Goal: Task Accomplishment & Management: Manage account settings

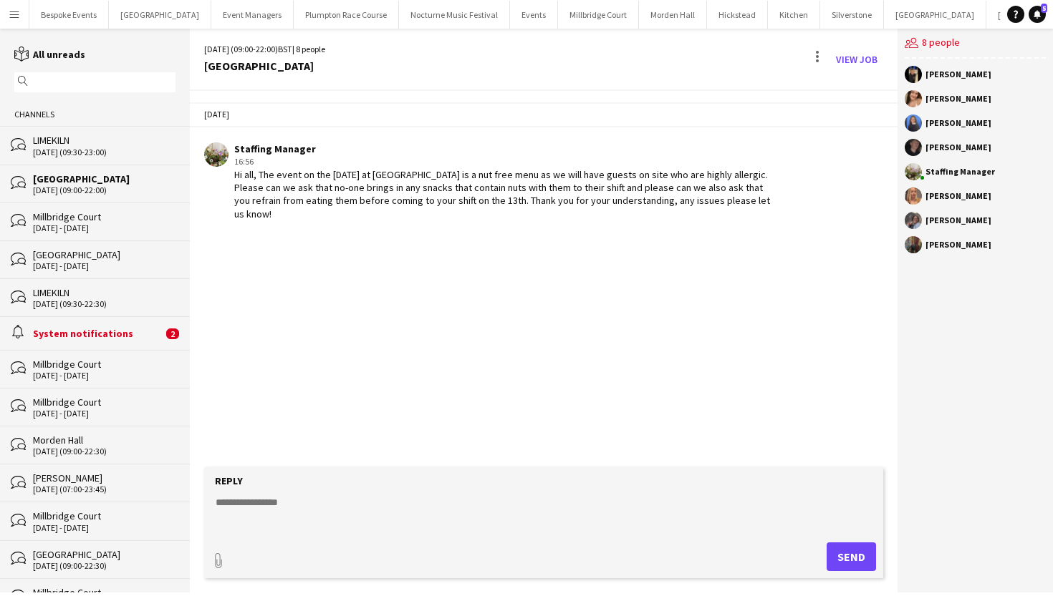
click at [64, 192] on div "[DATE] (09:00-22:00)" at bounding box center [104, 190] width 142 height 10
click at [562, 11] on button "Millbridge Court Close" at bounding box center [598, 15] width 81 height 28
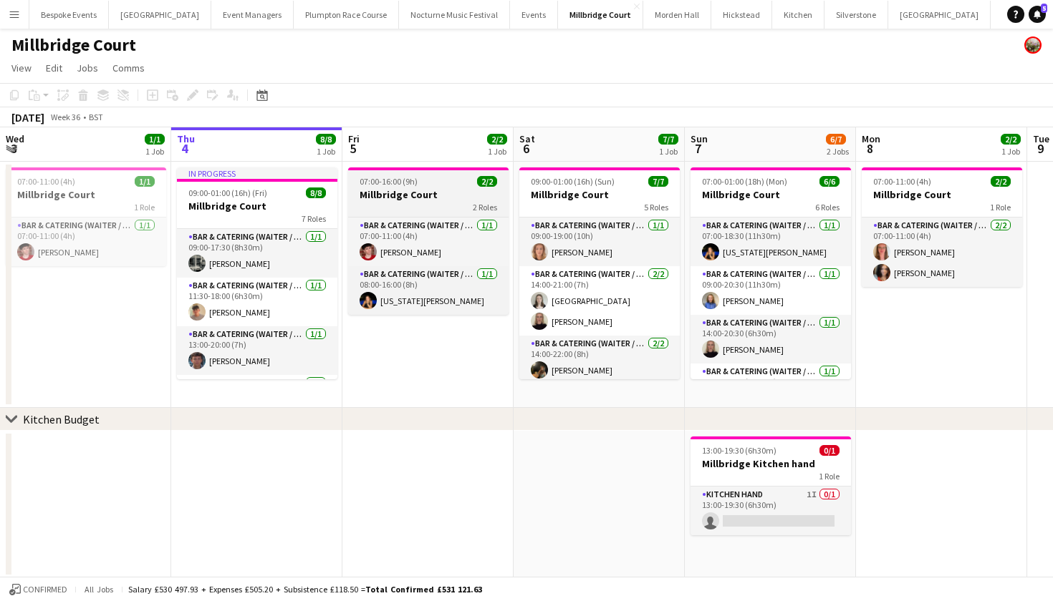
click at [392, 178] on span "07:00-16:00 (9h)" at bounding box center [388, 181] width 58 height 11
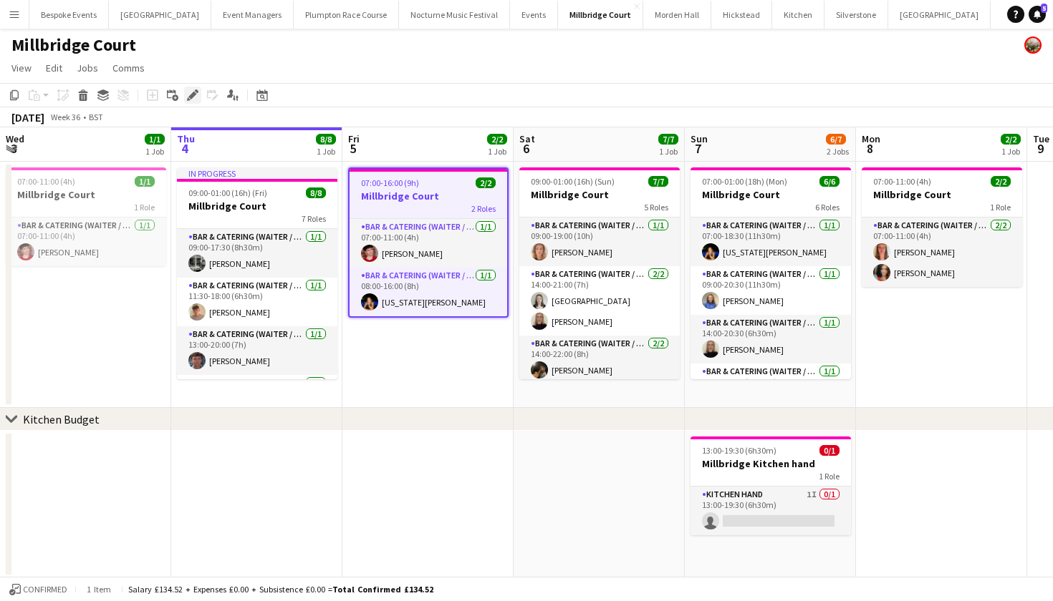
click at [190, 97] on icon at bounding box center [192, 96] width 8 height 8
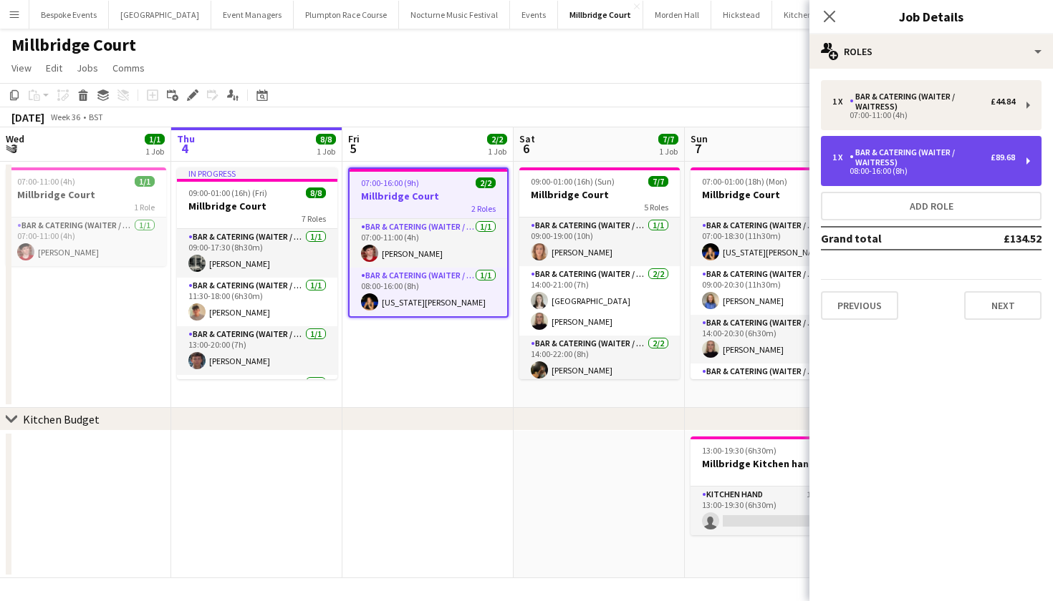
click at [853, 174] on div "08:00-16:00 (8h)" at bounding box center [923, 171] width 183 height 7
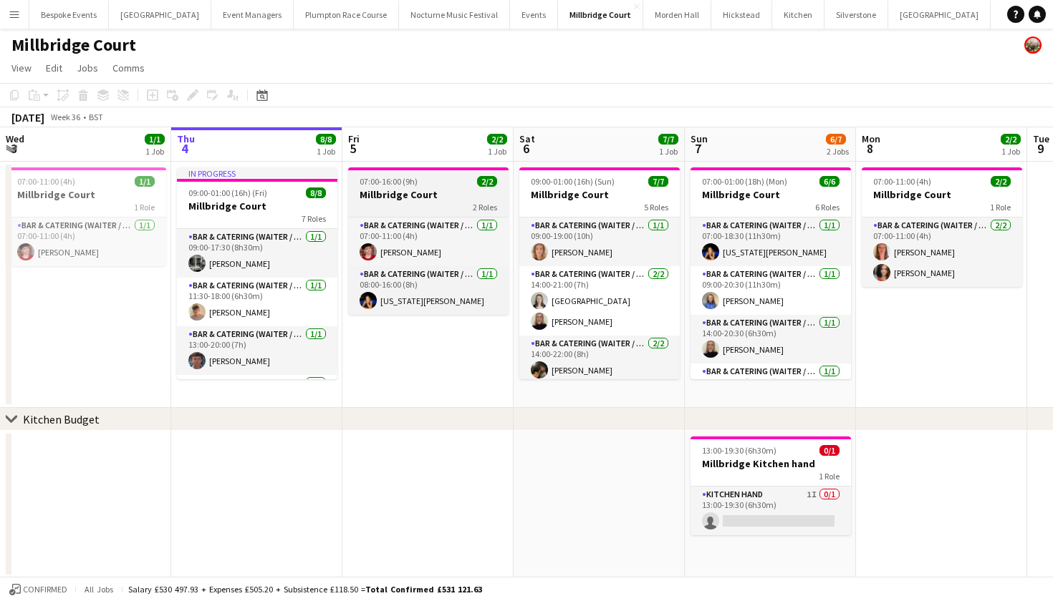
click at [415, 190] on h3 "Millbridge Court" at bounding box center [428, 194] width 160 height 13
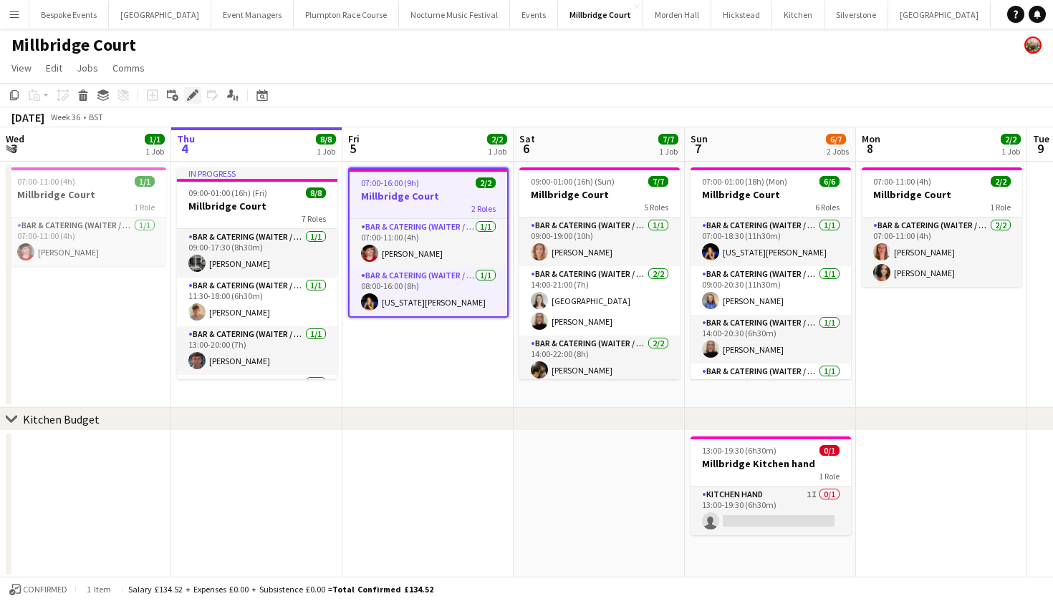
click at [198, 95] on icon "Edit" at bounding box center [192, 95] width 11 height 11
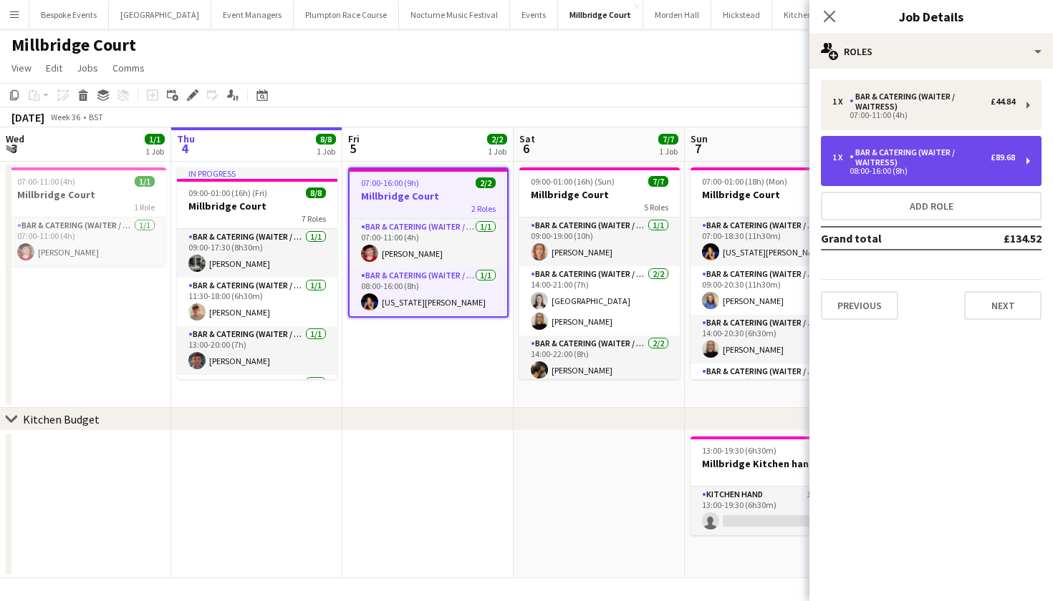
click at [872, 165] on div "Bar & Catering (Waiter / waitress)" at bounding box center [919, 158] width 141 height 20
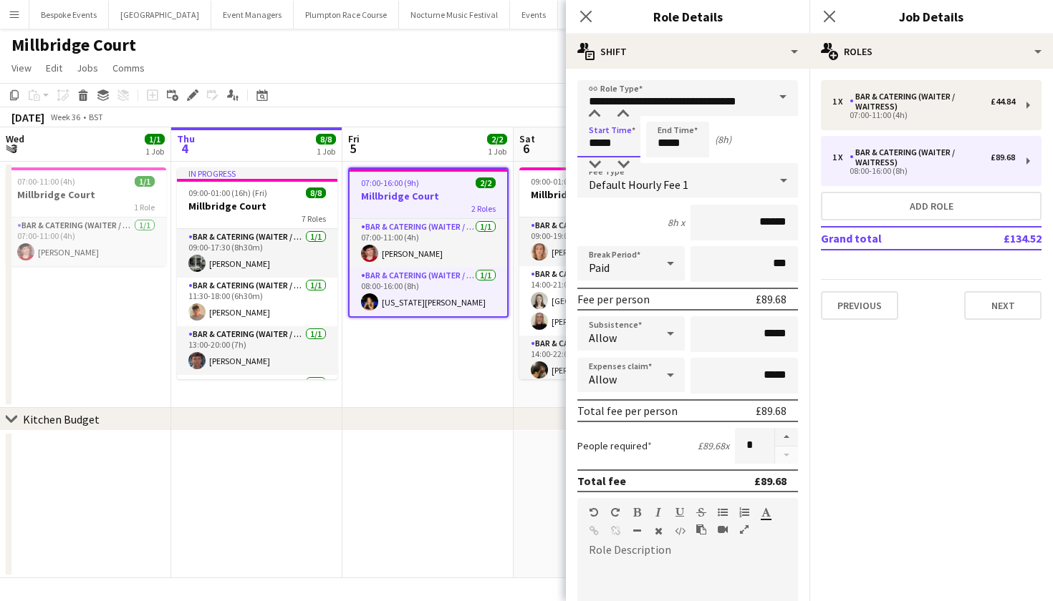
click at [597, 143] on input "*****" at bounding box center [608, 140] width 63 height 36
type input "*****"
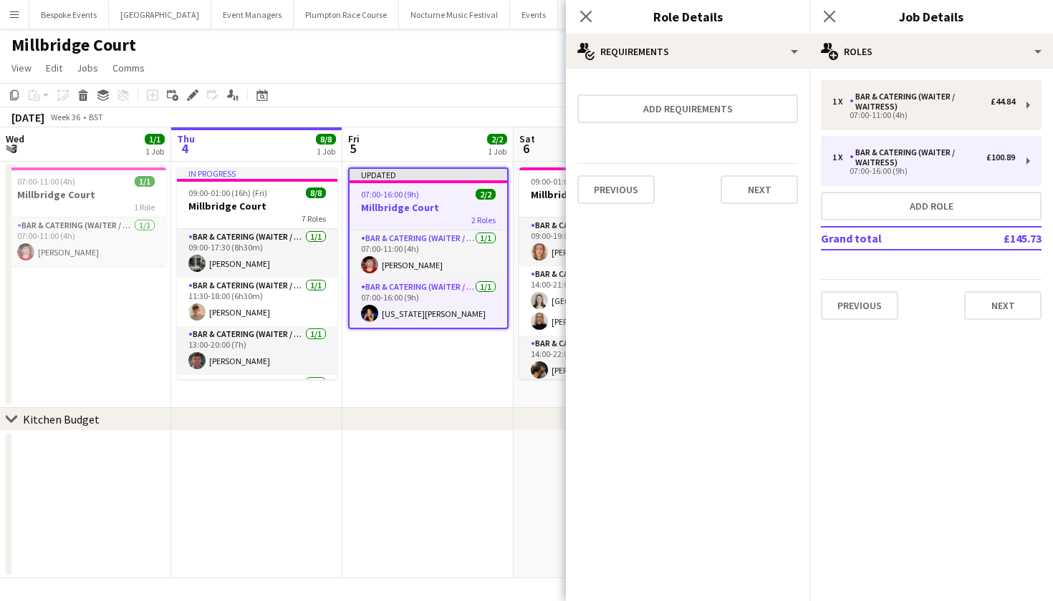
click at [407, 432] on app-date-cell at bounding box center [427, 505] width 171 height 148
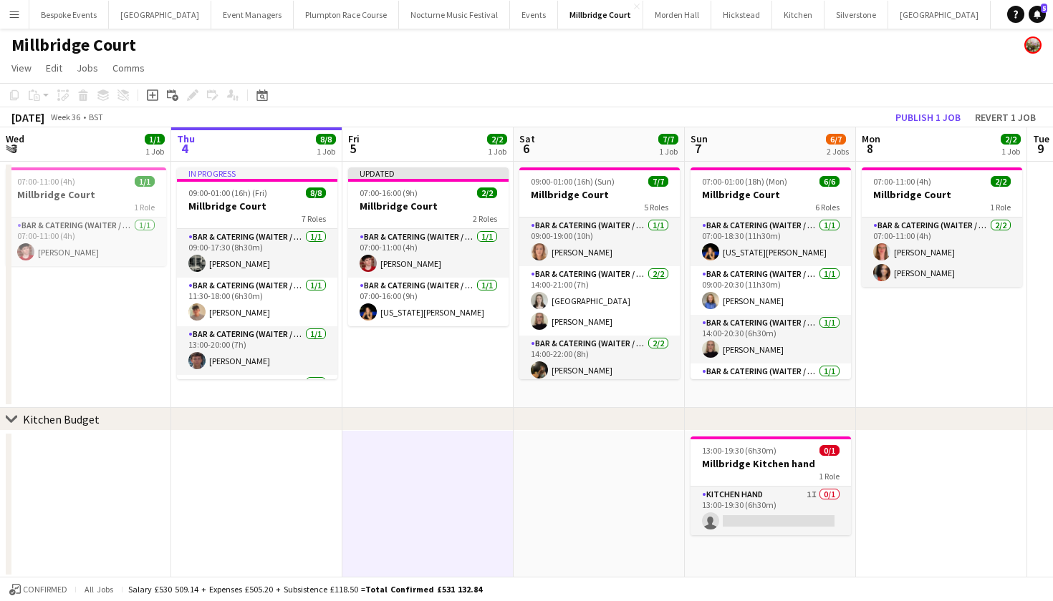
drag, startPoint x: 942, startPoint y: 113, endPoint x: 408, endPoint y: 445, distance: 628.1
click at [408, 445] on app-calendar "Copy Paste Paste Command V Paste with crew Command Shift V Paste linked Job Del…" at bounding box center [526, 331] width 1053 height 496
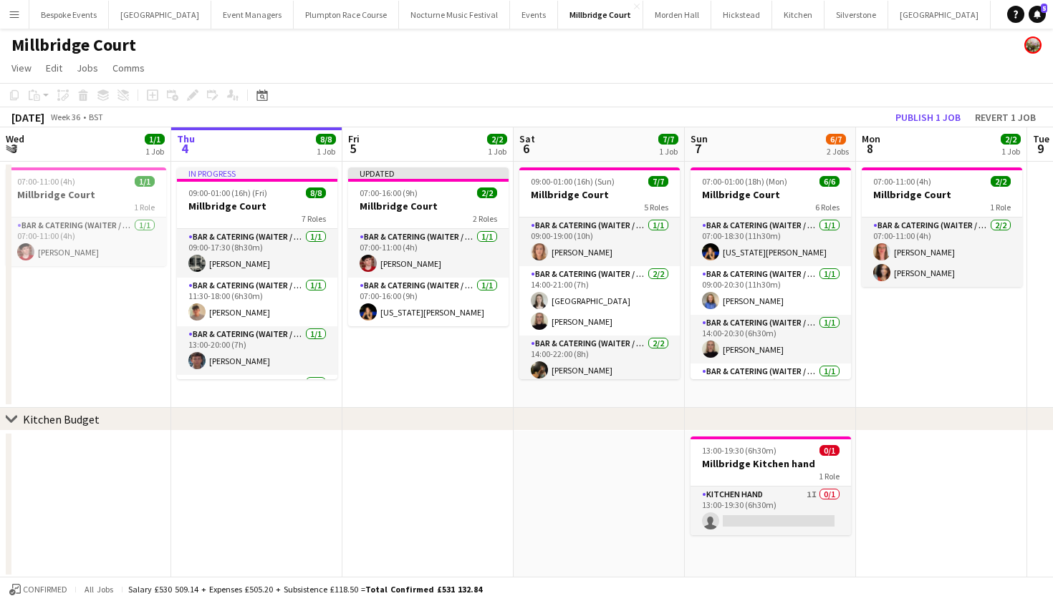
click at [408, 445] on app-date-cell at bounding box center [427, 505] width 171 height 148
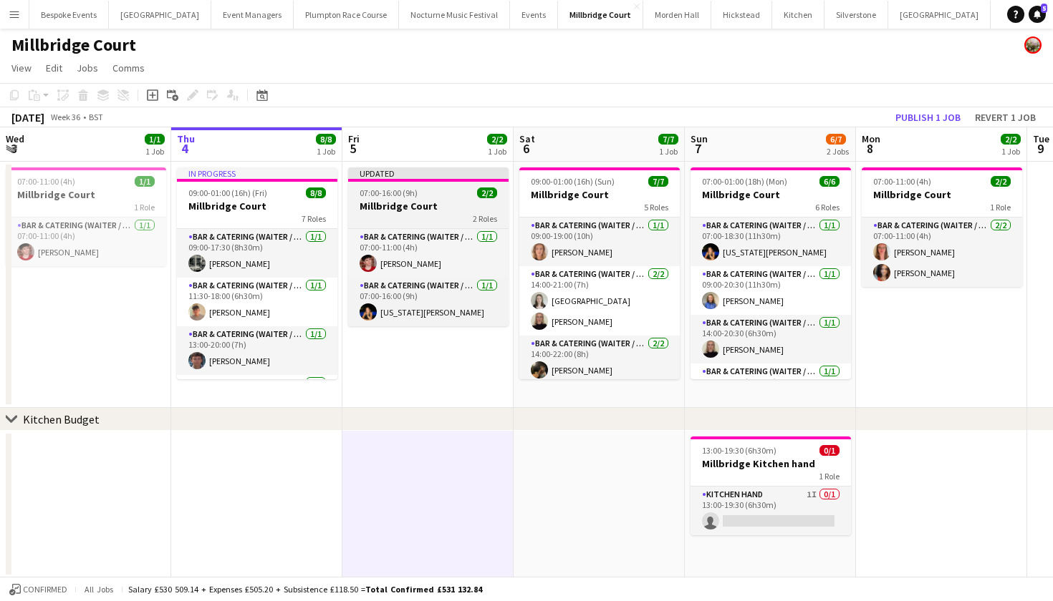
click at [405, 196] on span "07:00-16:00 (9h)" at bounding box center [388, 193] width 58 height 11
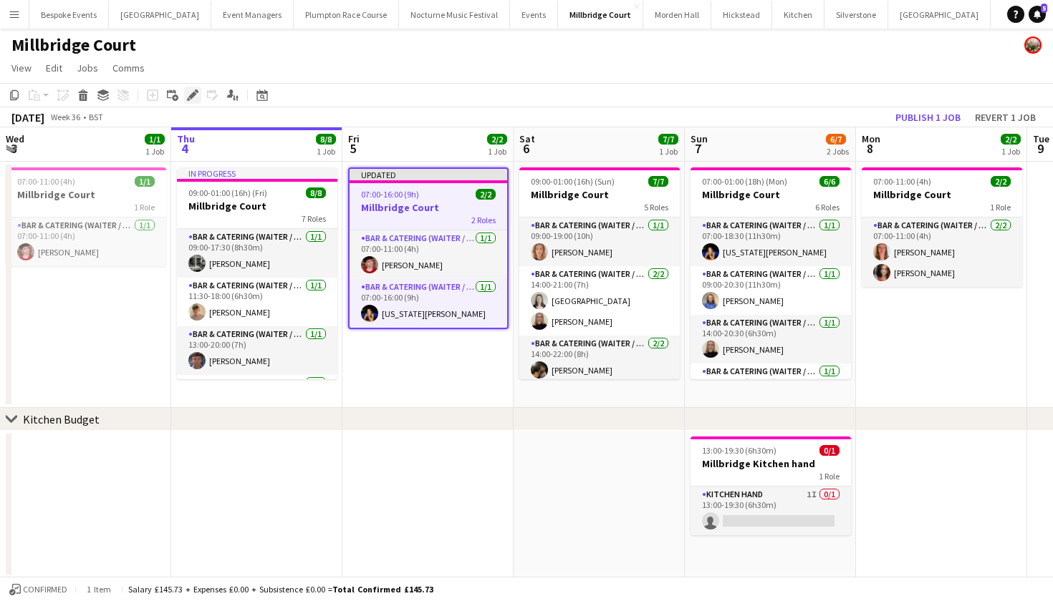
click at [193, 94] on icon at bounding box center [192, 96] width 8 height 8
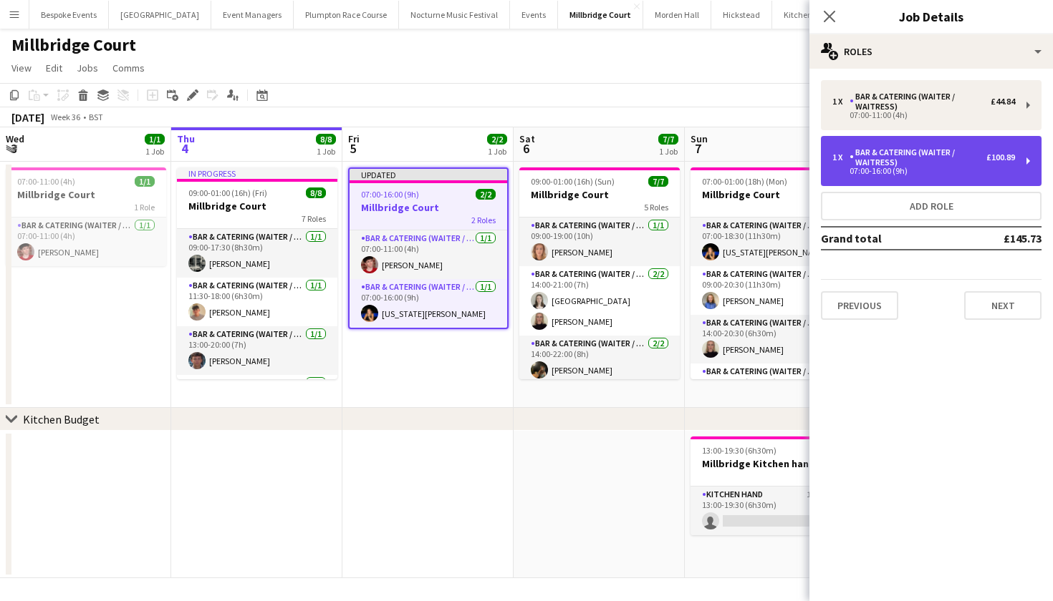
click at [922, 173] on div "07:00-16:00 (9h)" at bounding box center [923, 171] width 183 height 7
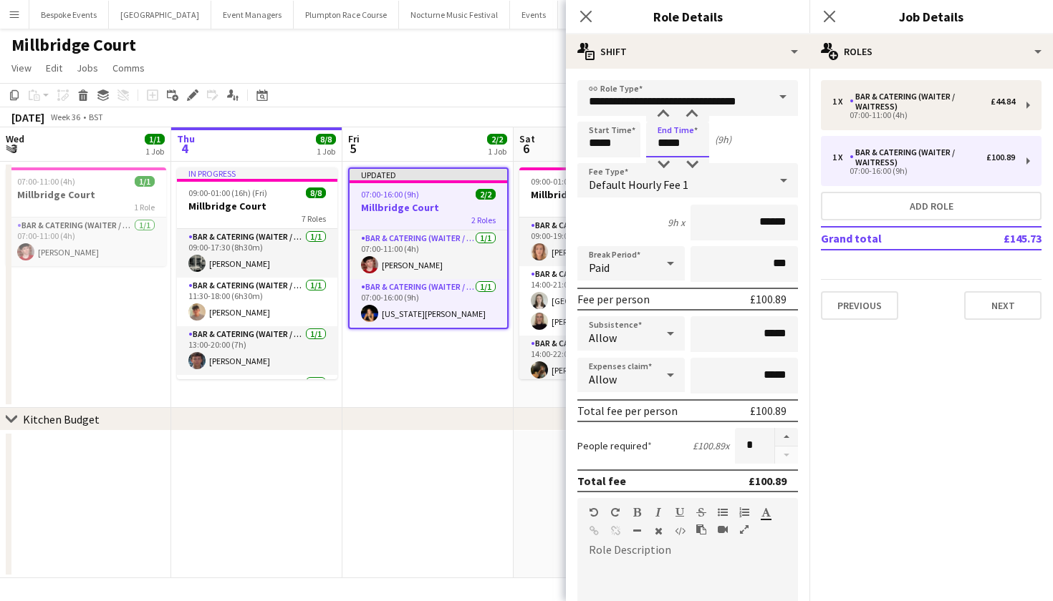
click at [668, 144] on input "*****" at bounding box center [677, 140] width 63 height 36
type input "*****"
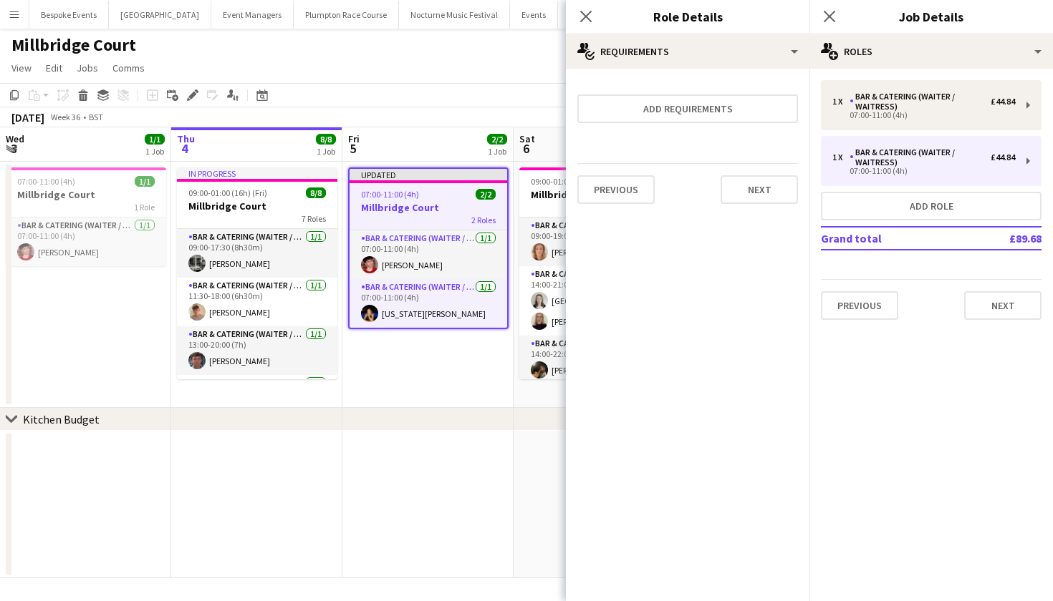
click at [438, 84] on app-toolbar "Copy Paste Paste Command V Paste with crew Command Shift V Paste linked Job Del…" at bounding box center [526, 95] width 1053 height 24
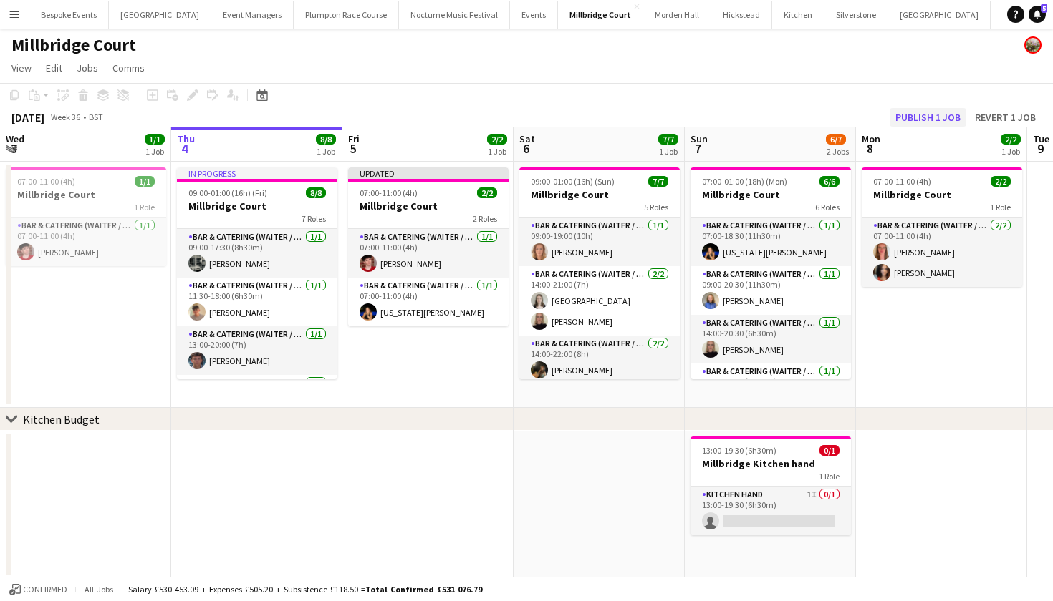
click at [915, 118] on button "Publish 1 job" at bounding box center [927, 117] width 77 height 19
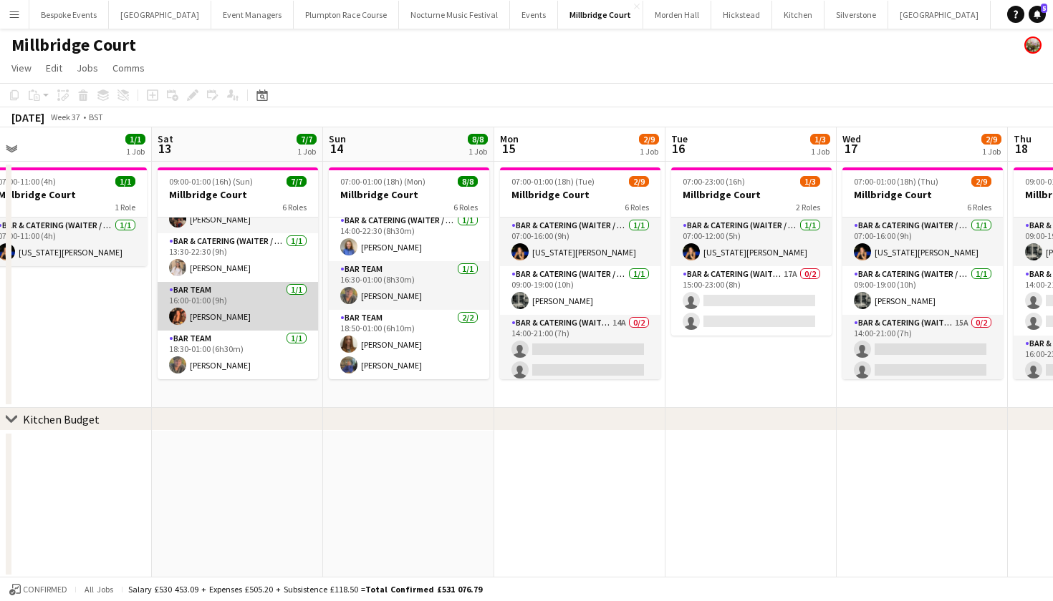
scroll to position [151, 0]
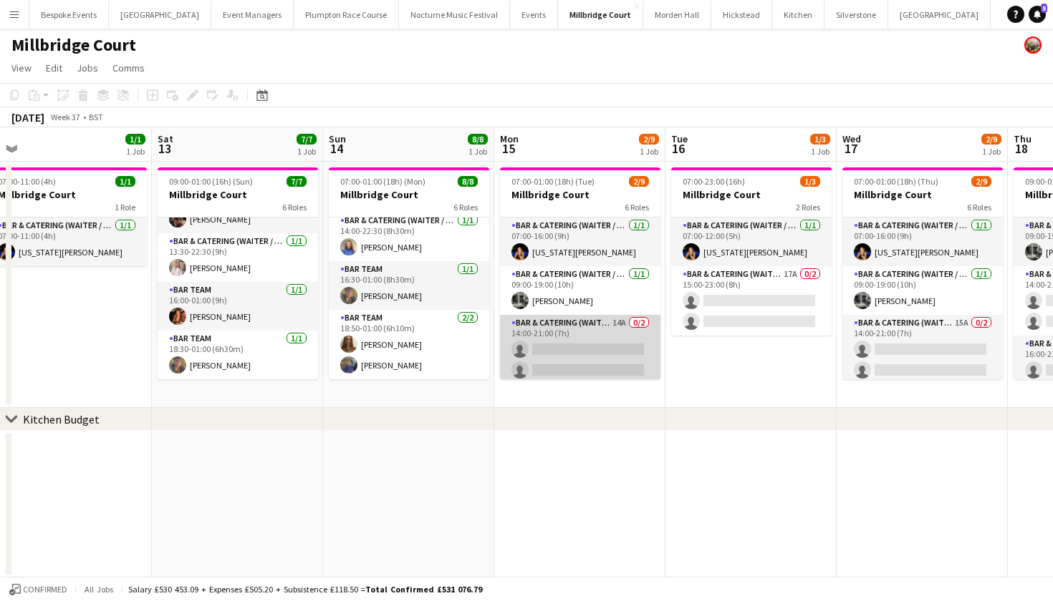
click at [569, 346] on app-card-role "Bar & Catering (Waiter / waitress) 14A 0/2 14:00-21:00 (7h) single-neutral-acti…" at bounding box center [580, 349] width 160 height 69
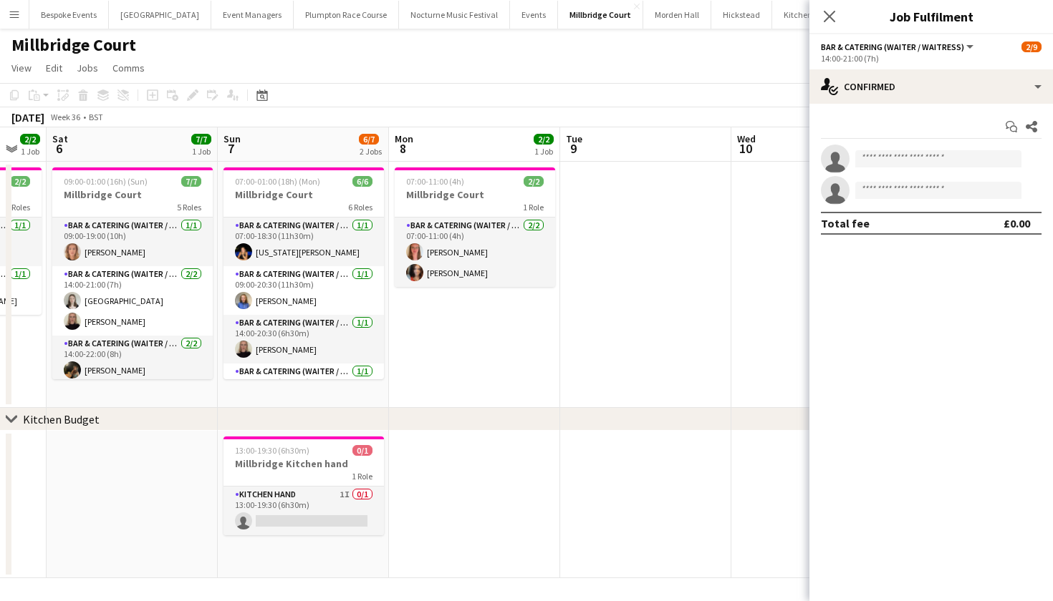
scroll to position [0, 293]
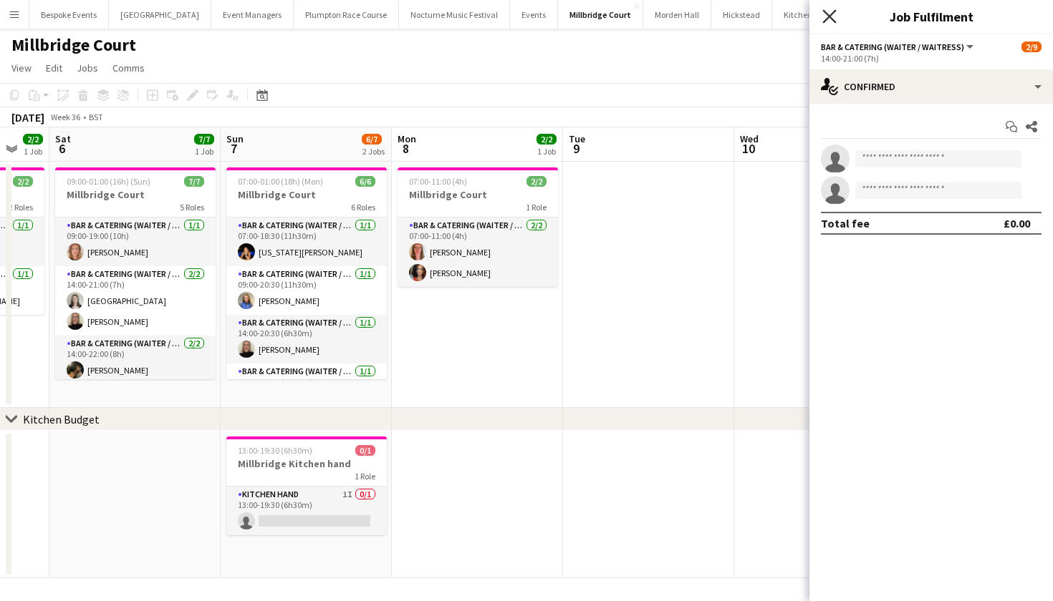
click at [835, 16] on icon "Close pop-in" at bounding box center [829, 16] width 14 height 14
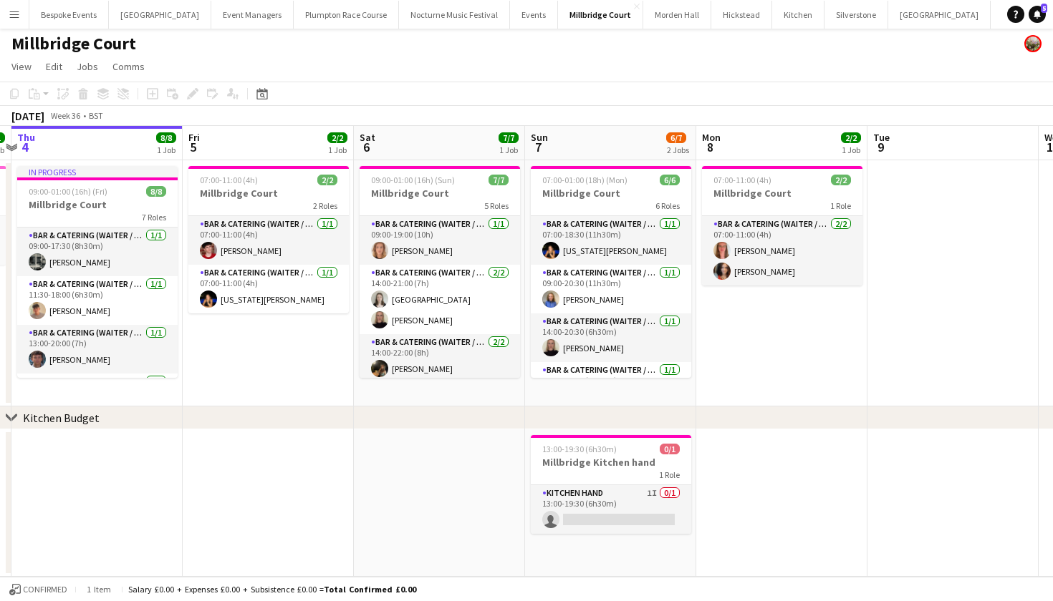
scroll to position [0, 296]
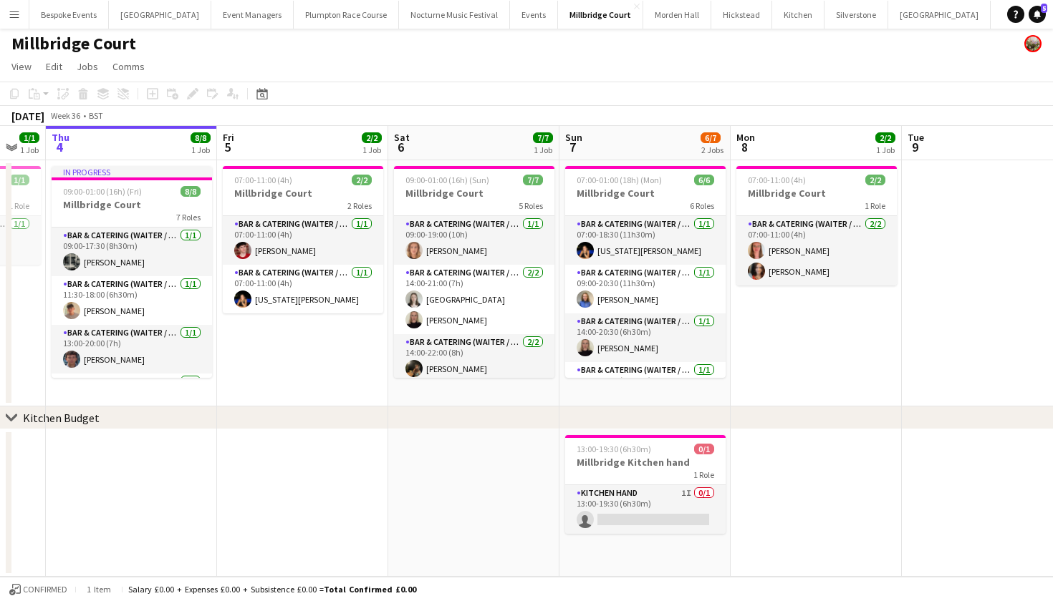
click at [16, 21] on button "Menu" at bounding box center [14, 14] width 29 height 29
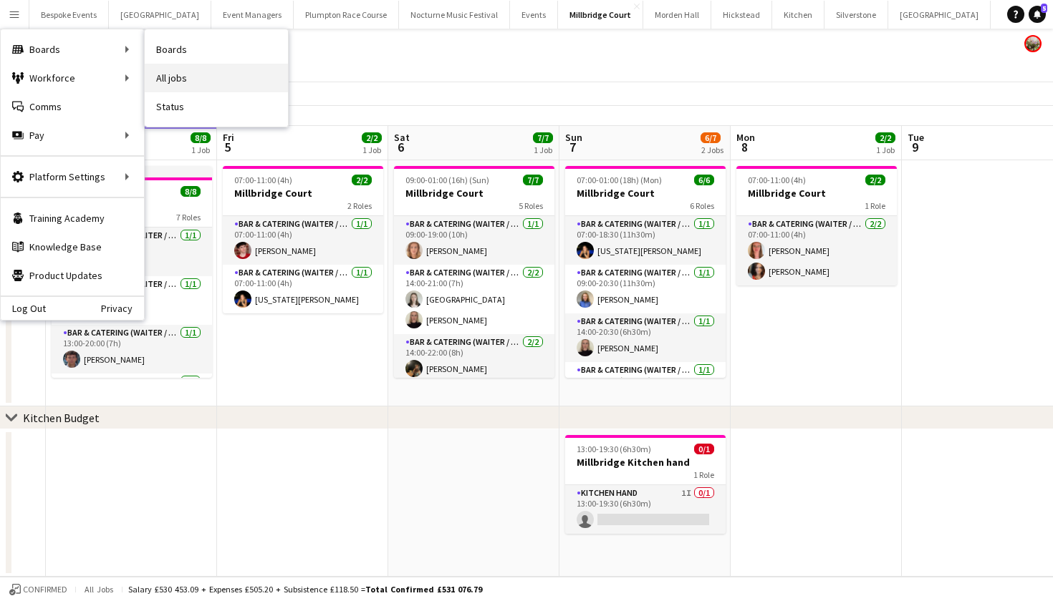
click at [159, 72] on link "All jobs" at bounding box center [216, 78] width 143 height 29
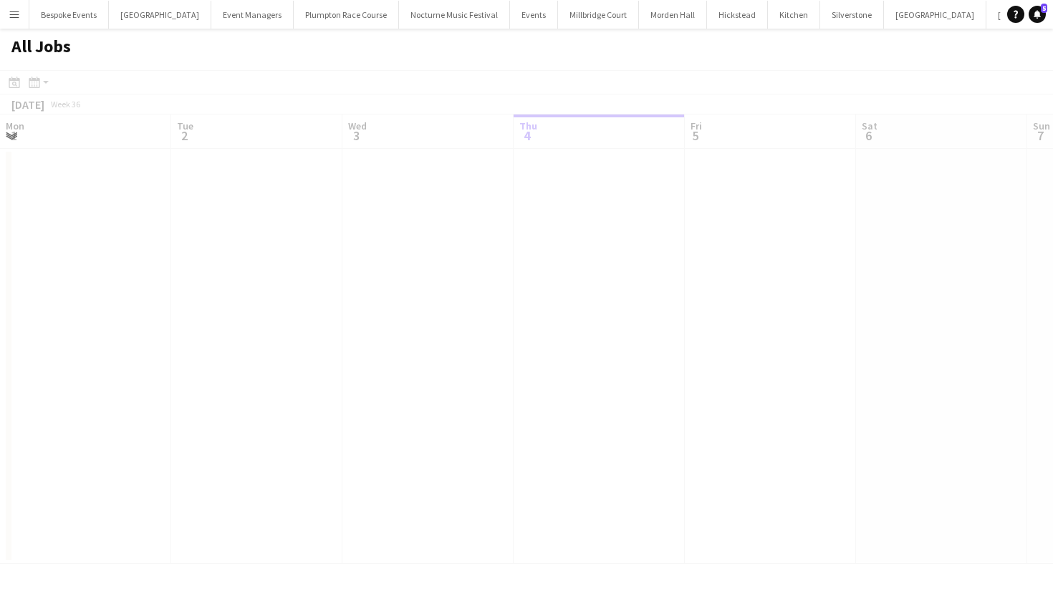
scroll to position [0, 342]
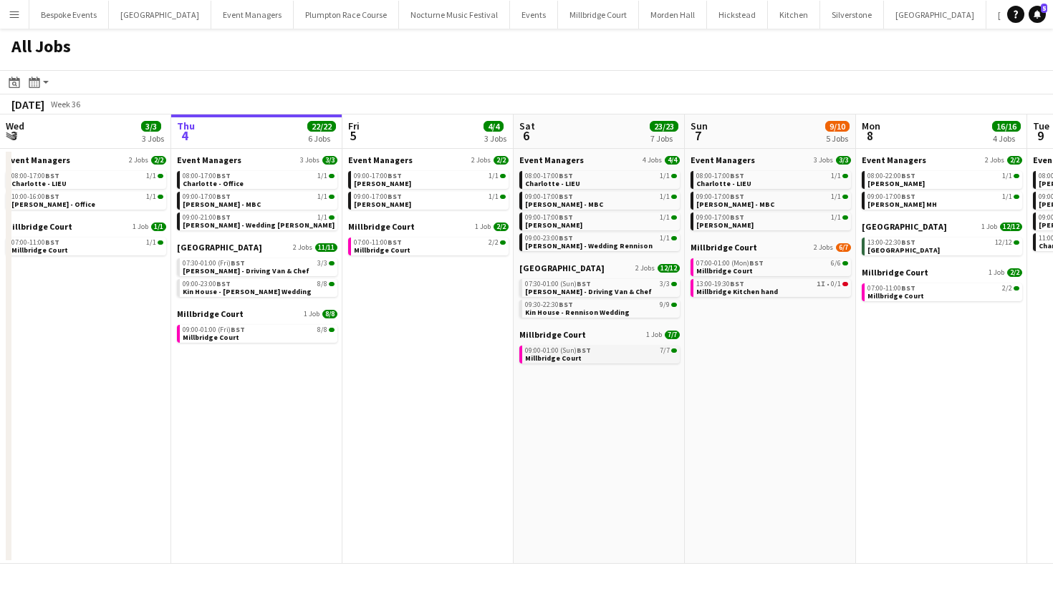
click at [590, 357] on link "09:00-01:00 (Sun) BST 7/7 Millbridge Court" at bounding box center [601, 354] width 152 height 16
click at [21, 17] on button "Menu" at bounding box center [14, 14] width 29 height 29
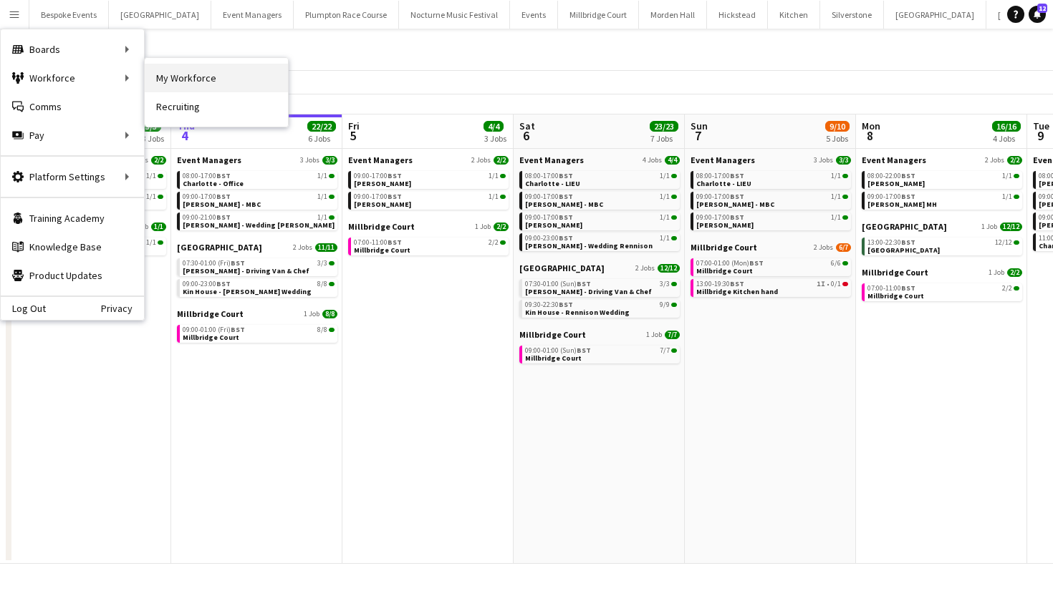
click at [158, 71] on link "My Workforce" at bounding box center [216, 78] width 143 height 29
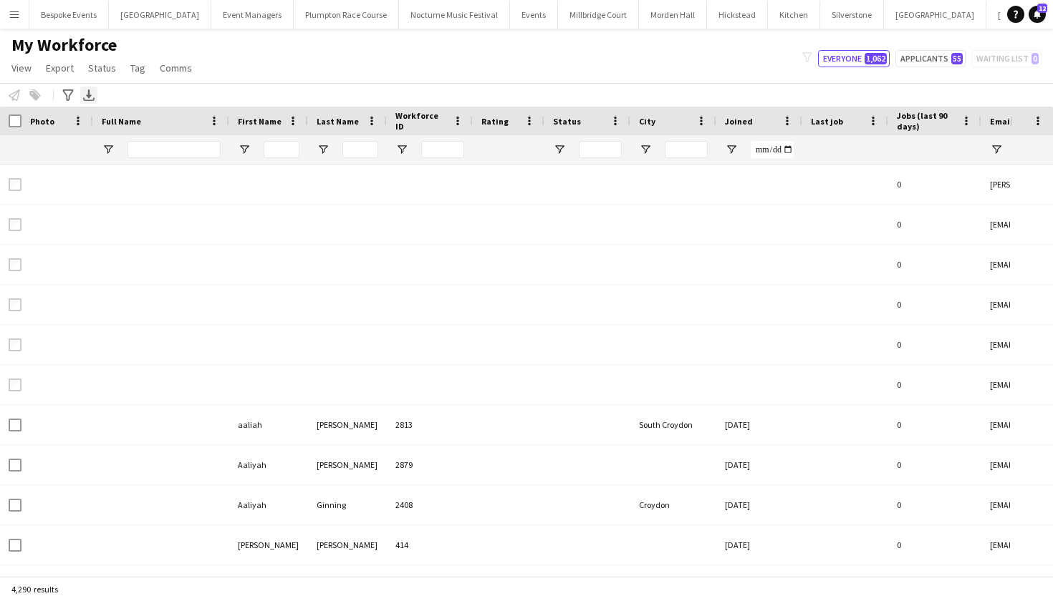
type input "*******"
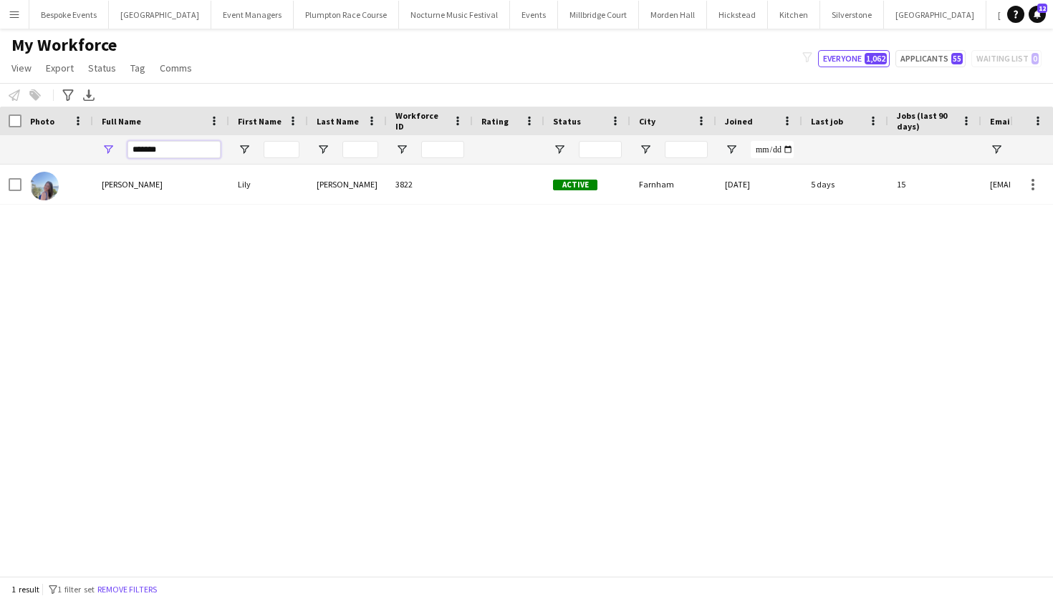
drag, startPoint x: 161, startPoint y: 154, endPoint x: 132, endPoint y: 148, distance: 30.1
click at [132, 148] on input "*******" at bounding box center [173, 149] width 93 height 17
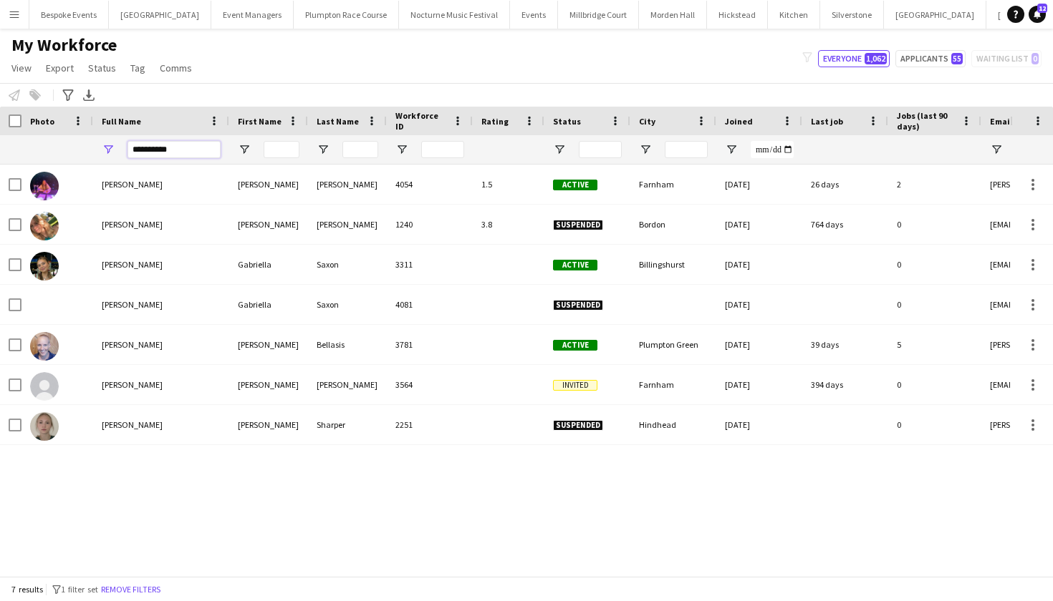
type input "**********"
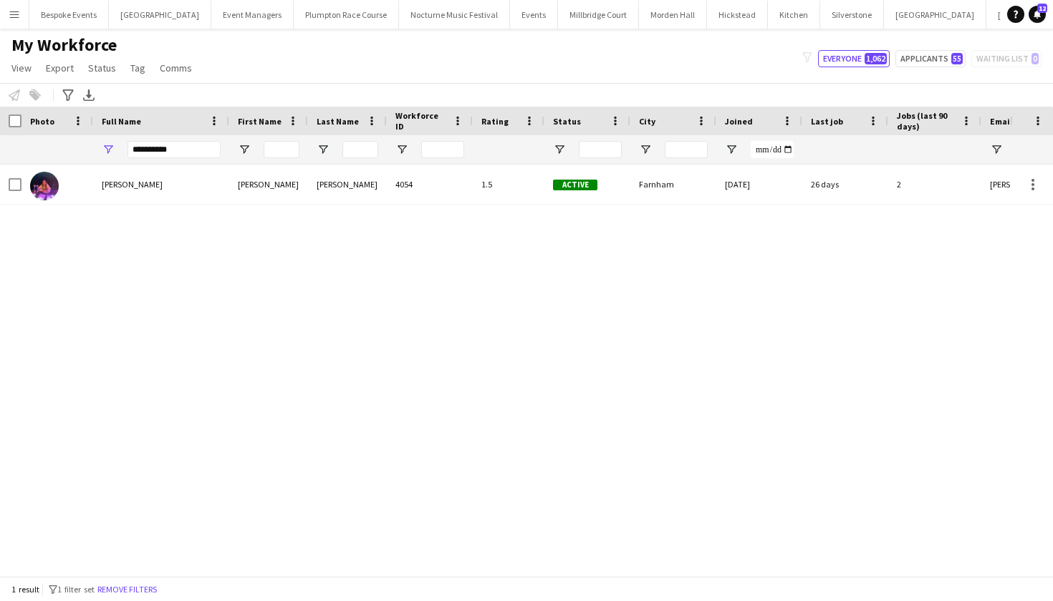
click at [125, 205] on div "Ella Smith Ella Smith 4054 1.5 Active Farnham 10-04-2025 26 days 2 ella-s1@outl…" at bounding box center [505, 371] width 1010 height 412
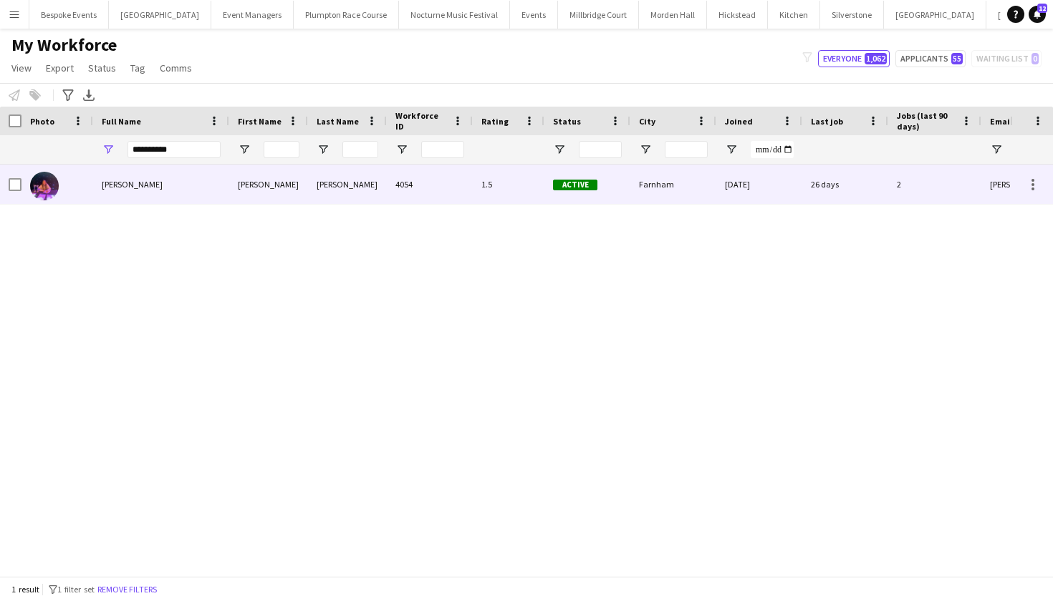
click at [117, 194] on div "Ella Smith" at bounding box center [161, 184] width 136 height 39
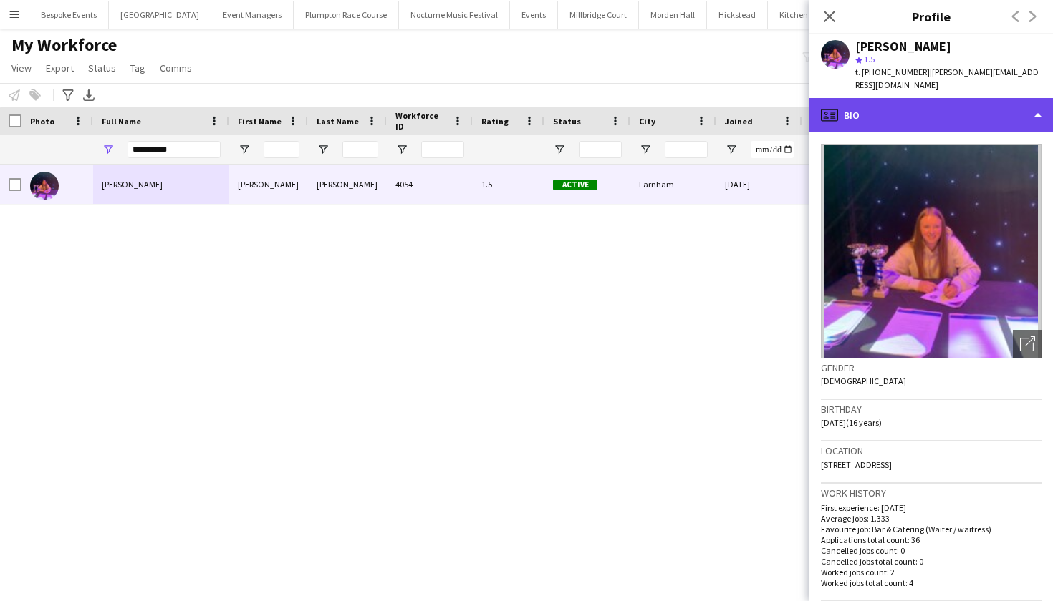
click at [920, 112] on div "profile Bio" at bounding box center [930, 115] width 243 height 34
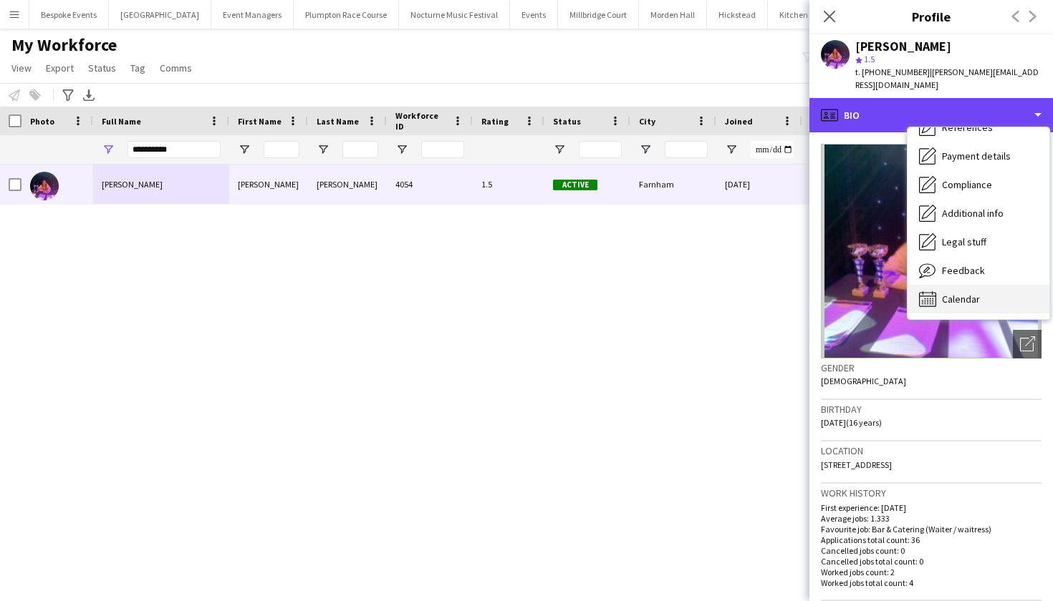
scroll to position [163, 0]
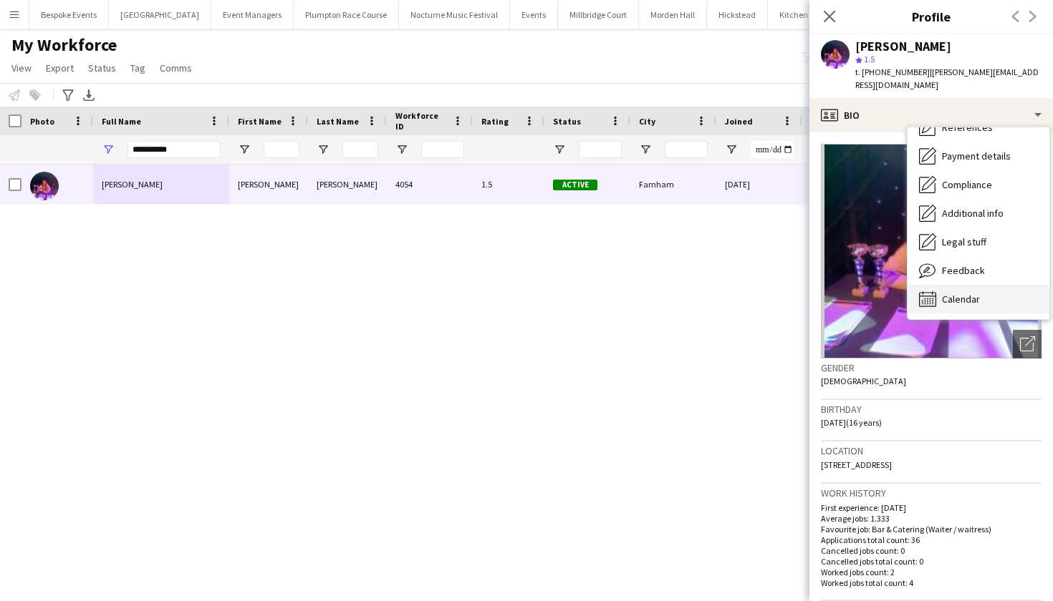
click at [933, 291] on icon "Calendar" at bounding box center [927, 299] width 17 height 17
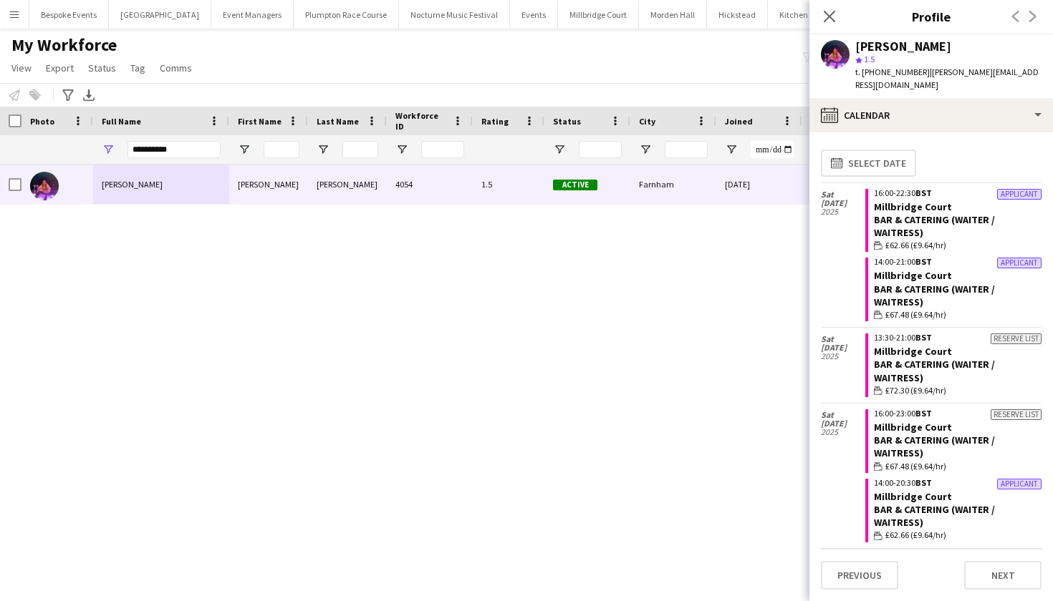
scroll to position [0, 0]
click at [903, 200] on link "Millbridge Court" at bounding box center [913, 206] width 78 height 13
click at [558, 18] on button "Millbridge Court Close" at bounding box center [598, 15] width 81 height 28
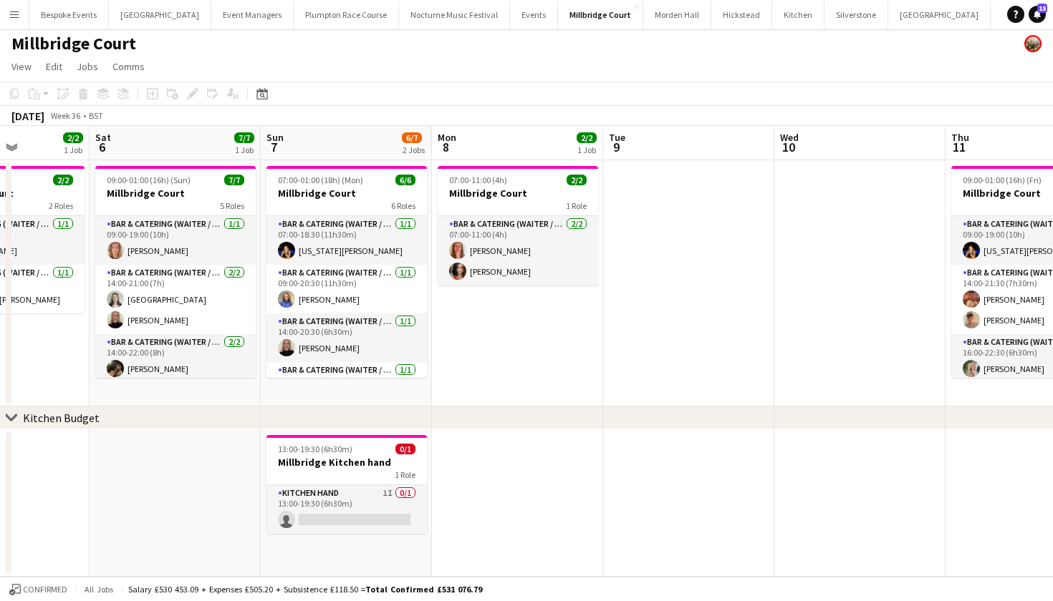
scroll to position [0, 422]
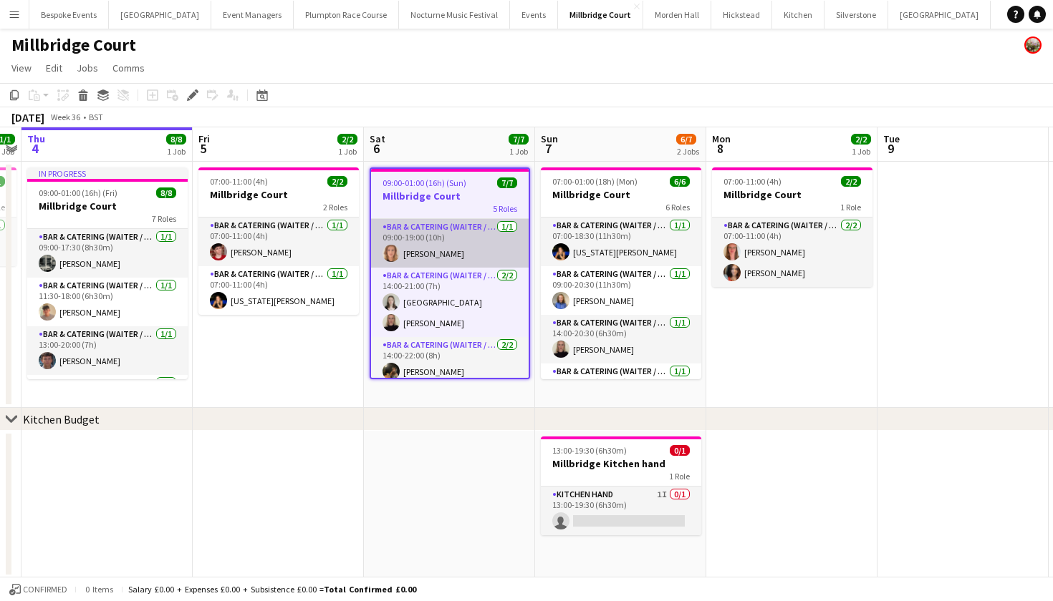
click at [448, 248] on app-card-role "Bar & Catering (Waiter / waitress) 1/1 09:00-19:00 (10h) Ailsa Thompson" at bounding box center [450, 243] width 158 height 49
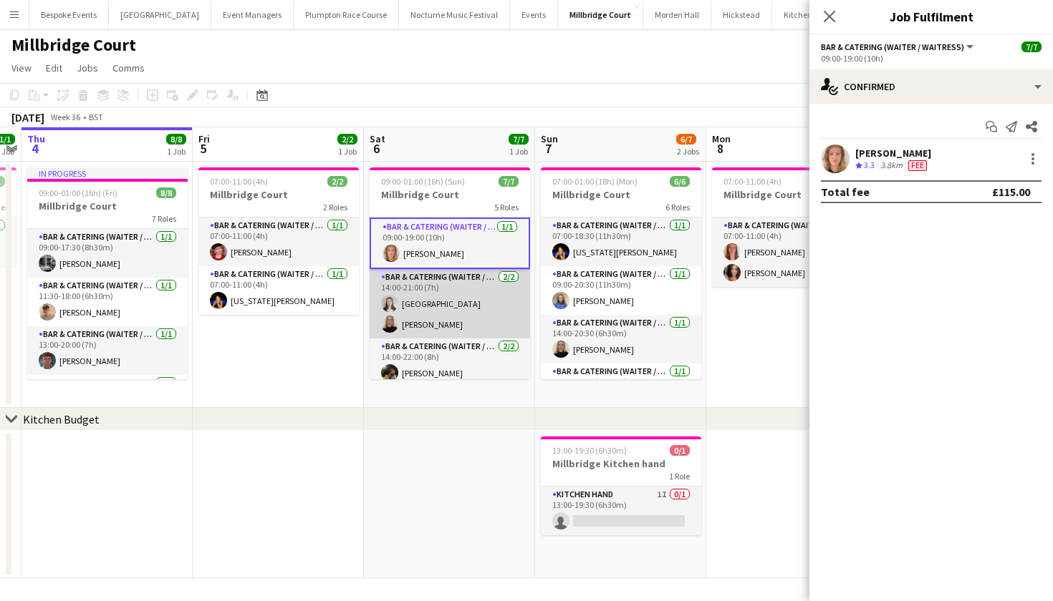
click at [432, 330] on app-card-role "Bar & Catering (Waiter / waitress) 2/2 14:00-21:00 (7h) Isla Corfield Mia Hall" at bounding box center [449, 303] width 160 height 69
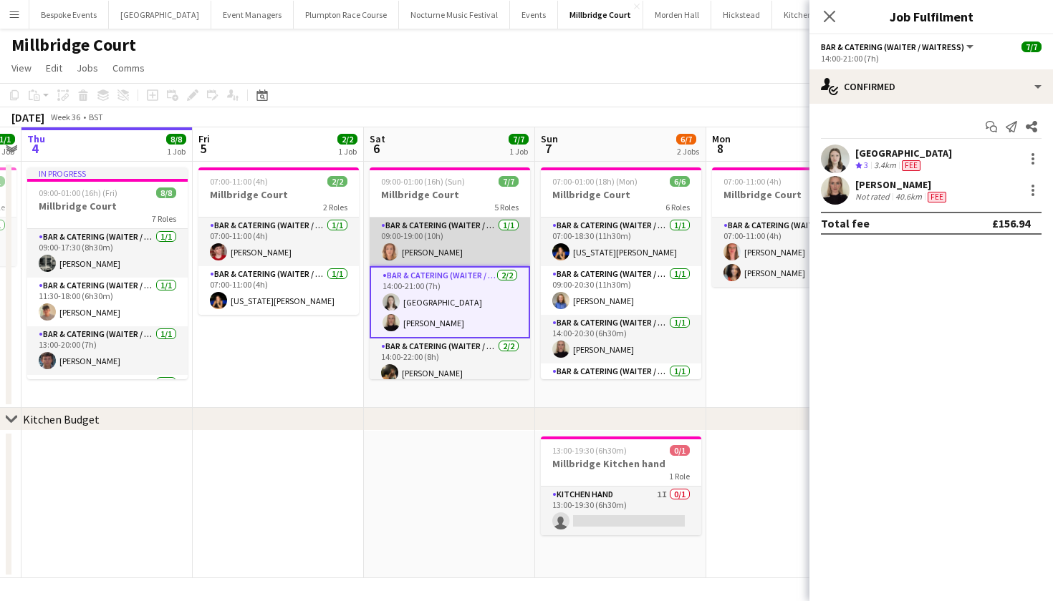
click at [437, 249] on app-card-role "Bar & Catering (Waiter / waitress) 1/1 09:00-19:00 (10h) Ailsa Thompson" at bounding box center [449, 242] width 160 height 49
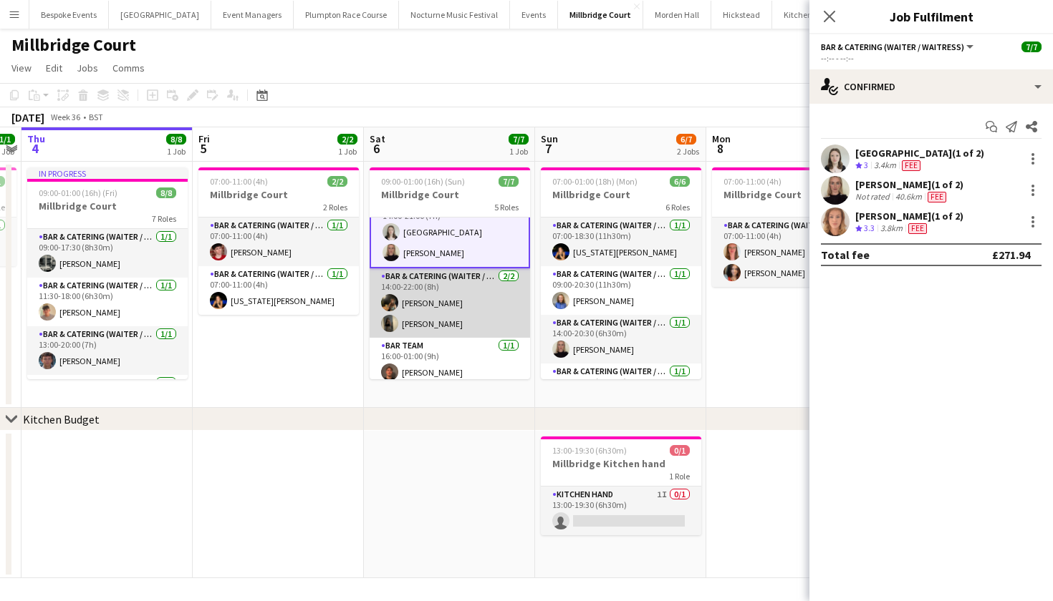
click at [439, 294] on app-card-role "Bar & Catering (Waiter / waitress) 2/2 14:00-22:00 (8h) Emily Bonser Ellie Cros…" at bounding box center [449, 303] width 160 height 69
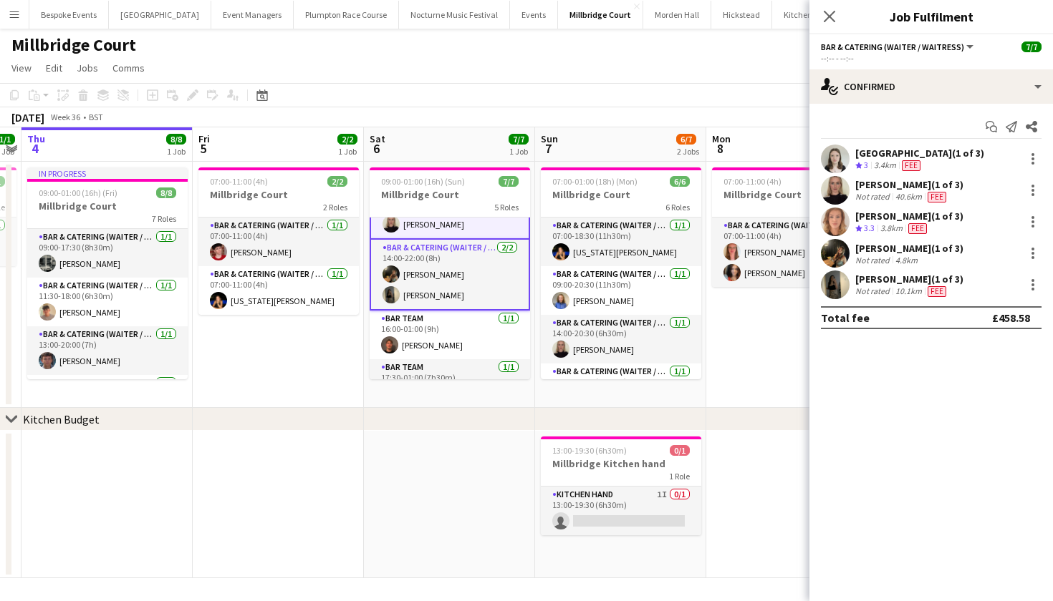
scroll to position [129, 0]
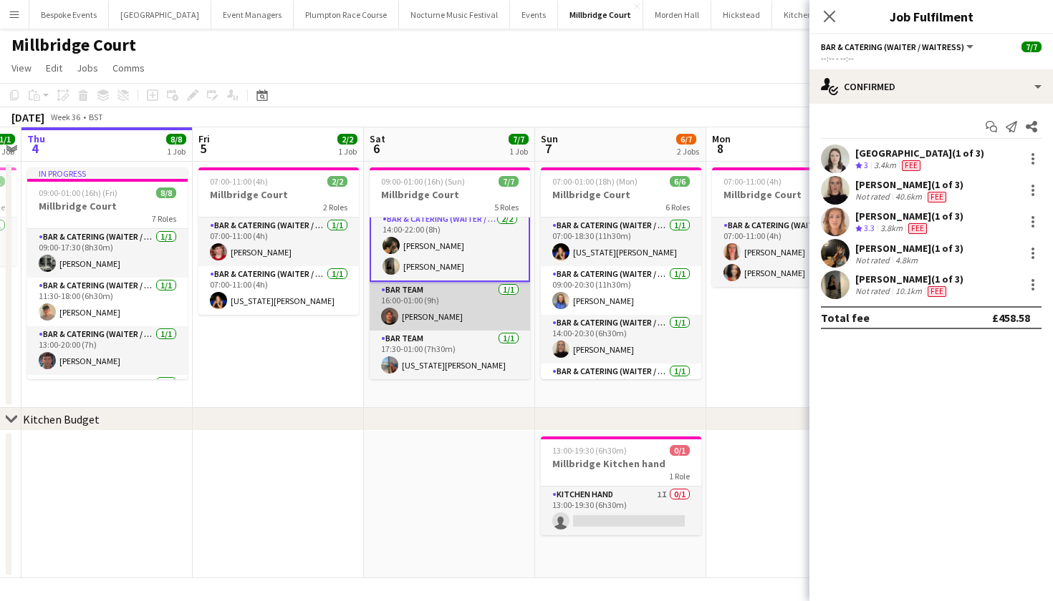
click at [439, 294] on app-card-role "Bar Team 1/1 16:00-01:00 (9h) Tyler Ashdown" at bounding box center [449, 306] width 160 height 49
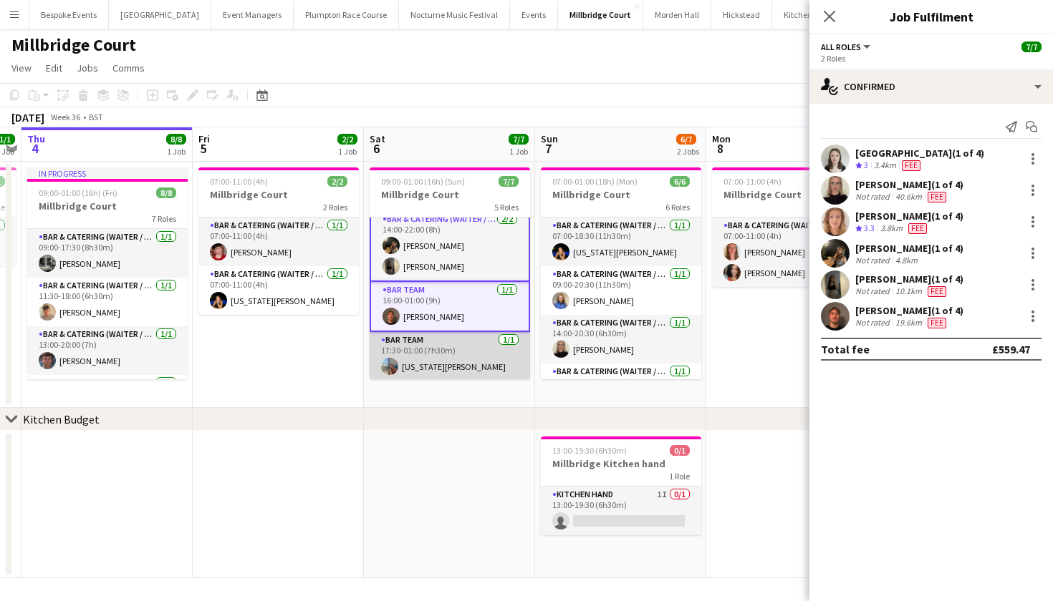
click at [432, 352] on app-card-role "Bar Team 1/1 17:30-01:00 (7h30m) georgia willoughby" at bounding box center [449, 356] width 160 height 49
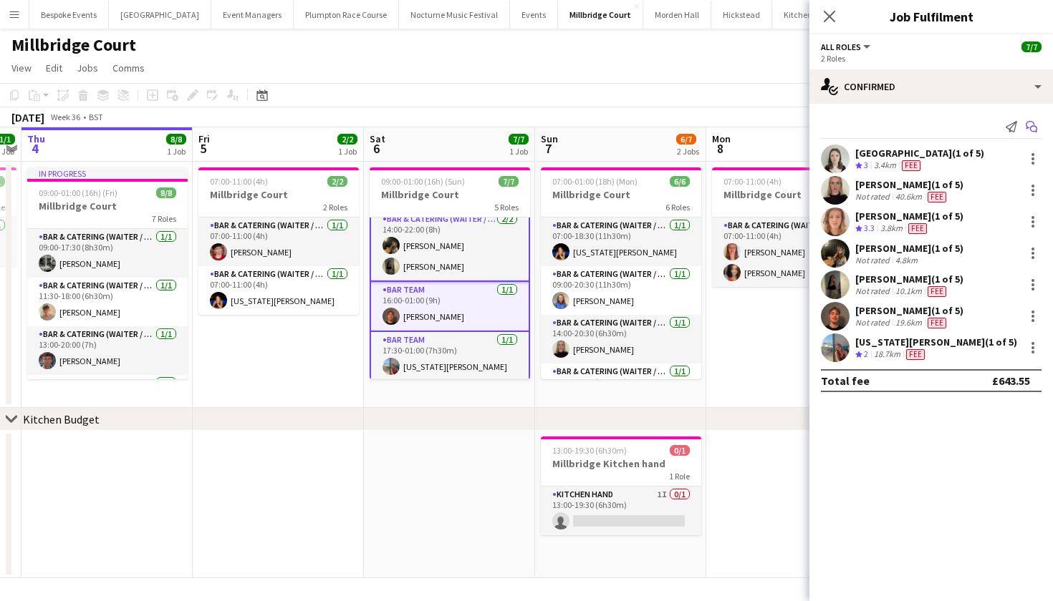
click at [1033, 130] on icon "Start chat" at bounding box center [1030, 126] width 11 height 11
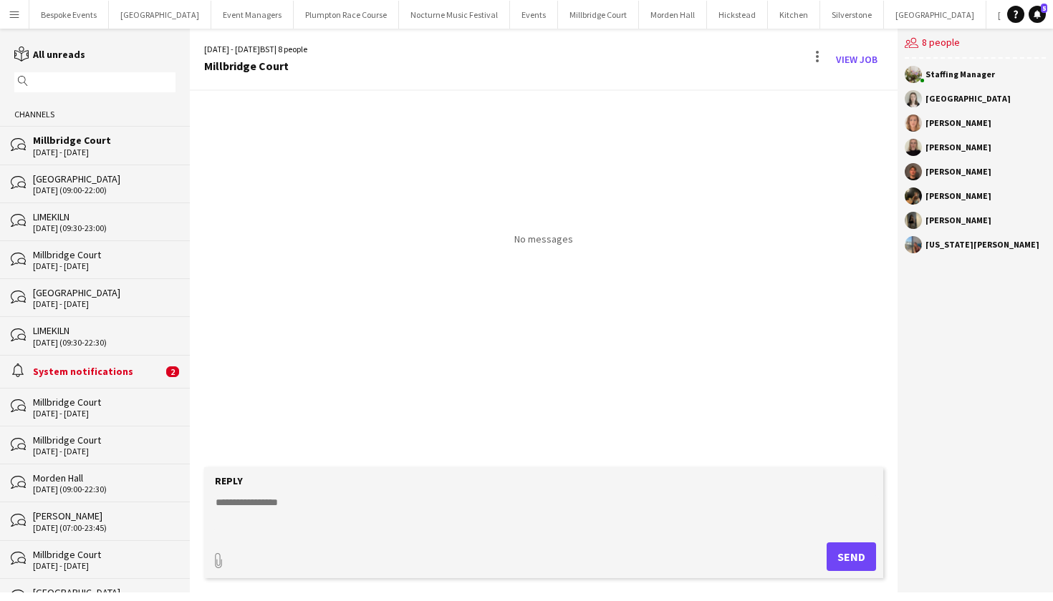
click at [434, 503] on textarea at bounding box center [546, 514] width 664 height 37
click at [369, 526] on textarea "**********" at bounding box center [546, 514] width 664 height 37
click at [563, 521] on textarea "**********" at bounding box center [546, 514] width 664 height 37
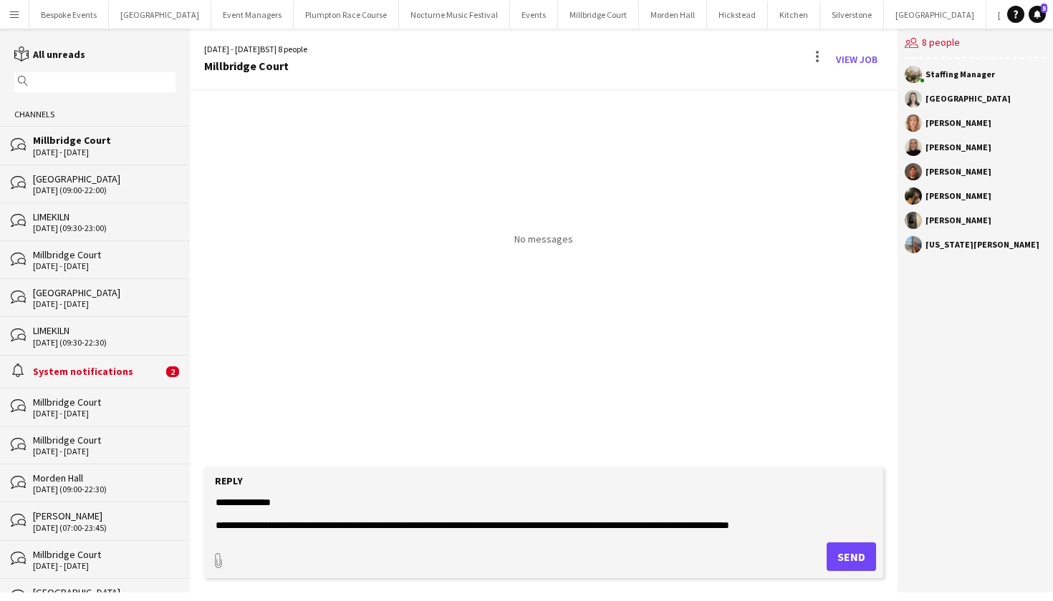
type textarea "**********"
click at [846, 546] on button "Send" at bounding box center [850, 557] width 49 height 29
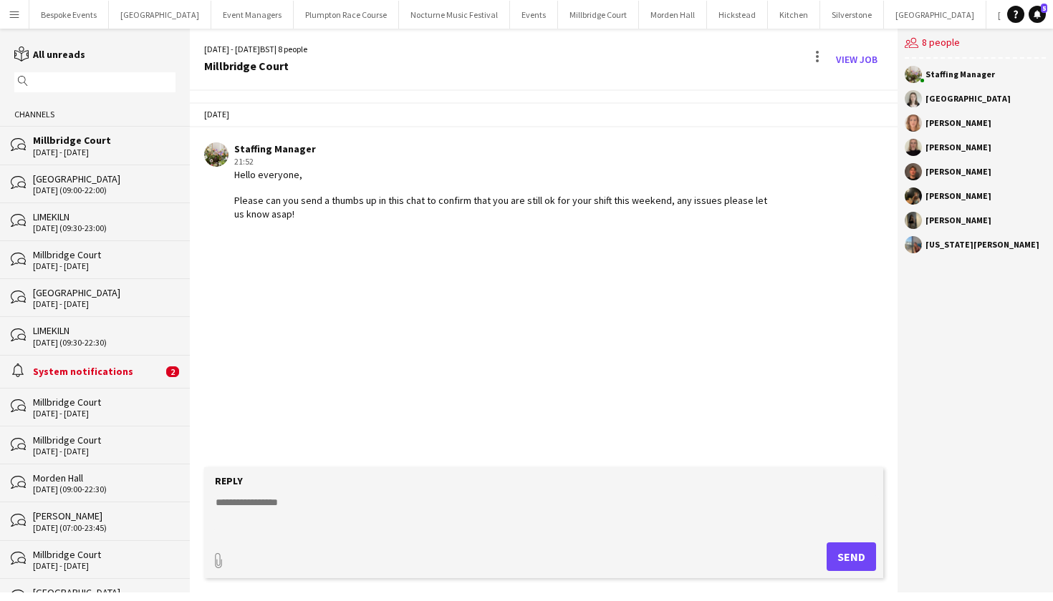
drag, startPoint x: 305, startPoint y: 215, endPoint x: 231, endPoint y: 176, distance: 83.9
click at [231, 176] on div "Staffing Manager 21:52 Hello everyone, Please can you send a thumbs up in this …" at bounding box center [487, 181] width 566 height 78
copy div "Hello everyone, Please can you send a thumbs up in this chat to confirm that yo…"
click at [15, 19] on app-icon "Menu" at bounding box center [14, 14] width 11 height 11
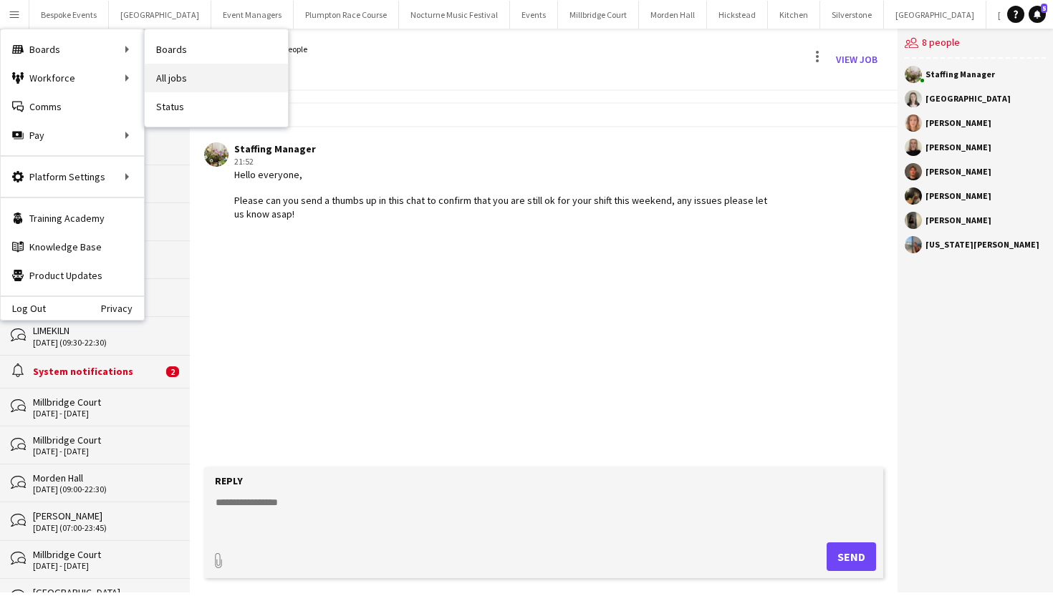
click at [163, 76] on link "All jobs" at bounding box center [216, 78] width 143 height 29
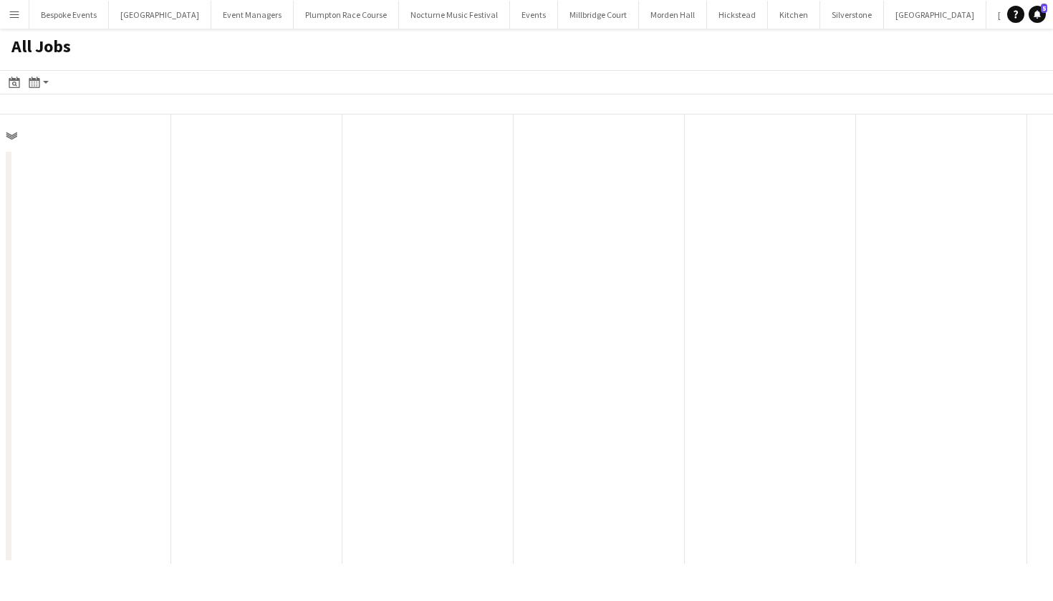
scroll to position [0, 342]
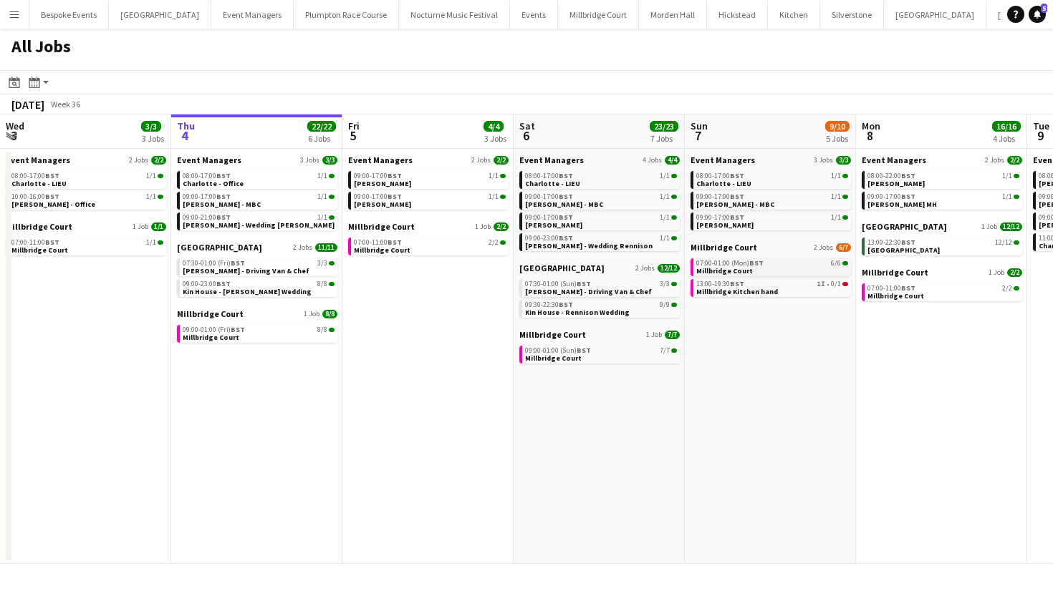
click at [743, 273] on span "Millbridge Court" at bounding box center [724, 270] width 57 height 9
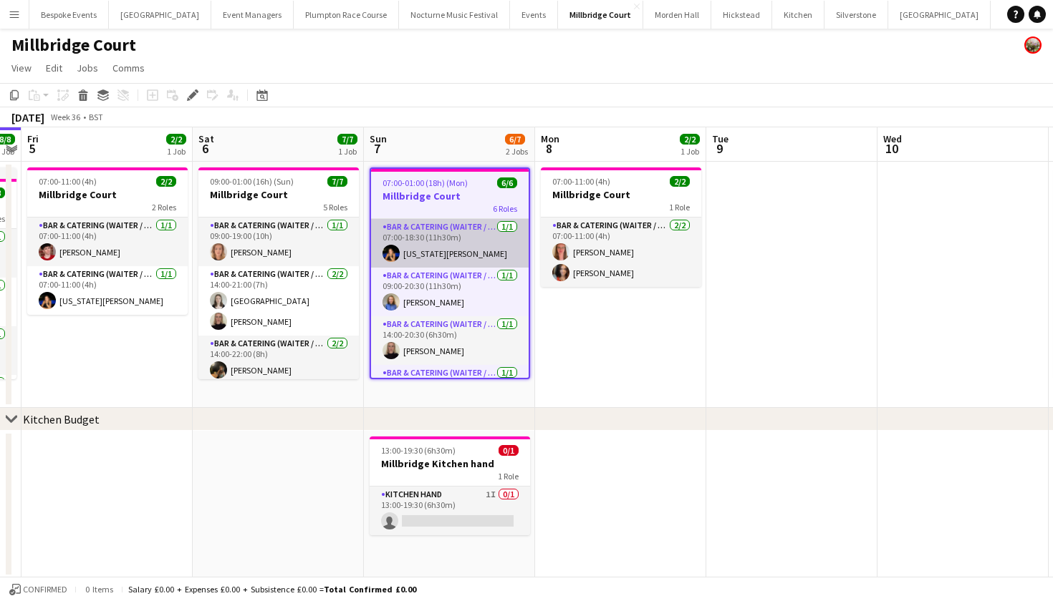
click at [422, 256] on app-card-role "Bar & Catering (Waiter / waitress) 1/1 07:00-18:30 (11h30m) Georgia Strode" at bounding box center [450, 243] width 158 height 49
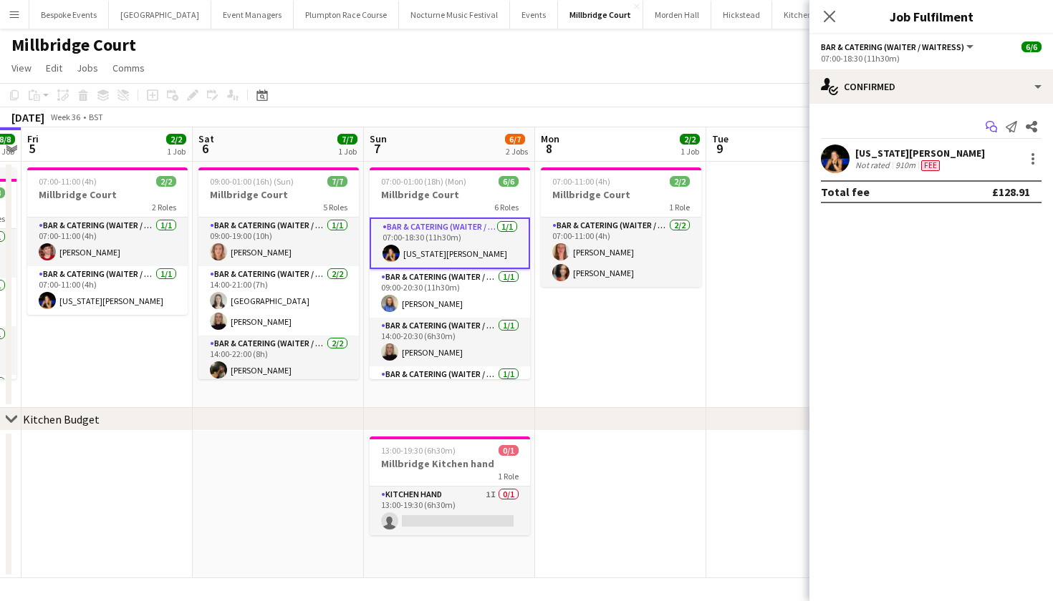
click at [990, 125] on icon "Start chat" at bounding box center [990, 126] width 11 height 11
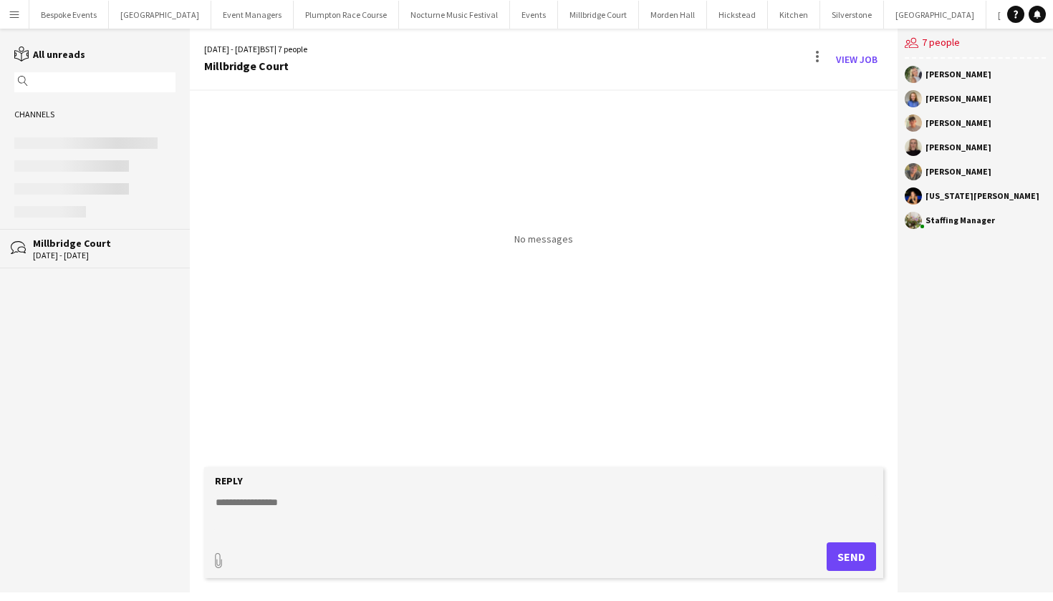
click at [304, 510] on textarea at bounding box center [546, 514] width 664 height 37
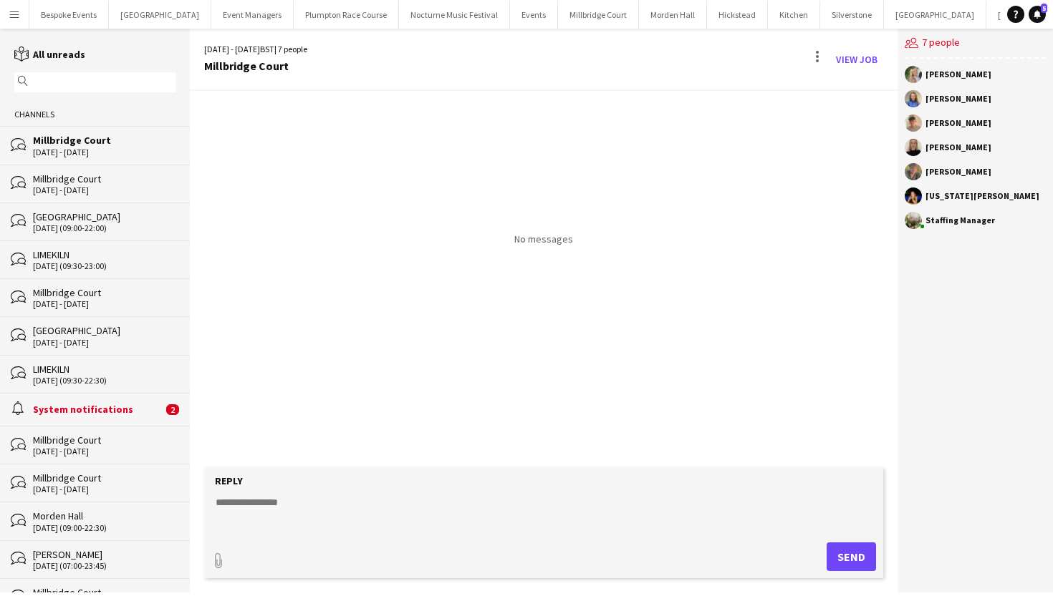
paste textarea "**********"
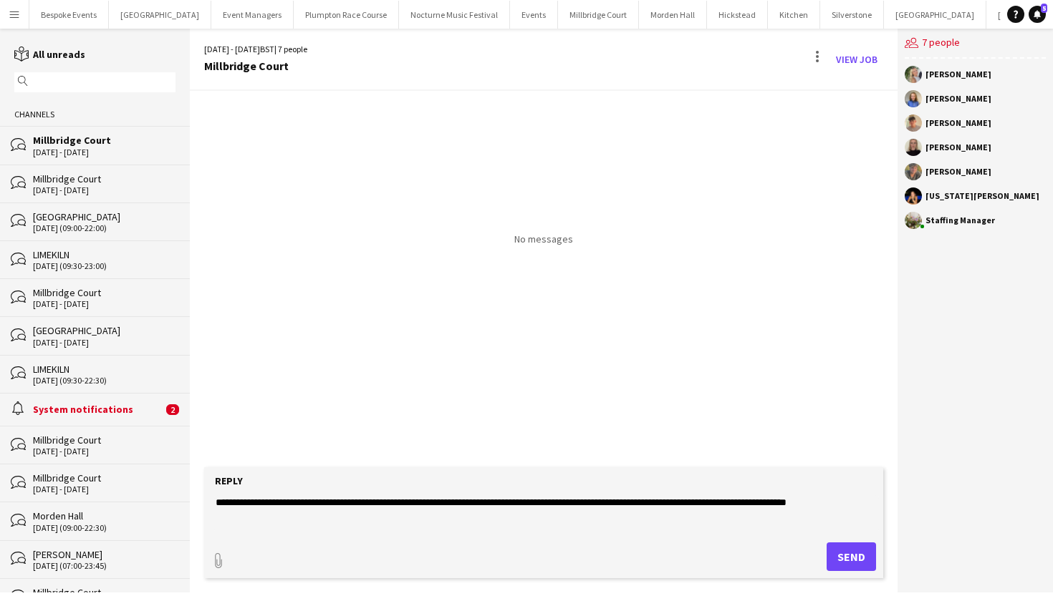
type textarea "**********"
click at [849, 556] on button "Send" at bounding box center [850, 557] width 49 height 29
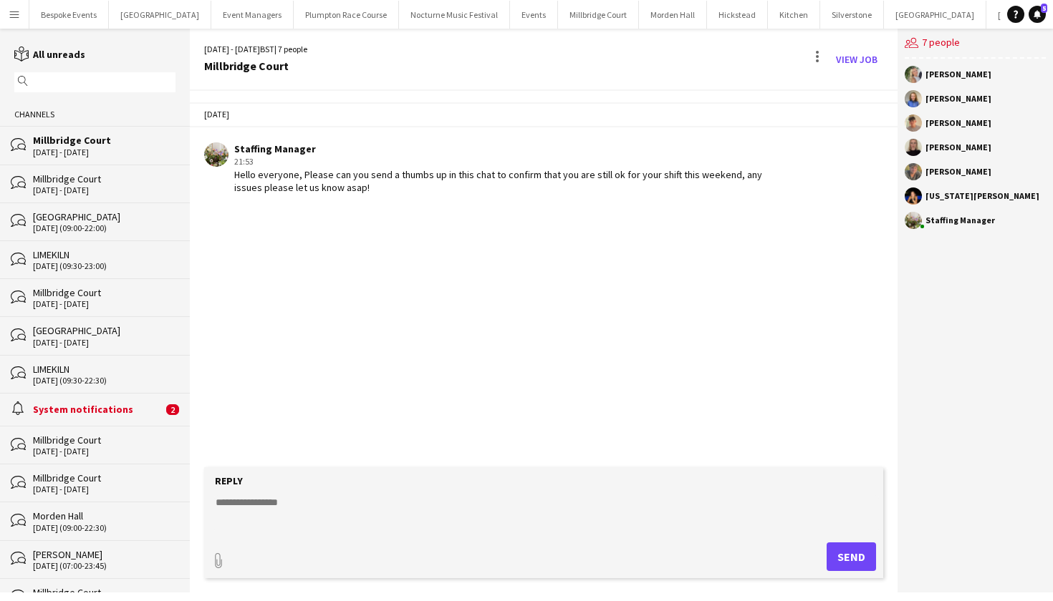
click at [16, 16] on app-icon "Menu" at bounding box center [14, 14] width 11 height 11
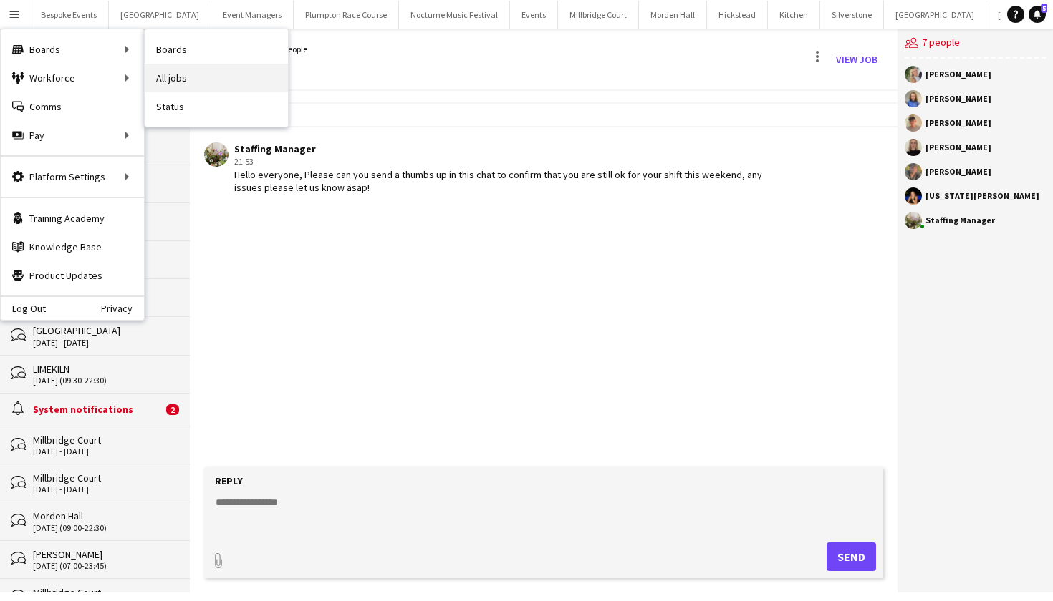
click at [171, 77] on link "All jobs" at bounding box center [216, 78] width 143 height 29
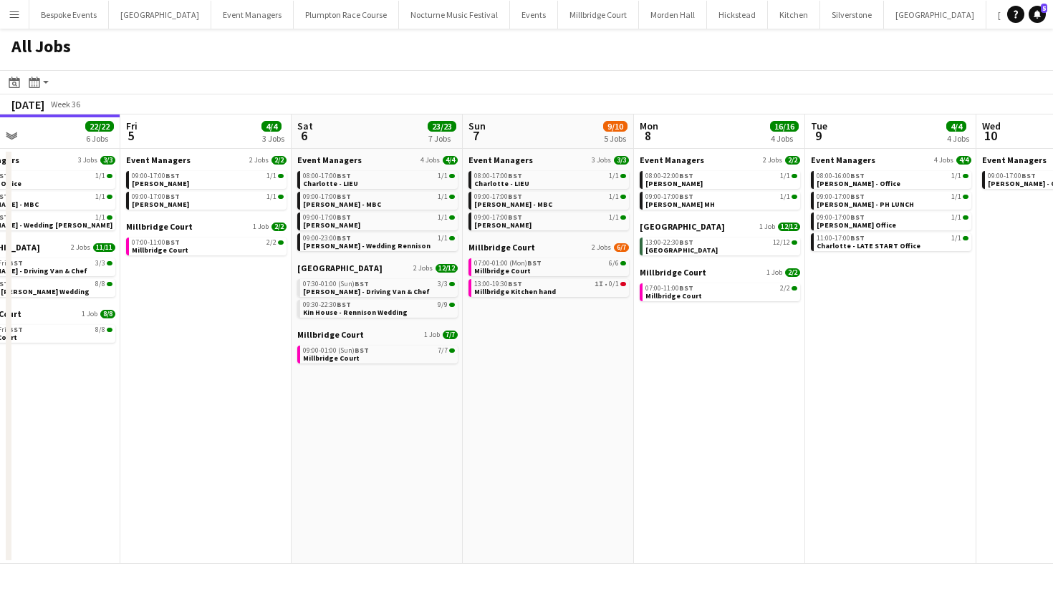
scroll to position [0, 586]
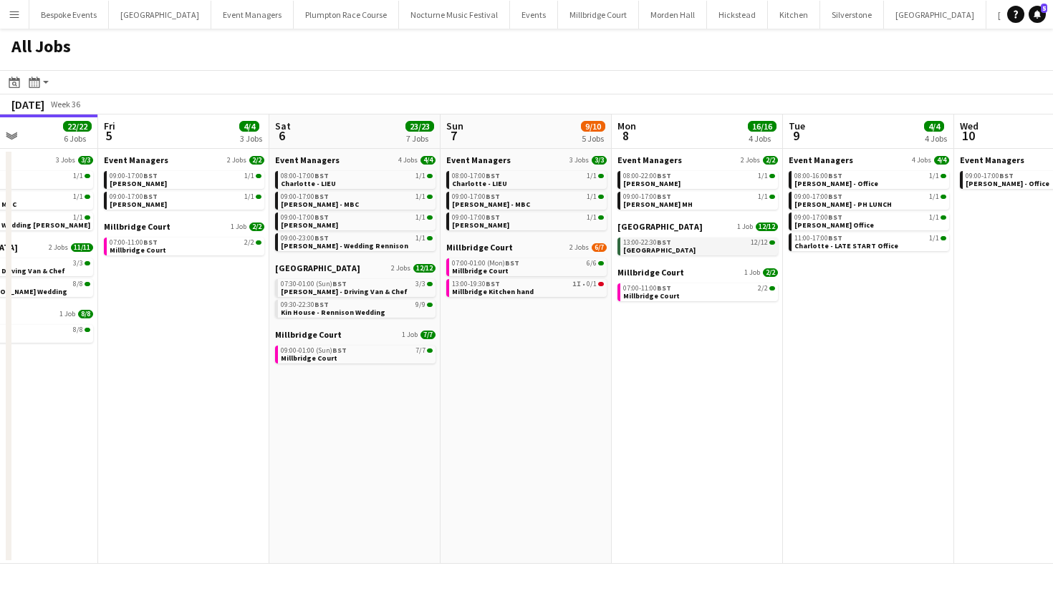
click at [667, 248] on span "[GEOGRAPHIC_DATA]" at bounding box center [659, 250] width 72 height 9
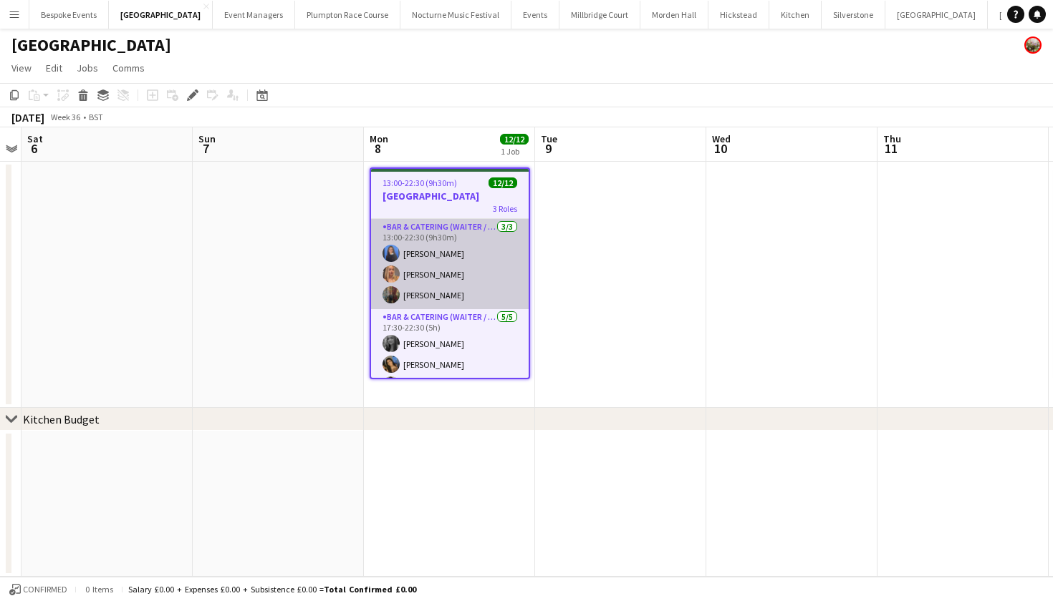
click at [425, 233] on app-card-role "Bar & Catering (Waiter / waitress) [DATE] 13:00-22:30 (9h30m) [PERSON_NAME] Van…" at bounding box center [450, 264] width 158 height 90
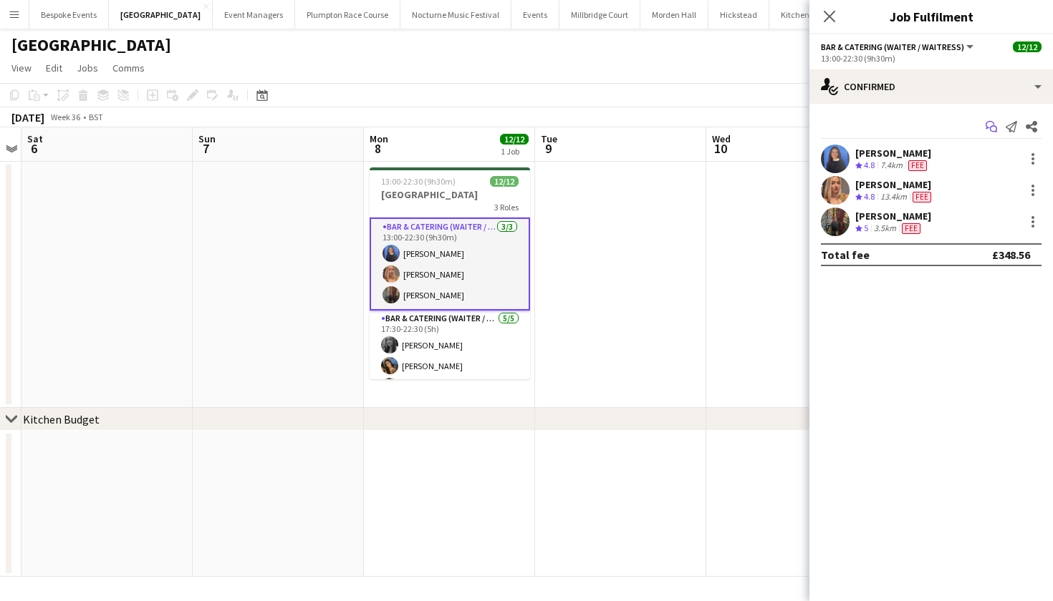
click at [994, 125] on icon at bounding box center [989, 125] width 9 height 8
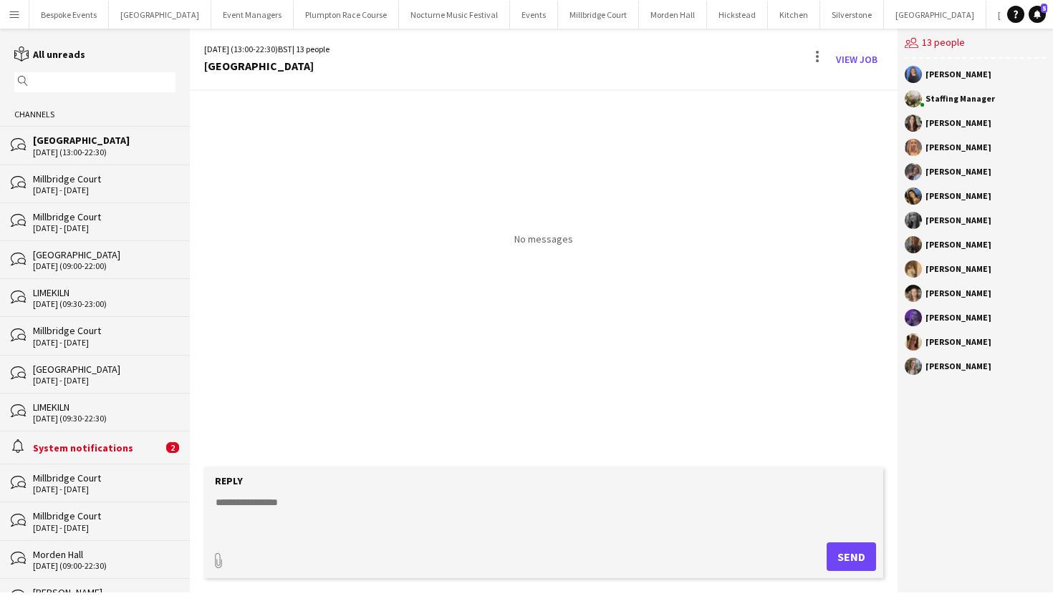
click at [307, 502] on textarea at bounding box center [546, 514] width 664 height 37
paste textarea "**********"
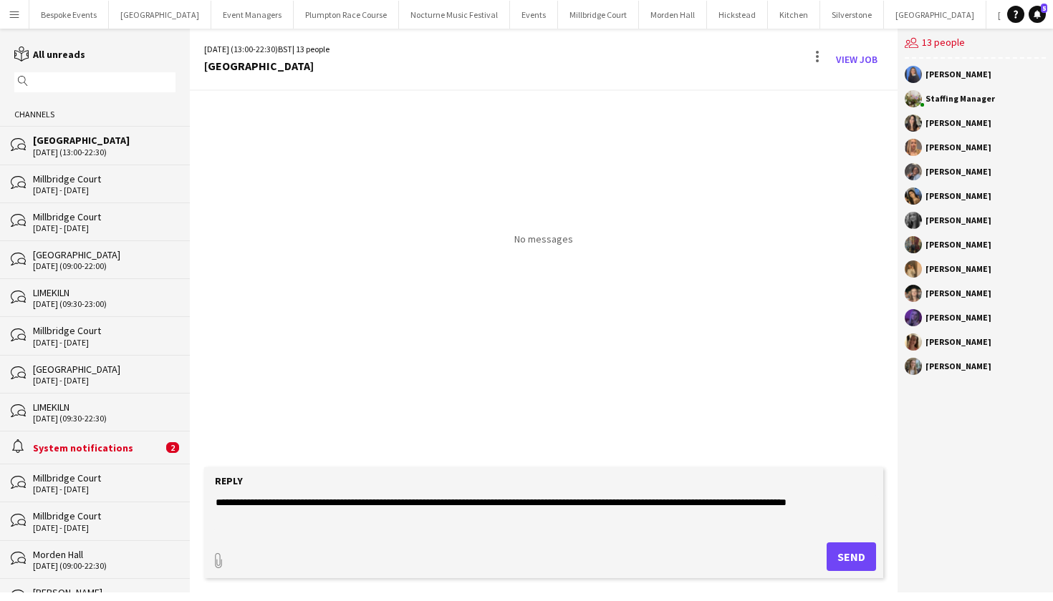
click at [710, 504] on textarea "**********" at bounding box center [546, 514] width 664 height 37
type textarea "**********"
click at [860, 556] on button "Send" at bounding box center [850, 557] width 49 height 29
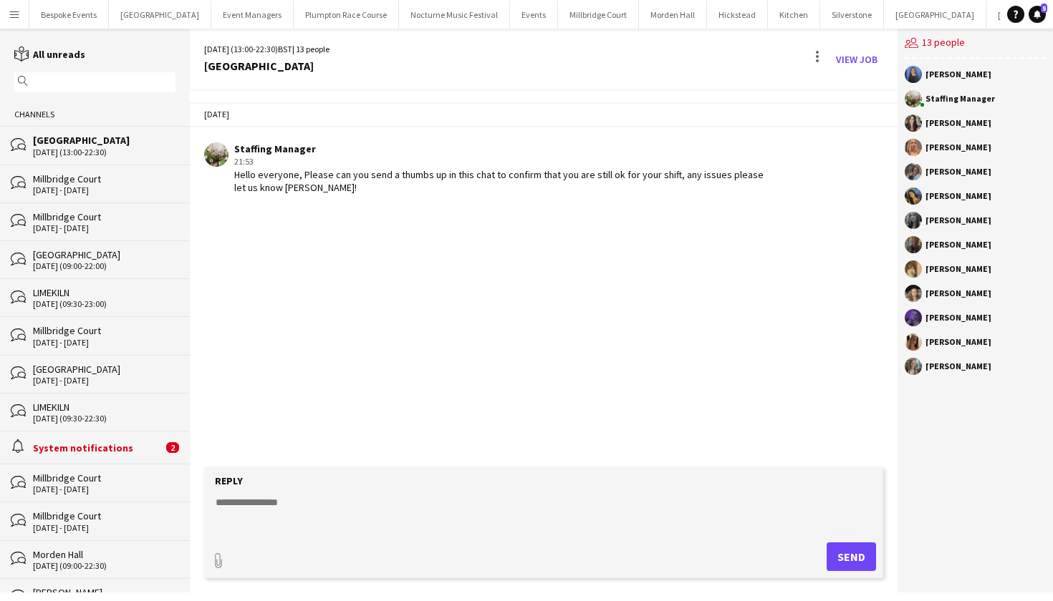
click at [16, 11] on app-icon "Menu" at bounding box center [14, 14] width 11 height 11
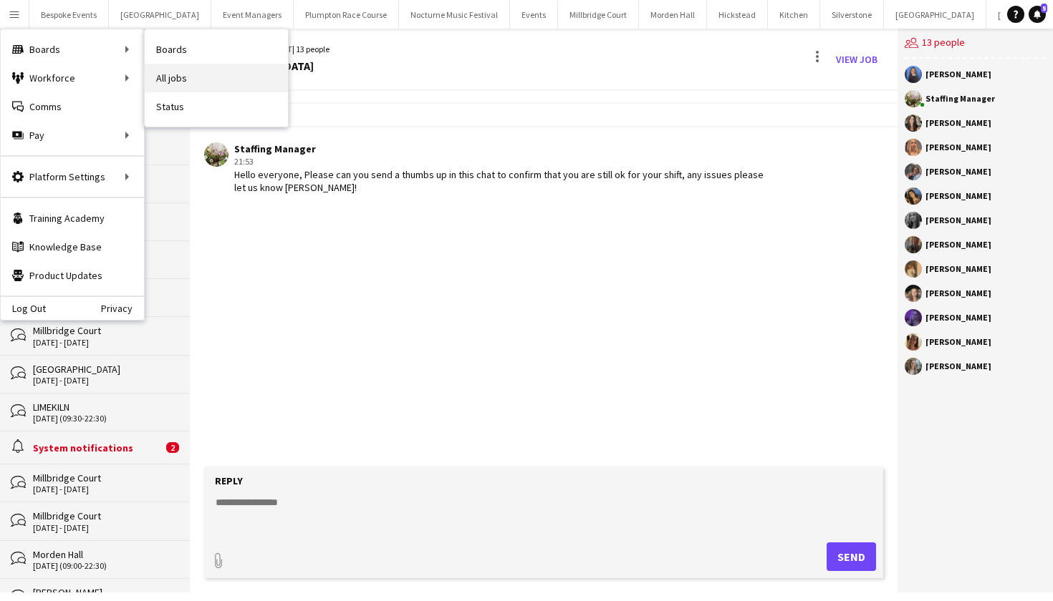
click at [168, 71] on link "All jobs" at bounding box center [216, 78] width 143 height 29
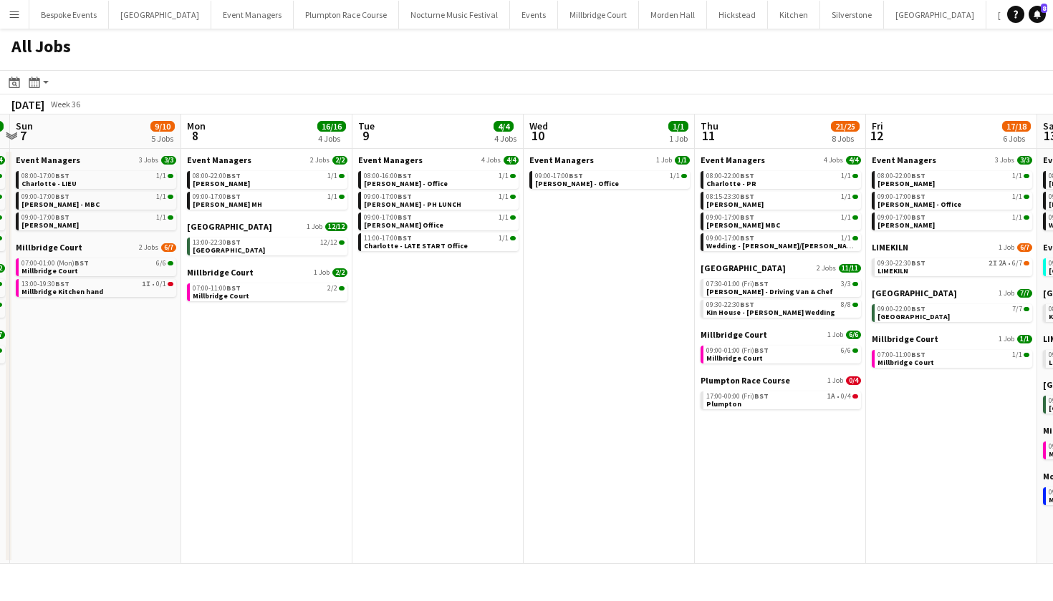
scroll to position [0, 400]
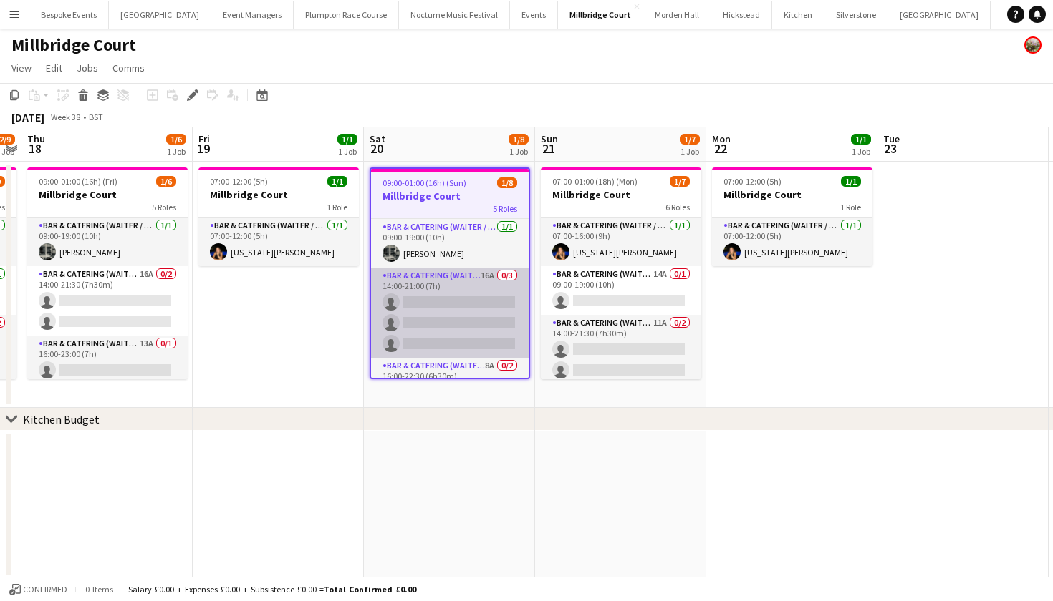
click at [464, 320] on app-card-role "Bar & Catering (Waiter / waitress) 16A 0/3 14:00-21:00 (7h) single-neutral-acti…" at bounding box center [450, 313] width 158 height 90
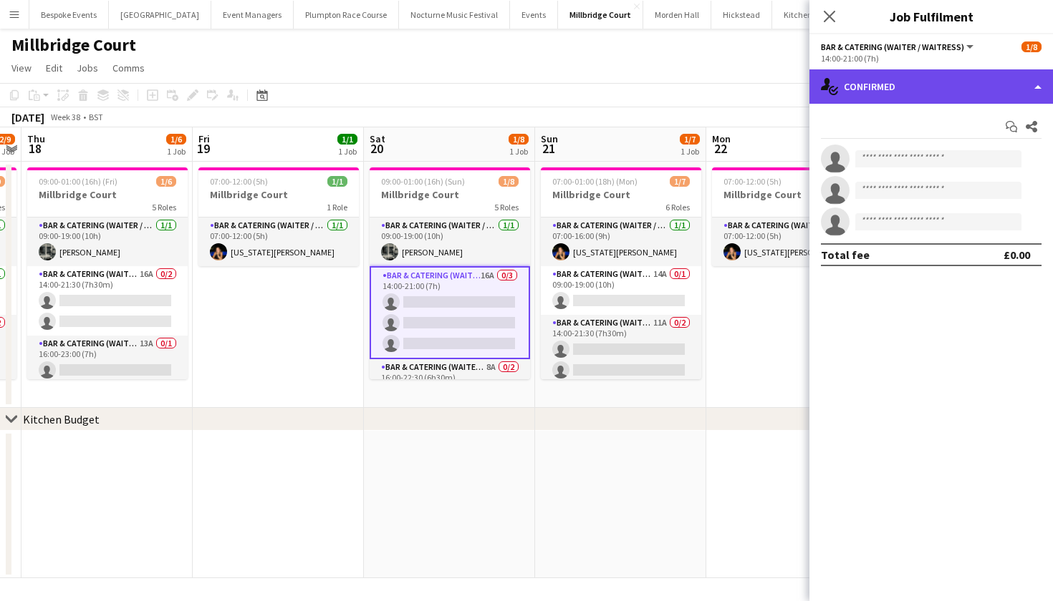
click at [972, 89] on div "single-neutral-actions-check-2 Confirmed" at bounding box center [930, 86] width 243 height 34
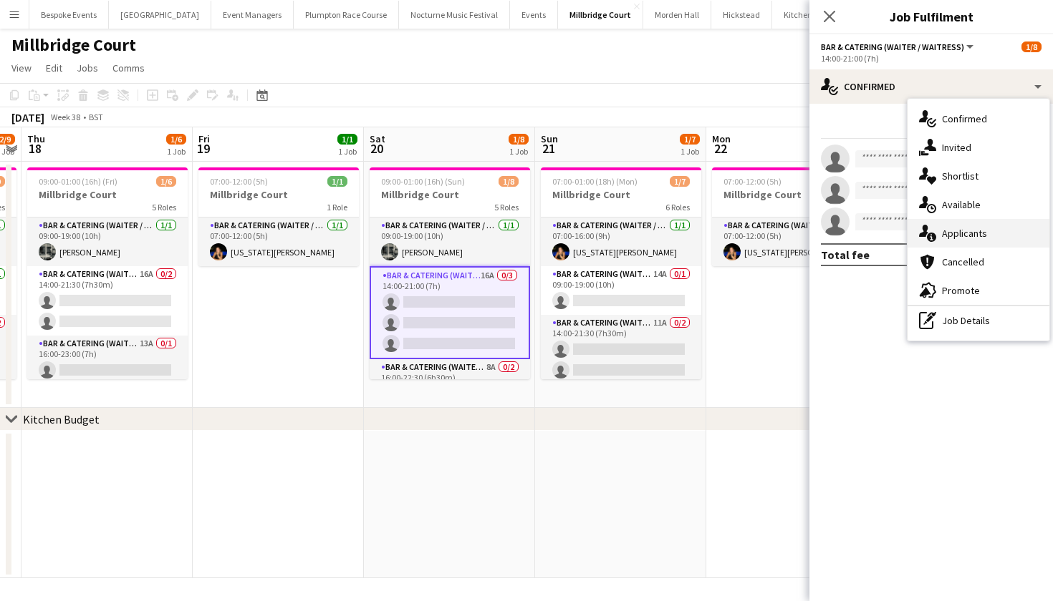
click at [982, 238] on span "Applicants" at bounding box center [964, 233] width 45 height 13
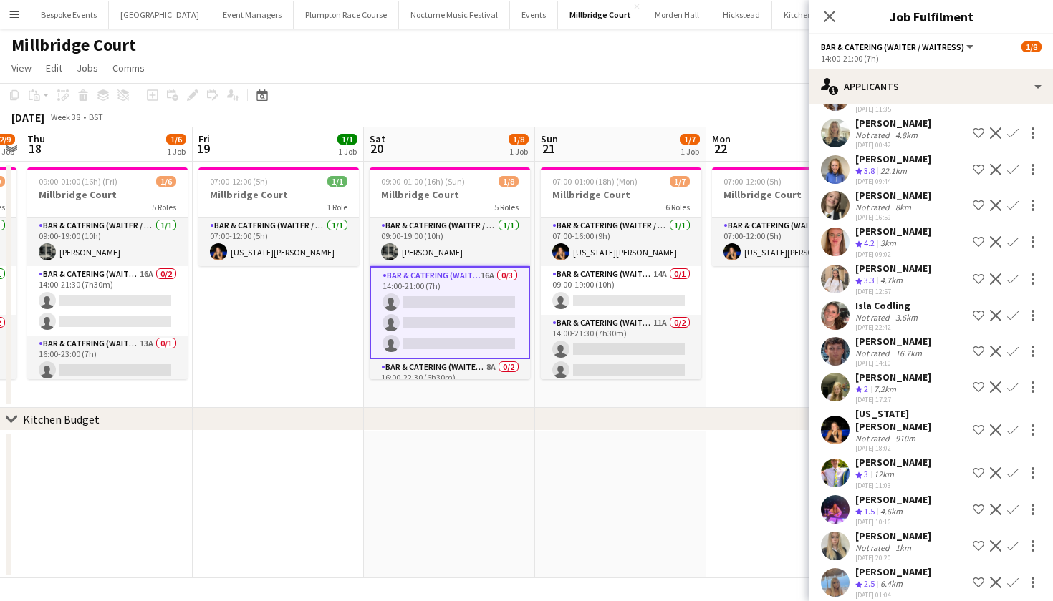
scroll to position [0, 493]
click at [435, 497] on app-date-cell at bounding box center [448, 505] width 171 height 148
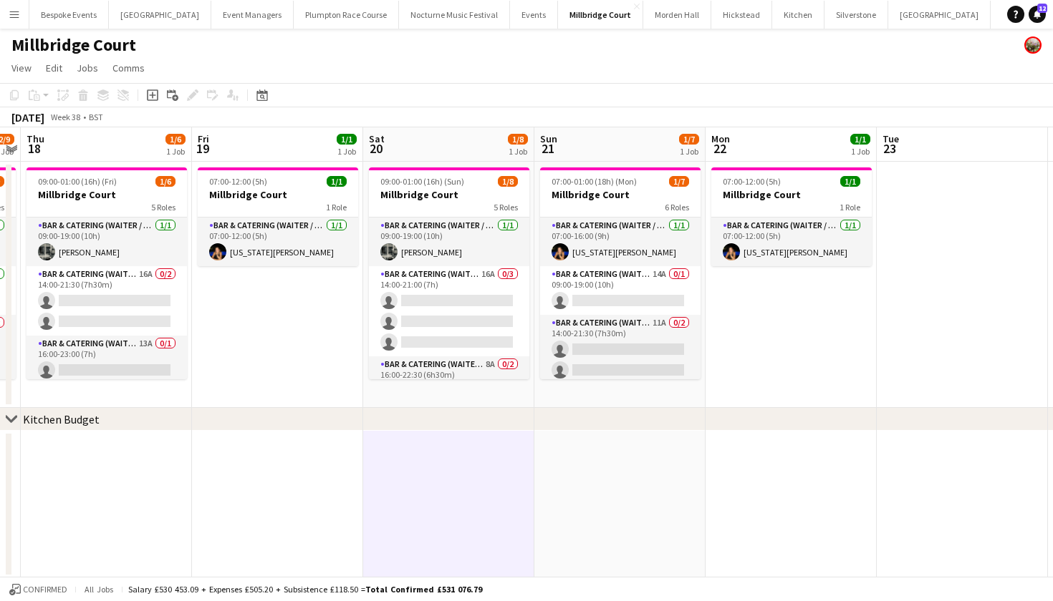
scroll to position [0, 0]
click at [17, 15] on app-icon "Menu" at bounding box center [14, 14] width 11 height 11
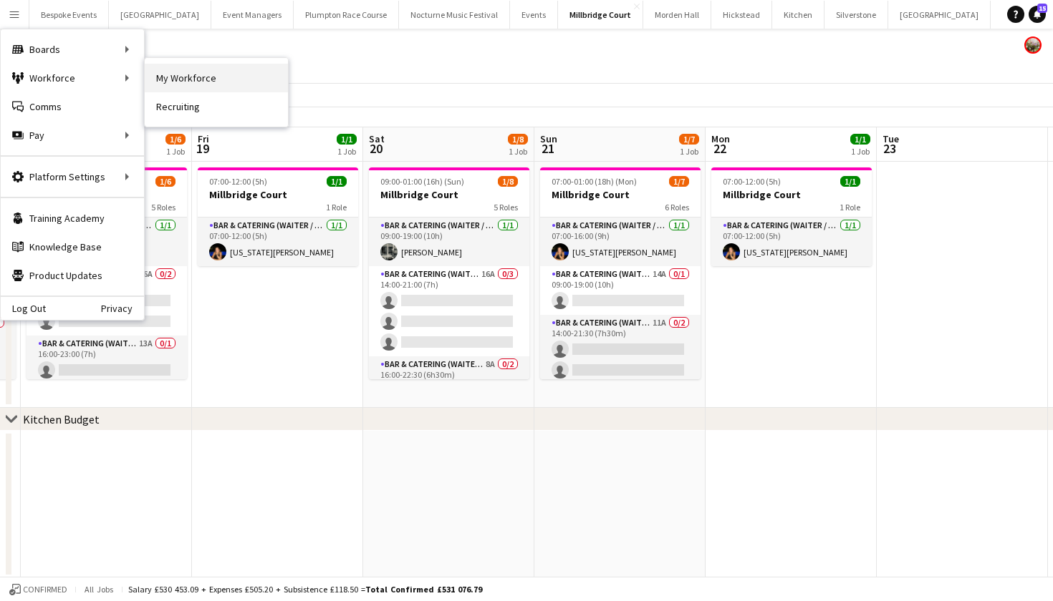
click at [175, 74] on link "My Workforce" at bounding box center [216, 78] width 143 height 29
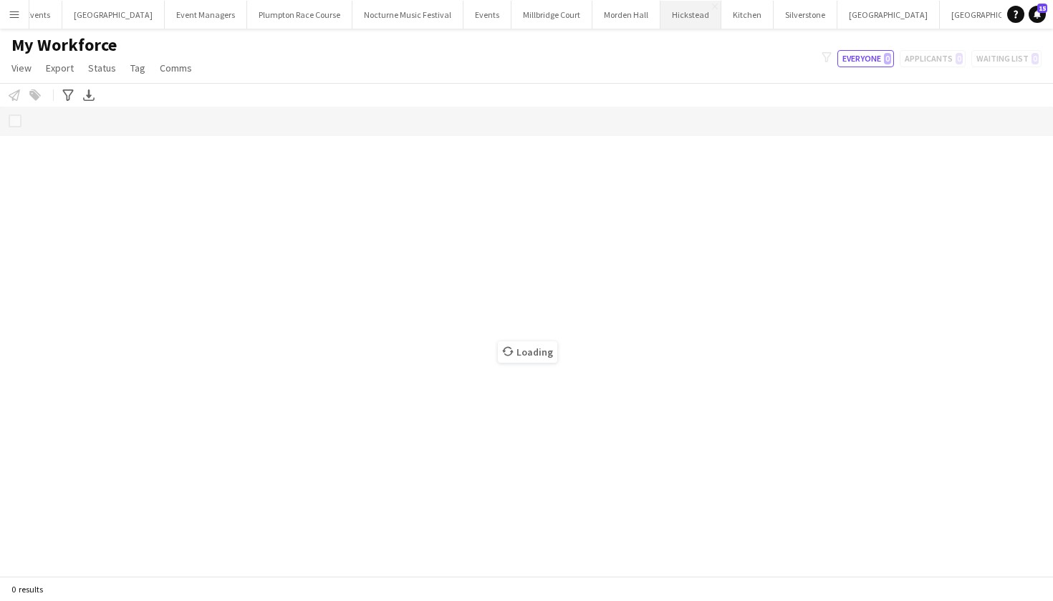
scroll to position [0, 112]
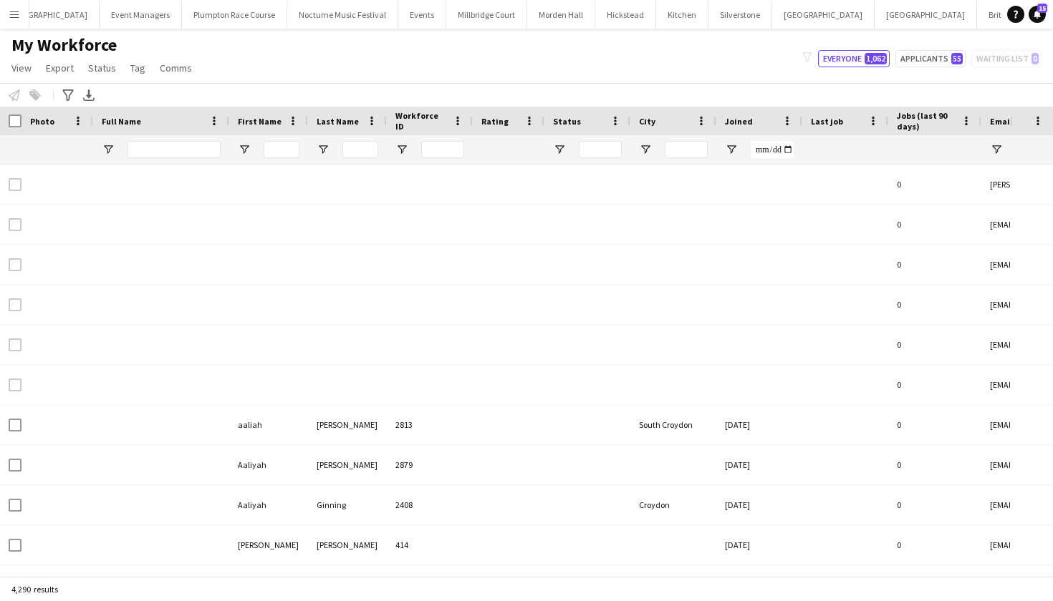
type input "**********"
click at [14, 19] on app-icon "Menu" at bounding box center [14, 14] width 11 height 11
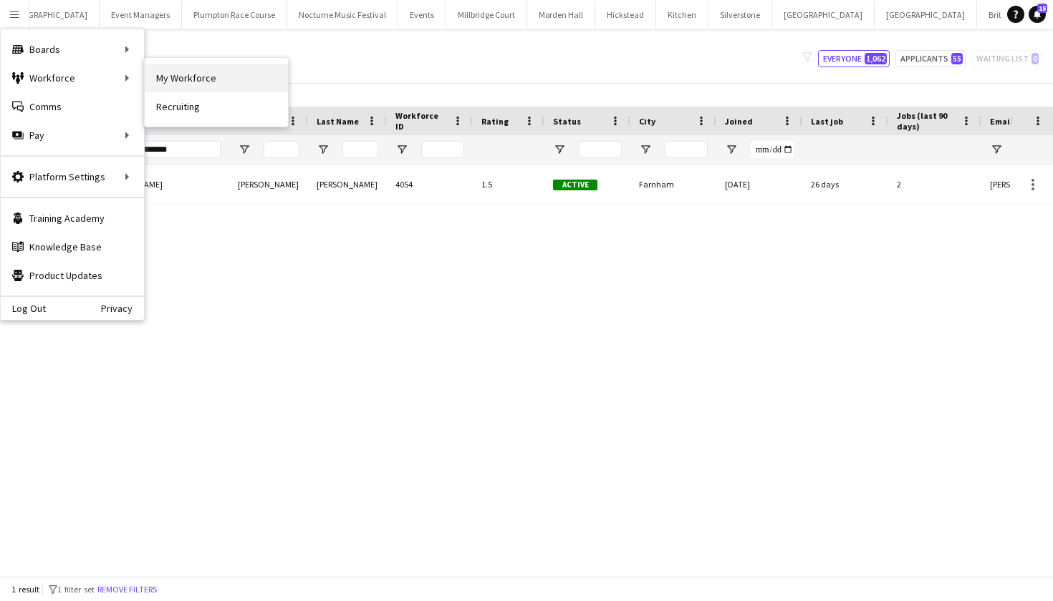
click at [184, 75] on link "My Workforce" at bounding box center [216, 78] width 143 height 29
type input "**********"
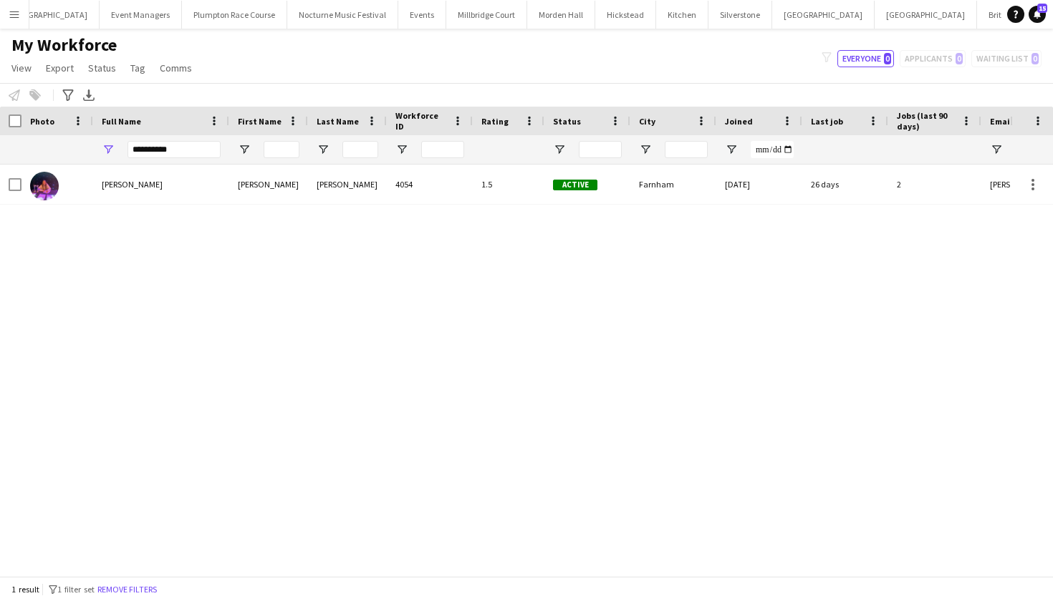
click at [920, 56] on div "filter-1 Everyone 0 Applicants 0 Waiting list 0" at bounding box center [931, 58] width 243 height 17
click at [853, 69] on div "My Workforce View Views Default view mena New Starter New view Update view Dele…" at bounding box center [526, 58] width 1053 height 49
click at [147, 597] on div "1 result filter-1 1 filter set Remove filters" at bounding box center [526, 589] width 1053 height 24
click at [147, 590] on button "Remove filters" at bounding box center [127, 590] width 65 height 16
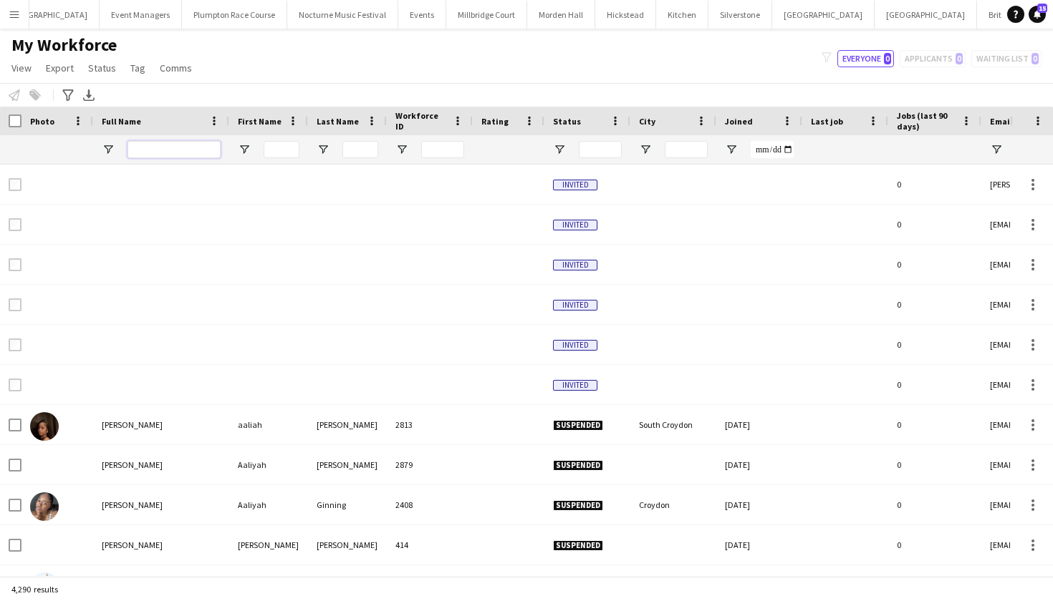
click at [179, 151] on input "Full Name Filter Input" at bounding box center [173, 149] width 93 height 17
click at [170, 155] on input "Full Name Filter Input" at bounding box center [173, 149] width 93 height 17
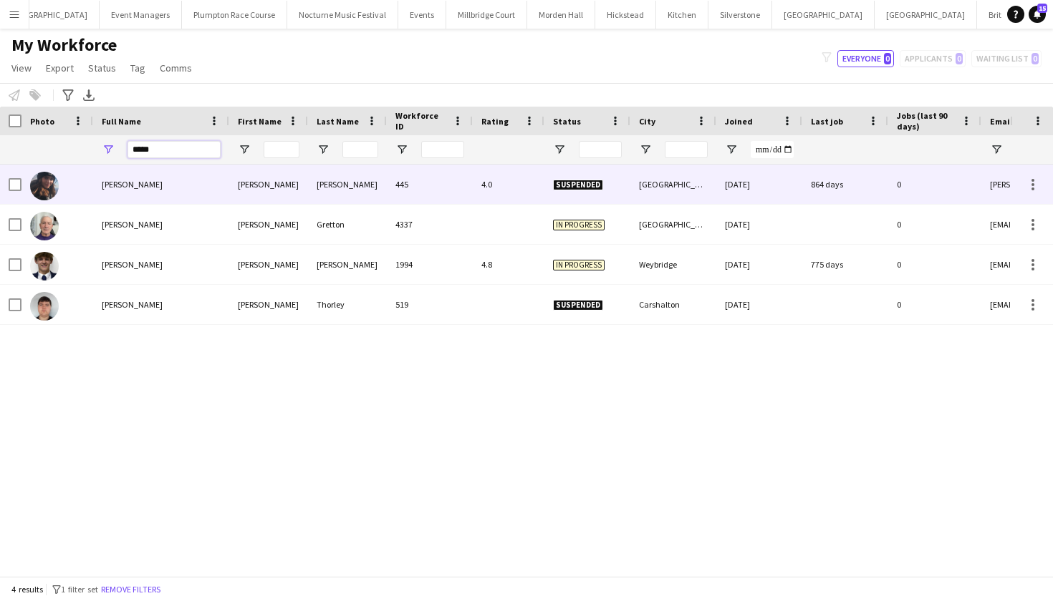
type input "*****"
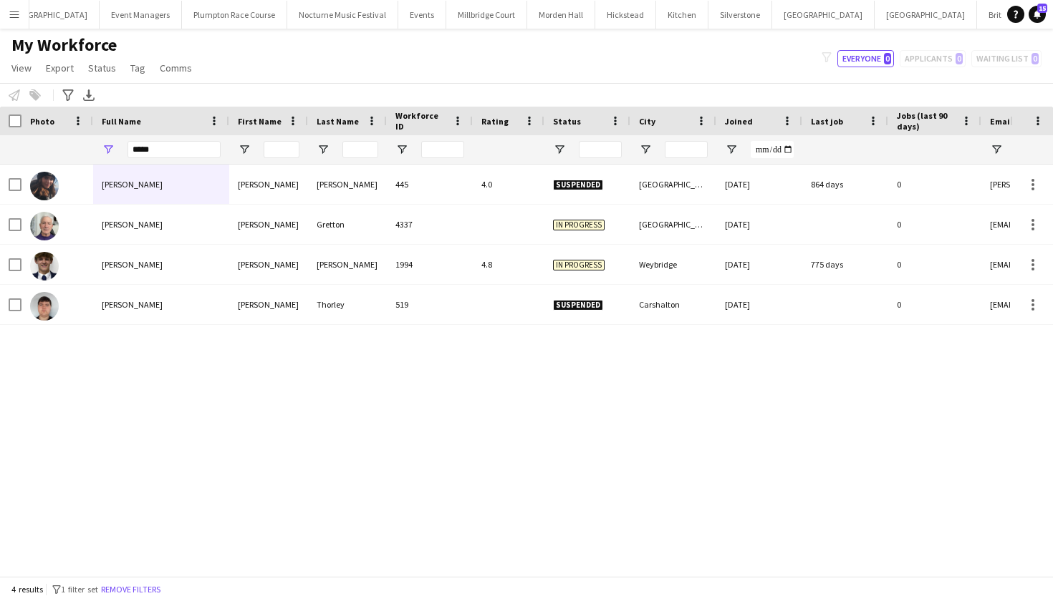
drag, startPoint x: 171, startPoint y: 173, endPoint x: 178, endPoint y: 221, distance: 48.5
click at [178, 221] on div "Peter Gretton" at bounding box center [161, 224] width 136 height 39
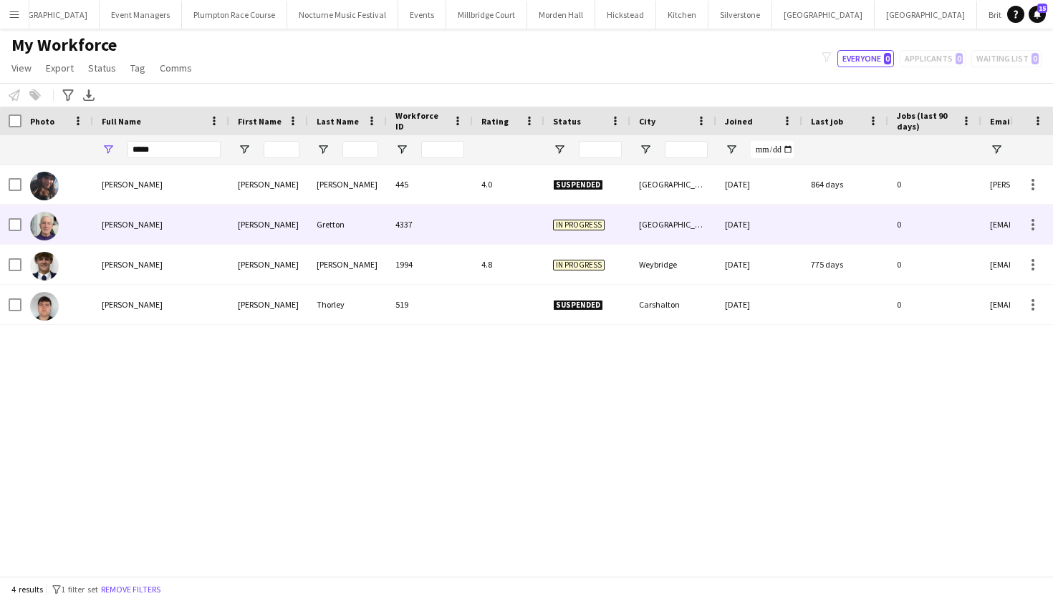
click at [603, 218] on div "In progress" at bounding box center [587, 224] width 86 height 39
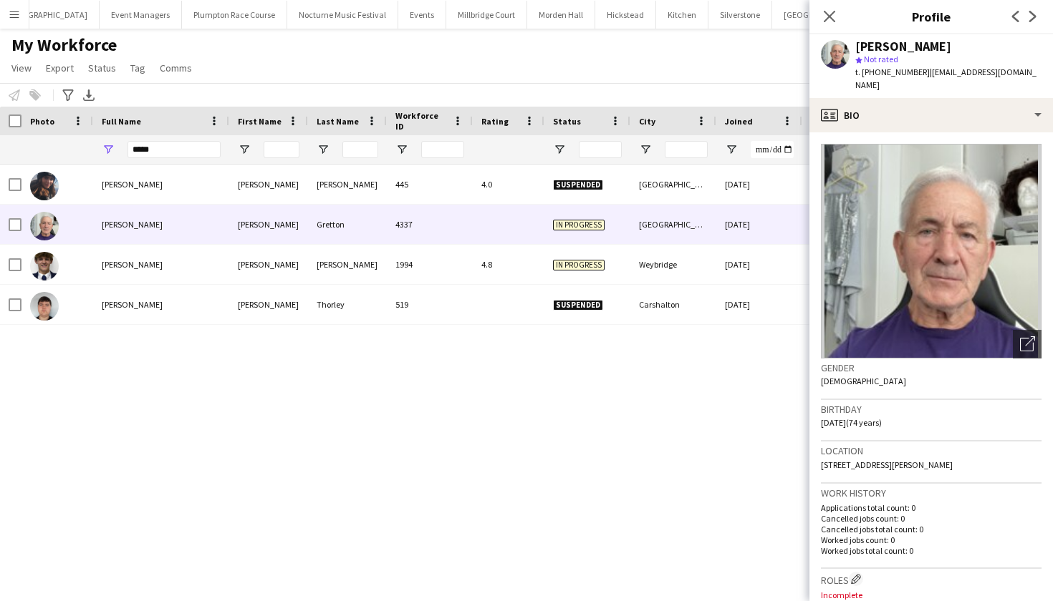
scroll to position [0, 0]
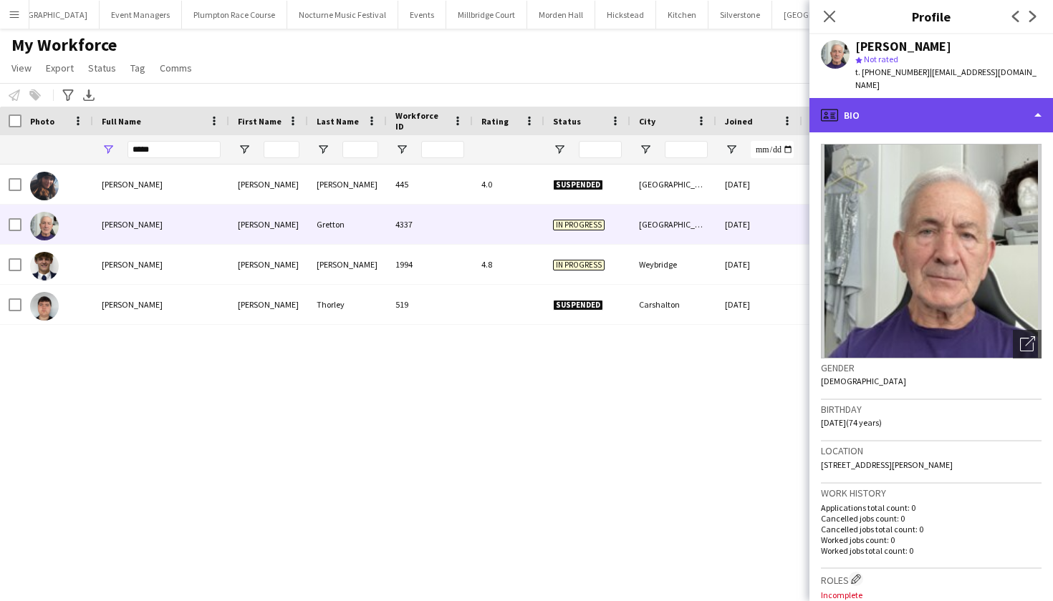
click at [883, 106] on div "profile Bio" at bounding box center [930, 115] width 243 height 34
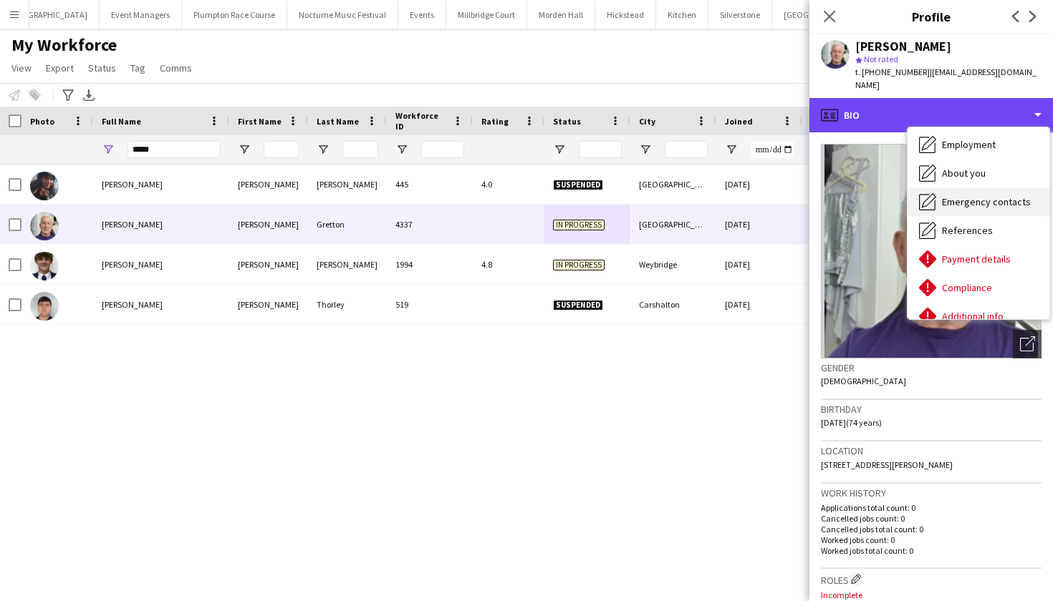
scroll to position [62, 0]
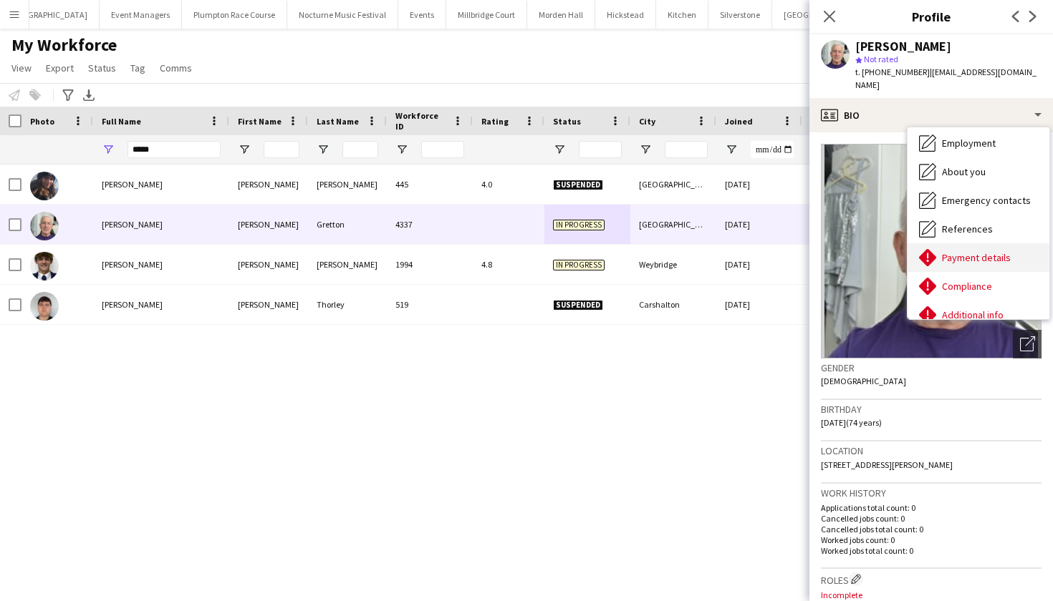
click at [939, 243] on div "Payment details Payment details" at bounding box center [978, 257] width 142 height 29
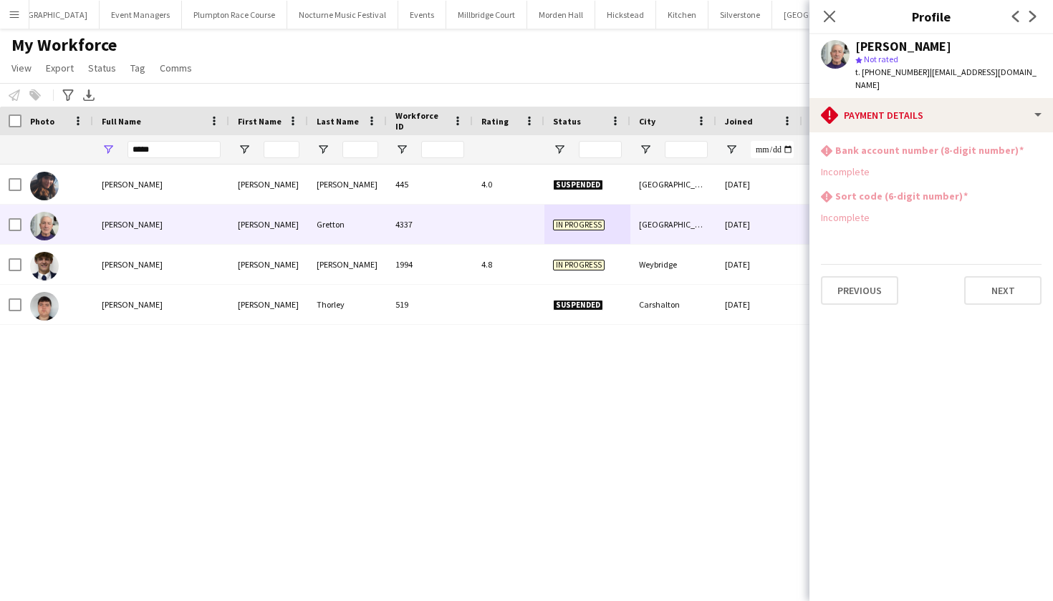
click at [402, 56] on div "My Workforce View Views Default view mena New Starter New view Update view Dele…" at bounding box center [526, 58] width 1053 height 49
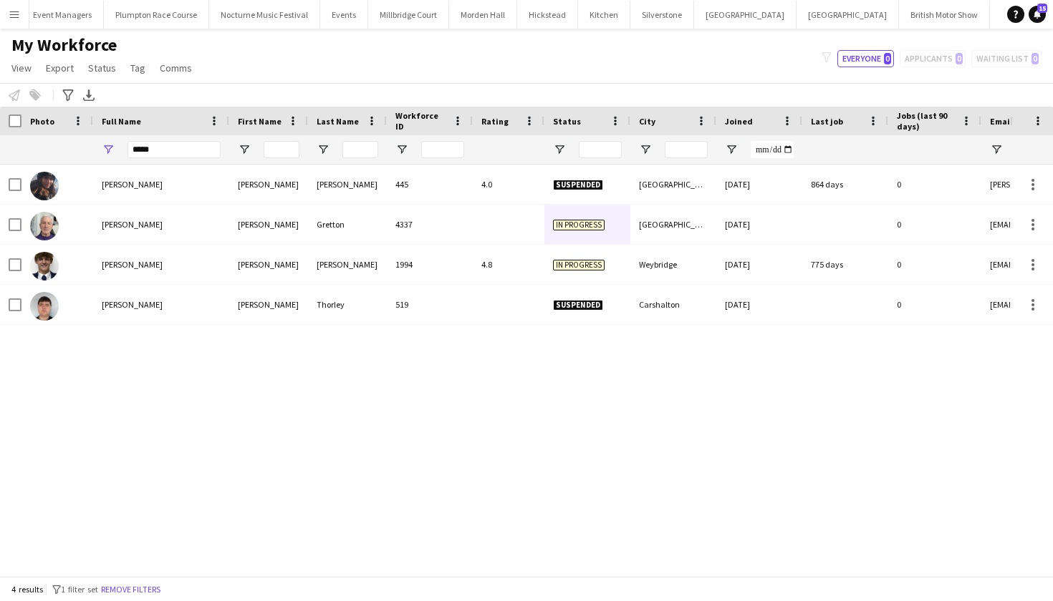
scroll to position [0, 189]
click at [1036, 17] on button "LIMEKILN Close" at bounding box center [1065, 15] width 58 height 28
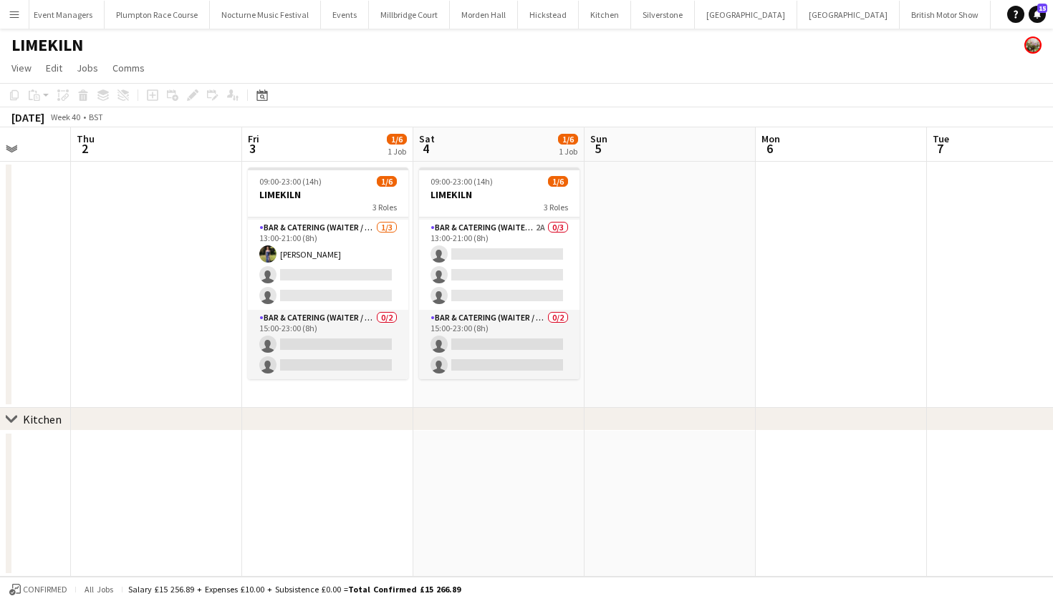
scroll to position [47, 0]
click at [20, 14] on button "Menu" at bounding box center [14, 14] width 29 height 29
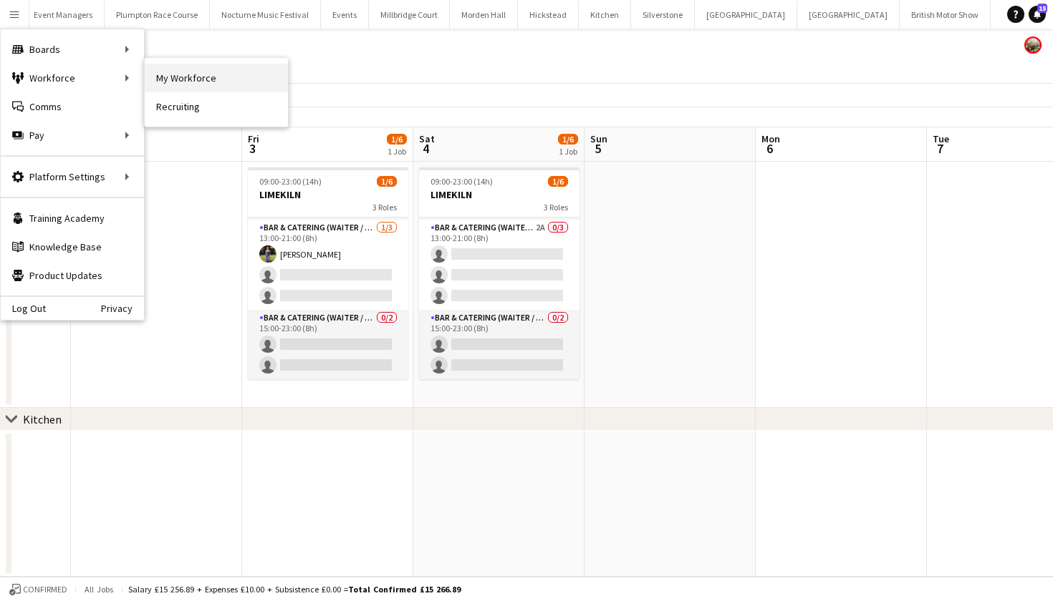
click at [160, 80] on link "My Workforce" at bounding box center [216, 78] width 143 height 29
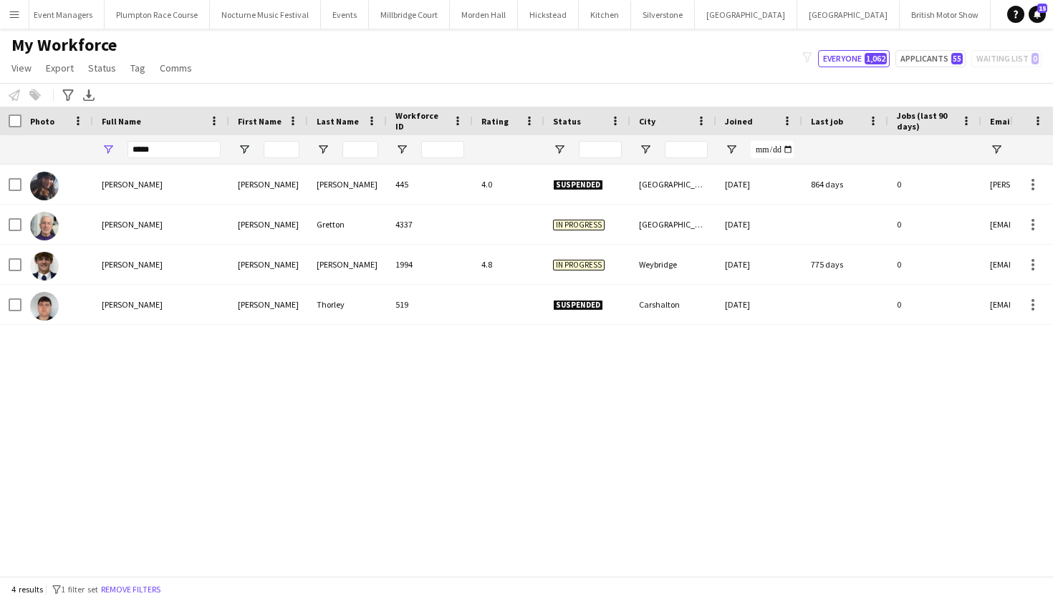
click at [943, 57] on button "Applicants 55" at bounding box center [930, 58] width 70 height 17
type input "**********"
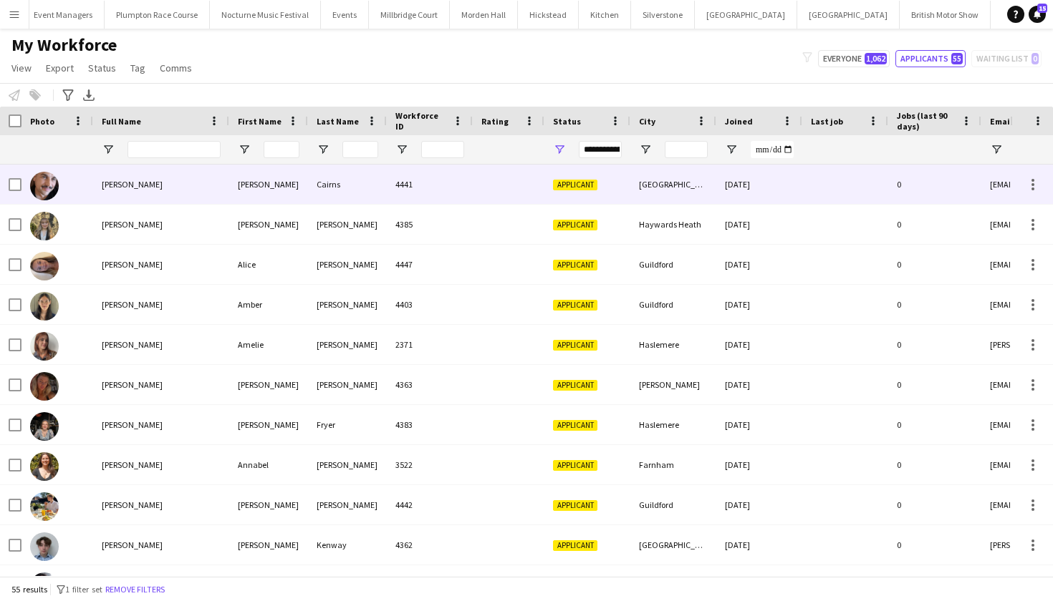
click at [169, 179] on div "[PERSON_NAME]" at bounding box center [161, 184] width 136 height 39
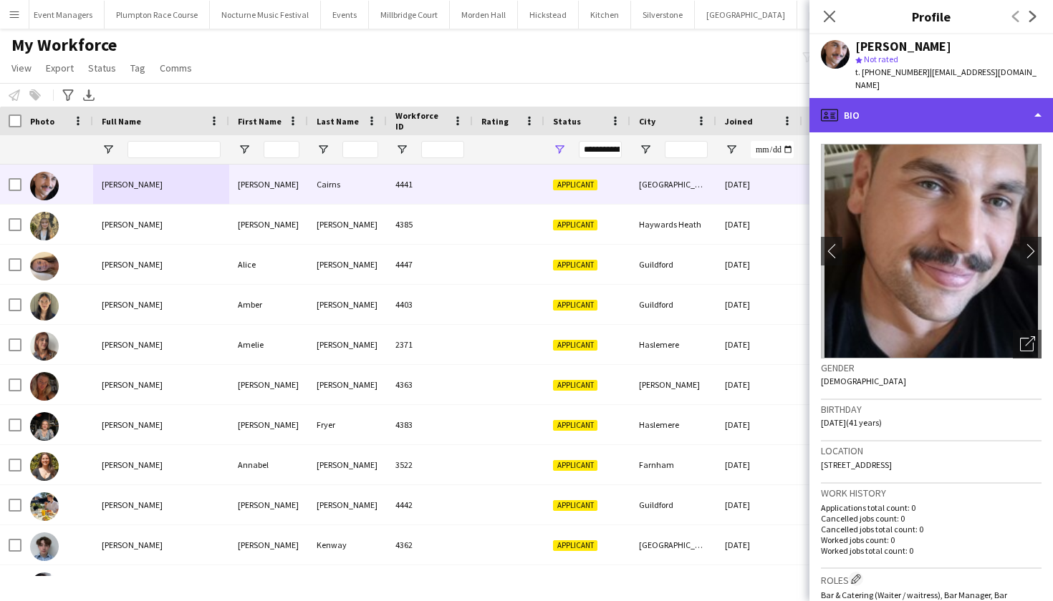
click at [957, 104] on div "profile Bio" at bounding box center [930, 115] width 243 height 34
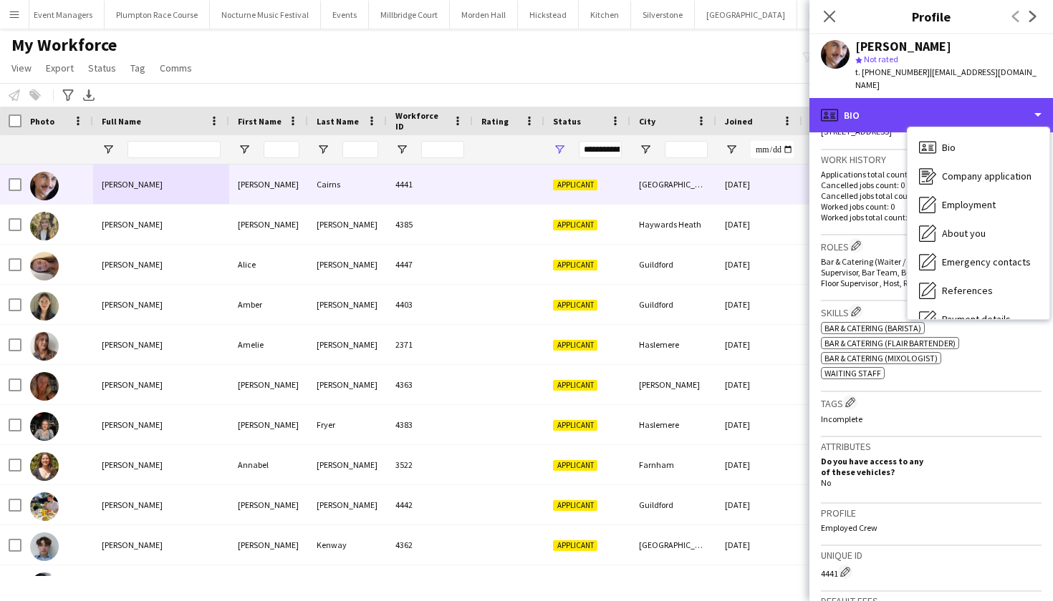
scroll to position [339, 0]
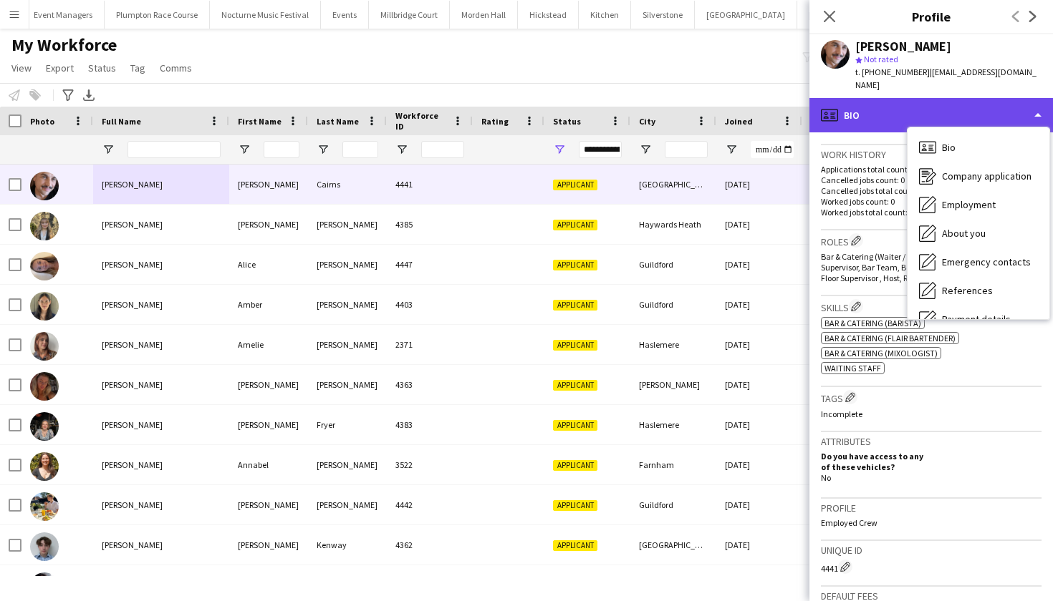
click at [902, 106] on div "profile Bio" at bounding box center [930, 115] width 243 height 34
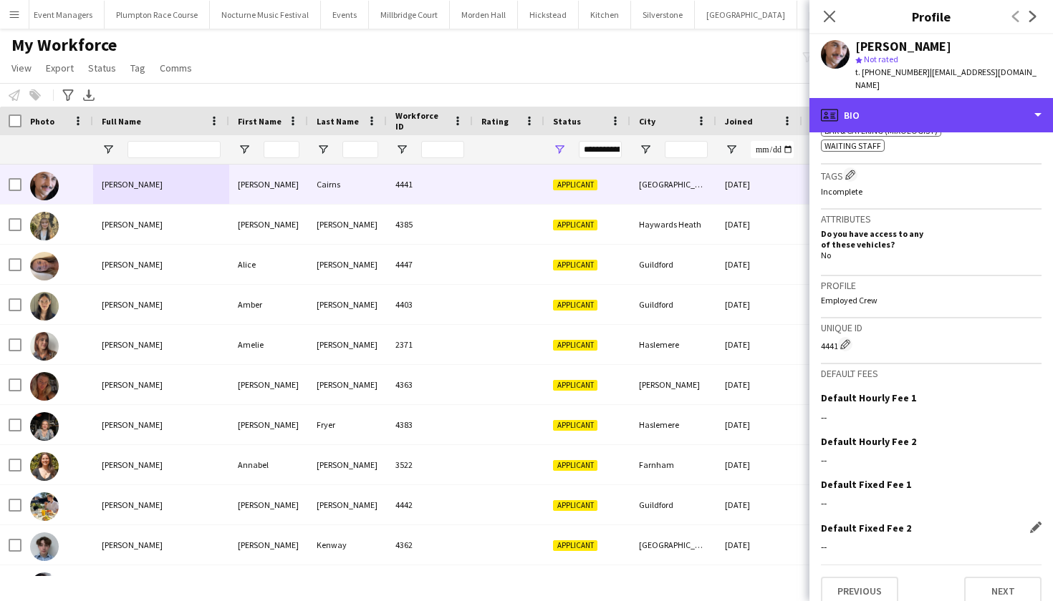
scroll to position [561, 0]
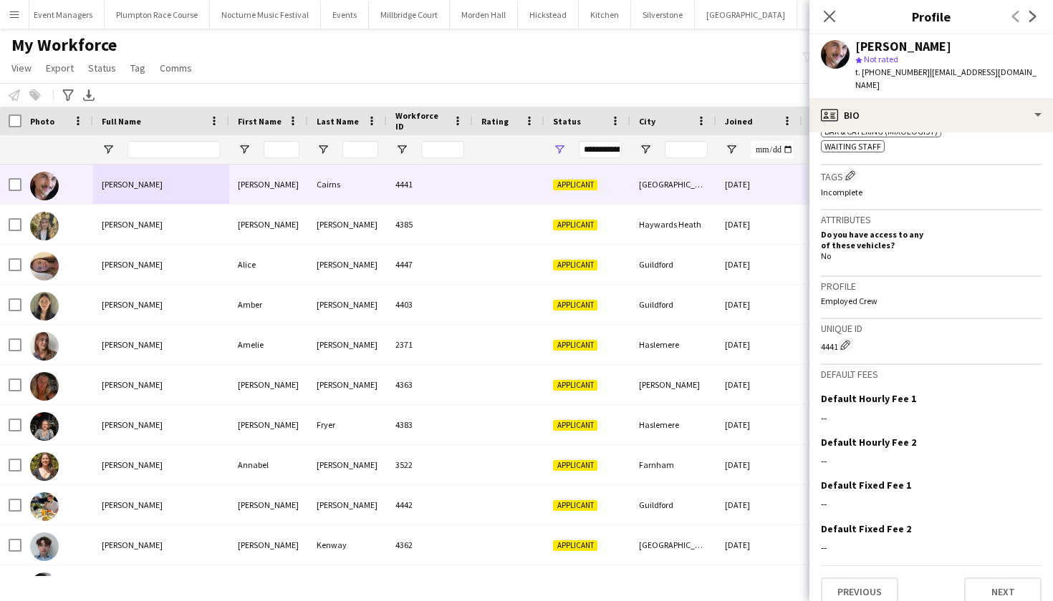
click at [627, 67] on div "My Workforce View Views Default view mena New Starter New view Update view Dele…" at bounding box center [526, 58] width 1053 height 49
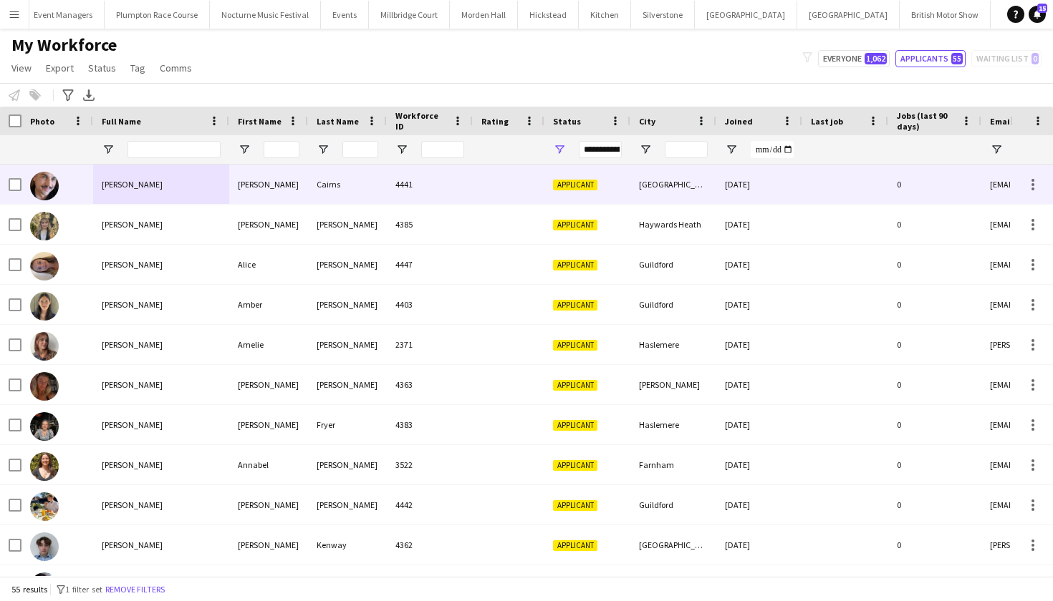
click at [425, 188] on div "4441" at bounding box center [430, 184] width 86 height 39
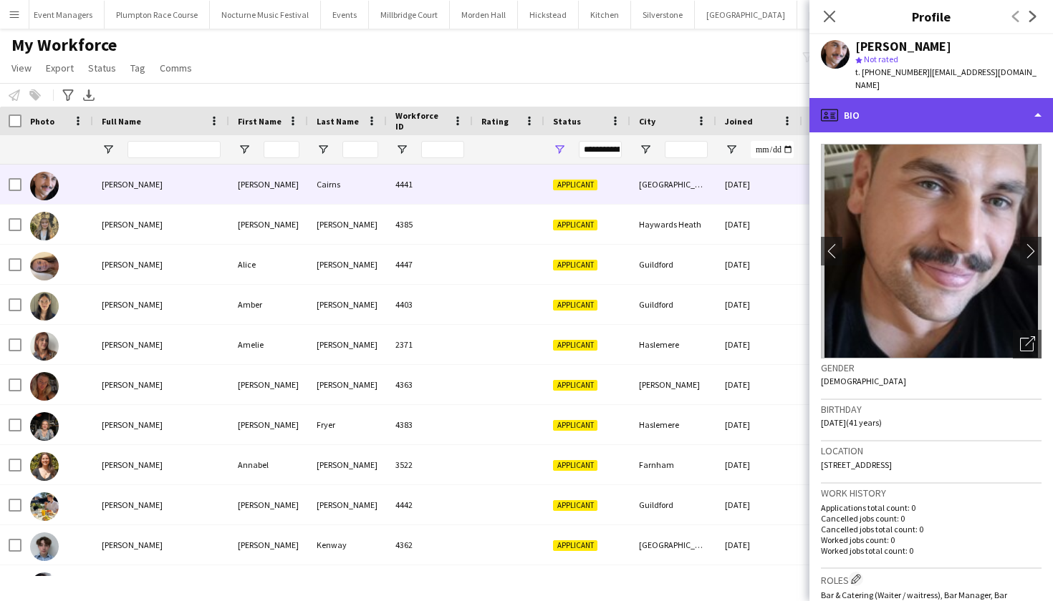
click at [927, 105] on div "profile Bio" at bounding box center [930, 115] width 243 height 34
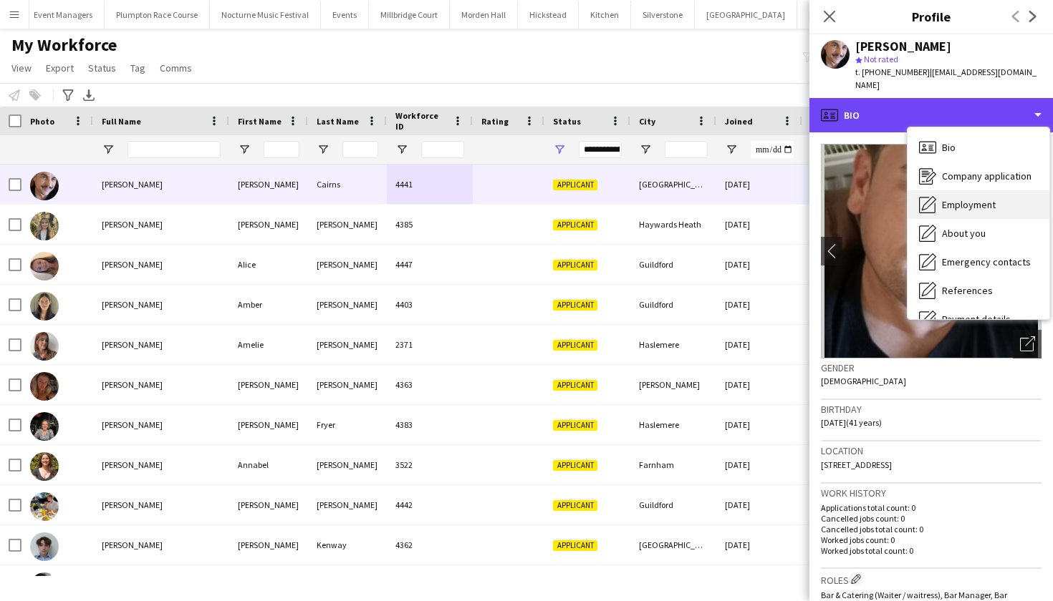
scroll to position [0, 0]
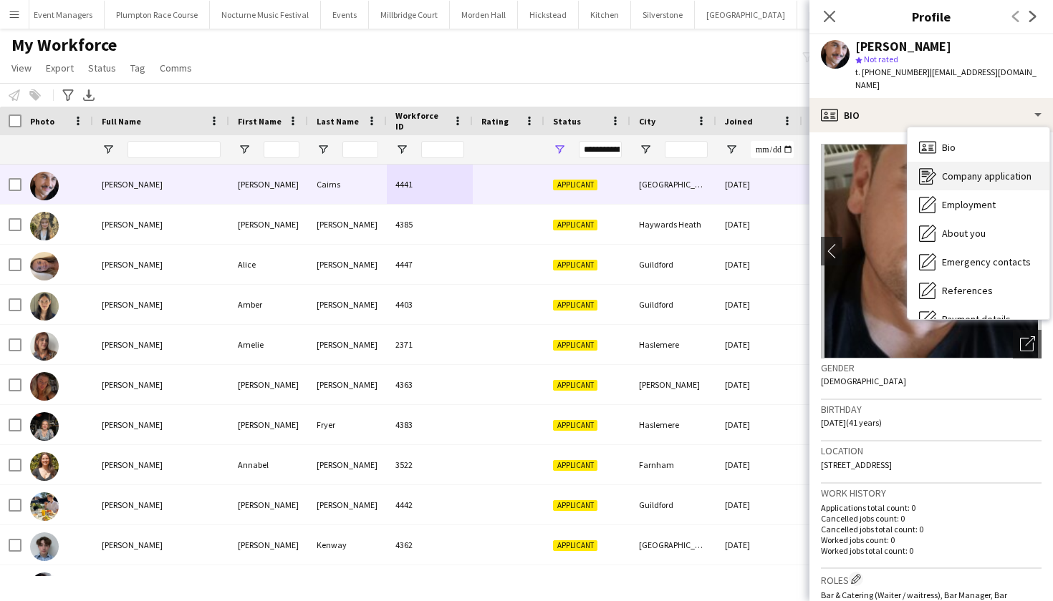
click at [944, 170] on span "Company application" at bounding box center [987, 176] width 90 height 13
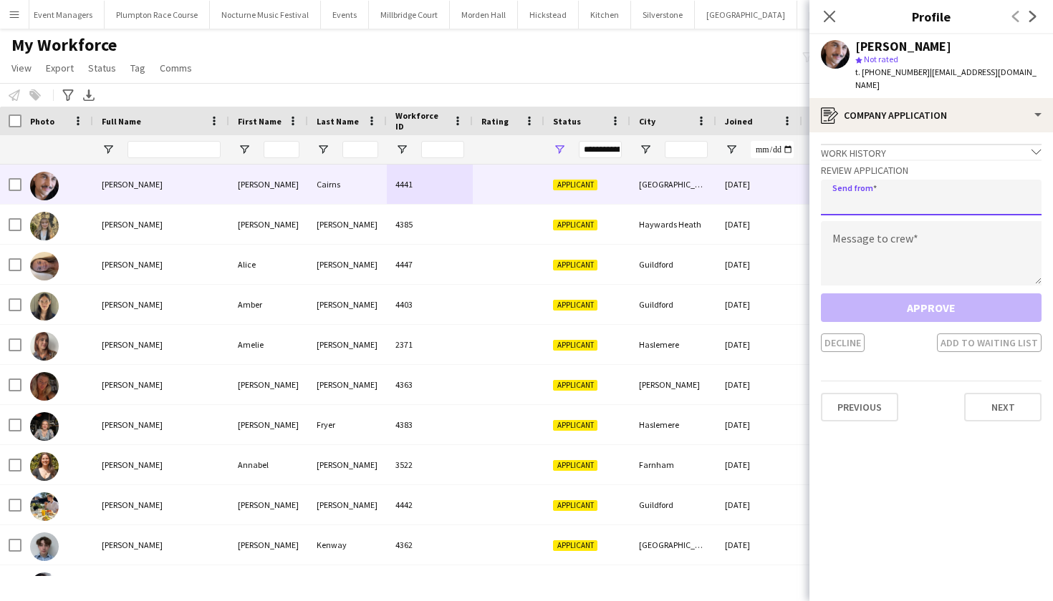
click at [894, 188] on input "email" at bounding box center [931, 198] width 221 height 36
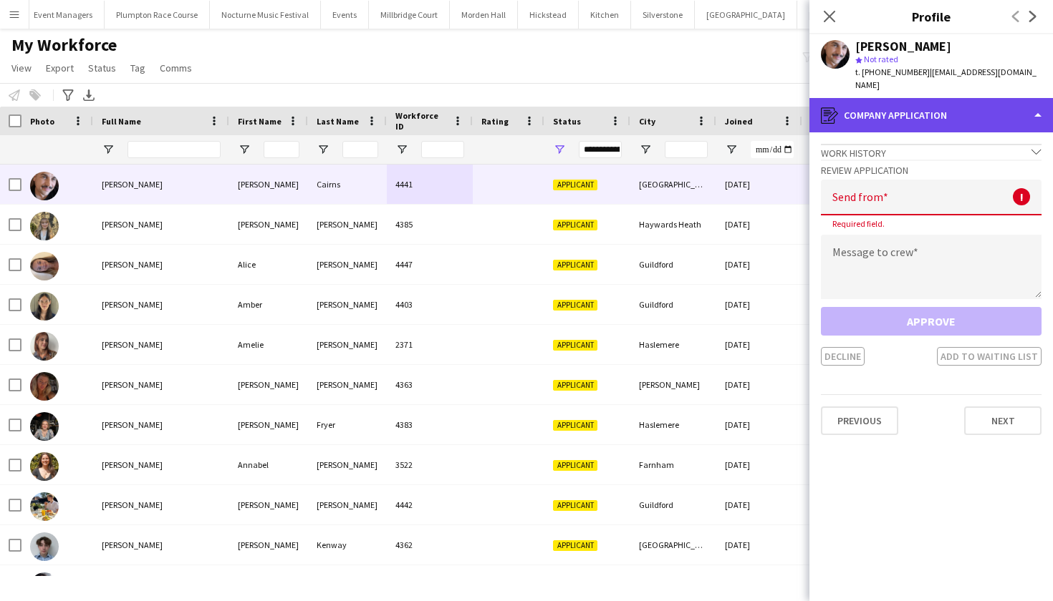
click at [908, 98] on div "register Company application" at bounding box center [930, 115] width 243 height 34
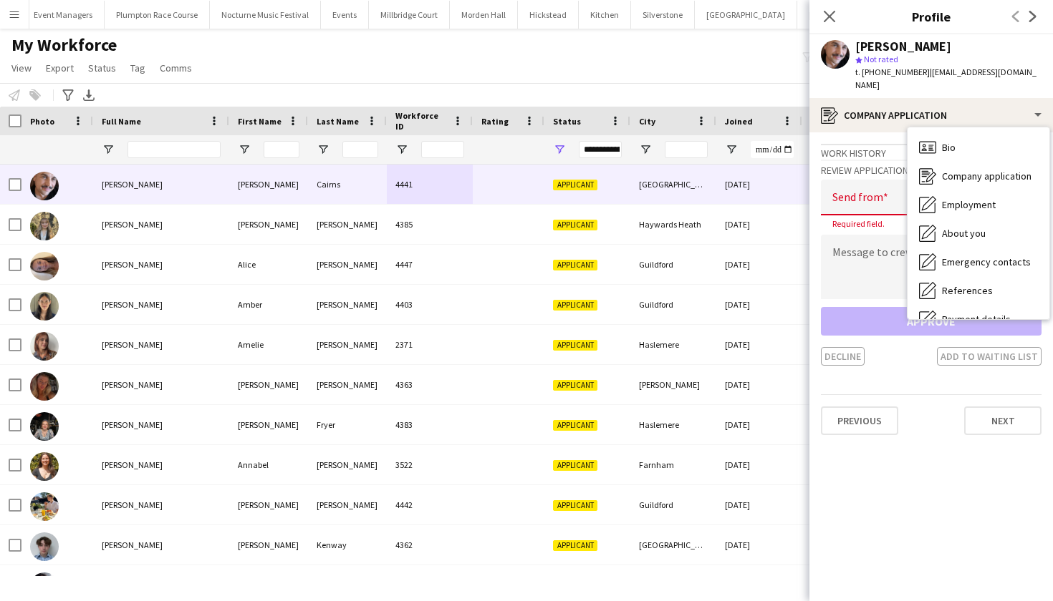
click at [897, 362] on app-crew-profile-application "Work history chevron-down Incomplete Review Application Send from ! Required fi…" at bounding box center [930, 366] width 243 height 469
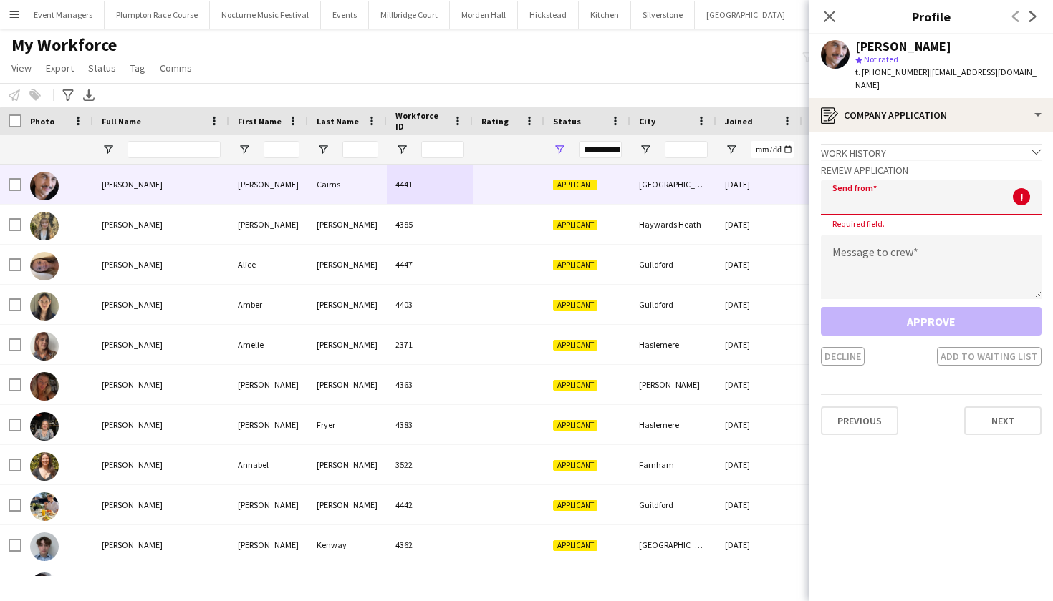
click at [865, 193] on input "email" at bounding box center [931, 198] width 221 height 36
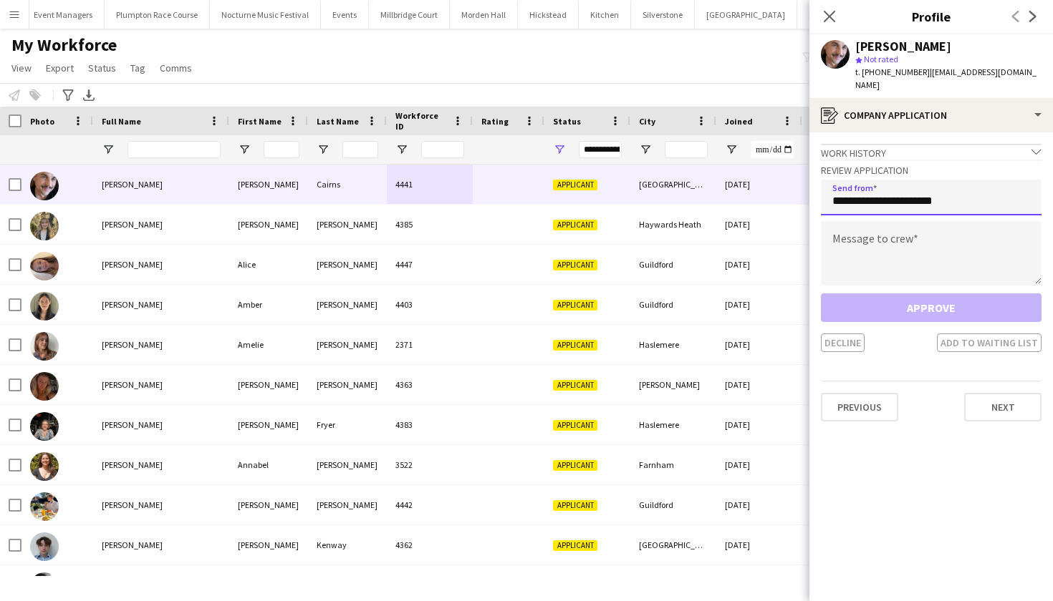
type input "**********"
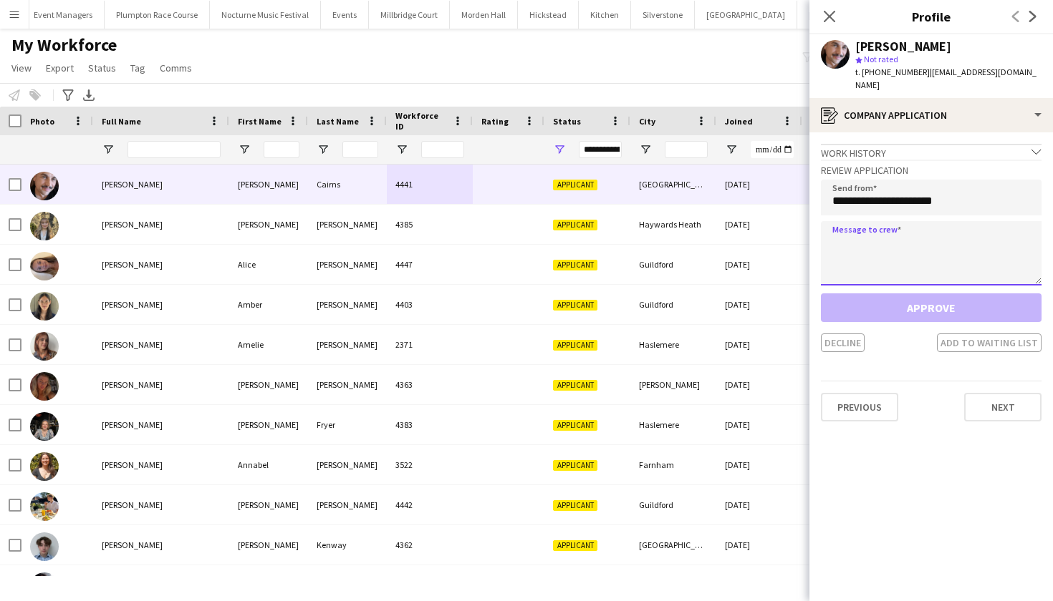
click at [854, 253] on textarea at bounding box center [931, 253] width 221 height 64
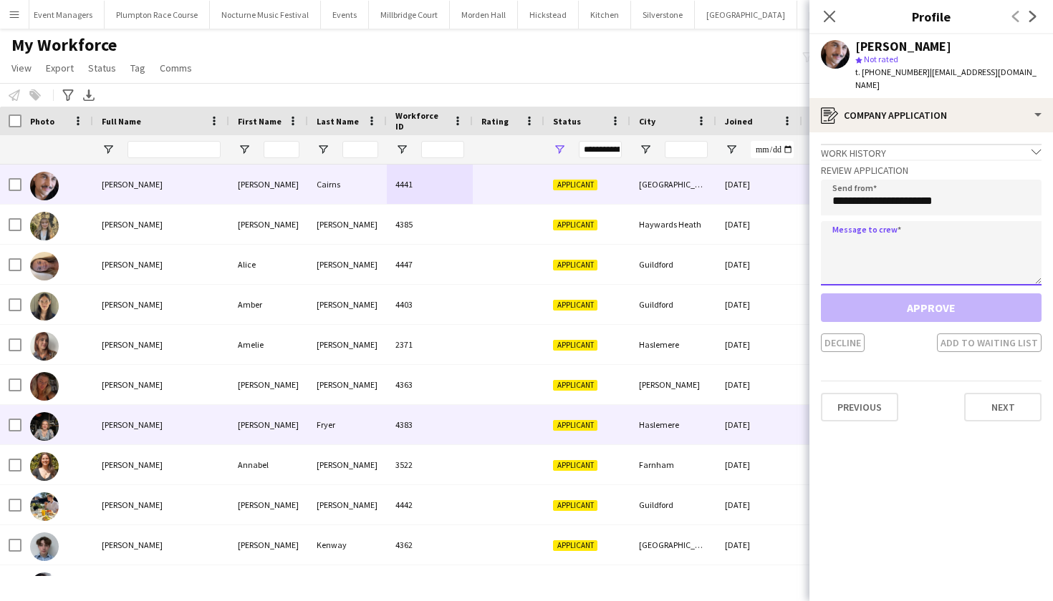
paste textarea "**********"
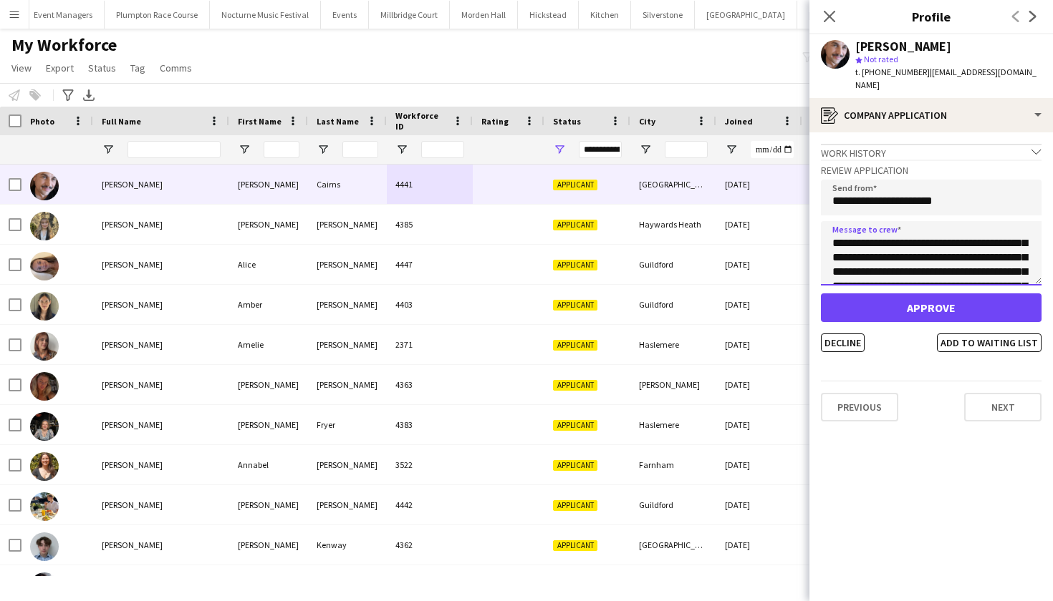
scroll to position [97, 0]
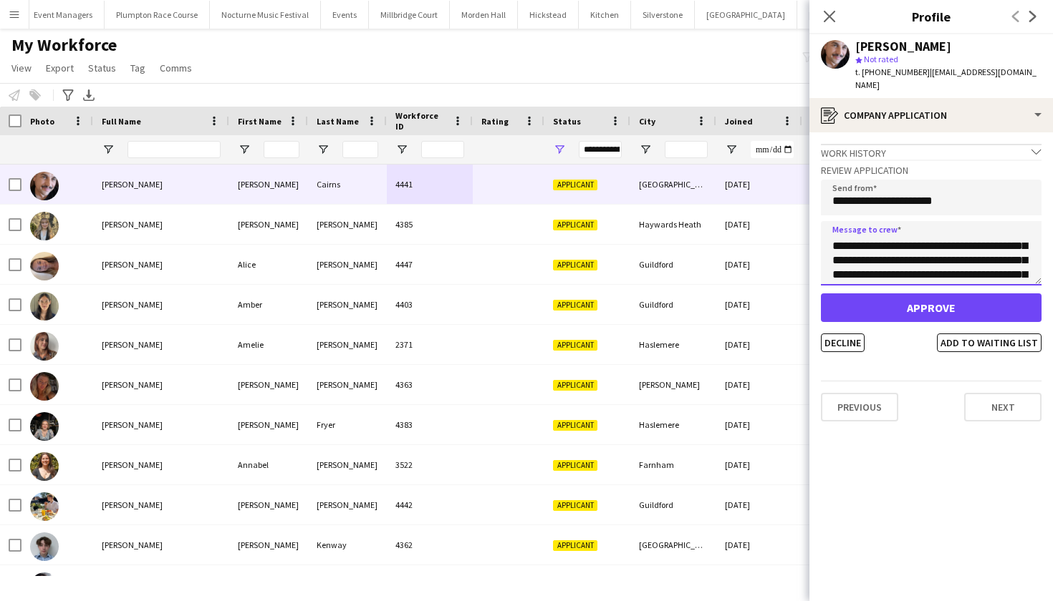
click at [904, 249] on textarea "**********" at bounding box center [931, 253] width 221 height 64
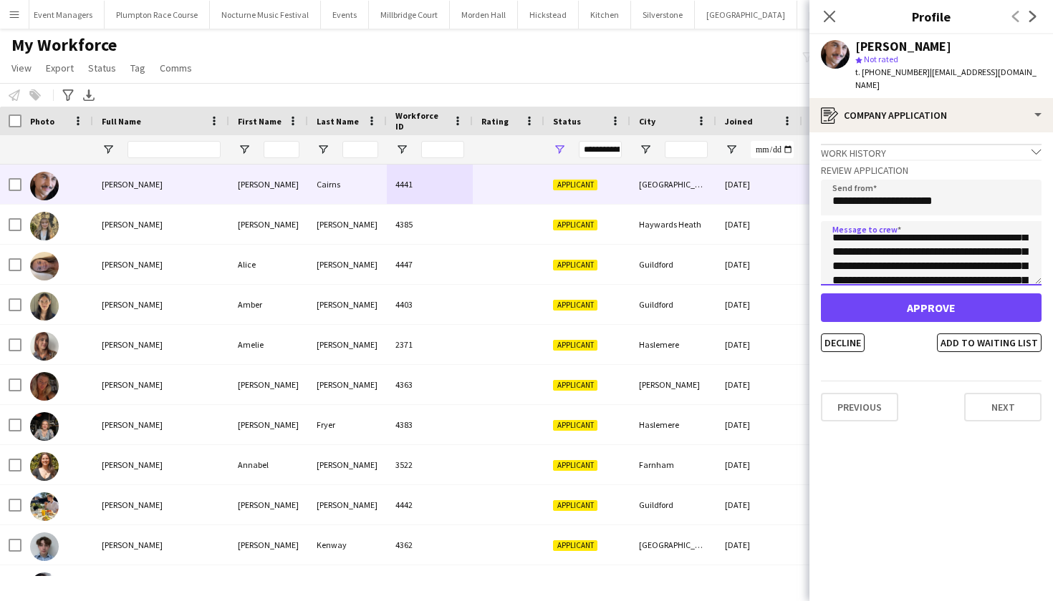
drag, startPoint x: 906, startPoint y: 226, endPoint x: 891, endPoint y: 254, distance: 32.0
click at [891, 254] on textarea "**********" at bounding box center [931, 253] width 221 height 64
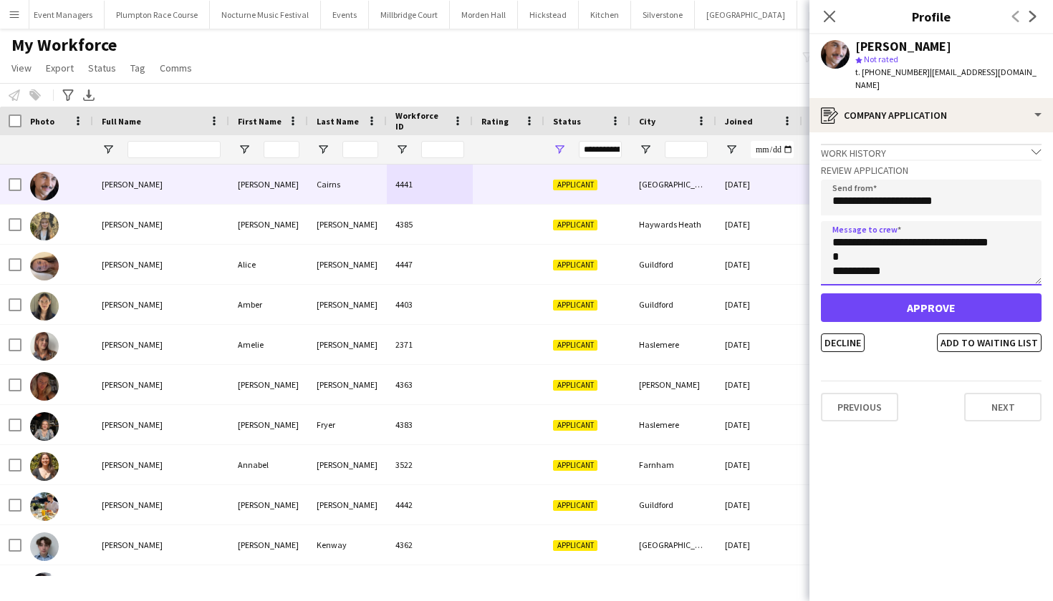
scroll to position [458, 0]
type textarea "**********"
click at [923, 294] on button "Approve" at bounding box center [931, 308] width 221 height 29
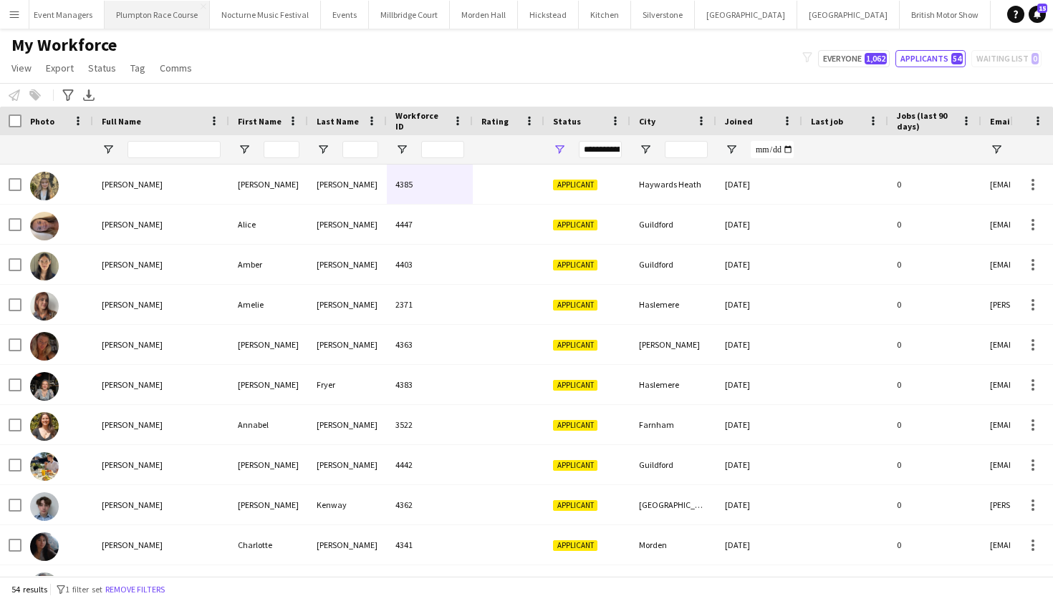
click at [139, 19] on button "Plumpton Race Course Close" at bounding box center [157, 15] width 105 height 28
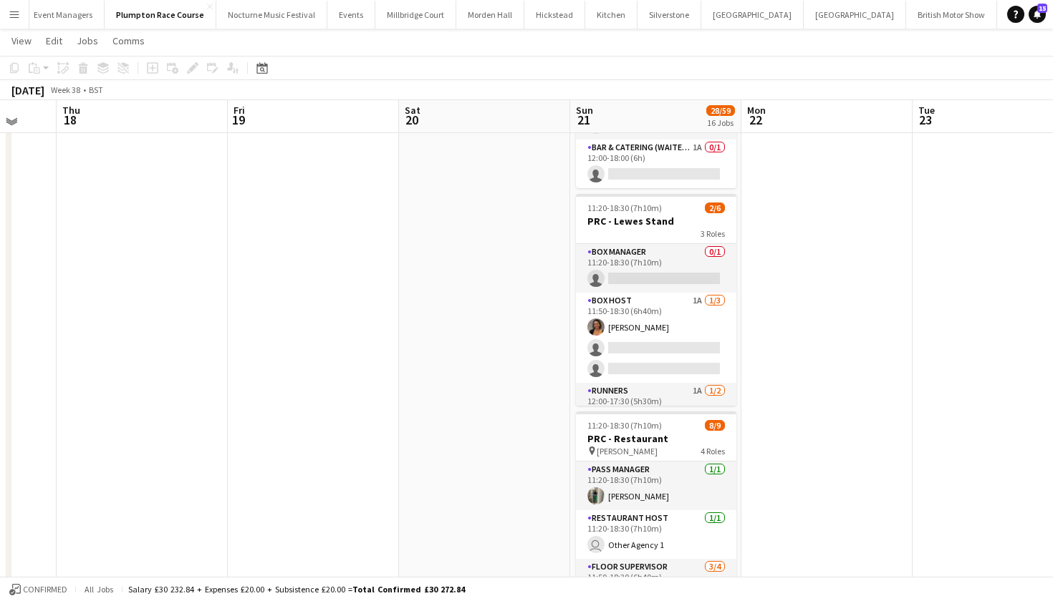
scroll to position [559, 0]
click at [16, 17] on app-icon "Menu" at bounding box center [14, 14] width 11 height 11
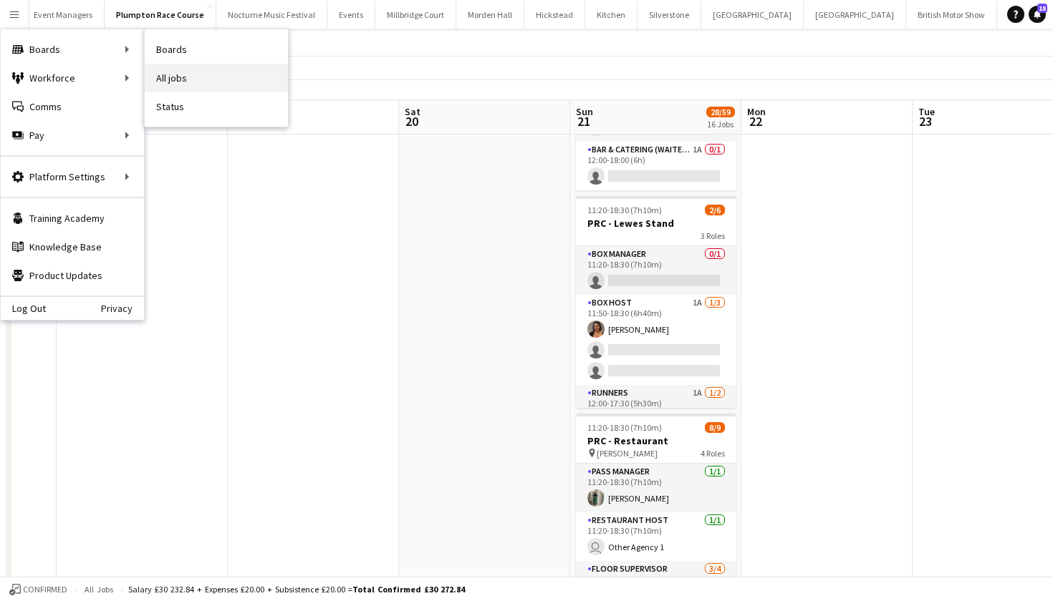
click at [185, 77] on link "All jobs" at bounding box center [216, 78] width 143 height 29
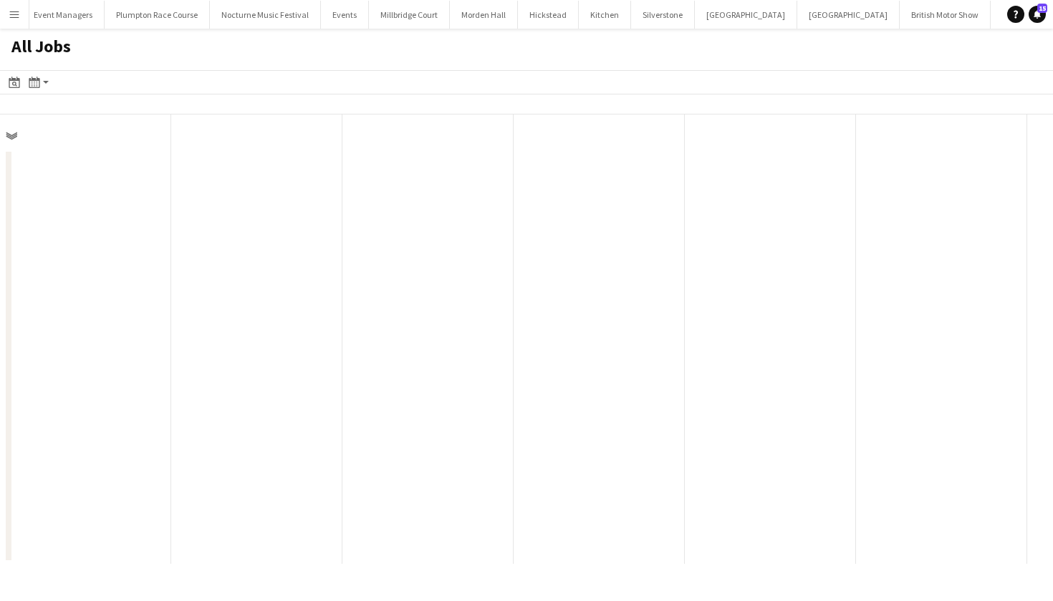
scroll to position [0, 342]
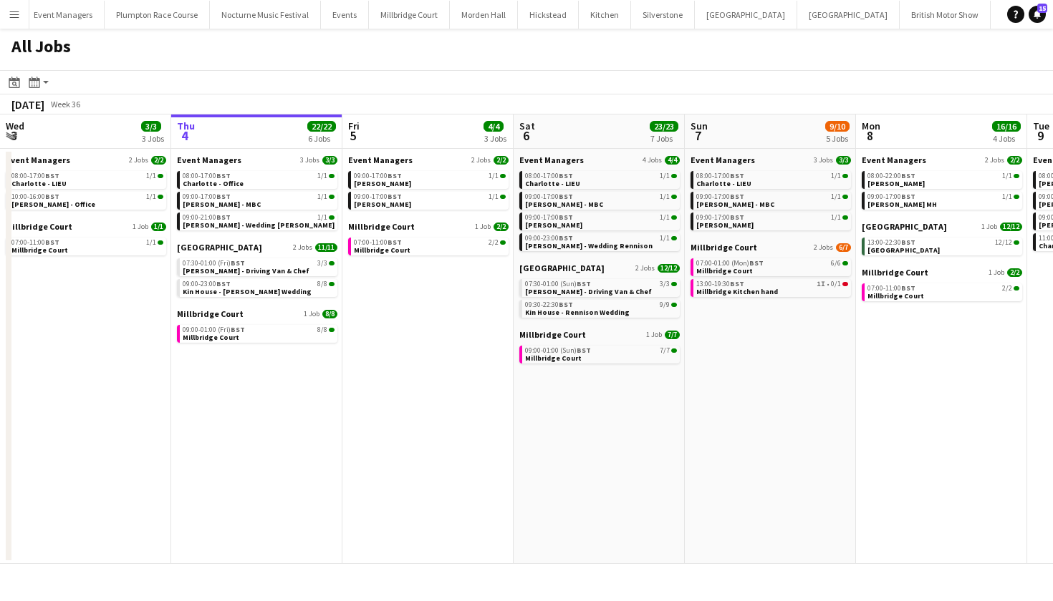
click at [14, 14] on app-icon "Menu" at bounding box center [14, 14] width 11 height 11
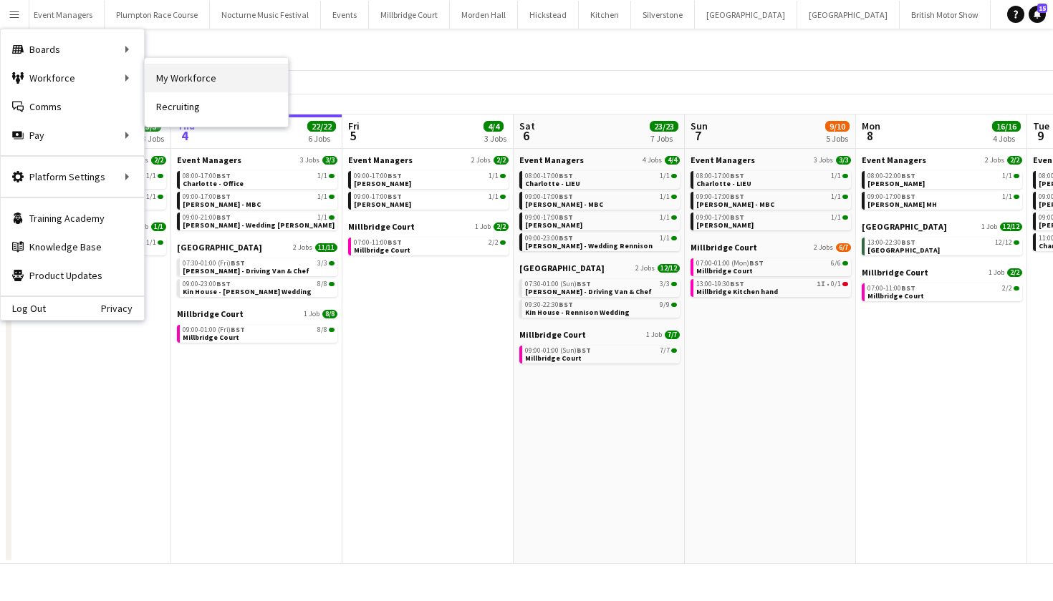
click at [168, 71] on link "My Workforce" at bounding box center [216, 78] width 143 height 29
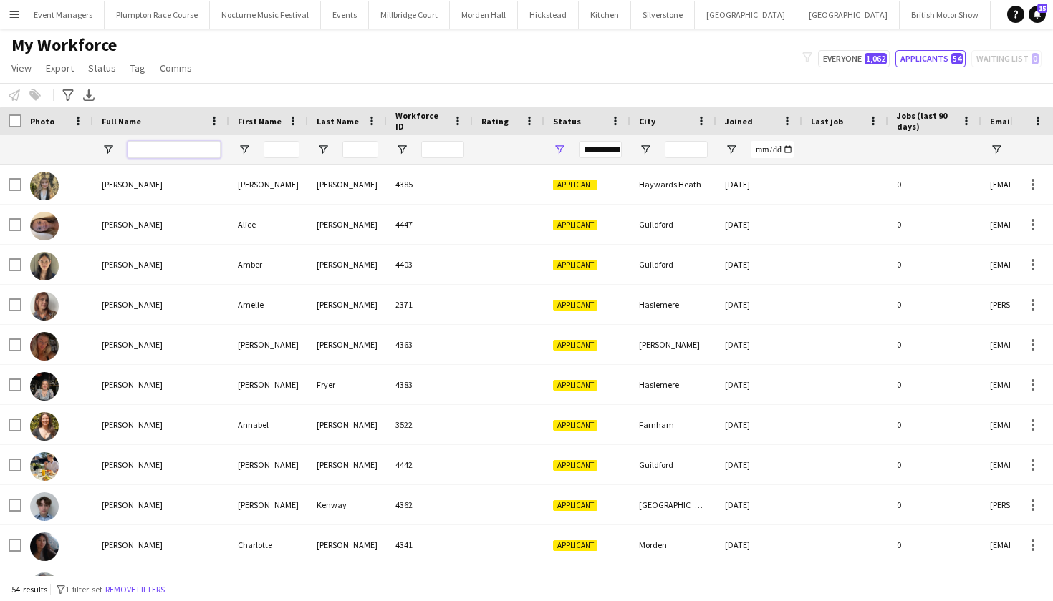
click at [143, 147] on input "Full Name Filter Input" at bounding box center [173, 149] width 93 height 17
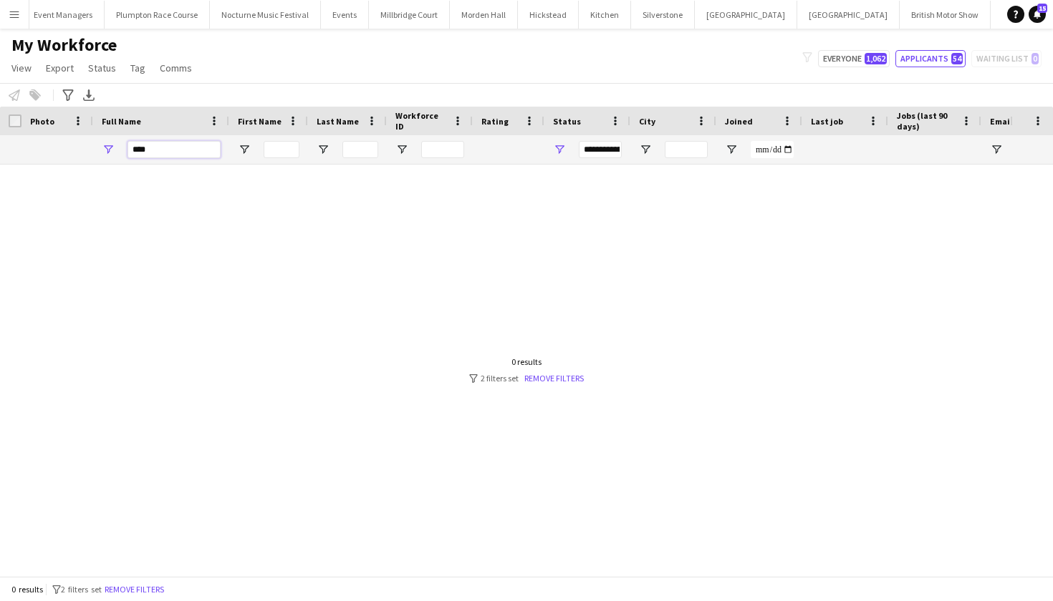
type input "****"
click at [881, 51] on button "Everyone 1,062" at bounding box center [854, 58] width 72 height 17
type input "**********"
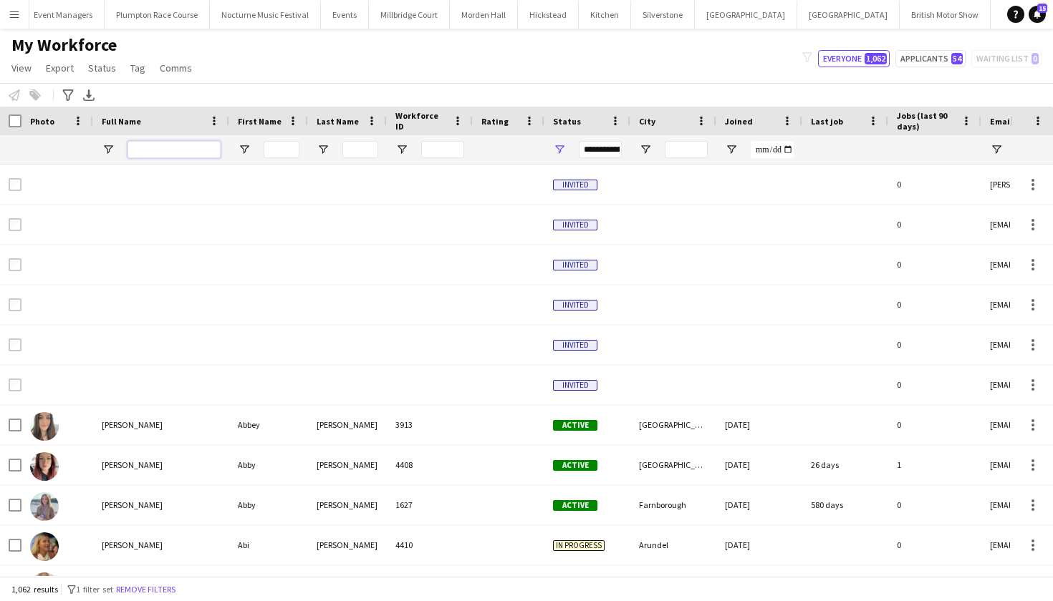
click at [178, 145] on input "Full Name Filter Input" at bounding box center [173, 149] width 93 height 17
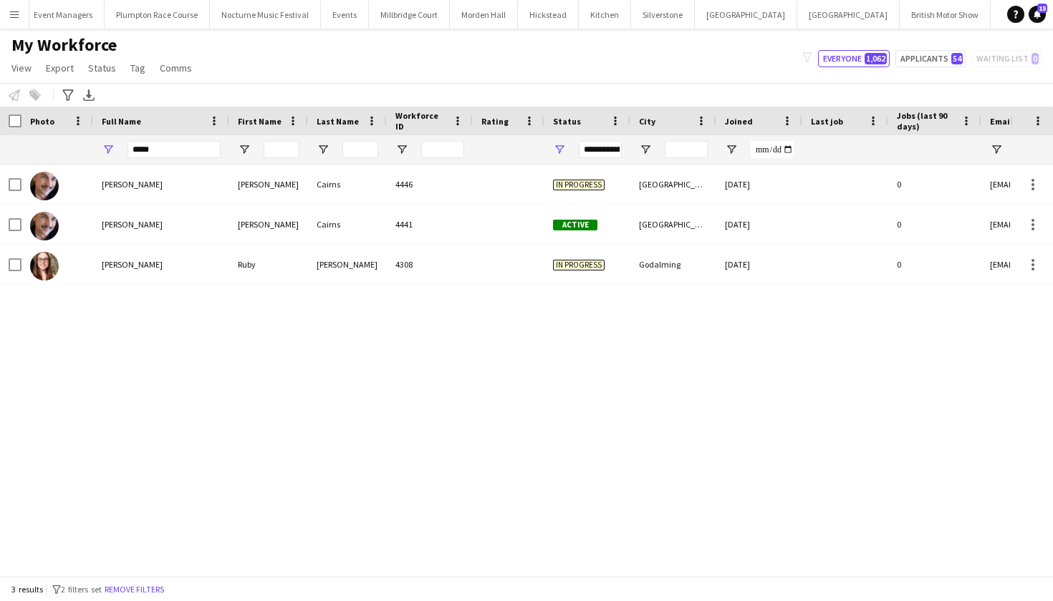
drag, startPoint x: 177, startPoint y: 175, endPoint x: 167, endPoint y: 193, distance: 21.1
click at [167, 193] on div "[PERSON_NAME]" at bounding box center [161, 184] width 136 height 39
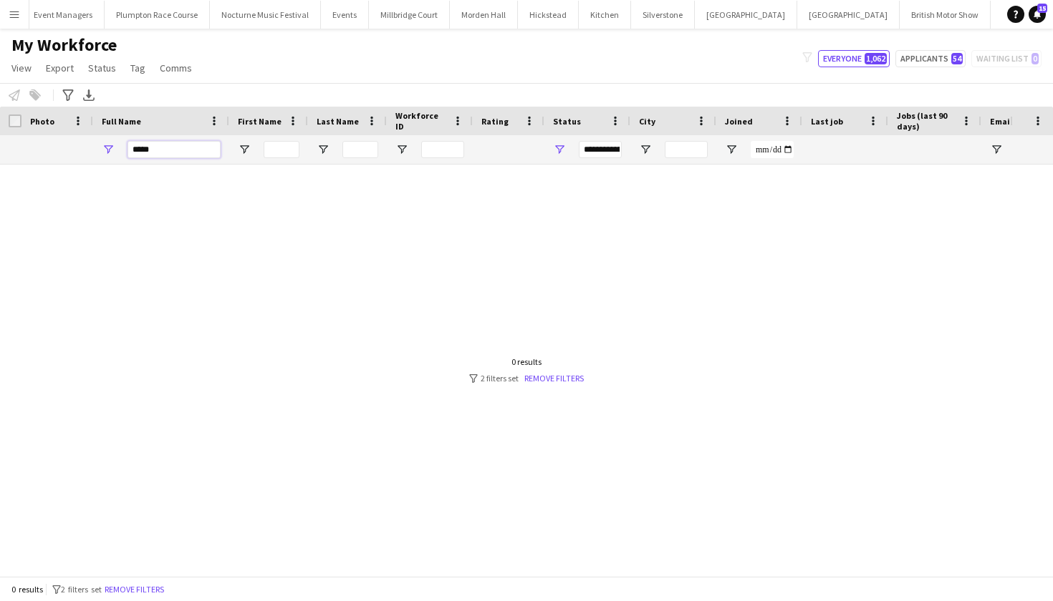
click at [167, 147] on input "*****" at bounding box center [173, 149] width 93 height 17
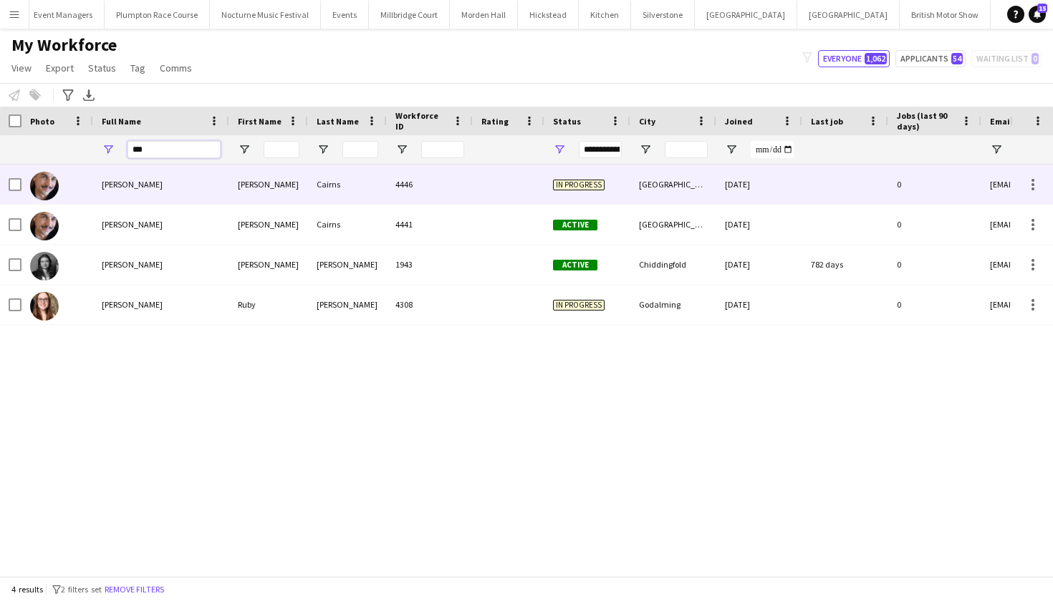
type input "***"
click at [135, 184] on span "[PERSON_NAME]" at bounding box center [132, 184] width 61 height 11
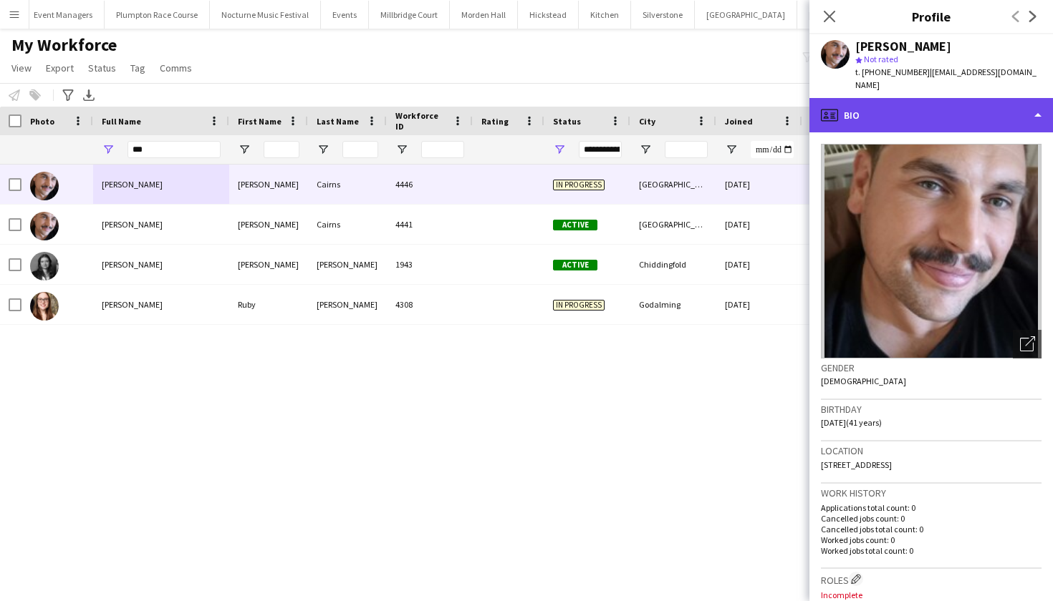
click at [928, 102] on div "profile Bio" at bounding box center [930, 115] width 243 height 34
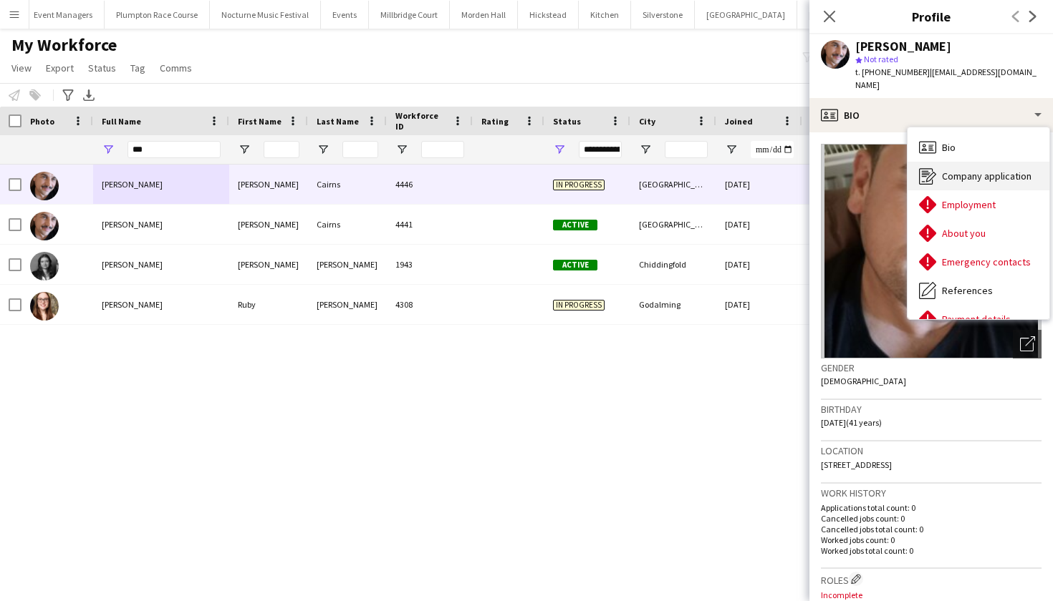
click at [961, 170] on div "Company application Company application" at bounding box center [978, 176] width 142 height 29
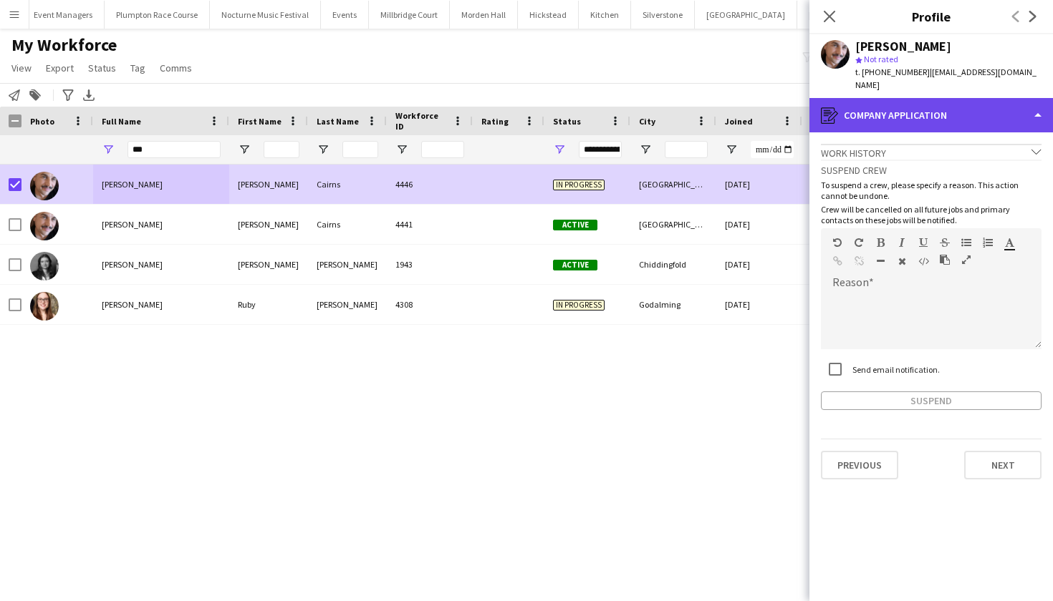
click at [942, 105] on div "register Company application" at bounding box center [930, 115] width 243 height 34
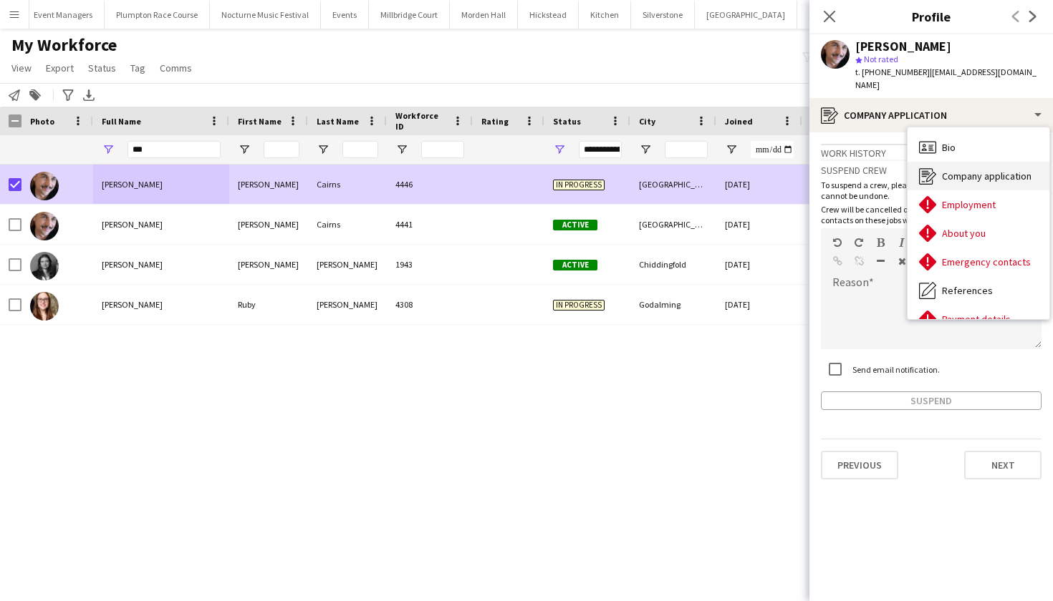
click at [965, 170] on span "Company application" at bounding box center [987, 176] width 90 height 13
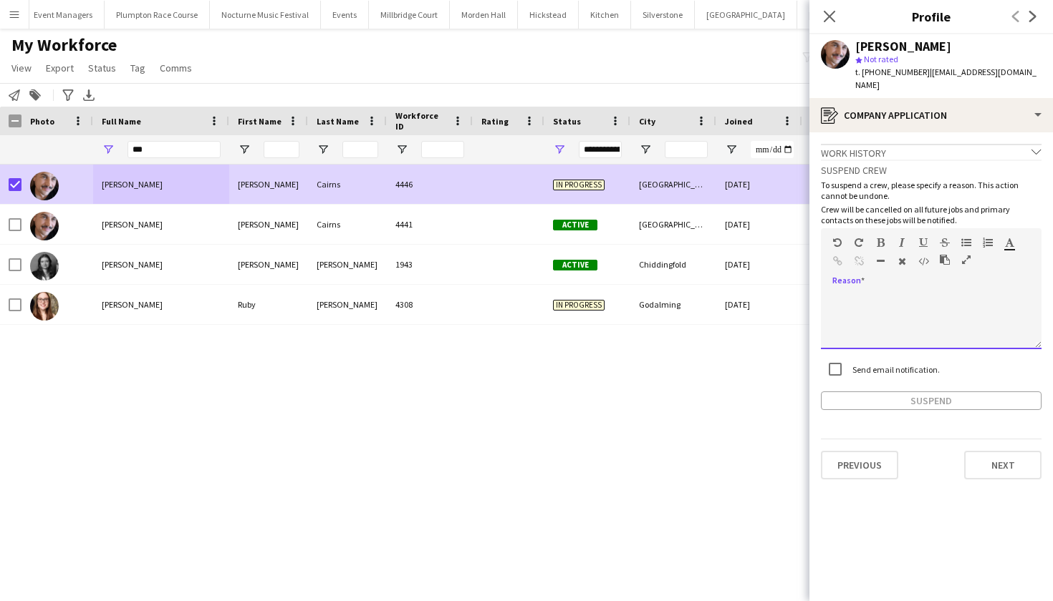
click at [865, 292] on div at bounding box center [931, 320] width 221 height 57
click at [894, 392] on button "Suspend" at bounding box center [931, 401] width 221 height 19
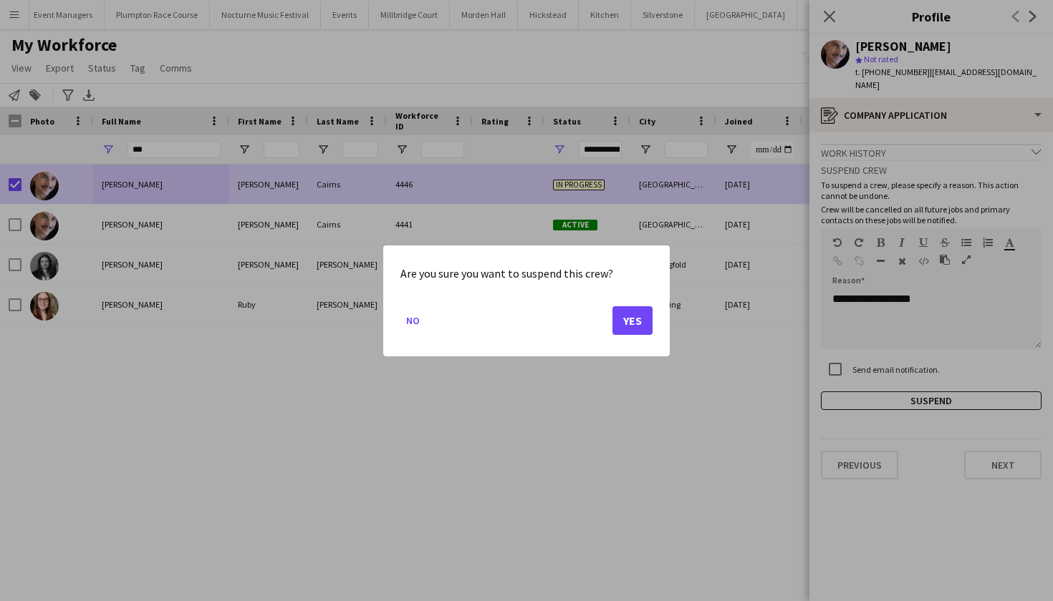
click at [633, 321] on button "Yes" at bounding box center [632, 320] width 40 height 29
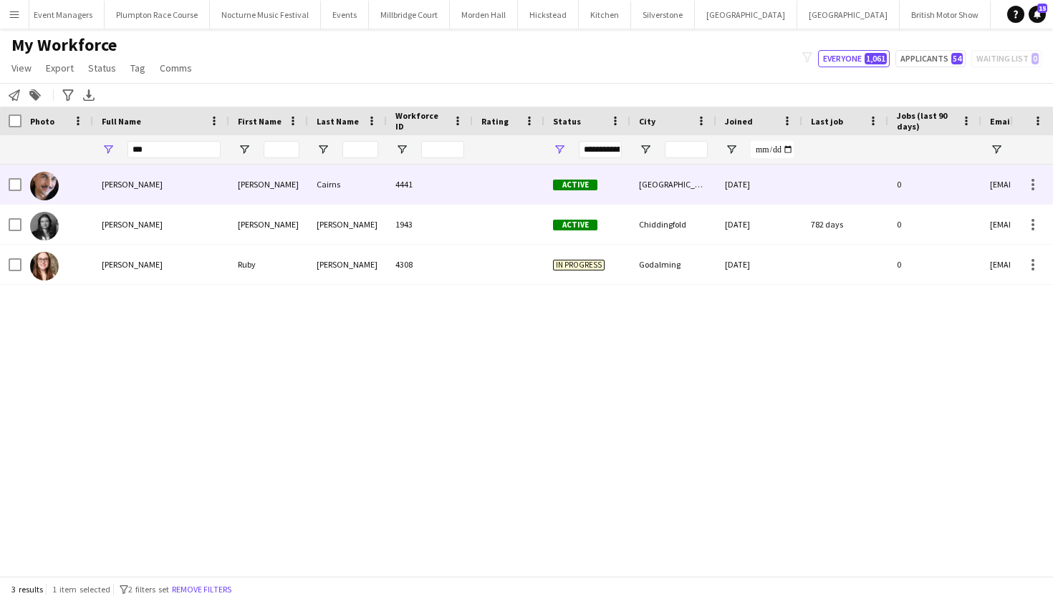
click at [168, 182] on div "[PERSON_NAME]" at bounding box center [161, 184] width 136 height 39
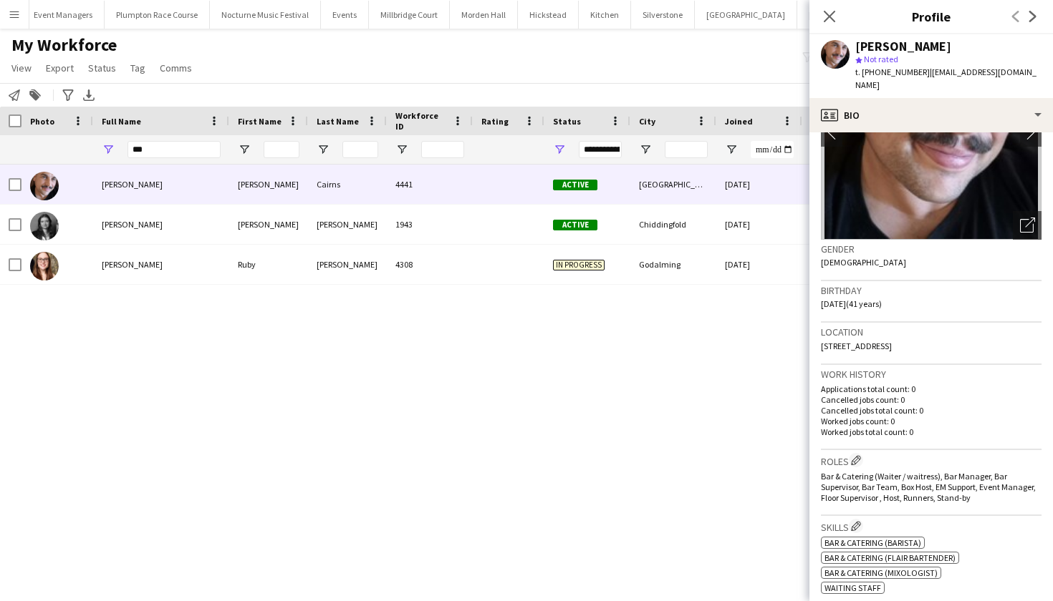
scroll to position [120, 0]
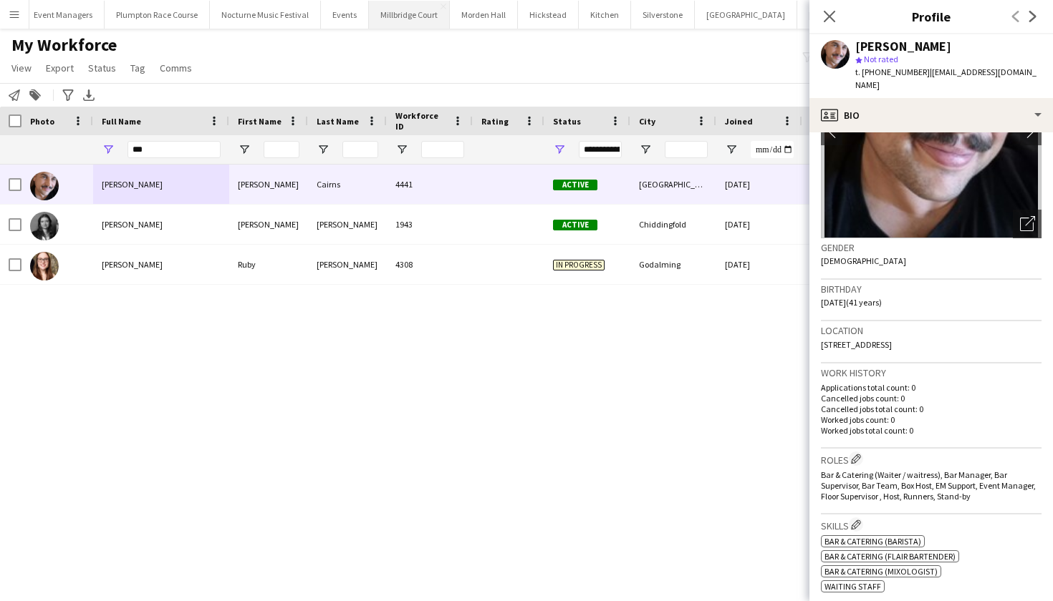
click at [390, 13] on button "Millbridge Court Close" at bounding box center [409, 15] width 81 height 28
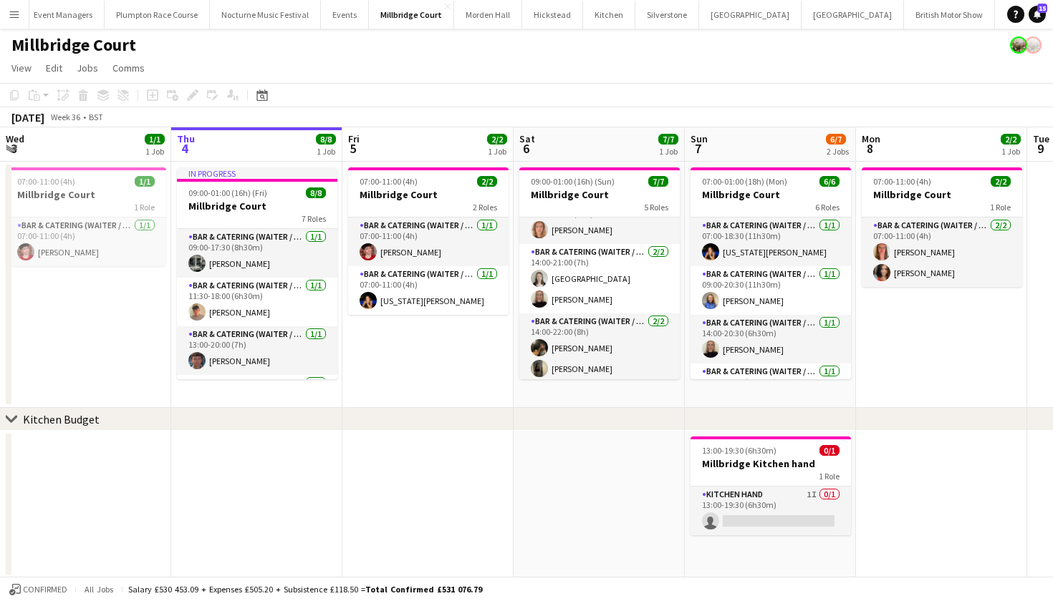
scroll to position [21, 0]
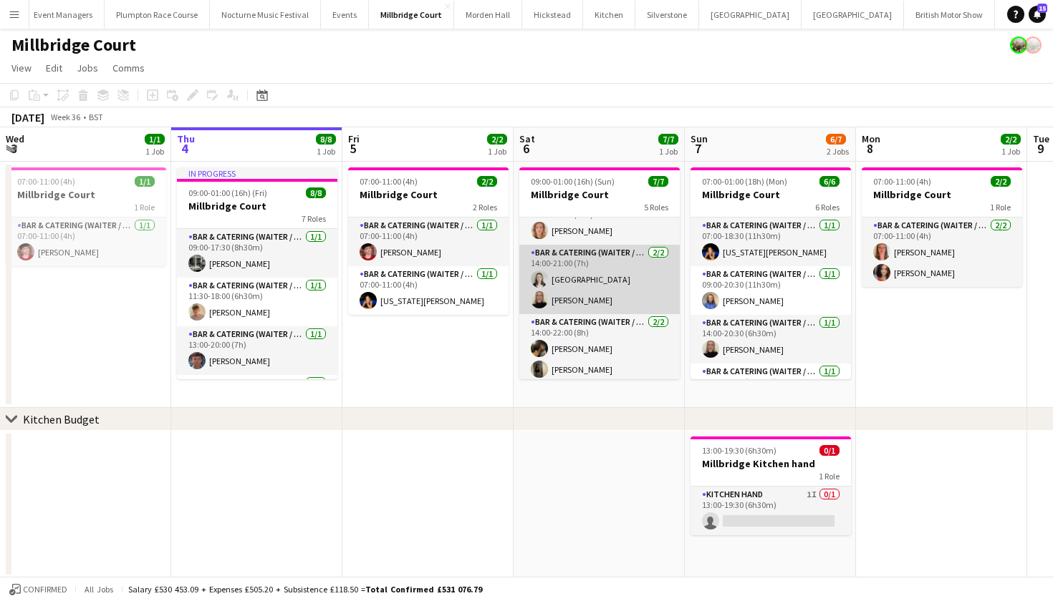
click at [612, 296] on app-card-role "Bar & Catering (Waiter / waitress) 2/2 14:00-21:00 (7h) Isla Corfield Mia Hall" at bounding box center [599, 279] width 160 height 69
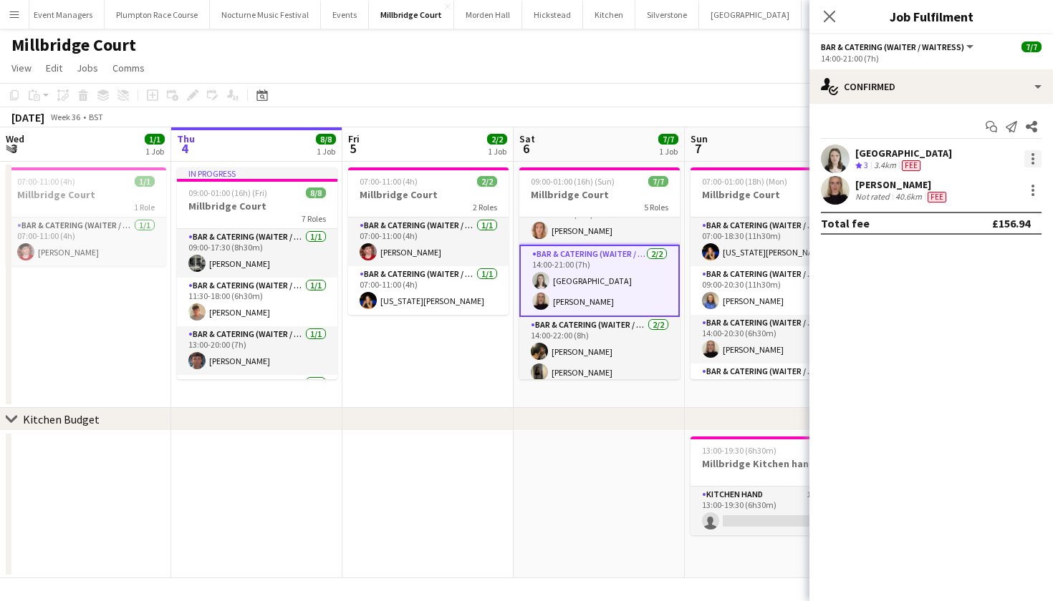
click at [1035, 153] on div at bounding box center [1032, 158] width 17 height 17
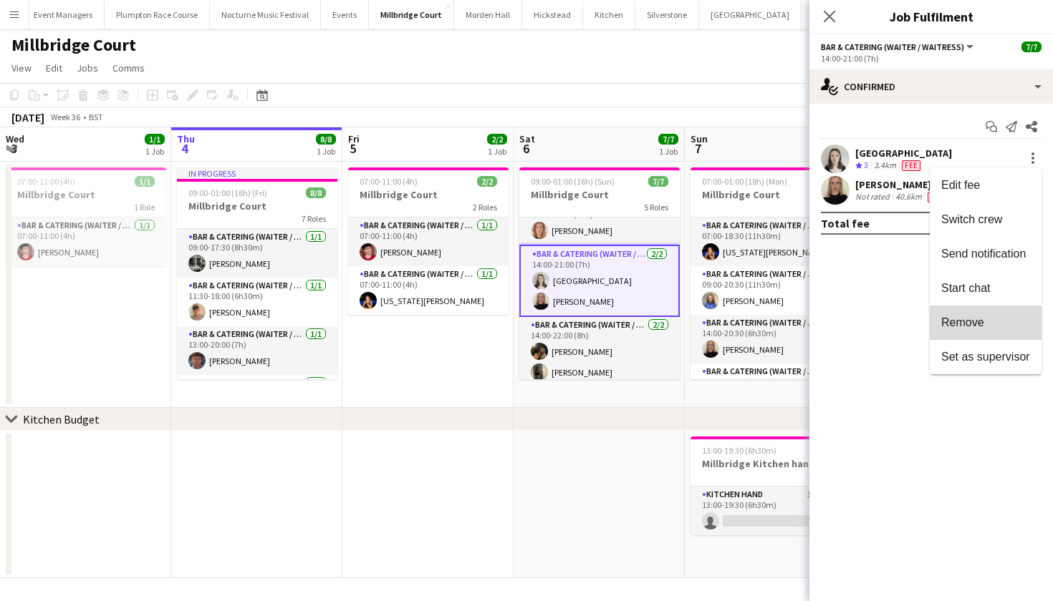
click at [962, 330] on button "Remove" at bounding box center [985, 323] width 112 height 34
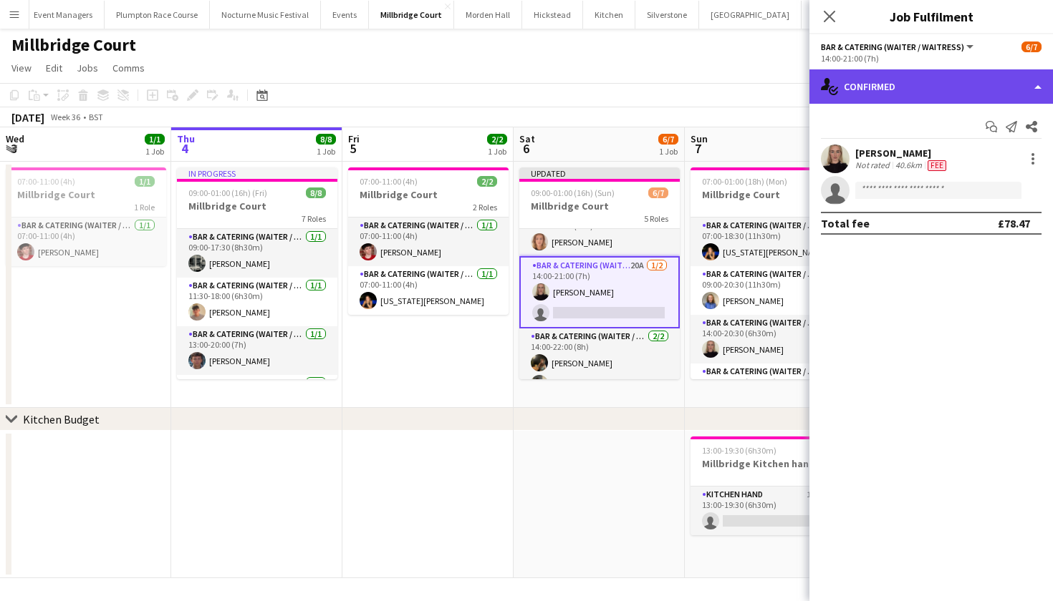
click at [911, 92] on div "single-neutral-actions-check-2 Confirmed" at bounding box center [930, 86] width 243 height 34
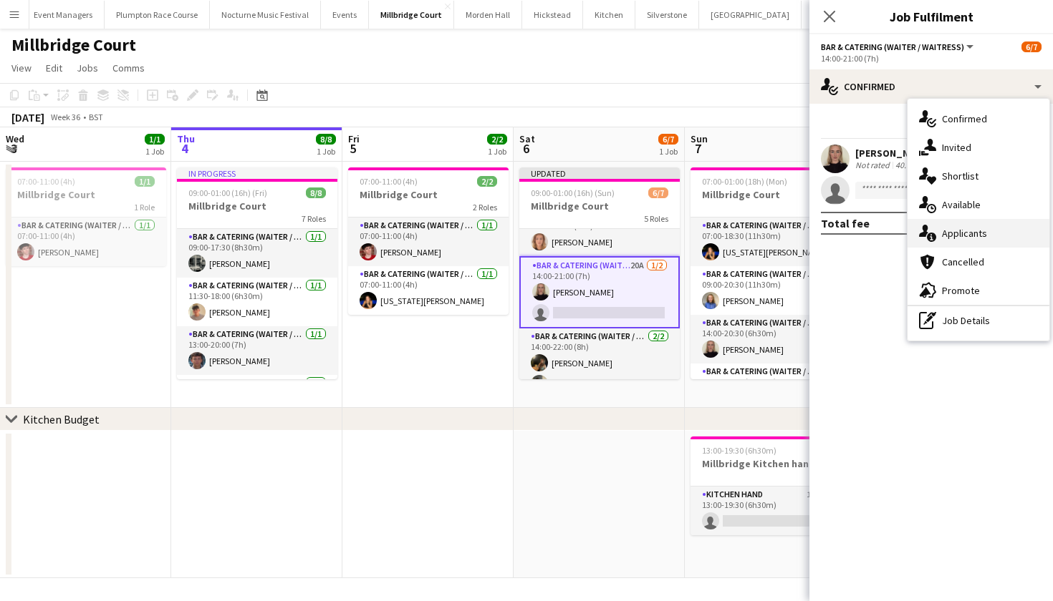
click at [943, 231] on span "Applicants" at bounding box center [964, 233] width 45 height 13
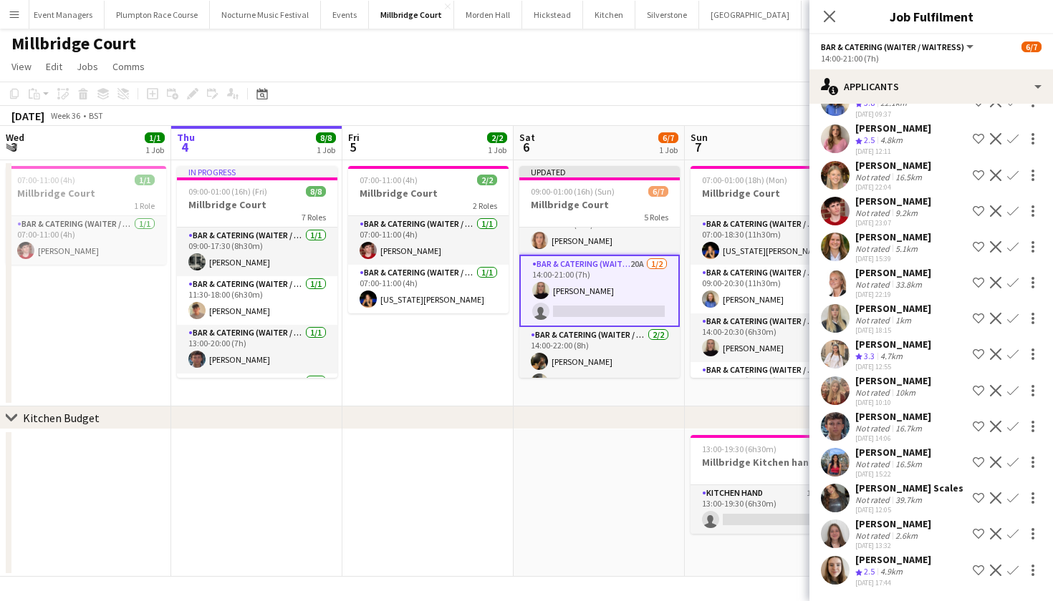
scroll to position [1, 0]
click at [1012, 462] on app-icon "Confirm" at bounding box center [1012, 462] width 11 height 11
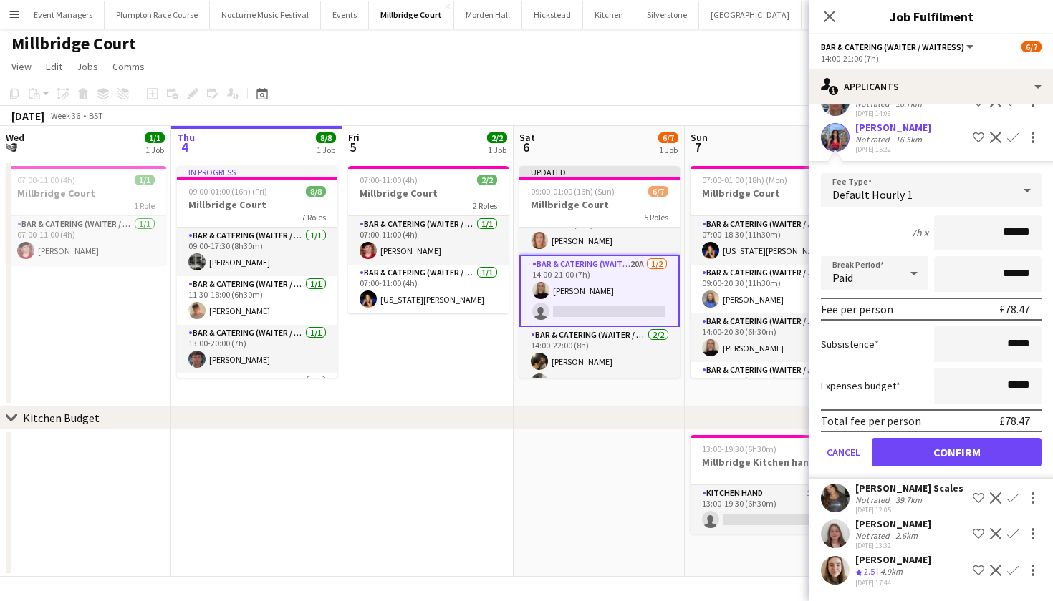
click at [960, 460] on button "Confirm" at bounding box center [956, 452] width 170 height 29
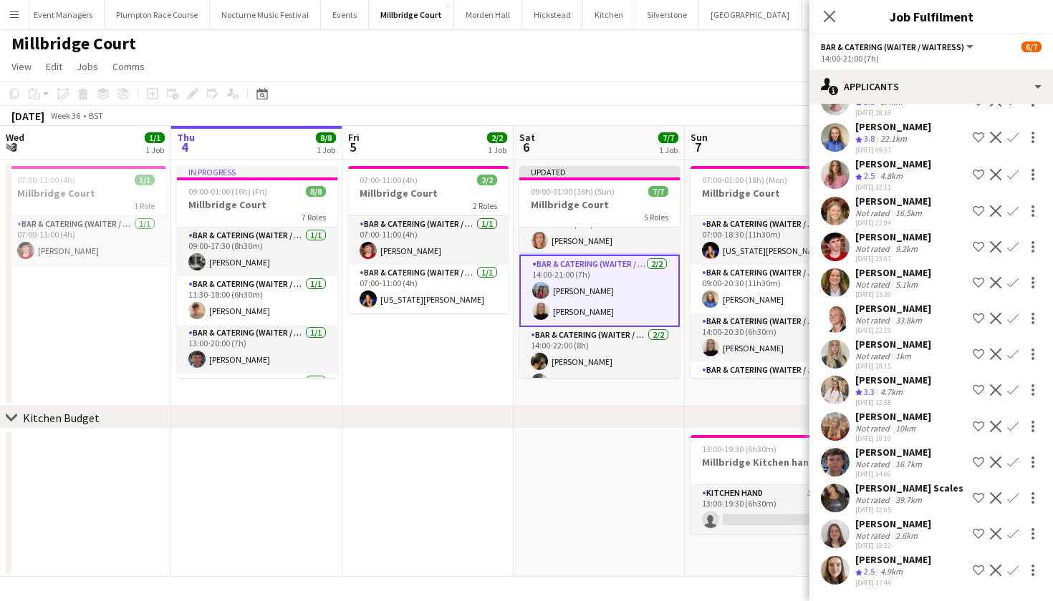
click at [594, 519] on app-date-cell at bounding box center [598, 504] width 171 height 148
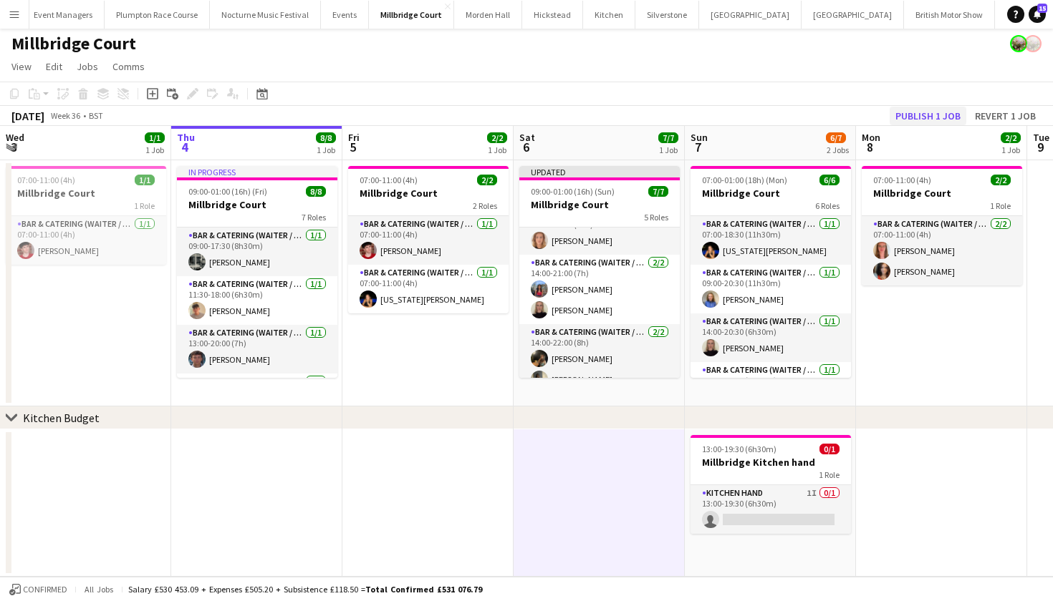
click at [932, 114] on button "Publish 1 job" at bounding box center [927, 116] width 77 height 19
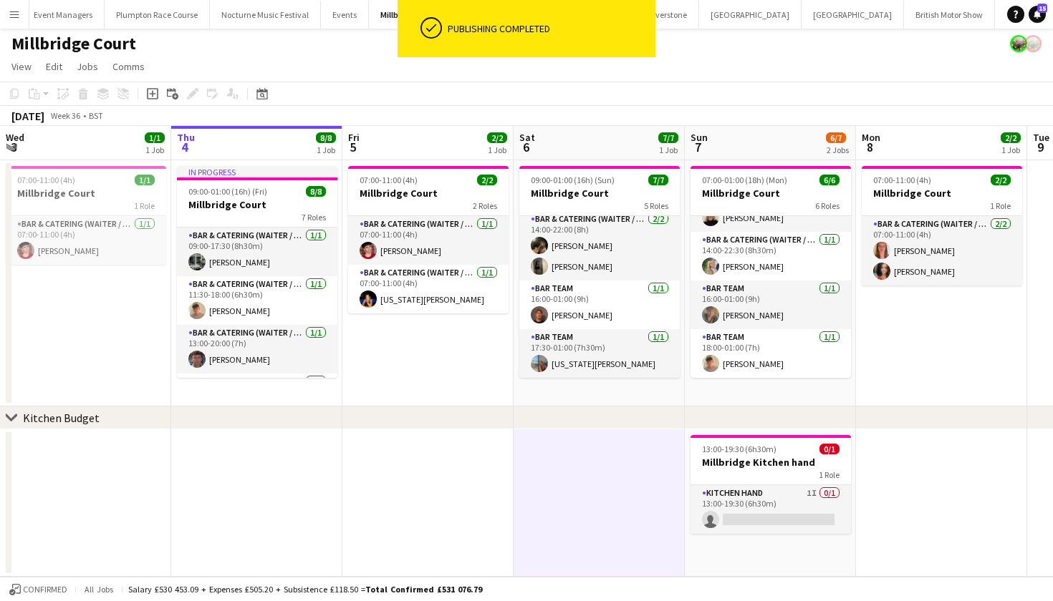
scroll to position [123, 0]
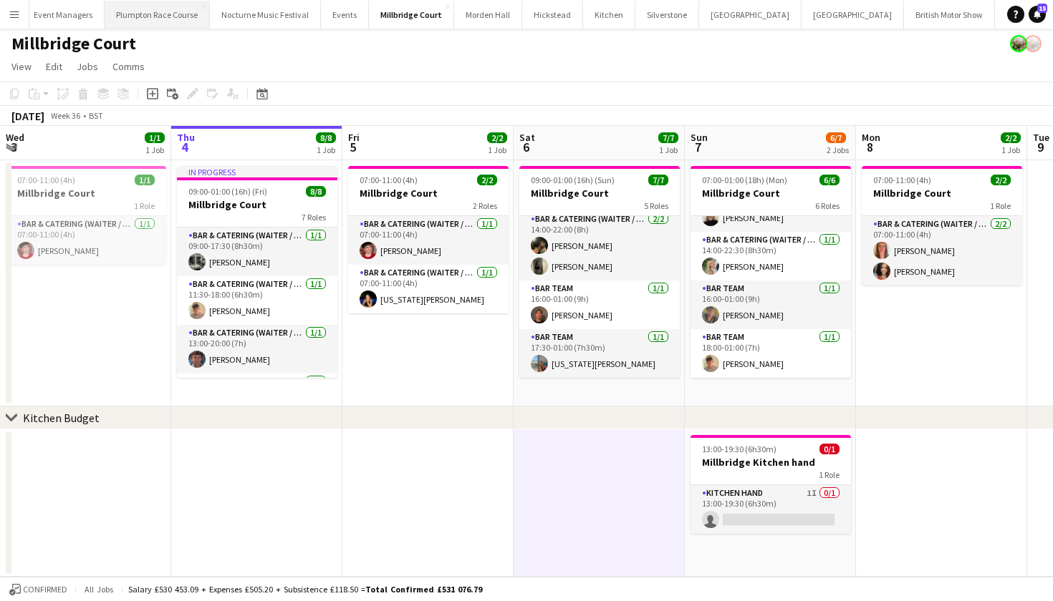
click at [115, 12] on button "Plumpton Race Course Close" at bounding box center [157, 15] width 105 height 28
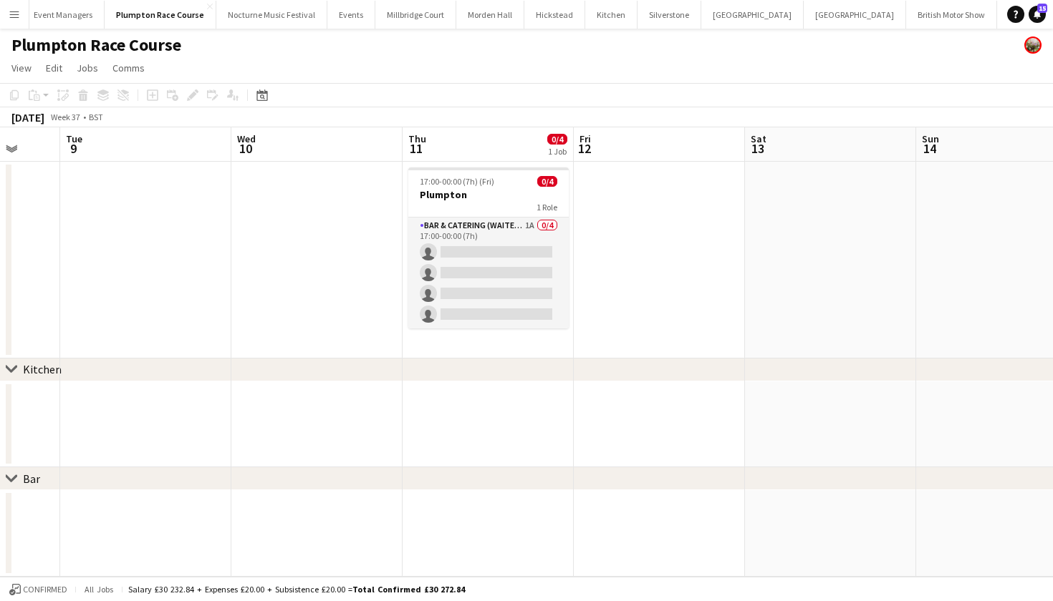
scroll to position [0, 670]
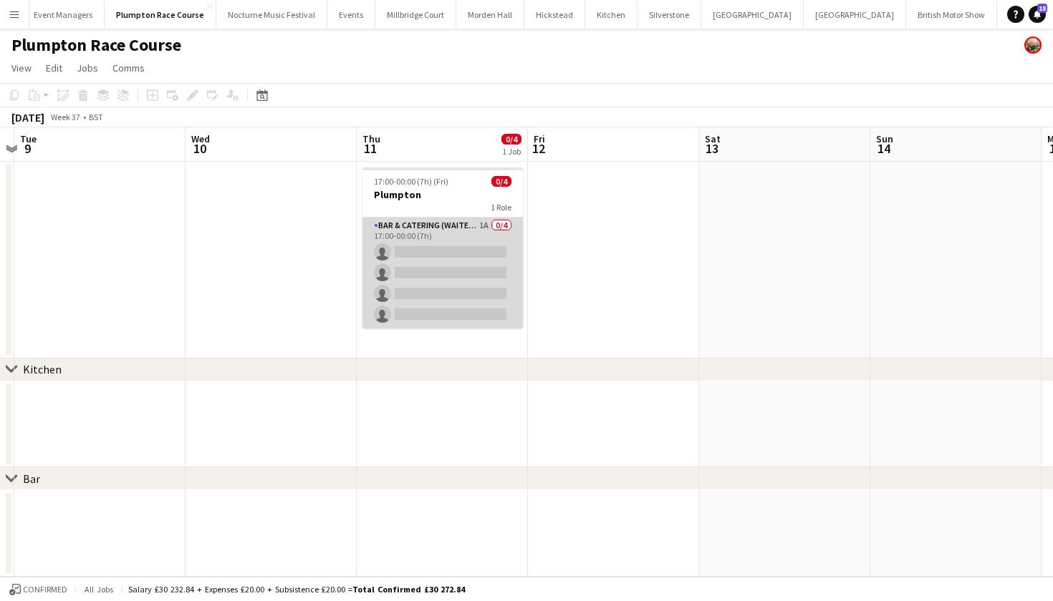
click at [385, 248] on app-card-role "Bar & Catering (Waiter / waitress) 1A 0/4 17:00-00:00 (7h) single-neutral-actio…" at bounding box center [442, 273] width 160 height 111
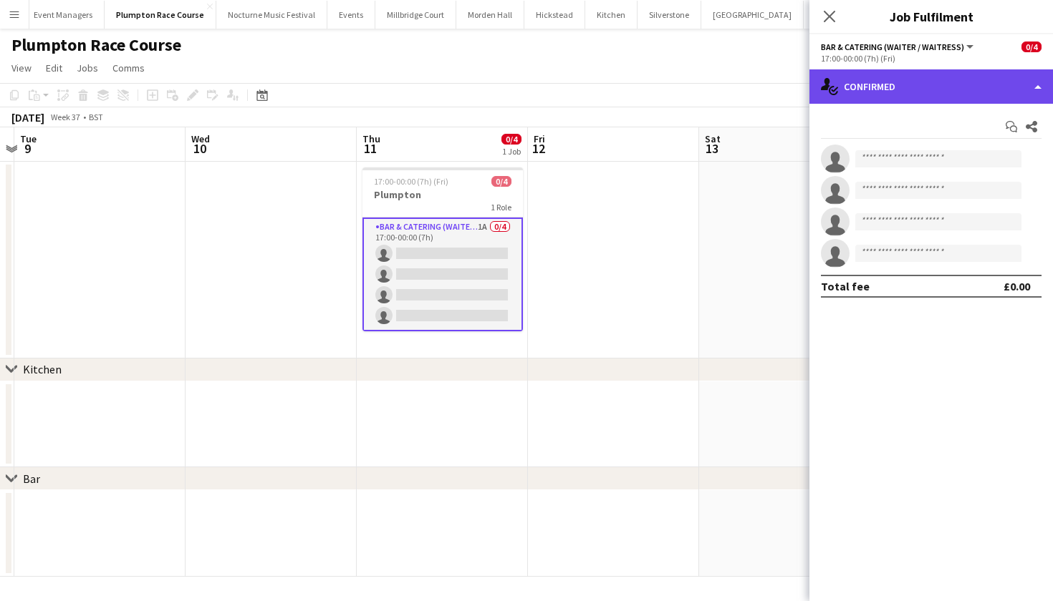
click at [862, 79] on div "single-neutral-actions-check-2 Confirmed" at bounding box center [930, 86] width 243 height 34
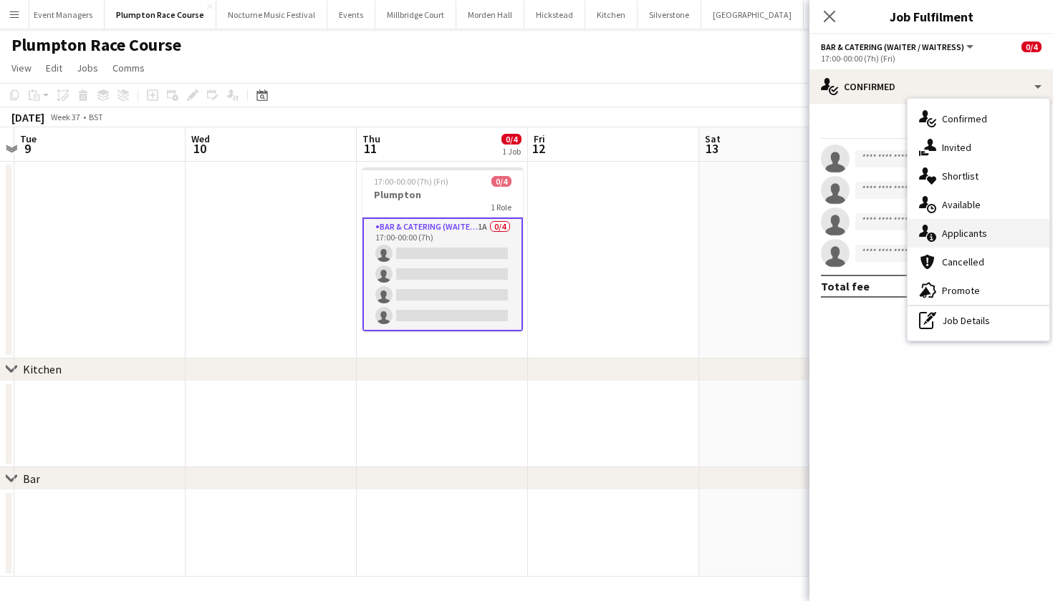
click at [947, 233] on span "Applicants" at bounding box center [964, 233] width 45 height 13
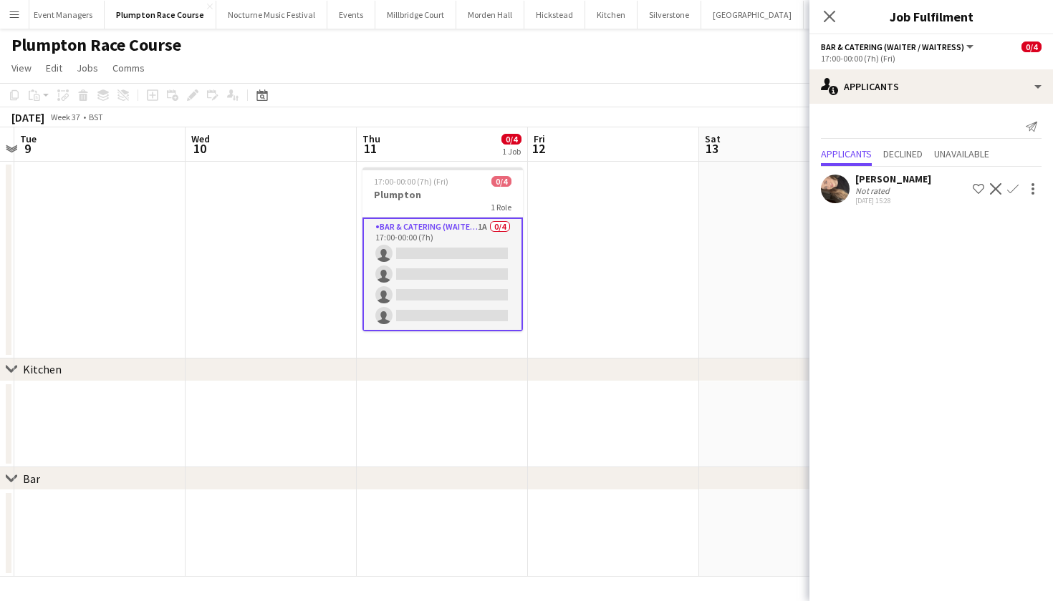
click at [1015, 188] on app-icon "Confirm" at bounding box center [1012, 188] width 11 height 11
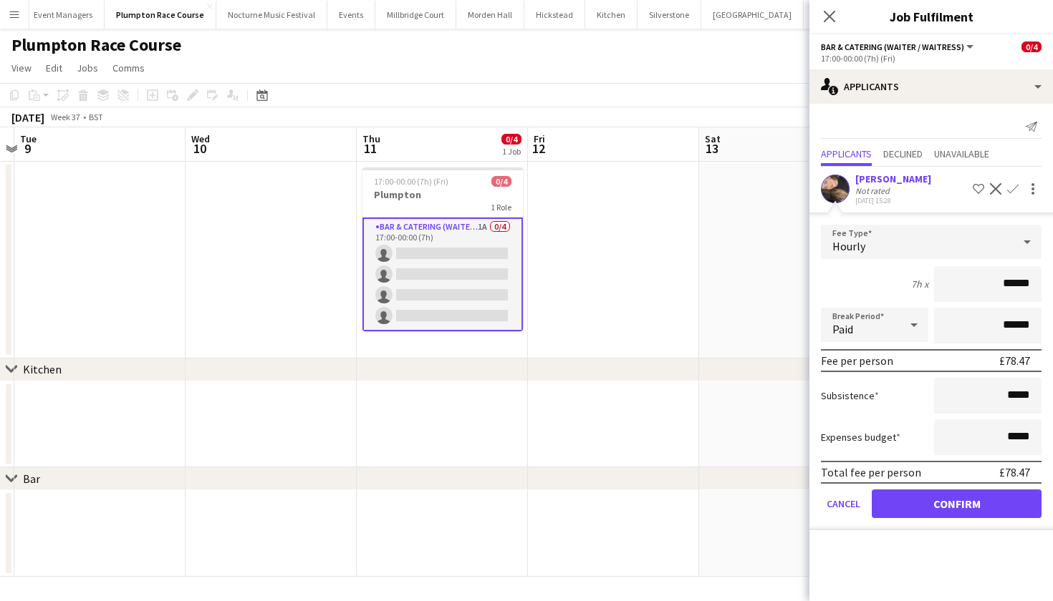
click at [957, 496] on button "Confirm" at bounding box center [956, 504] width 170 height 29
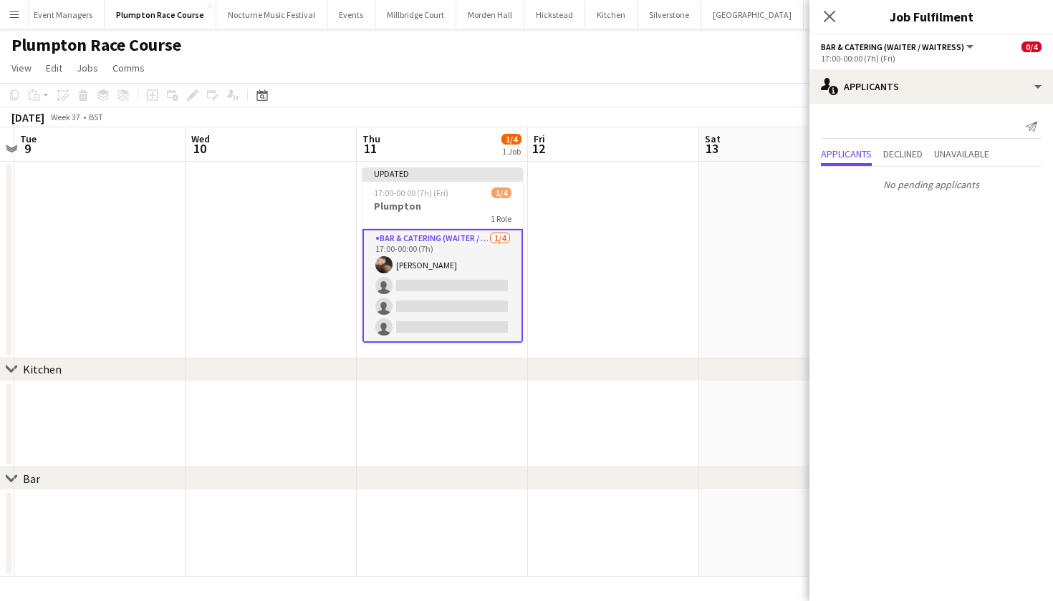
click at [686, 307] on app-date-cell at bounding box center [613, 260] width 171 height 197
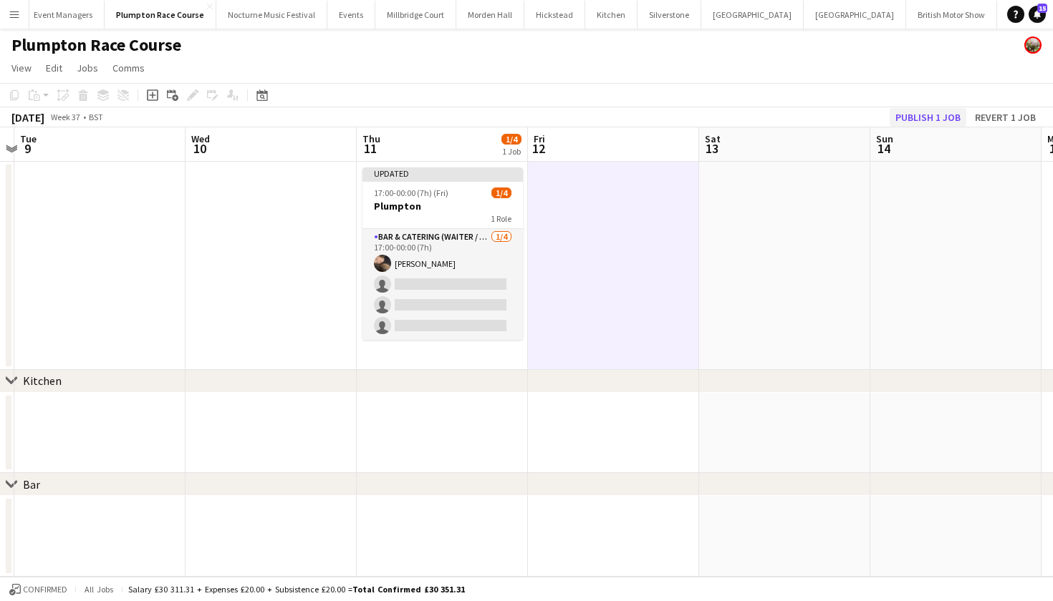
click at [923, 119] on button "Publish 1 job" at bounding box center [927, 117] width 77 height 19
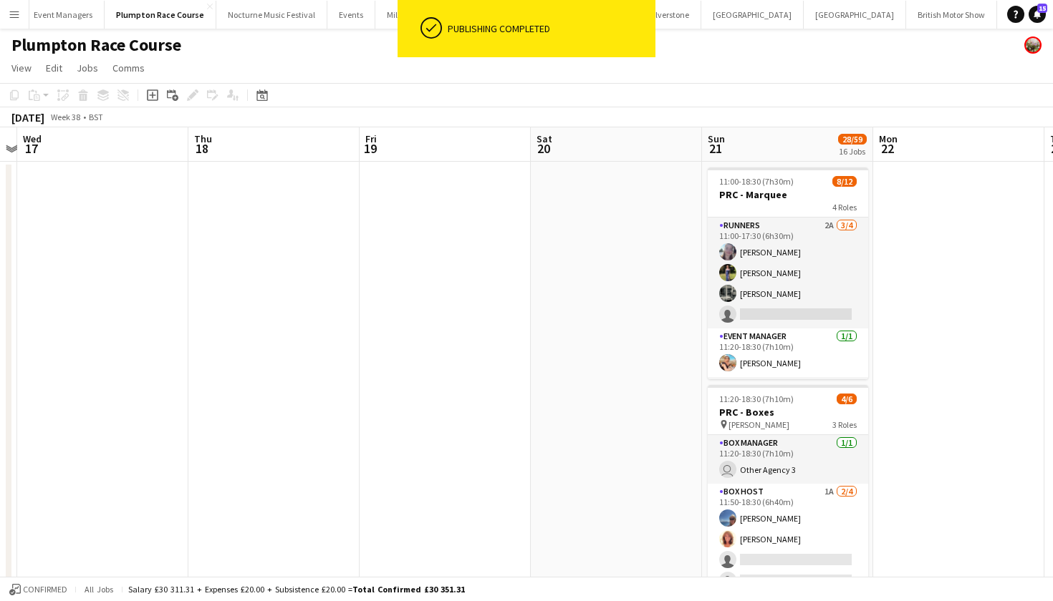
scroll to position [0, 705]
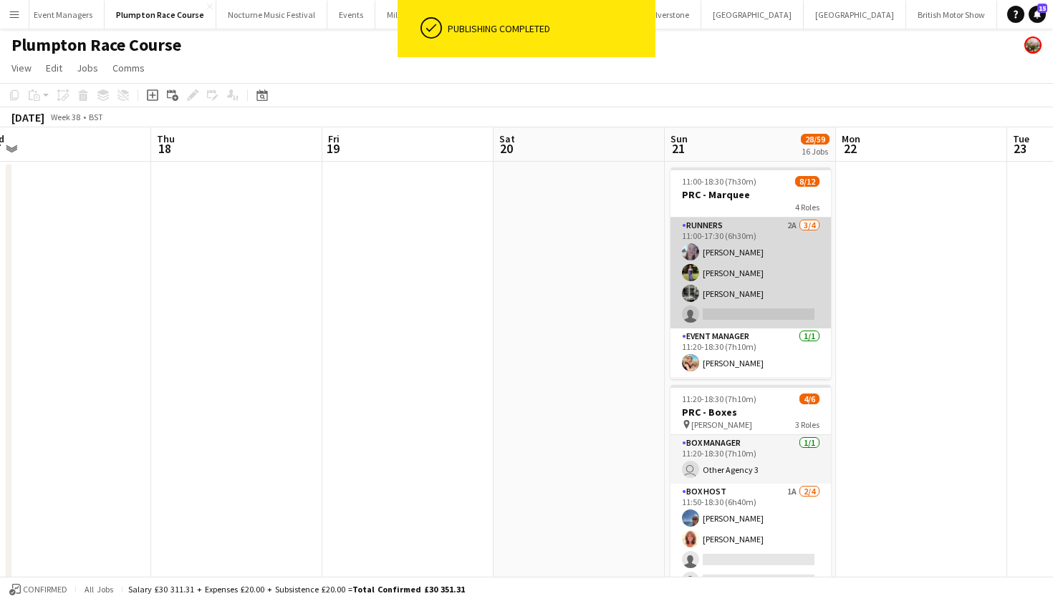
click at [770, 283] on app-card-role "Runners 2A 3/4 11:00-17:30 (6h30m) Ella Kennedy Holly Hunter Molly Middlehurst …" at bounding box center [750, 273] width 160 height 111
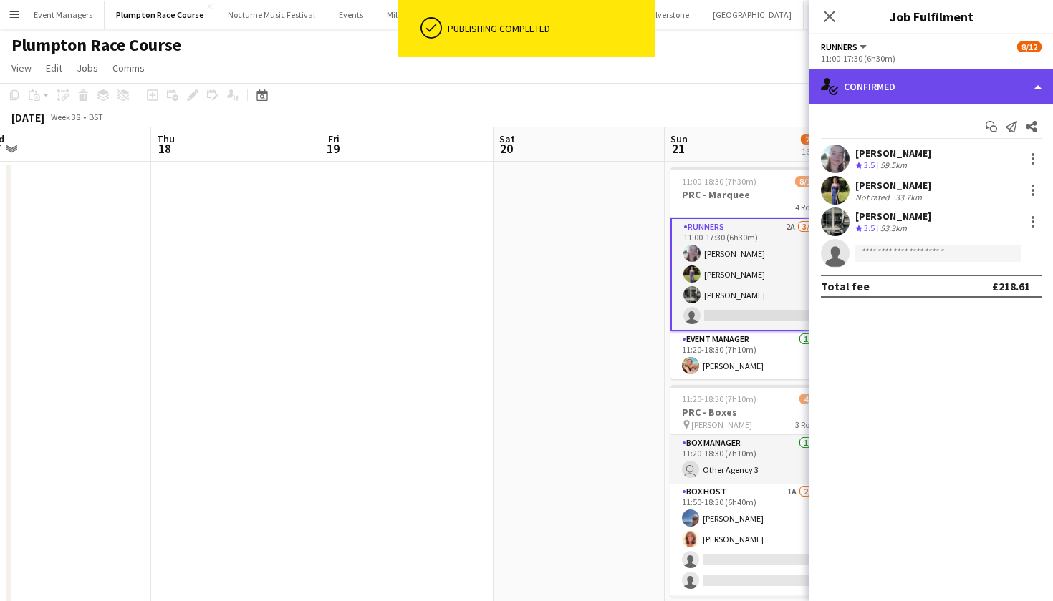
click at [940, 87] on div "single-neutral-actions-check-2 Confirmed" at bounding box center [930, 86] width 243 height 34
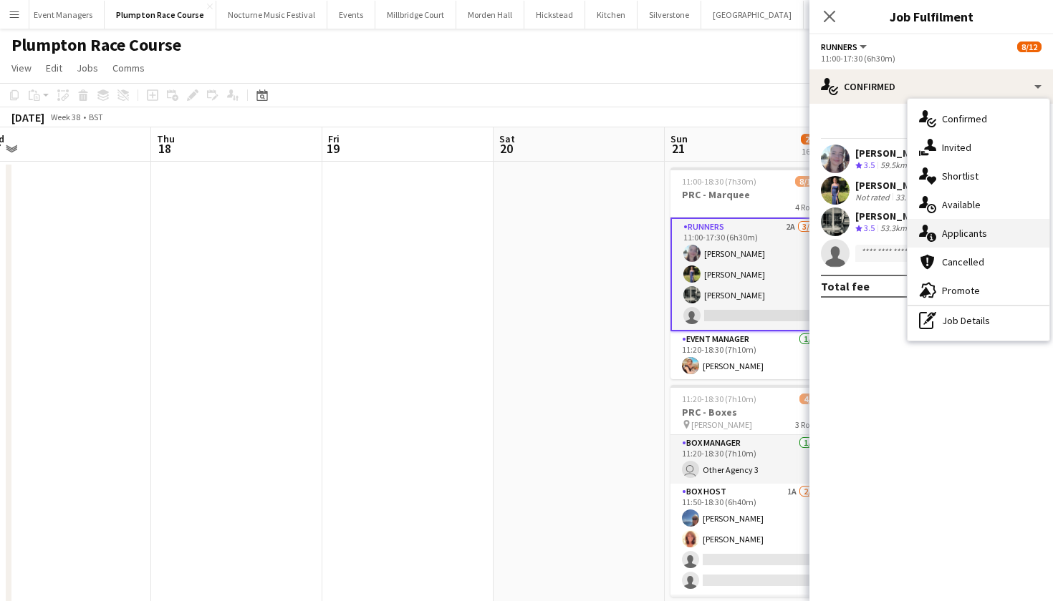
click at [955, 233] on span "Applicants" at bounding box center [964, 233] width 45 height 13
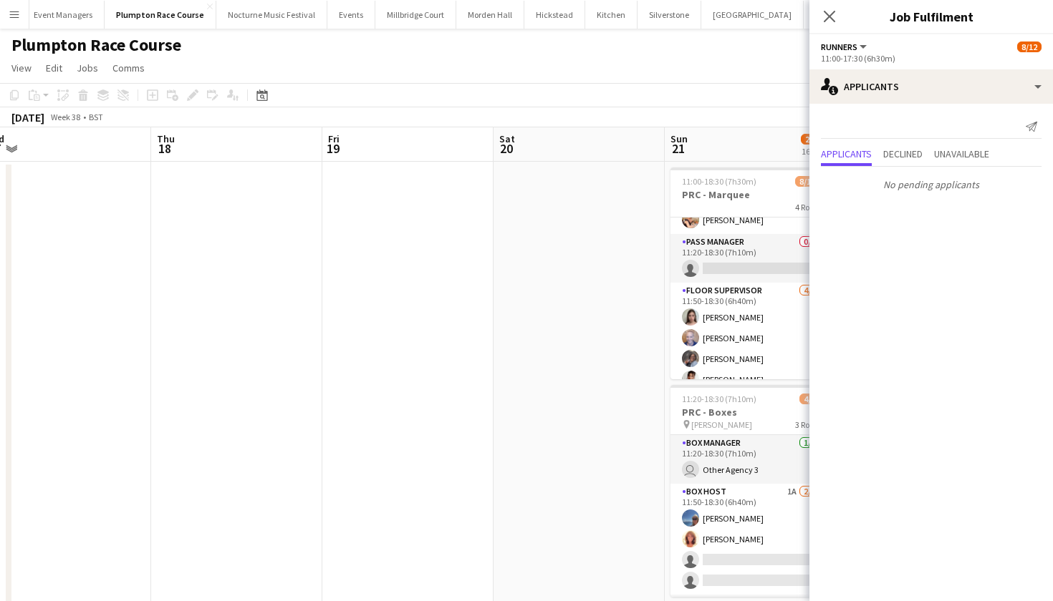
scroll to position [155, 0]
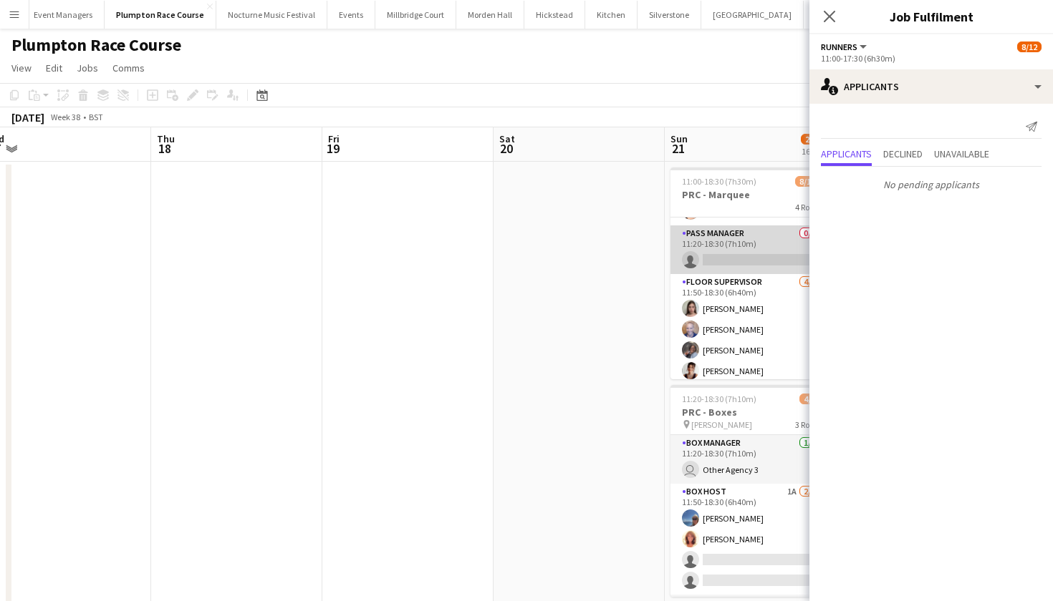
click at [729, 250] on app-card-role "Pass Manager 0/1 11:20-18:30 (7h10m) single-neutral-actions" at bounding box center [750, 250] width 160 height 49
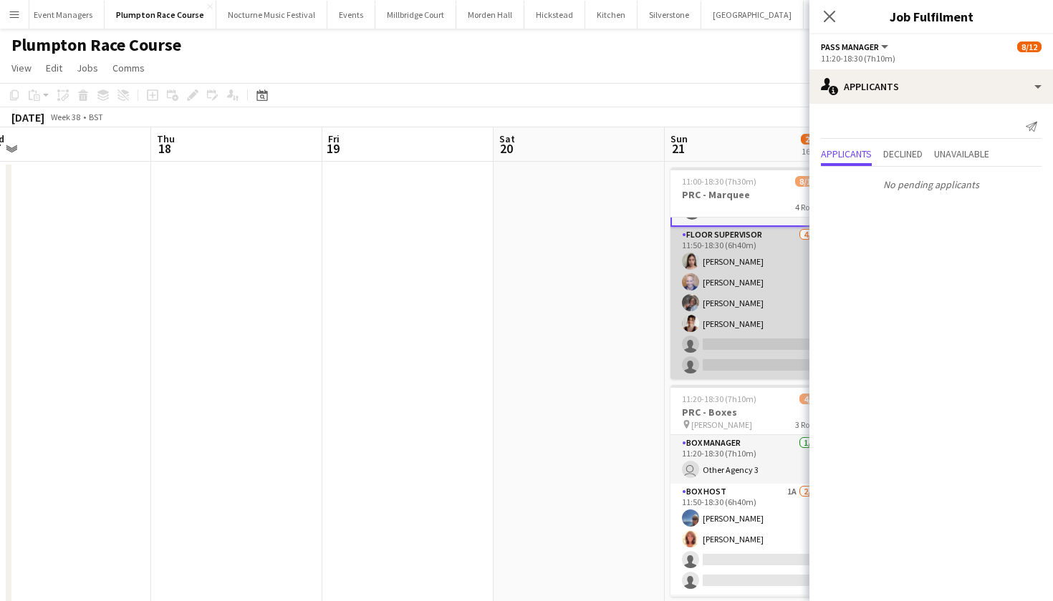
scroll to position [202, 0]
click at [733, 297] on app-card-role "Floor Supervisor 4/6 11:50-18:30 (6h40m) Daisy Marshall Hannah Bellasis Deborah…" at bounding box center [750, 303] width 160 height 153
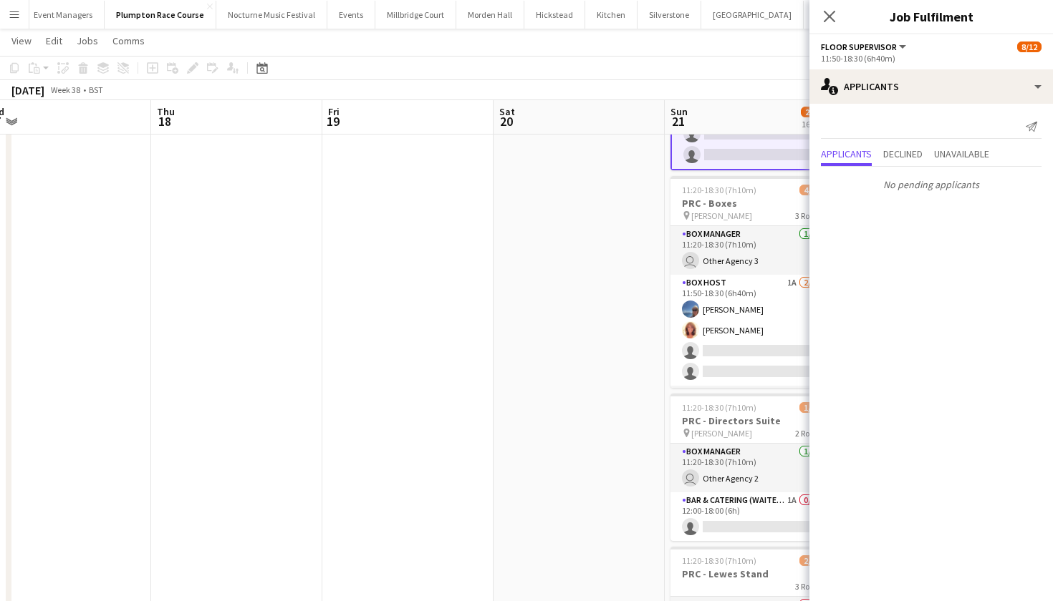
scroll to position [201, 0]
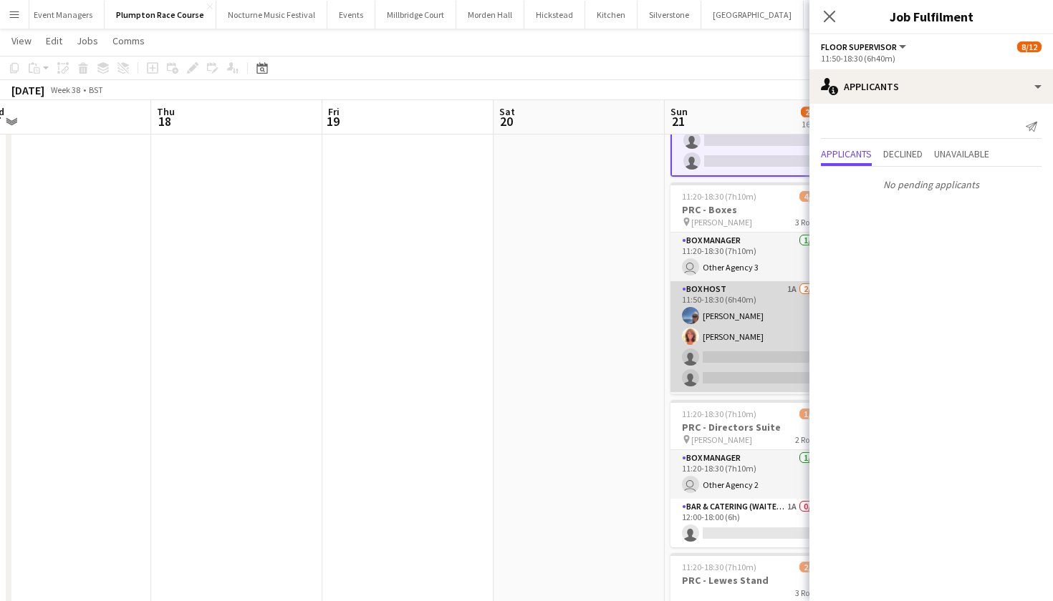
click at [733, 297] on app-card-role "Box Host 1A 2/4 11:50-18:30 (6h40m) Erika Cummings Annette Woolman single-neutr…" at bounding box center [750, 336] width 160 height 111
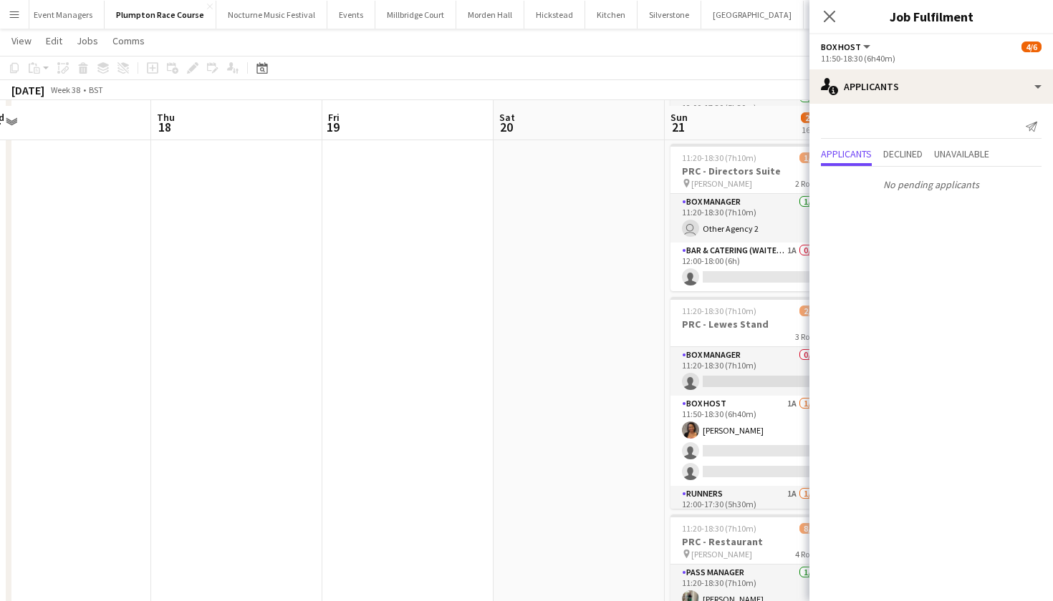
scroll to position [463, 0]
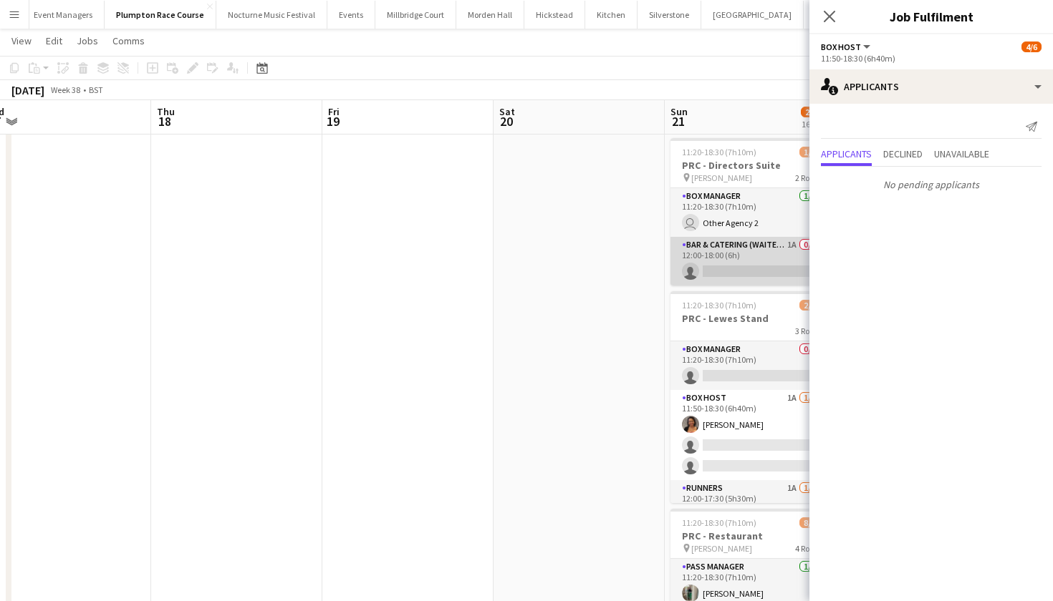
click at [723, 258] on app-card-role "Bar & Catering (Waiter / waitress) 1A 0/1 12:00-18:00 (6h) single-neutral-actio…" at bounding box center [750, 261] width 160 height 49
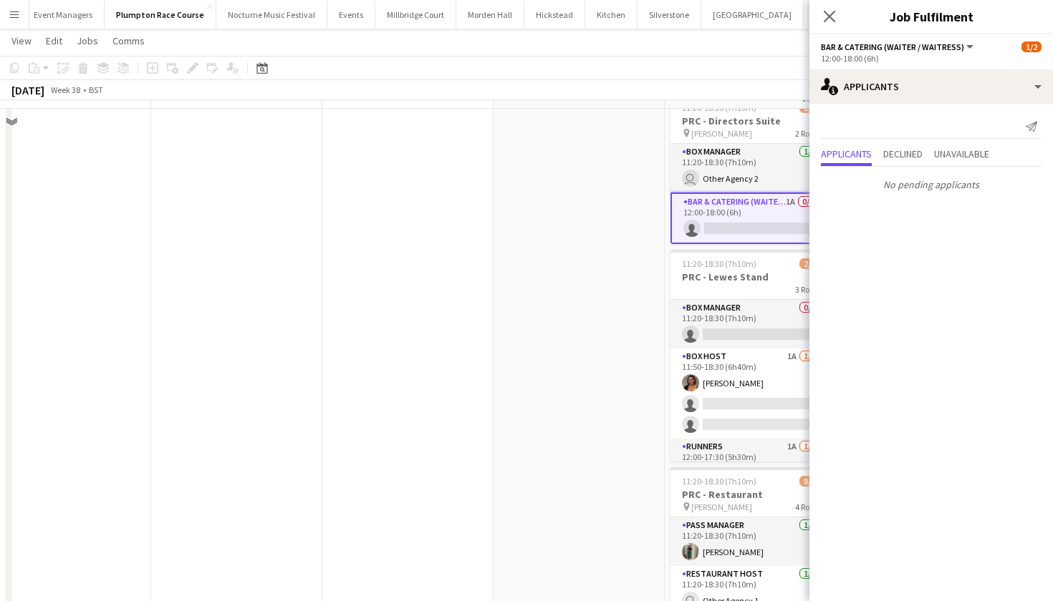
scroll to position [517, 0]
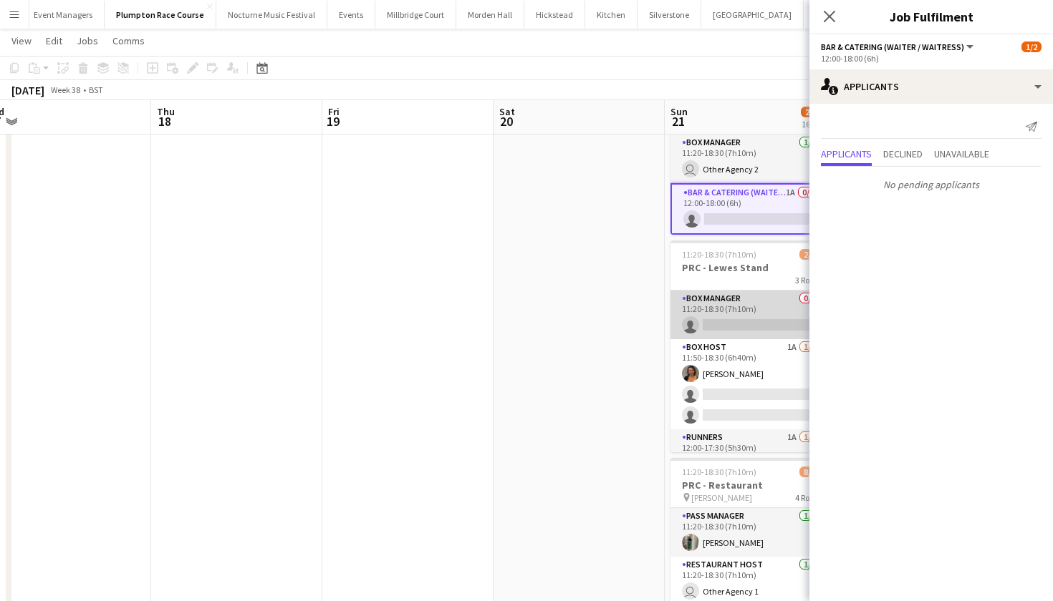
click at [738, 308] on app-card-role "Box Manager 0/1 11:20-18:30 (7h10m) single-neutral-actions" at bounding box center [750, 315] width 160 height 49
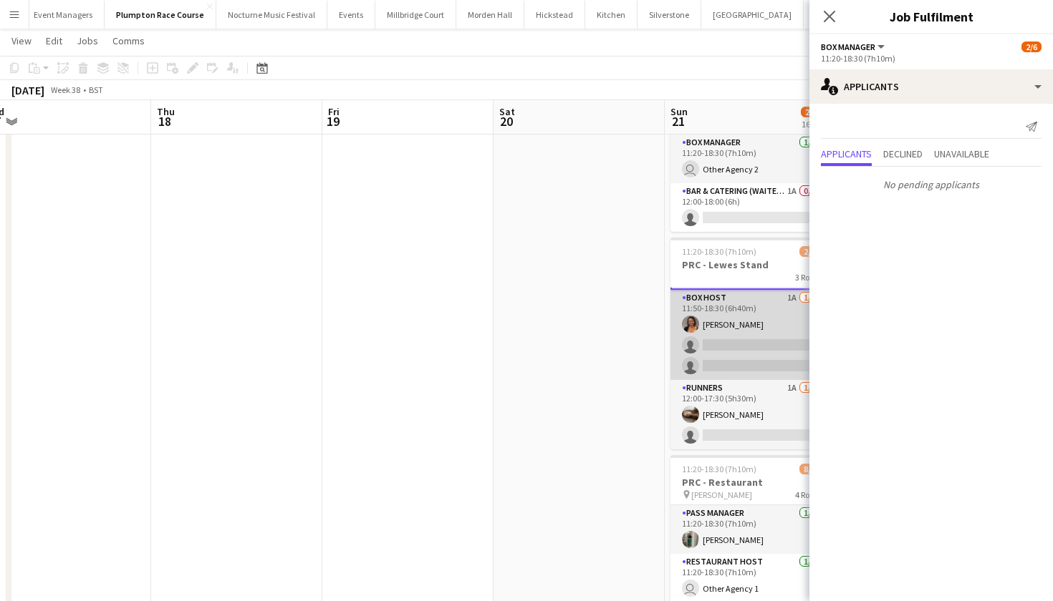
scroll to position [49, 0]
click at [738, 308] on app-card-role "Box Host 1A 1/3 11:50-18:30 (6h40m) Camilla Nchindo single-neutral-actions sing…" at bounding box center [750, 335] width 160 height 90
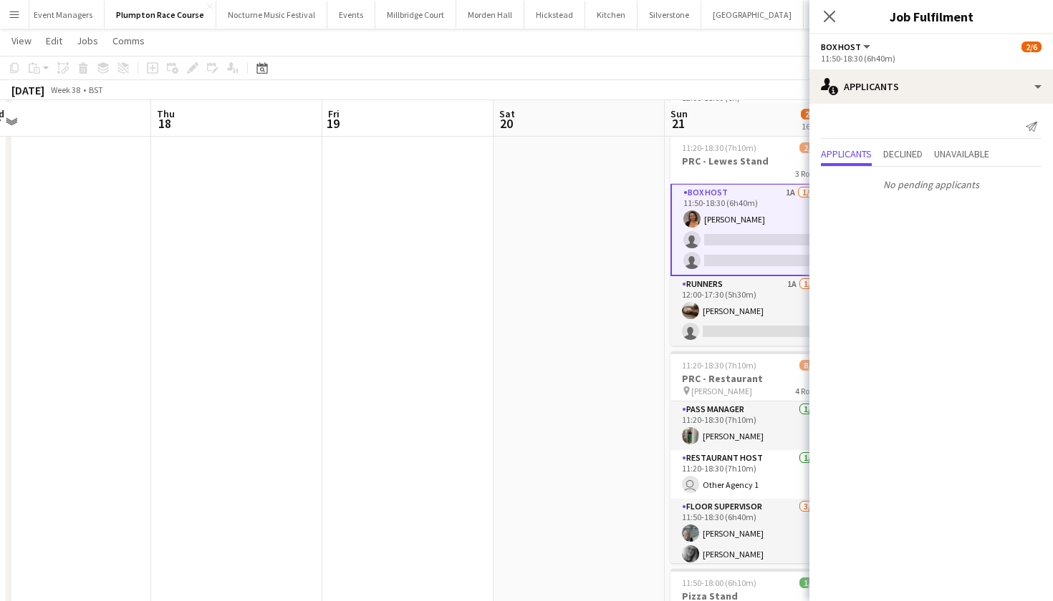
scroll to position [626, 0]
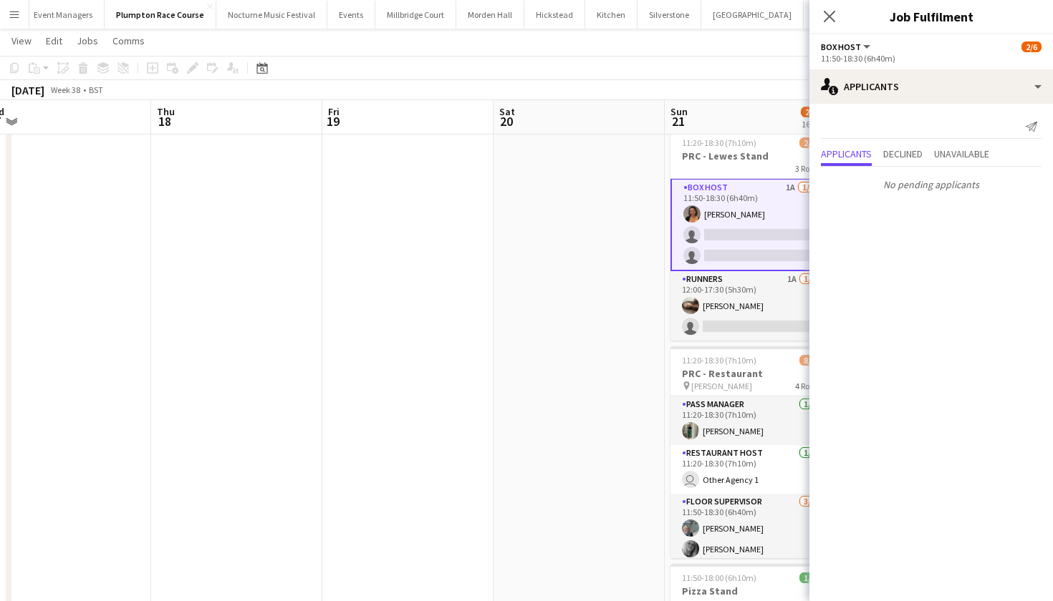
click at [738, 308] on app-card-role "Runners 1A 1/2 12:00-17:30 (5h30m) Jessica Haines single-neutral-actions" at bounding box center [750, 305] width 160 height 69
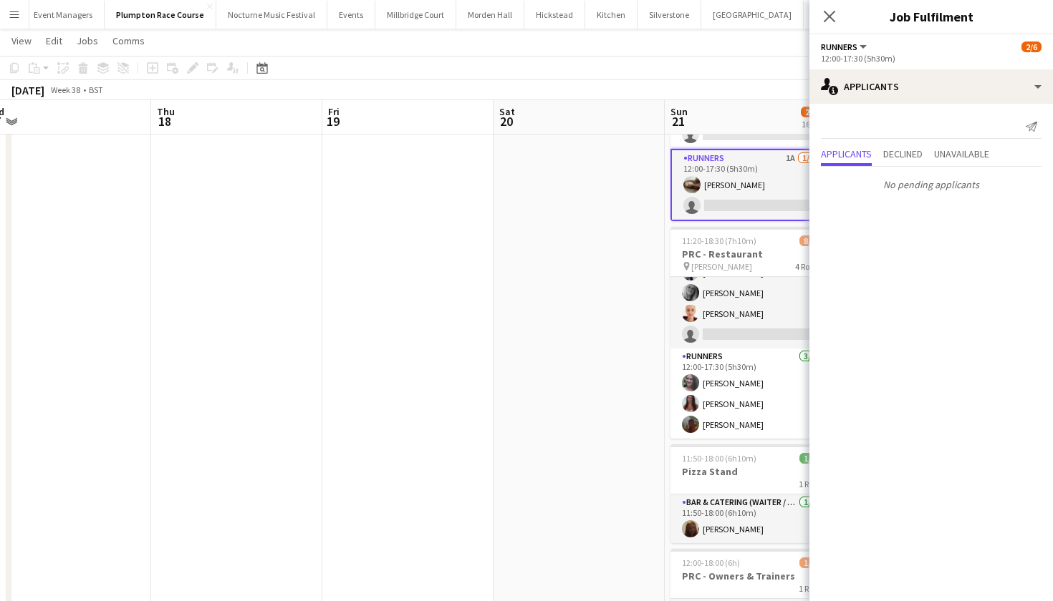
scroll to position [137, 0]
click at [738, 308] on app-card-role "Floor Supervisor 3/4 11:50-18:30 (6h40m) Melissa Johnson kay woolnough Francesk…" at bounding box center [750, 293] width 160 height 111
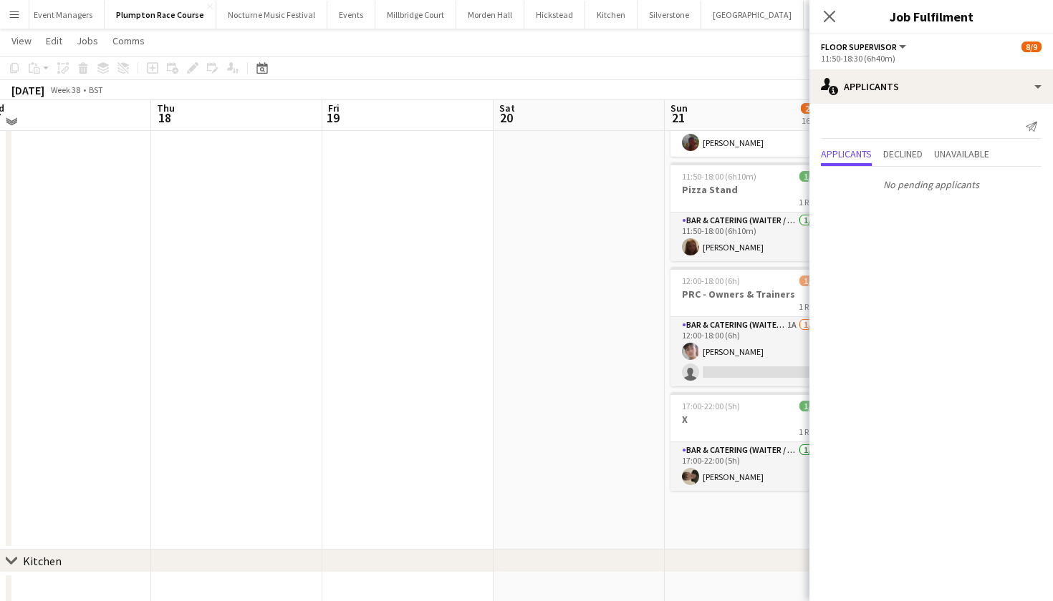
scroll to position [1055, 0]
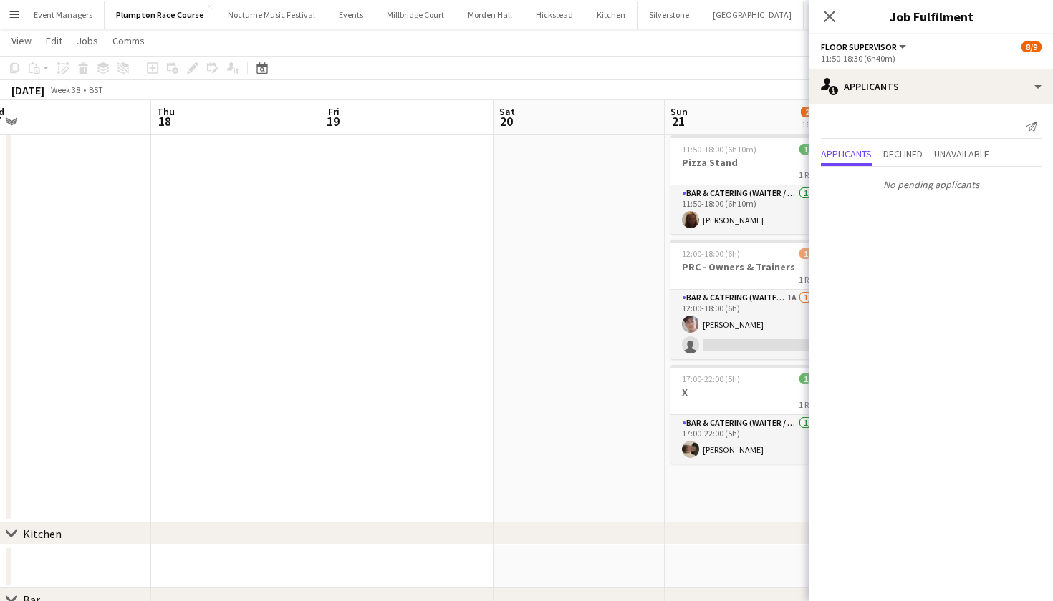
click at [738, 308] on app-card-role "Bar & Catering (Waiter / waitress) 1A 1/2 12:00-18:00 (6h) Sebastian Menin sing…" at bounding box center [750, 324] width 160 height 69
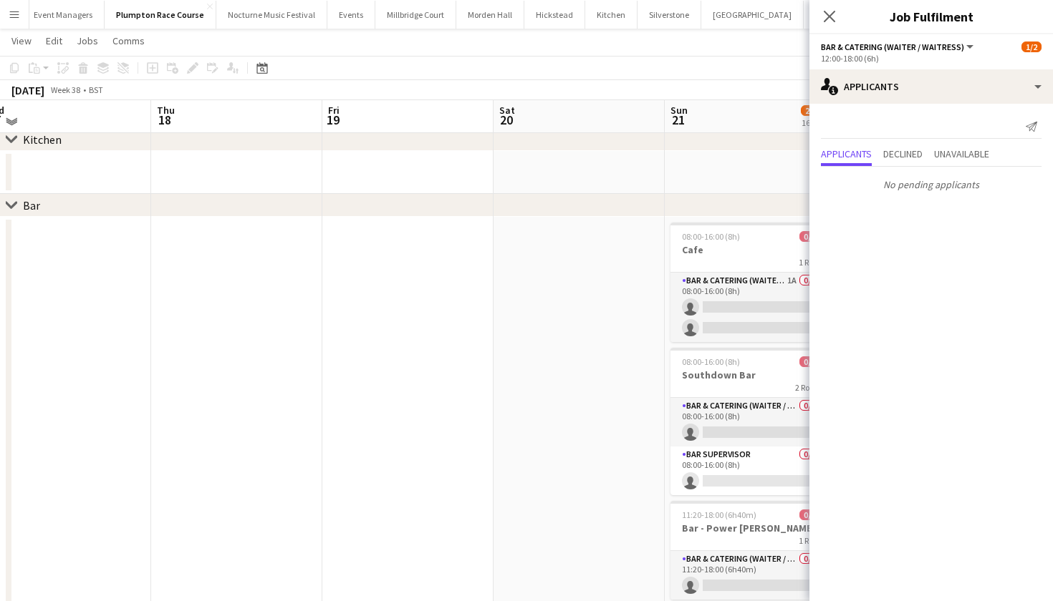
scroll to position [1450, 0]
click at [738, 308] on app-card-role "Bar & Catering (Waiter / waitress) 1A 0/2 08:00-16:00 (8h) single-neutral-actio…" at bounding box center [750, 306] width 160 height 69
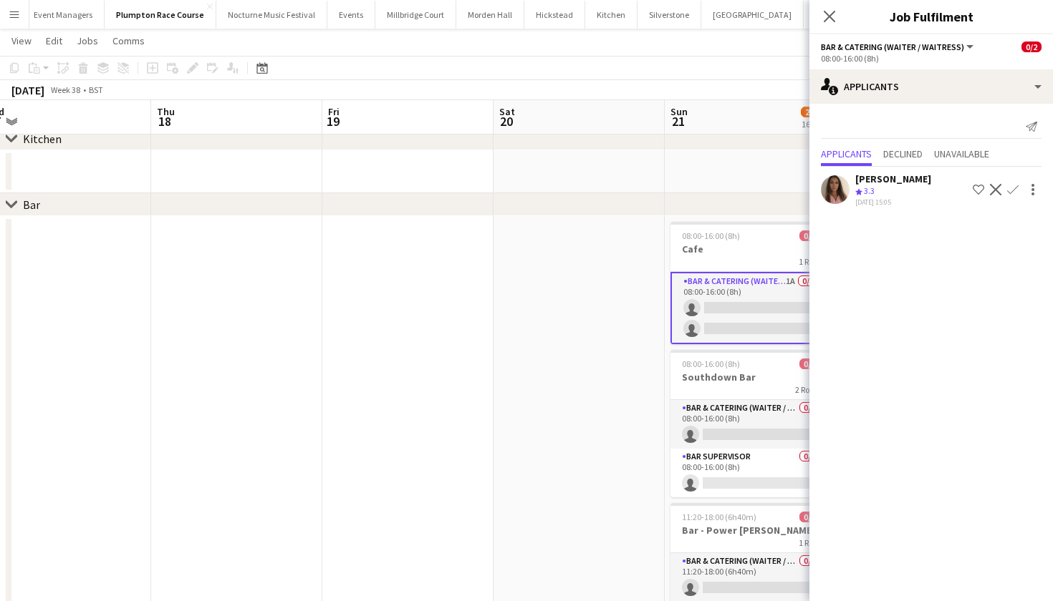
click at [1017, 187] on app-icon "Confirm" at bounding box center [1012, 189] width 11 height 11
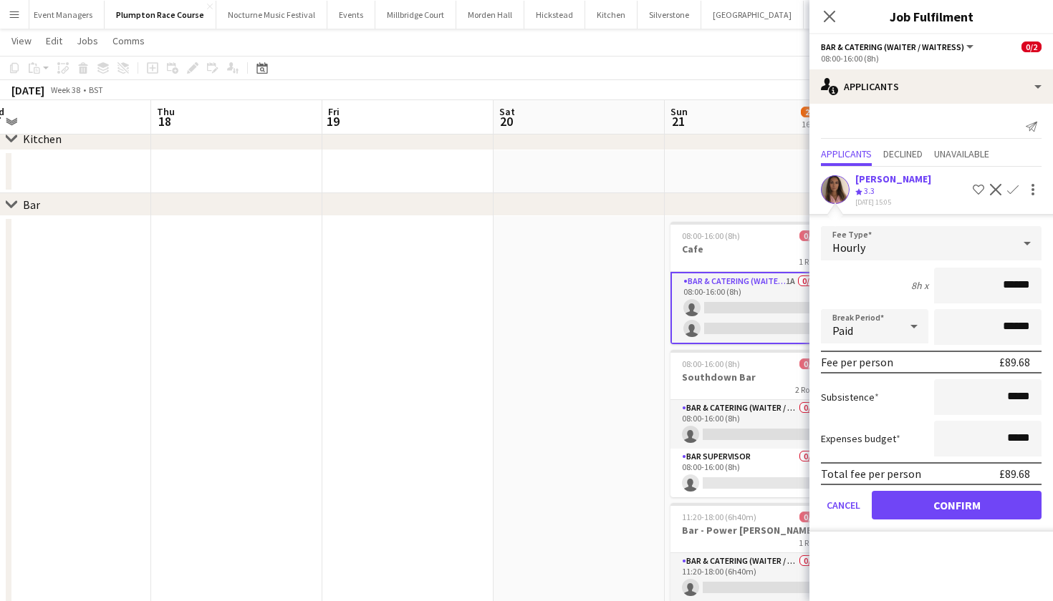
click at [960, 507] on button "Confirm" at bounding box center [956, 505] width 170 height 29
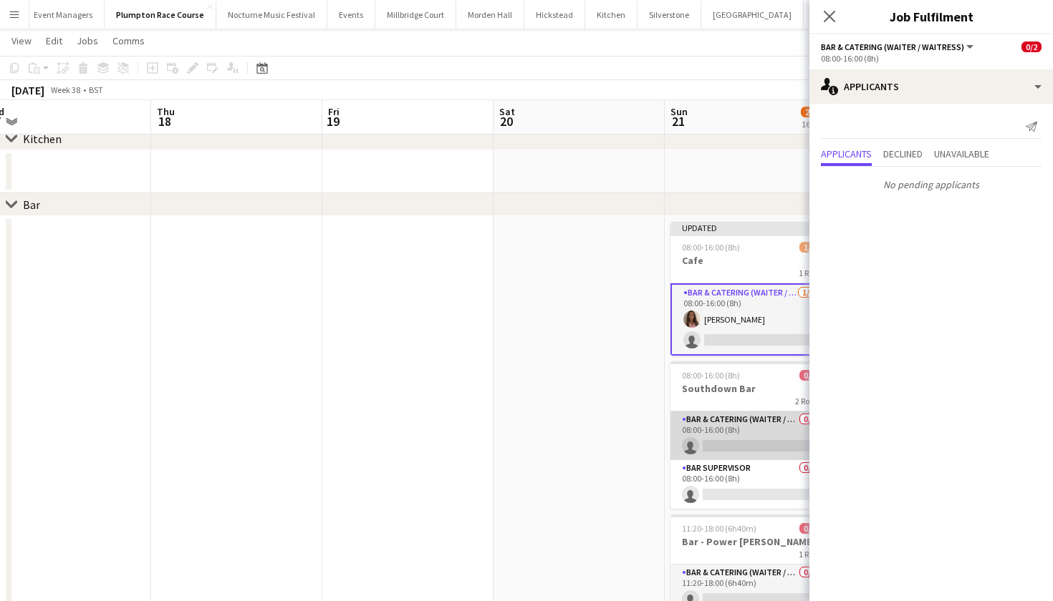
click at [771, 432] on app-card-role "Bar & Catering (Waiter / waitress) 0/1 08:00-16:00 (8h) single-neutral-actions" at bounding box center [750, 436] width 160 height 49
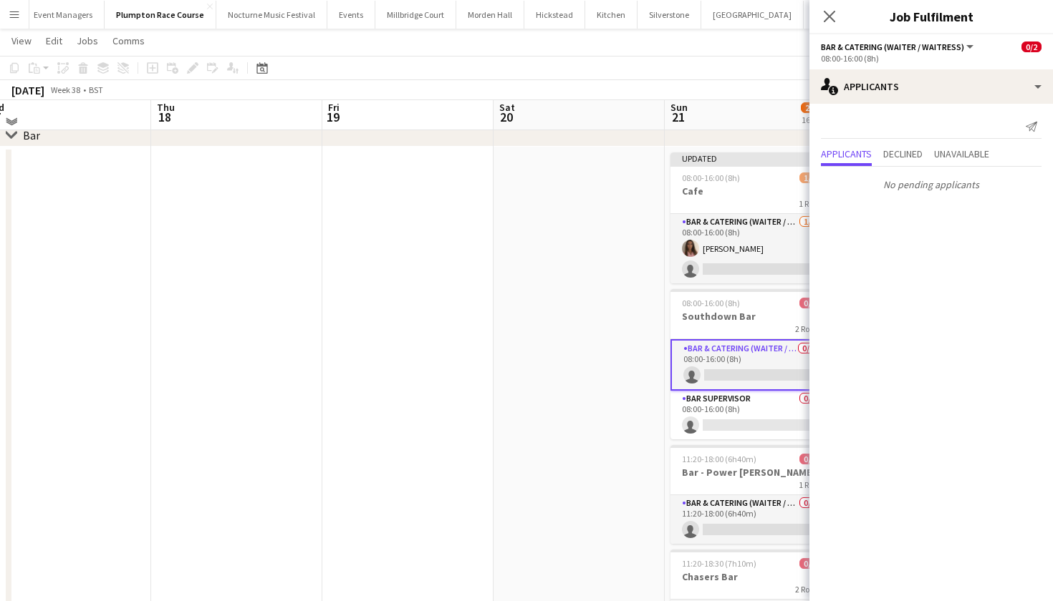
scroll to position [1524, 0]
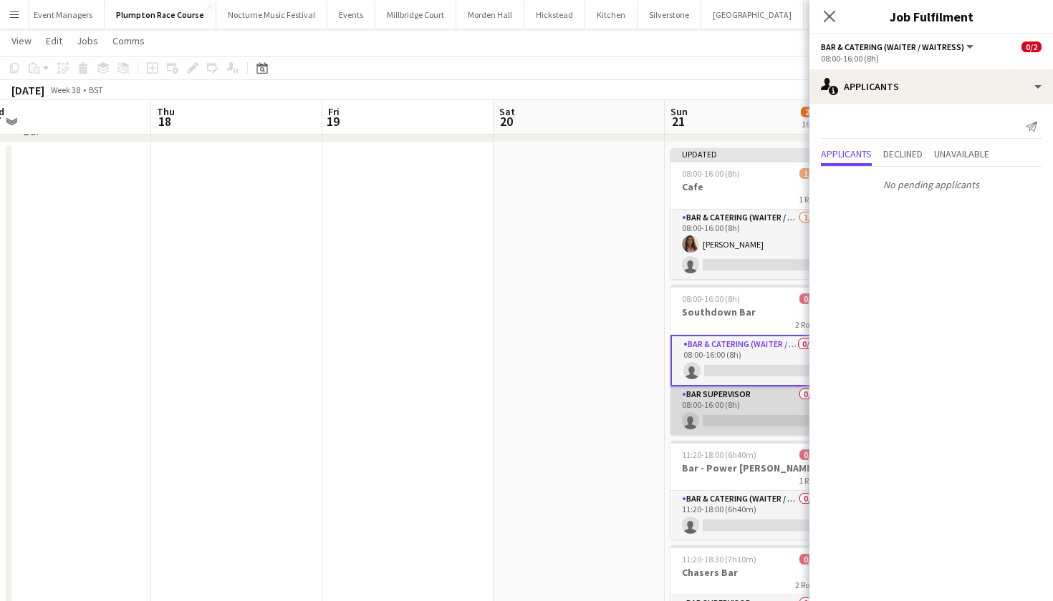
click at [765, 408] on app-card-role "Bar Supervisor 0/1 08:00-16:00 (8h) single-neutral-actions" at bounding box center [750, 411] width 160 height 49
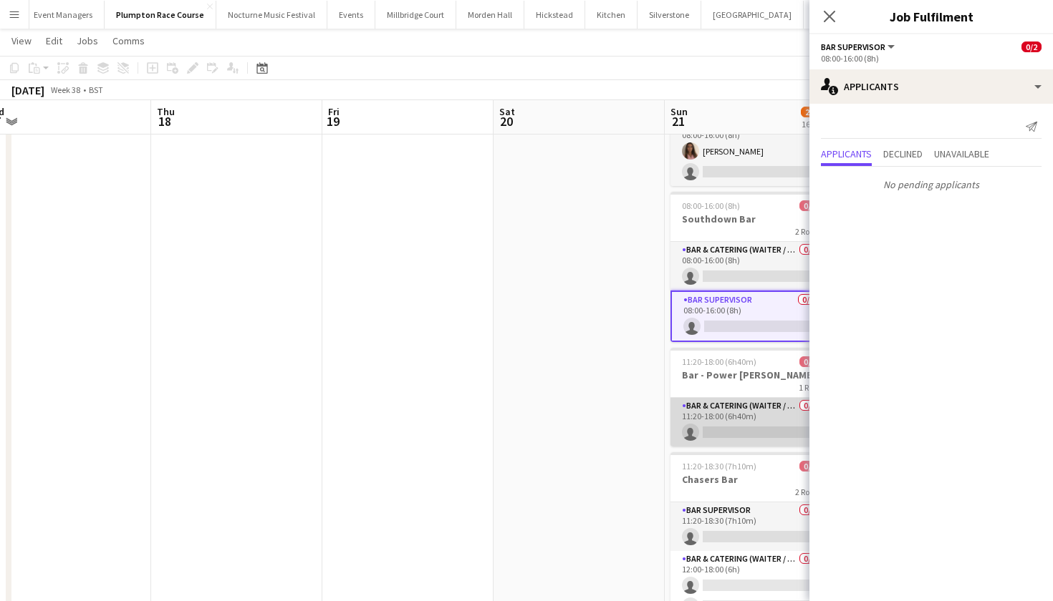
click at [765, 408] on app-card-role "Bar & Catering (Waiter / waitress) 0/1 11:20-18:00 (6h40m) single-neutral-actio…" at bounding box center [750, 422] width 160 height 49
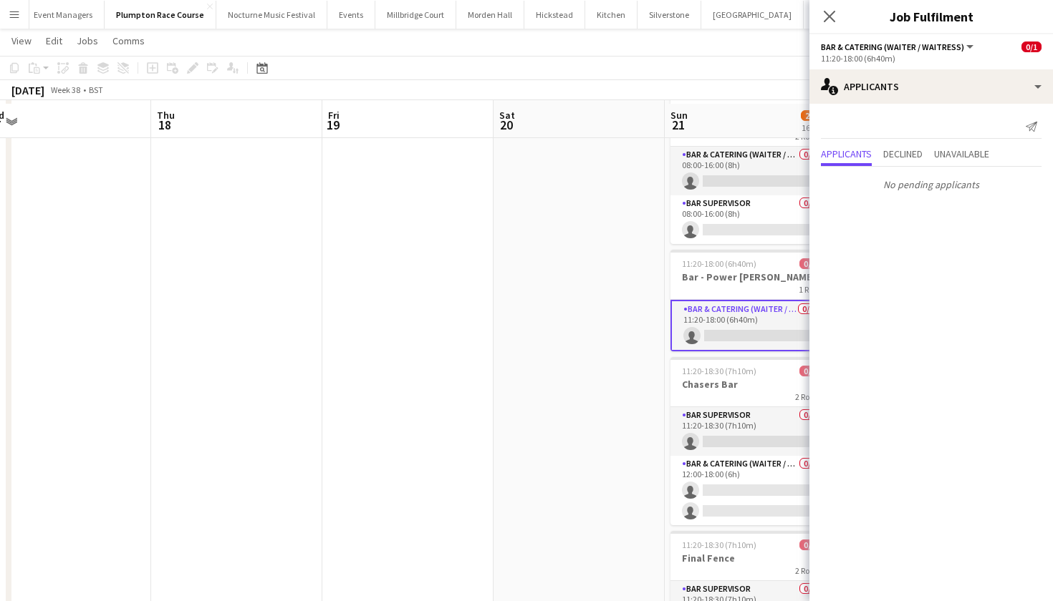
scroll to position [1716, 0]
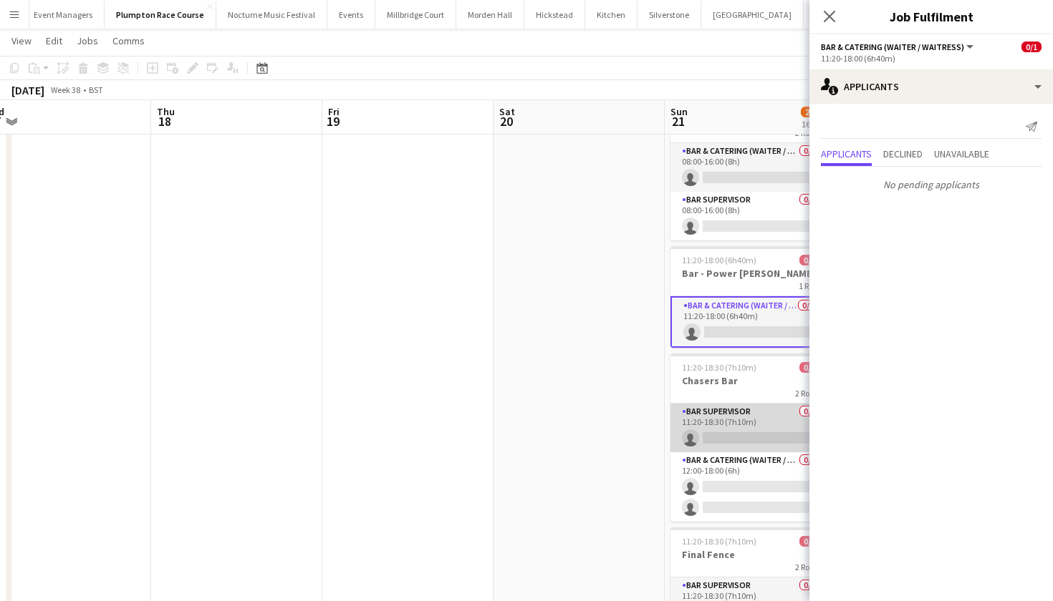
click at [765, 408] on app-card-role "Bar Supervisor 0/1 11:20-18:30 (7h10m) single-neutral-actions" at bounding box center [750, 428] width 160 height 49
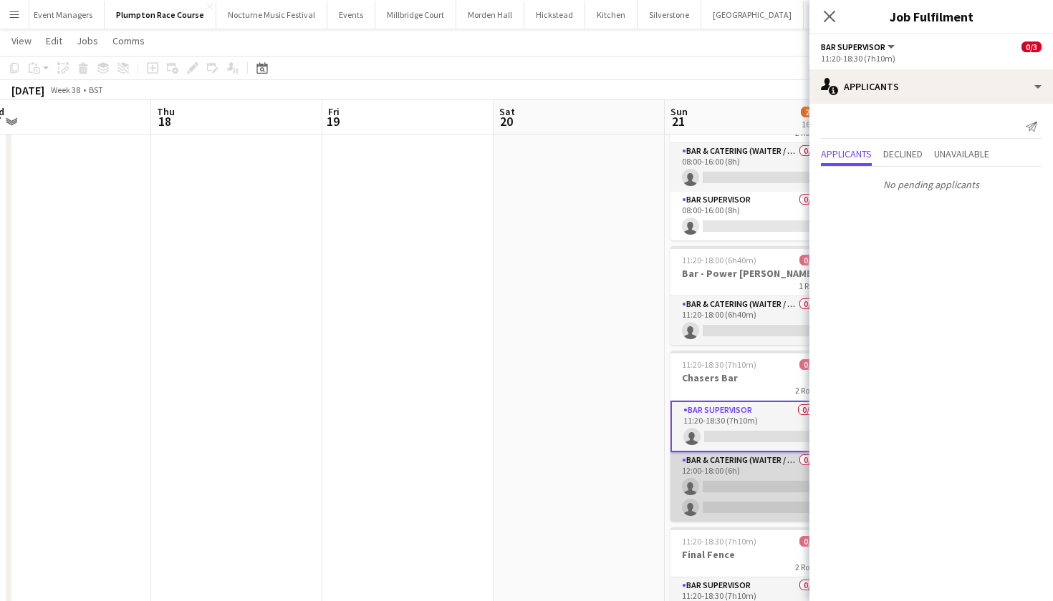
click at [778, 493] on app-card-role "Bar & Catering (Waiter / waitress) 0/2 12:00-18:00 (6h) single-neutral-actions …" at bounding box center [750, 487] width 160 height 69
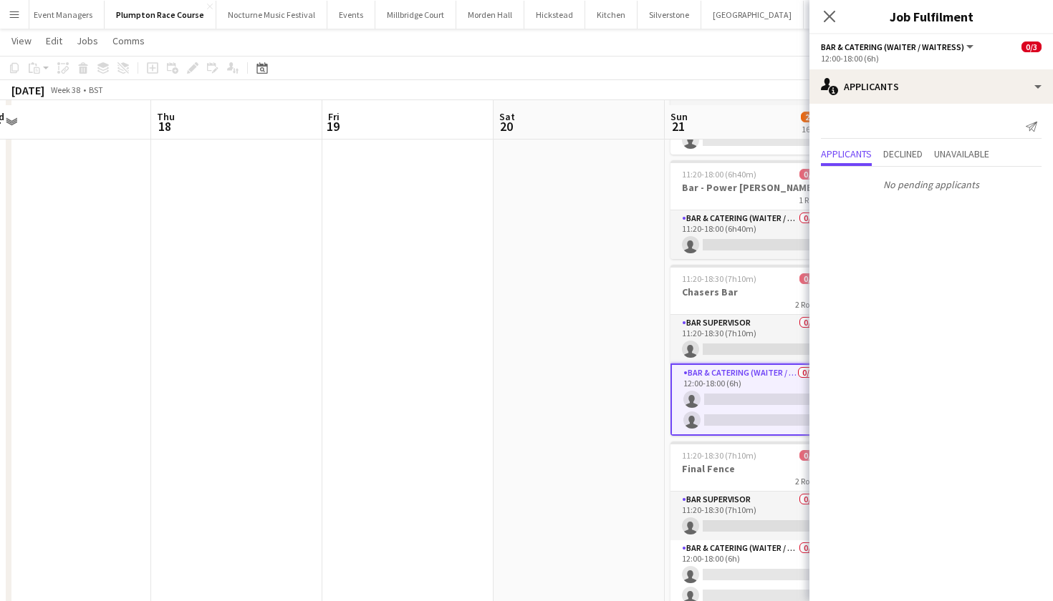
scroll to position [1812, 0]
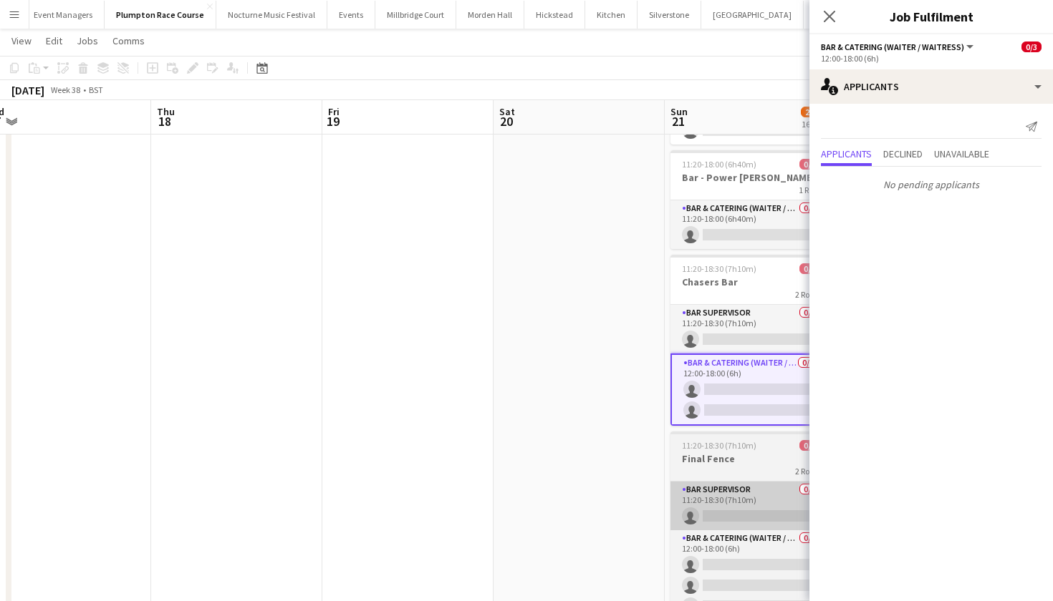
click at [778, 493] on app-card-role "Bar Supervisor 0/1 11:20-18:30 (7h10m) single-neutral-actions" at bounding box center [750, 506] width 160 height 49
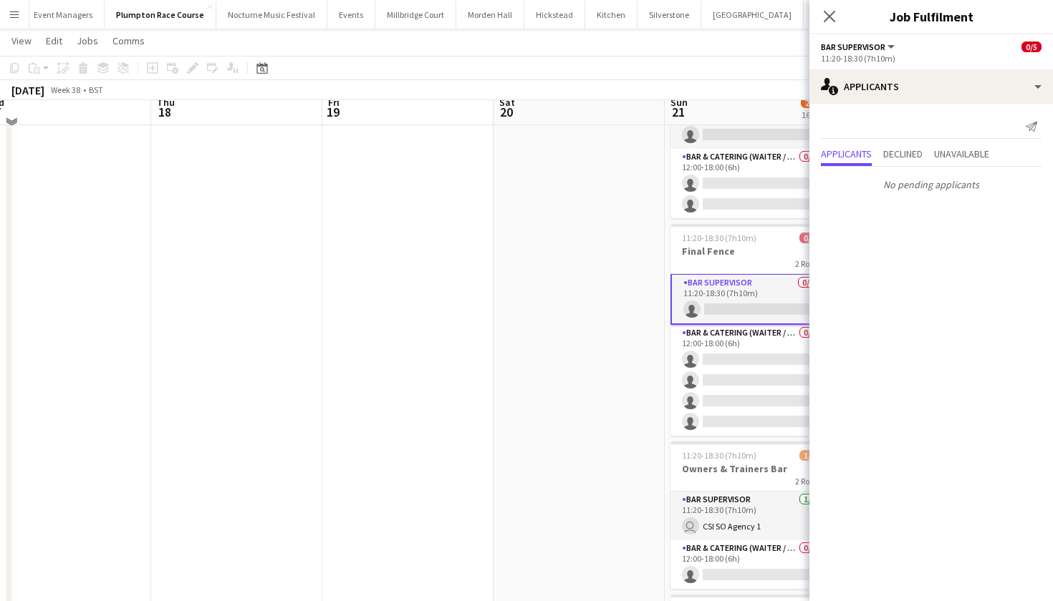
scroll to position [2033, 0]
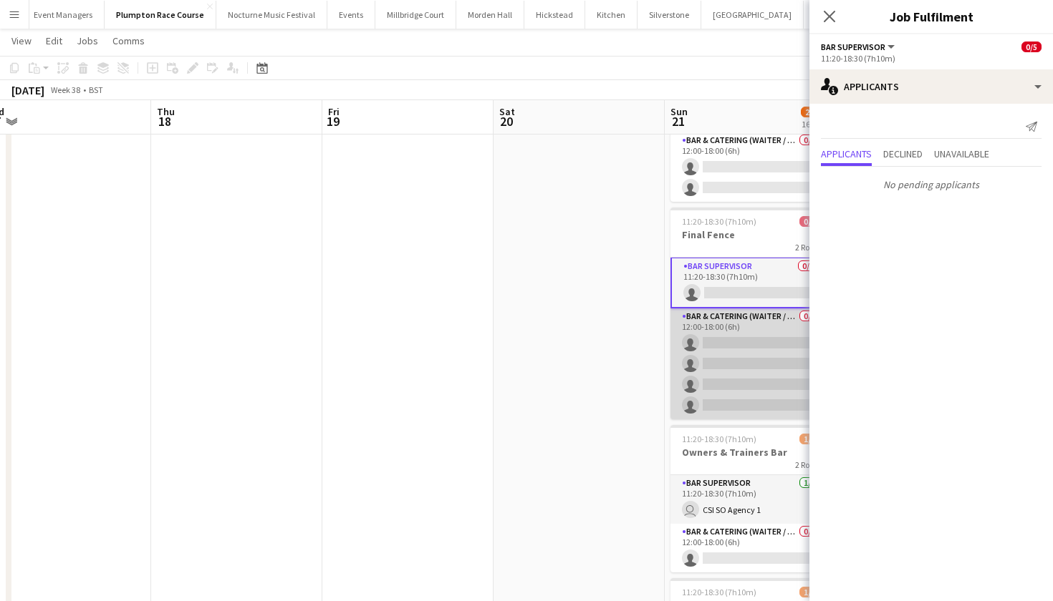
click at [746, 383] on app-card-role "Bar & Catering (Waiter / waitress) 0/4 12:00-18:00 (6h) single-neutral-actions …" at bounding box center [750, 364] width 160 height 111
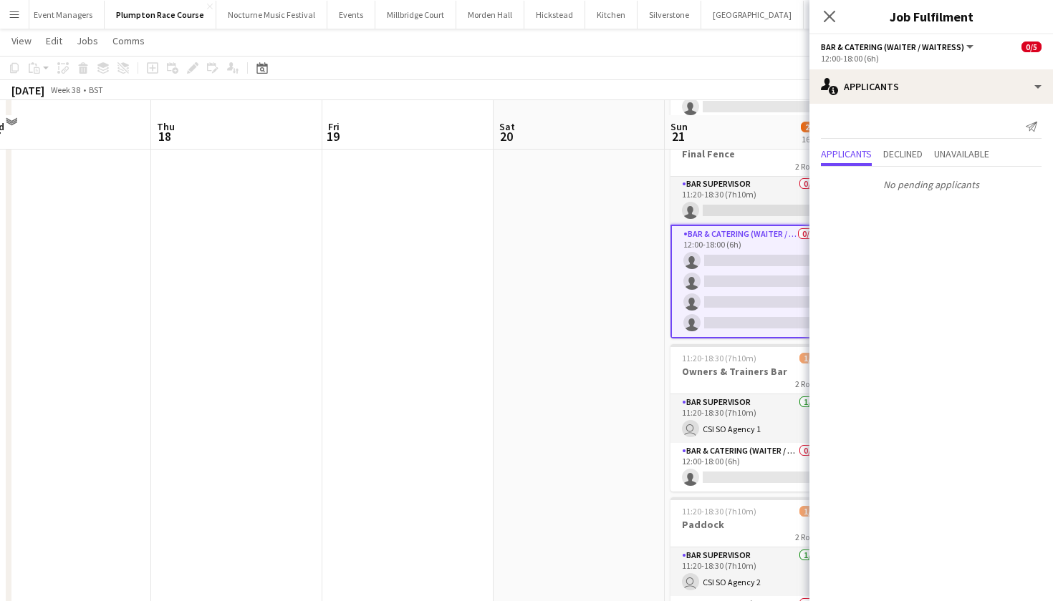
scroll to position [2136, 0]
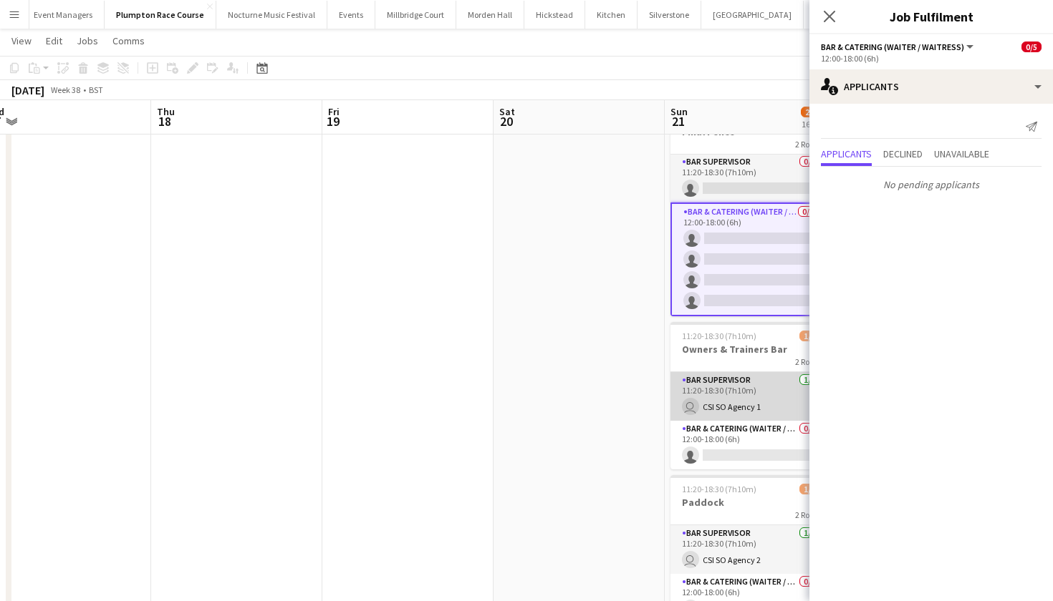
click at [746, 383] on app-card-role "Bar Supervisor 1/1 11:20-18:30 (7h10m) user CSI SO Agency 1" at bounding box center [750, 396] width 160 height 49
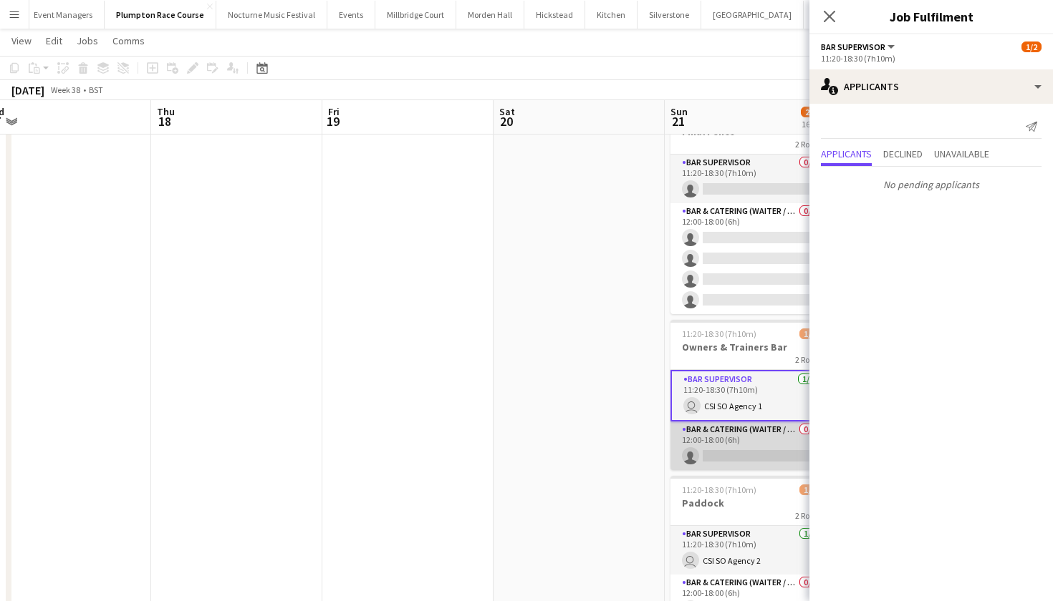
click at [748, 450] on app-card-role "Bar & Catering (Waiter / waitress) 0/1 12:00-18:00 (6h) single-neutral-actions" at bounding box center [750, 446] width 160 height 49
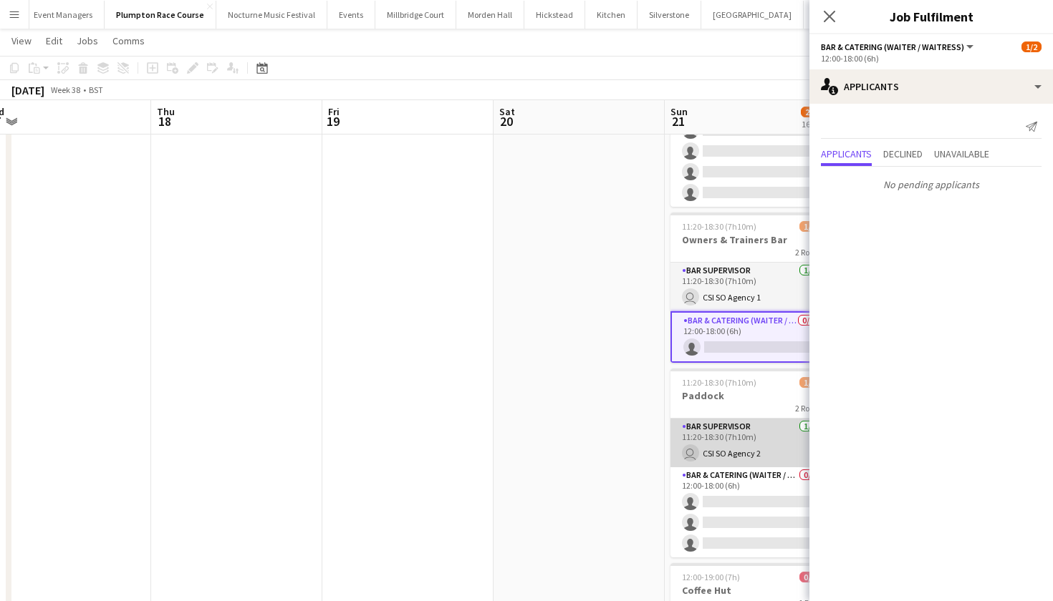
click at [748, 450] on app-card-role "Bar Supervisor 1/1 11:20-18:30 (7h10m) user CSI SO Agency 2" at bounding box center [750, 443] width 160 height 49
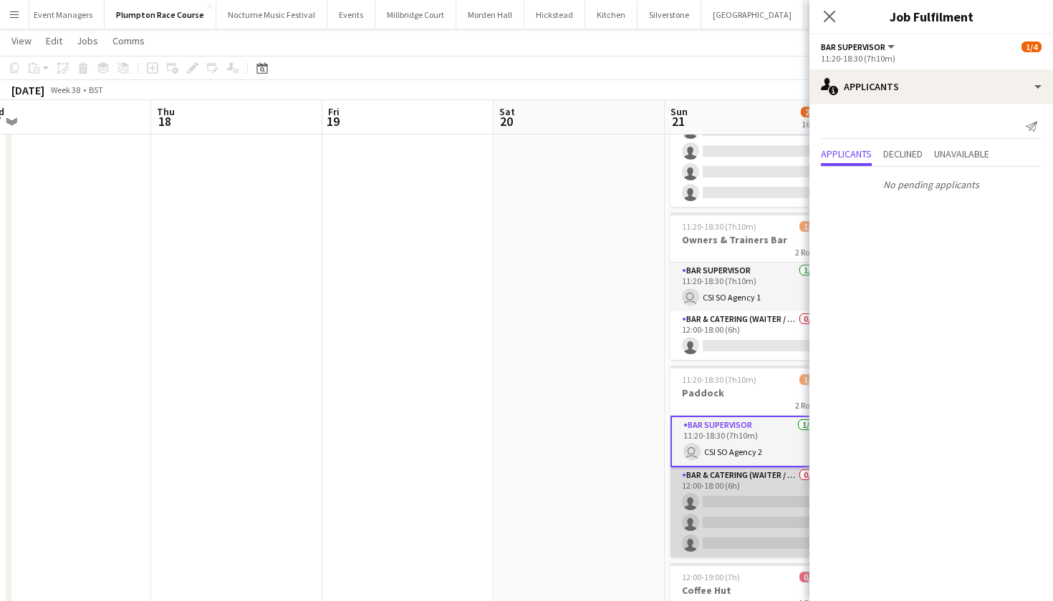
click at [750, 489] on app-card-role "Bar & Catering (Waiter / waitress) 0/3 12:00-18:00 (6h) single-neutral-actions …" at bounding box center [750, 513] width 160 height 90
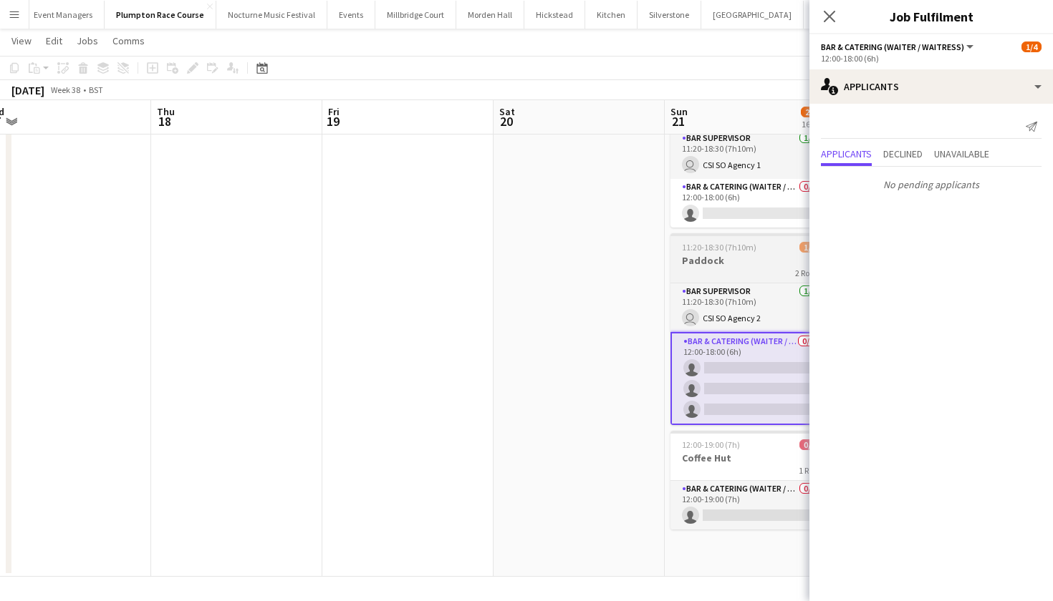
click at [750, 489] on app-card-role "Bar & Catering (Waiter / waitress) 0/1 12:00-19:00 (7h) single-neutral-actions" at bounding box center [750, 505] width 160 height 49
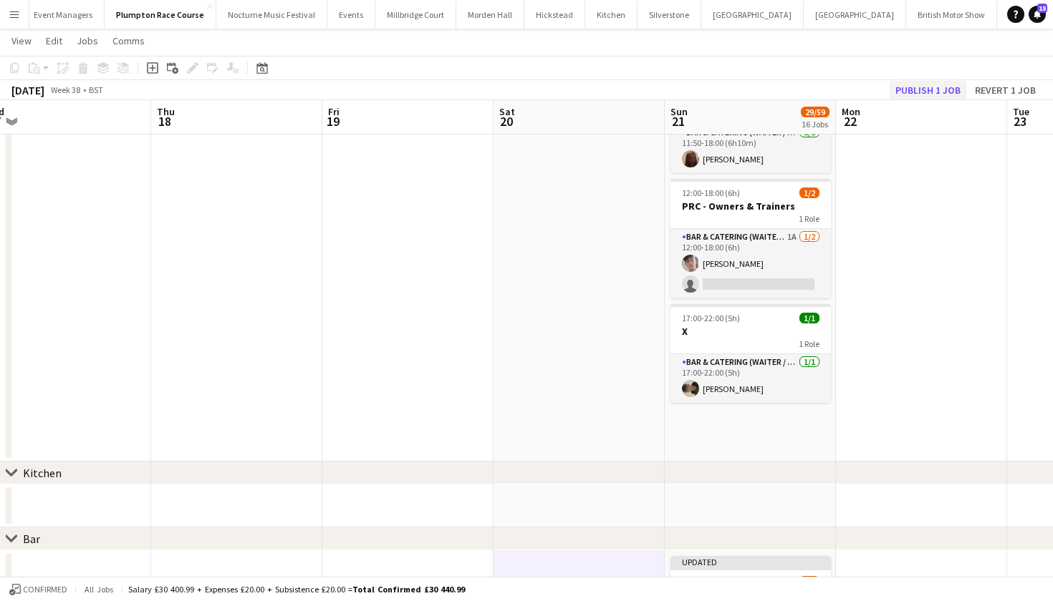
click at [916, 81] on button "Publish 1 job" at bounding box center [927, 90] width 77 height 19
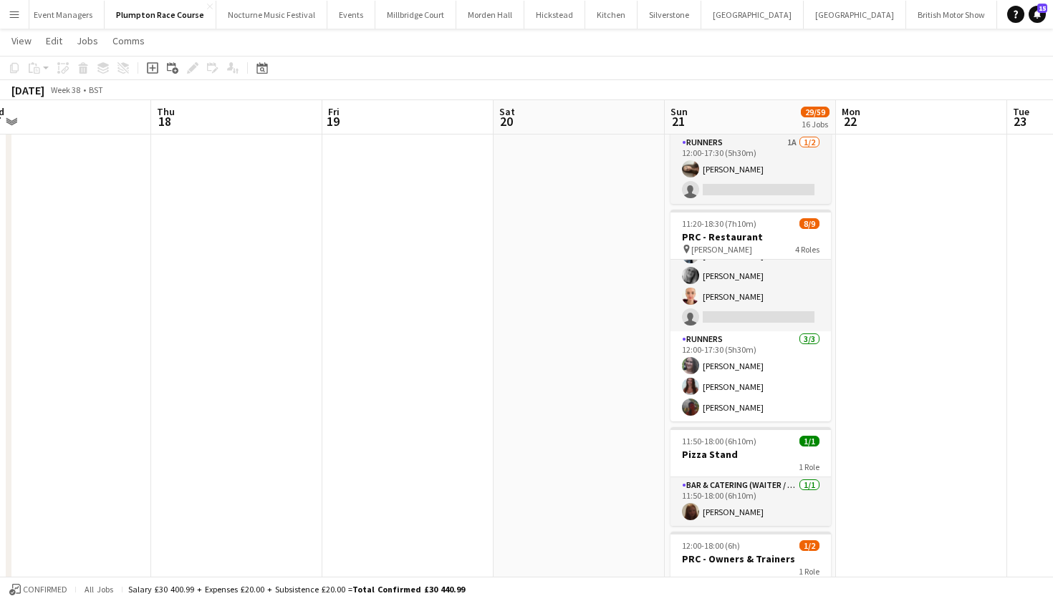
scroll to position [797, 0]
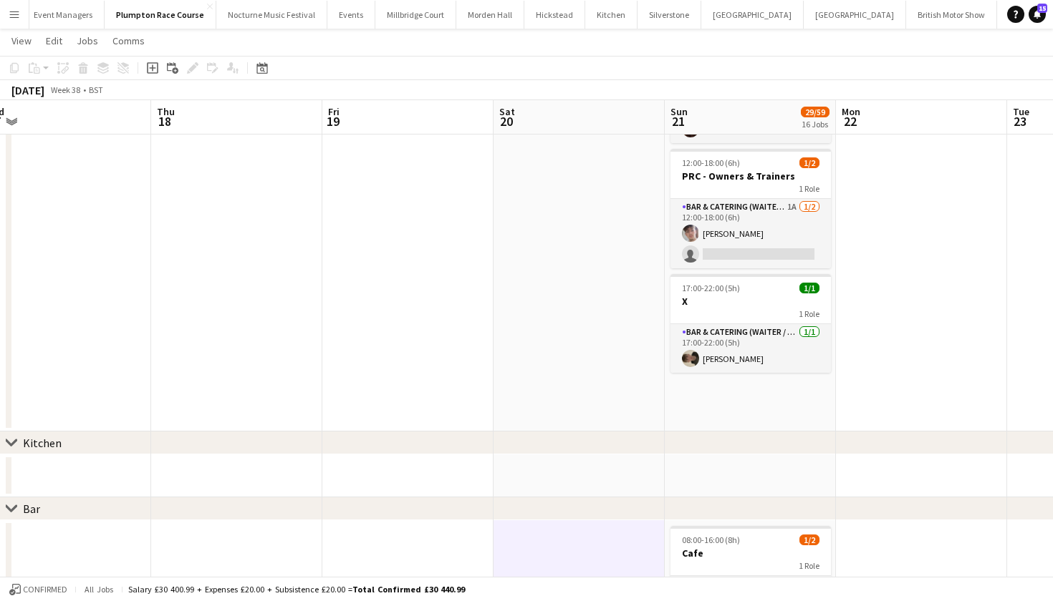
click at [760, 322] on app-job-card "17:00-22:00 (5h) 1/1 X 1 Role Bar & Catering (Waiter / waitress) 1/1 17:00-22:0…" at bounding box center [750, 323] width 160 height 99
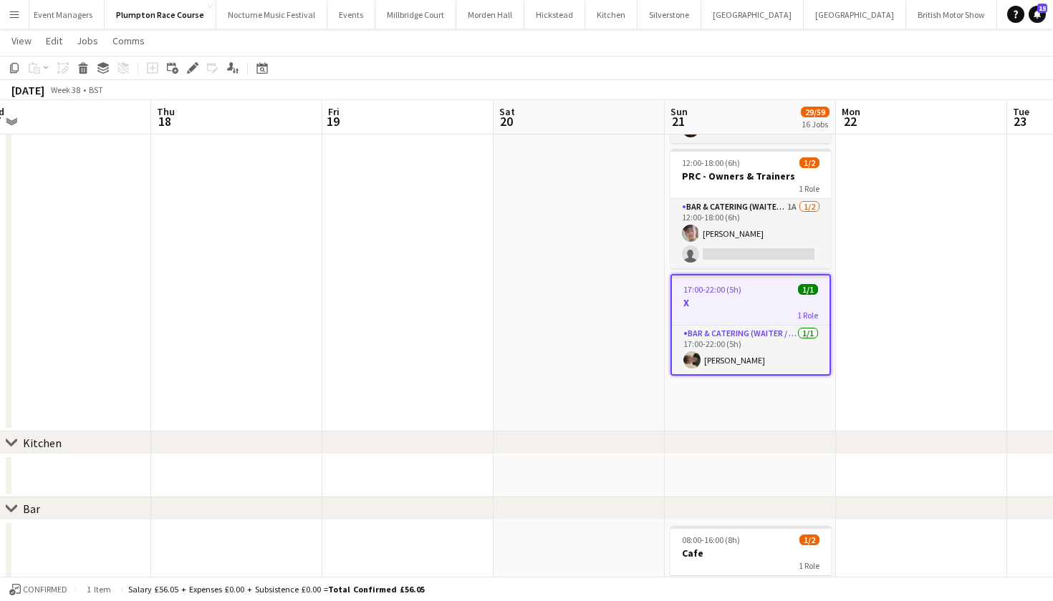
click at [760, 322] on app-job-card "17:00-22:00 (5h) 1/1 X 1 Role Bar & Catering (Waiter / waitress) 1/1 17:00-22:0…" at bounding box center [750, 325] width 160 height 102
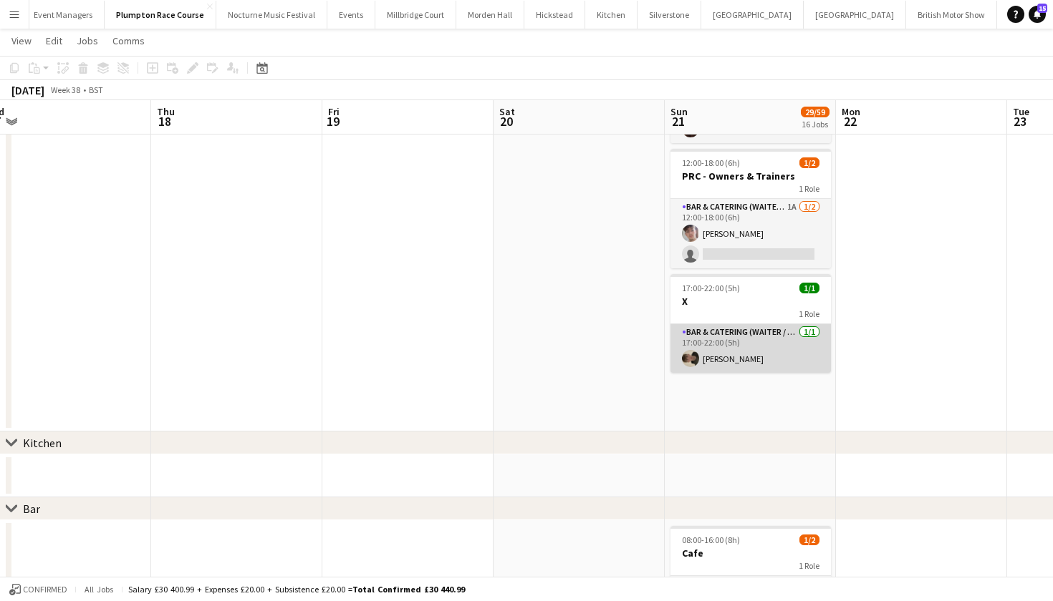
click at [754, 343] on app-card-role "Bar & Catering (Waiter / waitress) 1/1 17:00-22:00 (5h) Charles Laughton" at bounding box center [750, 348] width 160 height 49
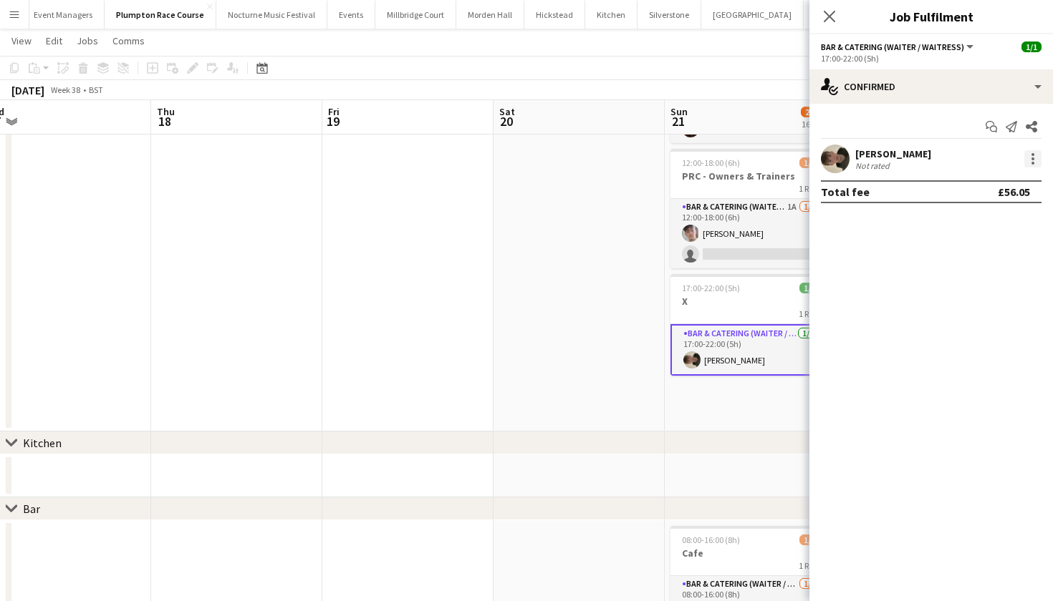
click at [1027, 160] on div at bounding box center [1032, 158] width 17 height 17
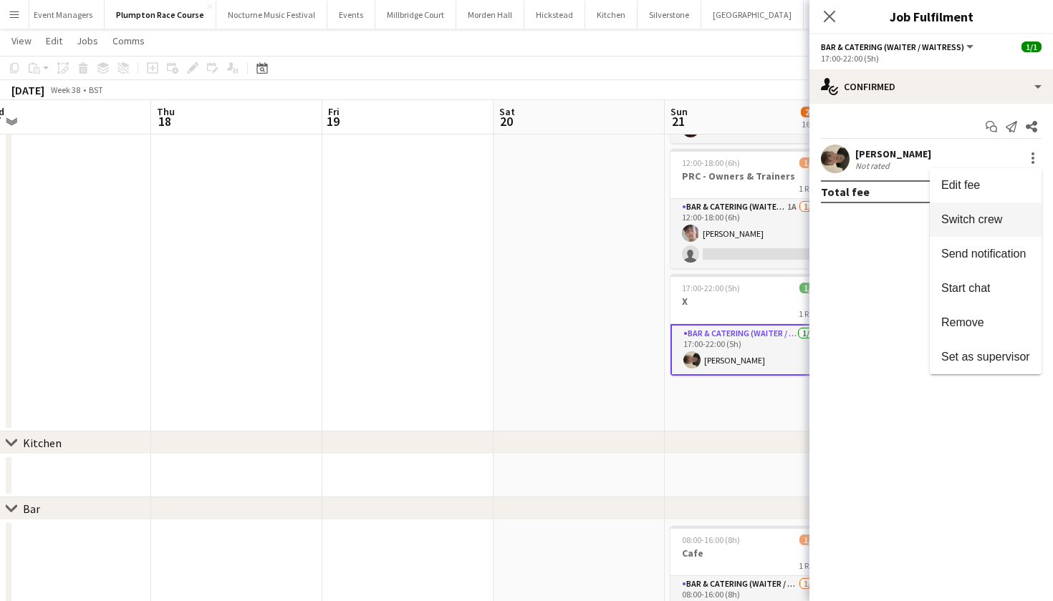
click at [991, 233] on button "Switch crew" at bounding box center [985, 220] width 112 height 34
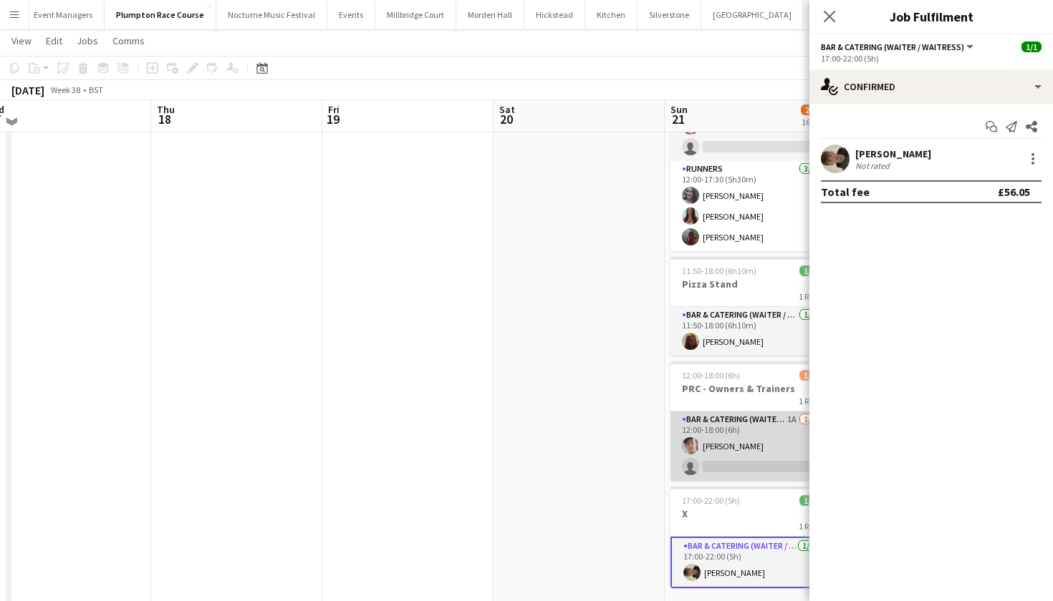
scroll to position [0, 704]
click at [748, 437] on app-card-role "Bar & Catering (Waiter / waitress) 1A 1/2 12:00-18:00 (6h) Sebastian Menin sing…" at bounding box center [751, 446] width 160 height 69
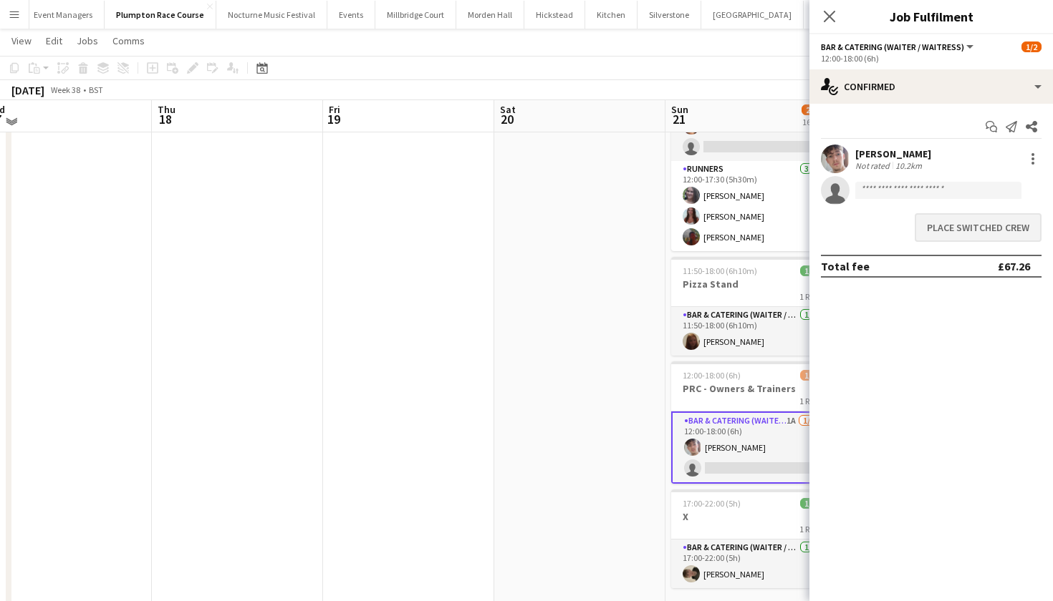
click at [930, 229] on button "Place switched crew" at bounding box center [977, 227] width 127 height 29
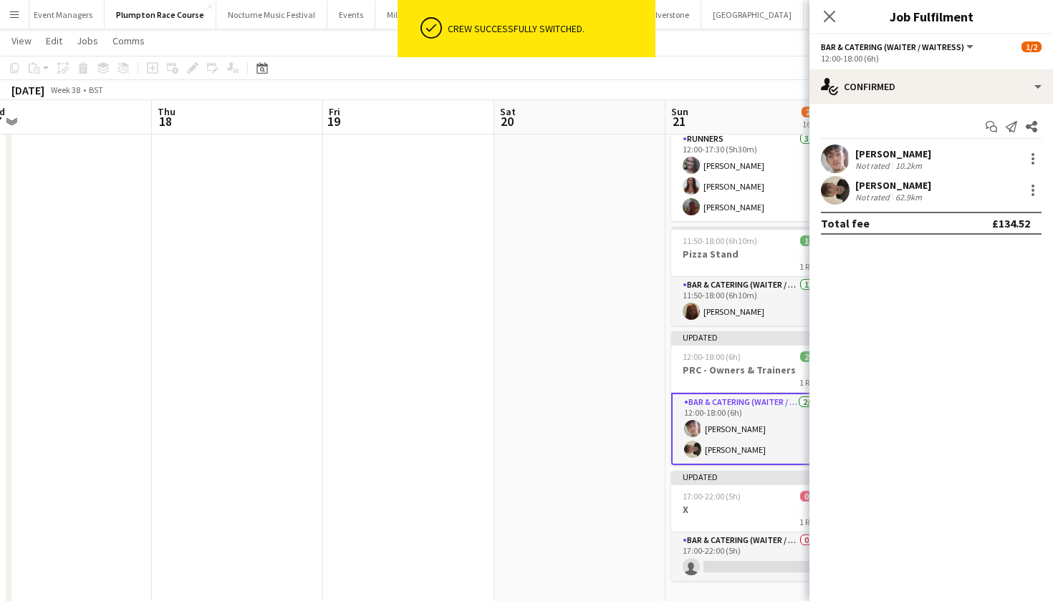
scroll to position [963, 0]
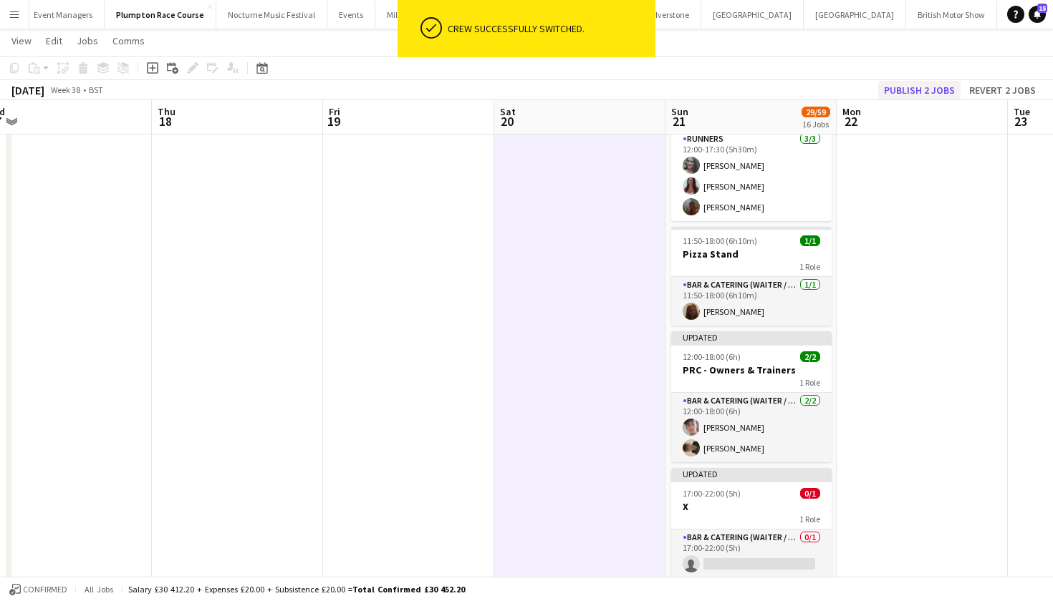
click at [923, 81] on button "Publish 2 jobs" at bounding box center [919, 90] width 82 height 19
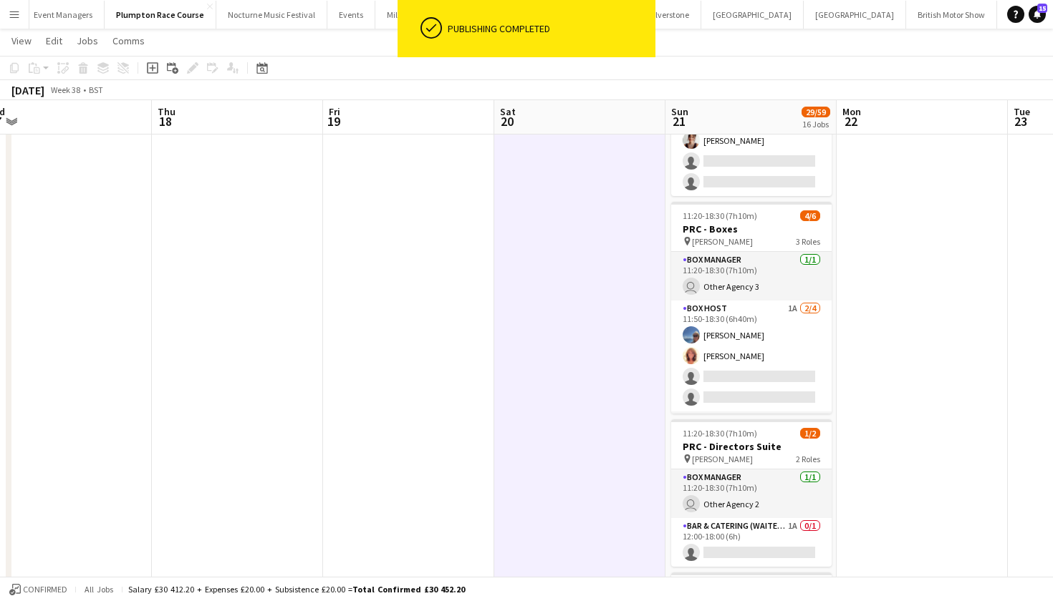
scroll to position [0, 0]
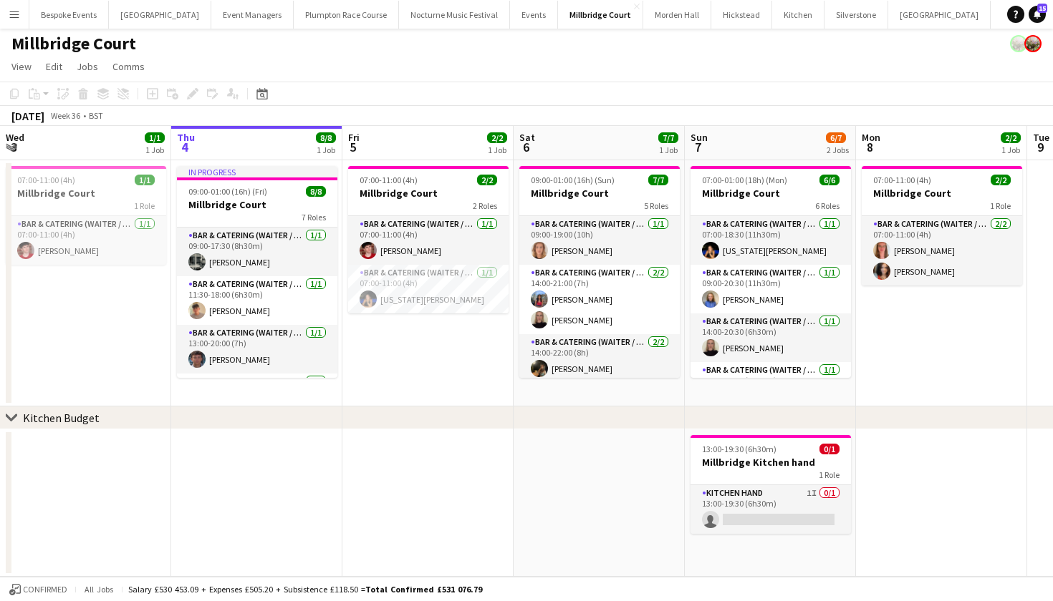
scroll to position [172, 0]
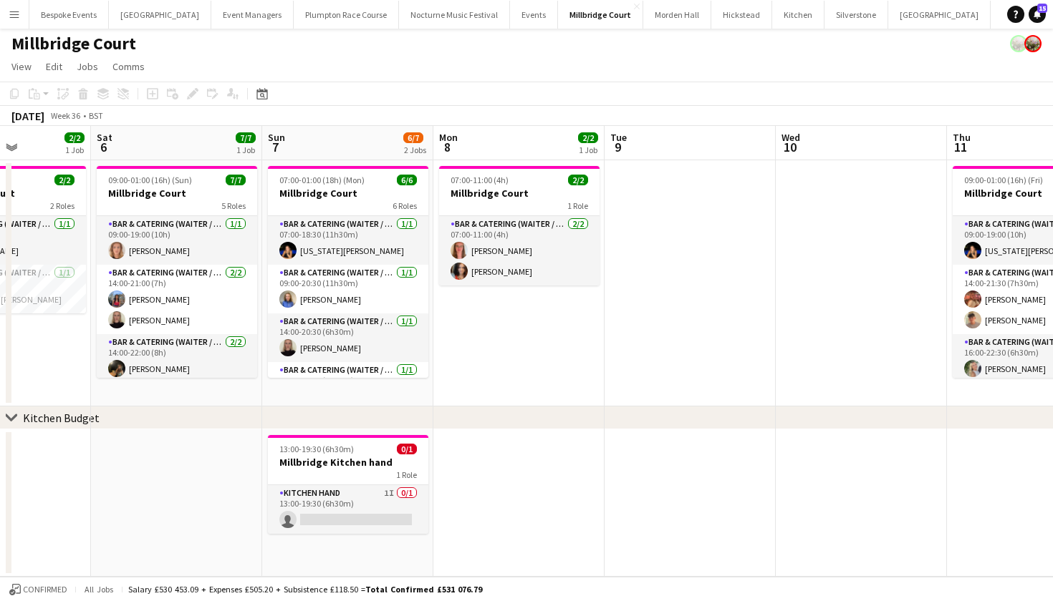
click at [20, 20] on button "Menu" at bounding box center [14, 14] width 29 height 29
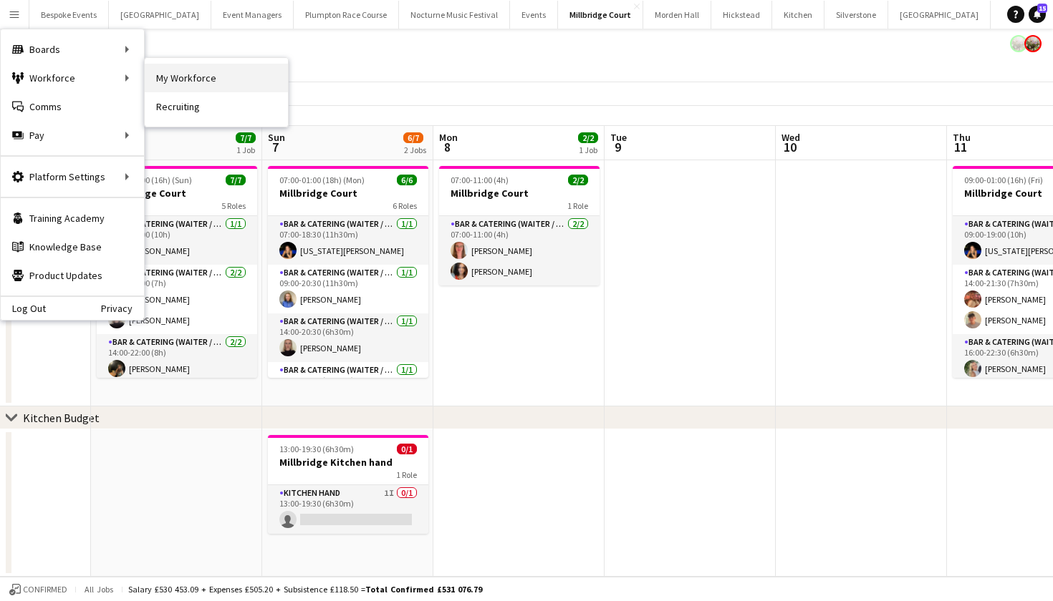
click at [160, 75] on link "My Workforce" at bounding box center [216, 78] width 143 height 29
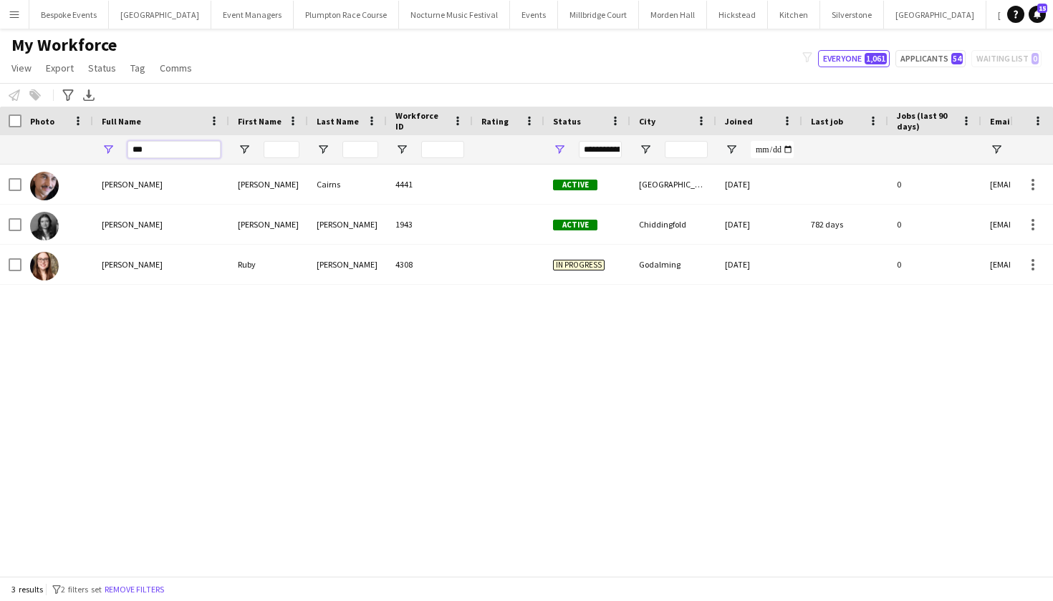
drag, startPoint x: 171, startPoint y: 145, endPoint x: 130, endPoint y: 146, distance: 40.8
click at [130, 146] on input "***" at bounding box center [173, 149] width 93 height 17
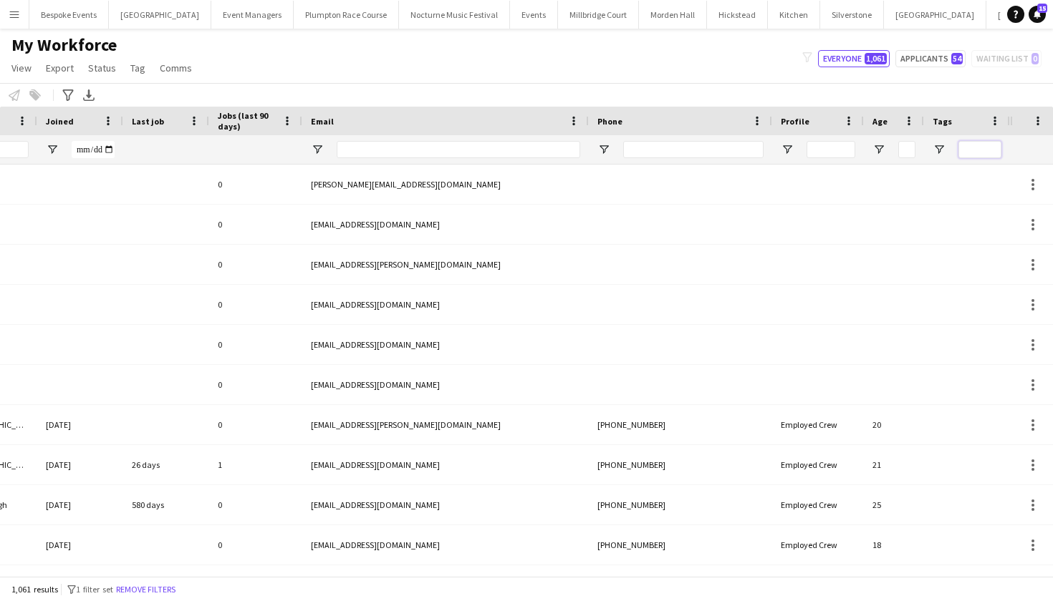
click at [983, 155] on input "Tags Filter Input" at bounding box center [979, 149] width 43 height 17
click at [938, 154] on span "Open Filter Menu" at bounding box center [938, 149] width 13 height 13
click at [968, 148] on input "Tags Filter Input" at bounding box center [979, 149] width 43 height 17
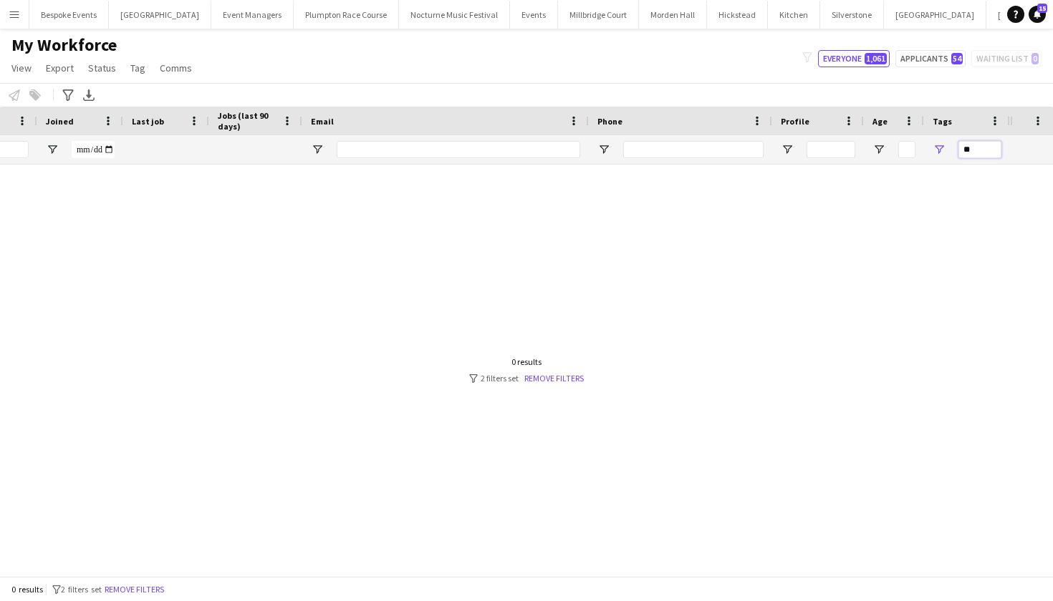
type input "*"
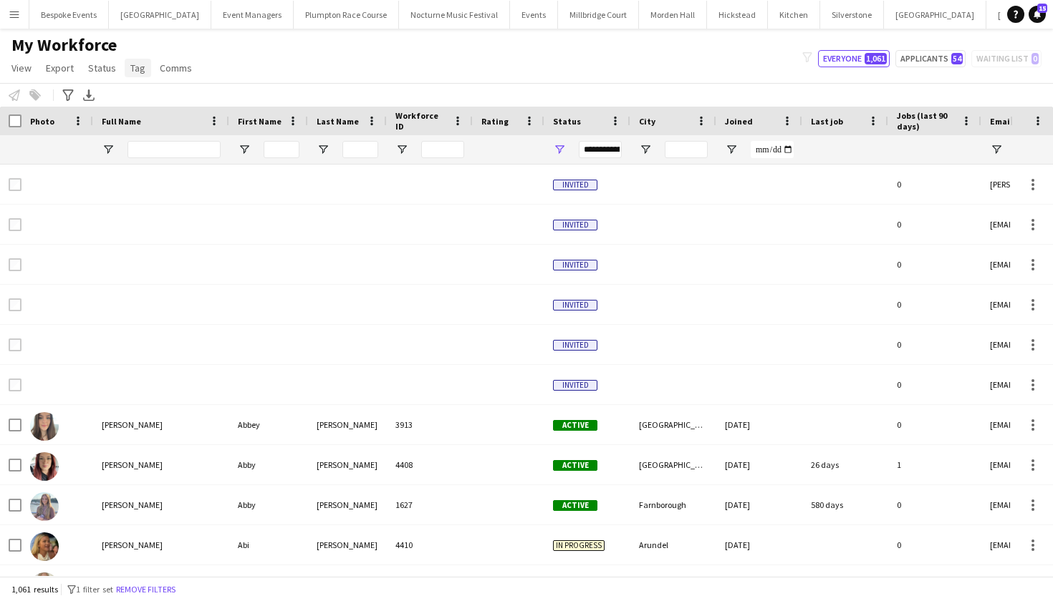
click at [131, 63] on span "Tag" at bounding box center [137, 68] width 15 height 13
click at [140, 102] on span "New tag" at bounding box center [152, 98] width 35 height 13
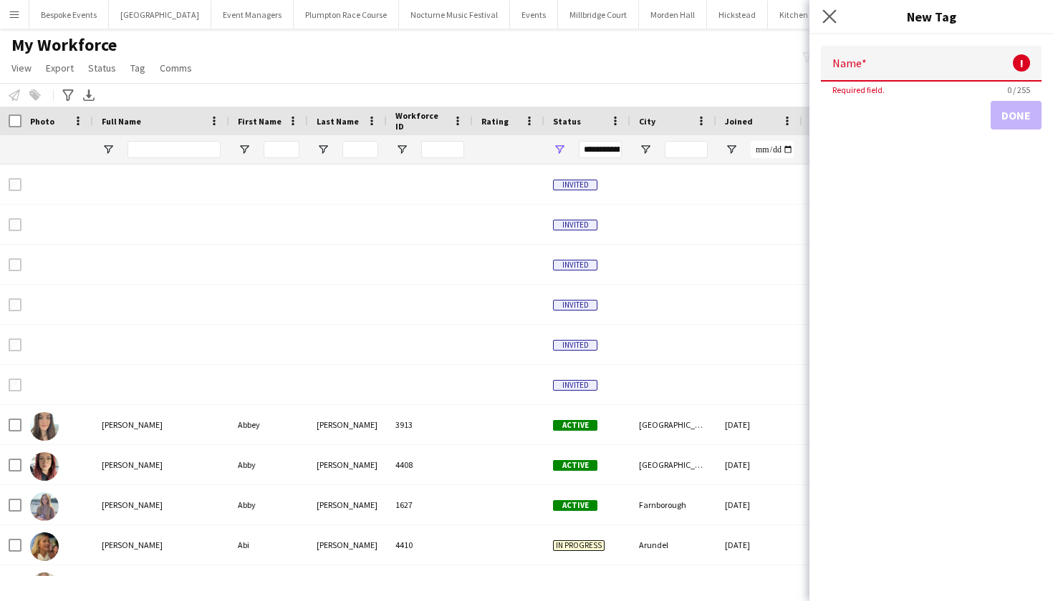
click at [822, 18] on app-icon "Close pop-in" at bounding box center [829, 16] width 21 height 21
